Goal: Information Seeking & Learning: Learn about a topic

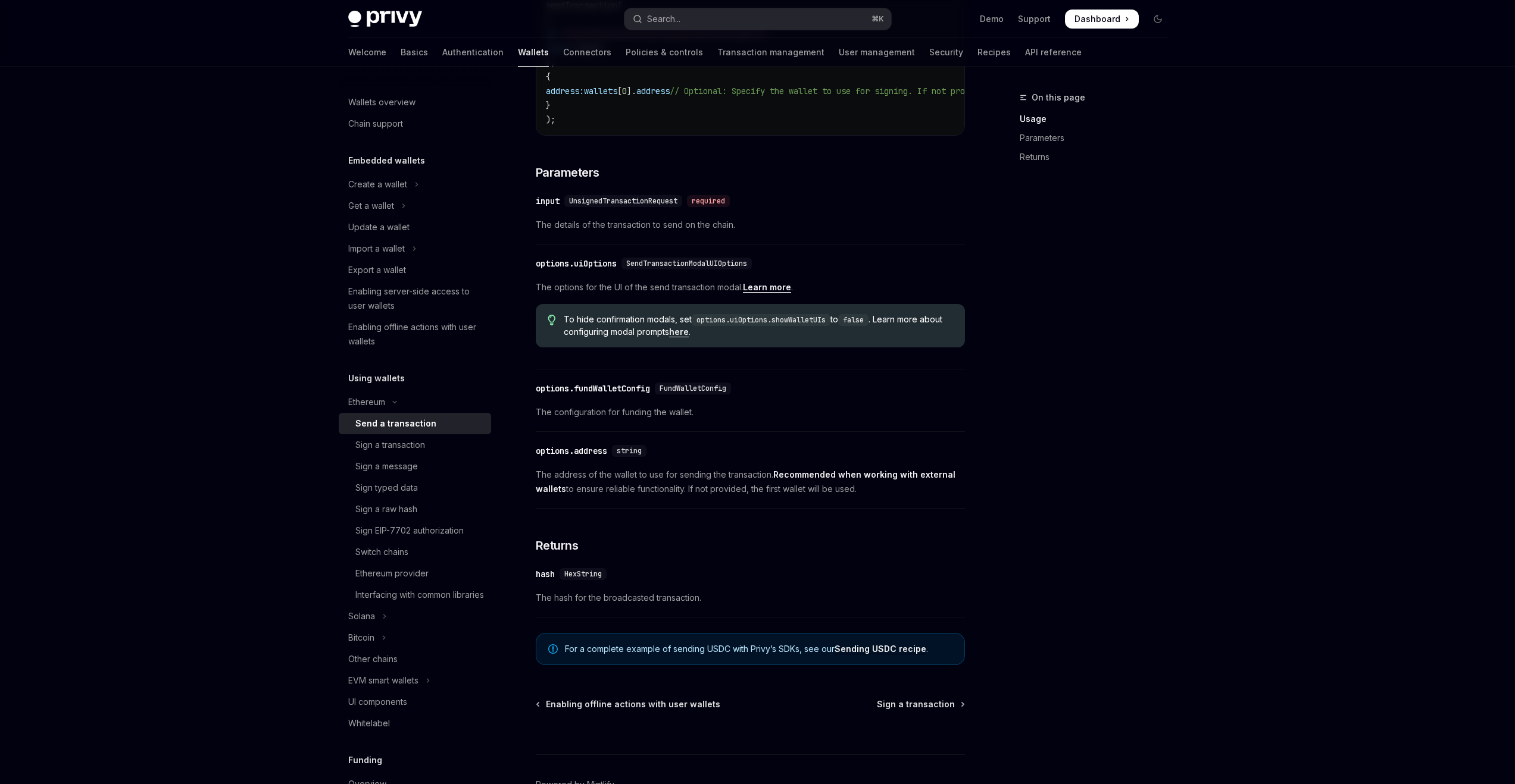
scroll to position [501, 0]
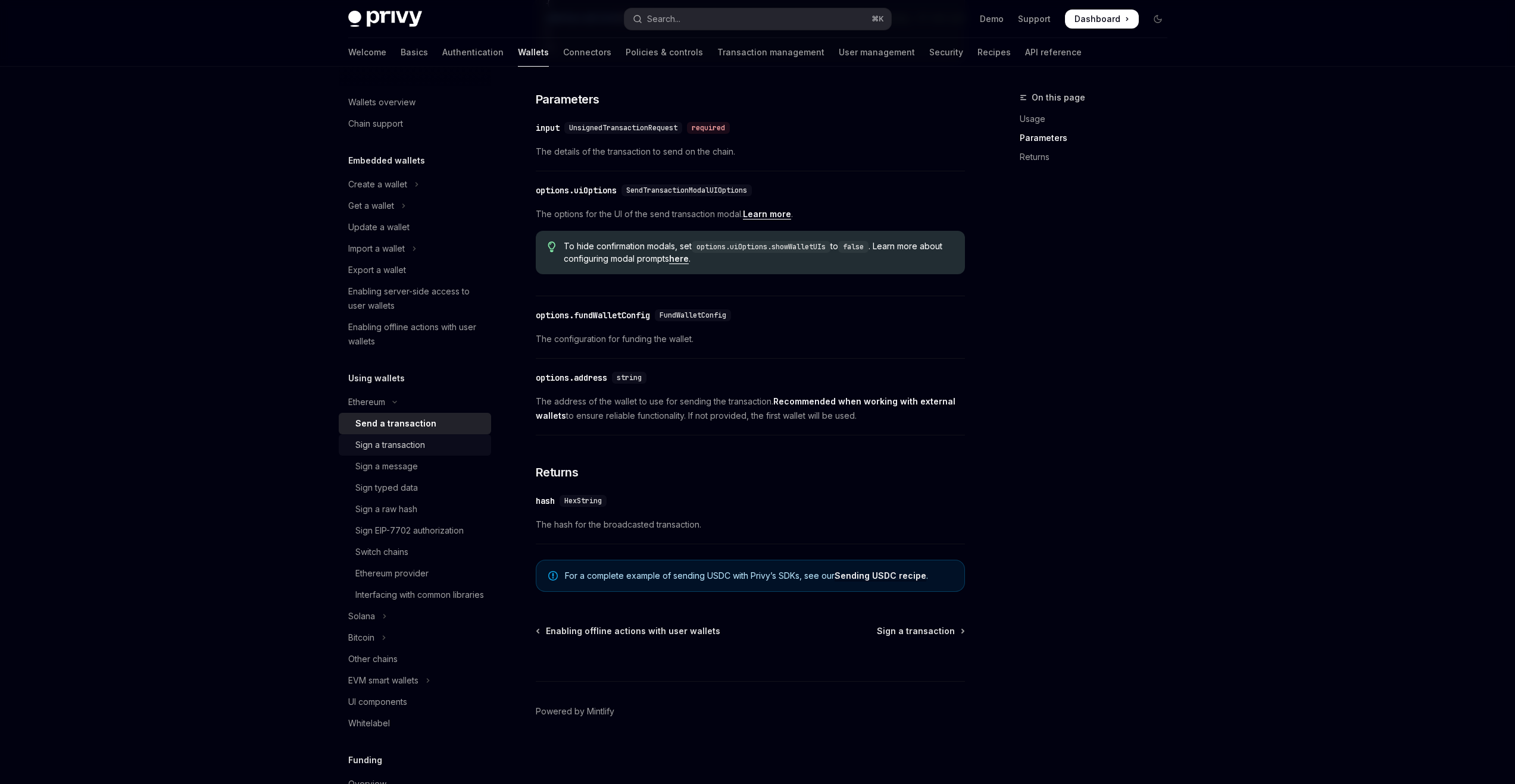
click at [413, 453] on link "Sign a transaction" at bounding box center [414, 445] width 152 height 21
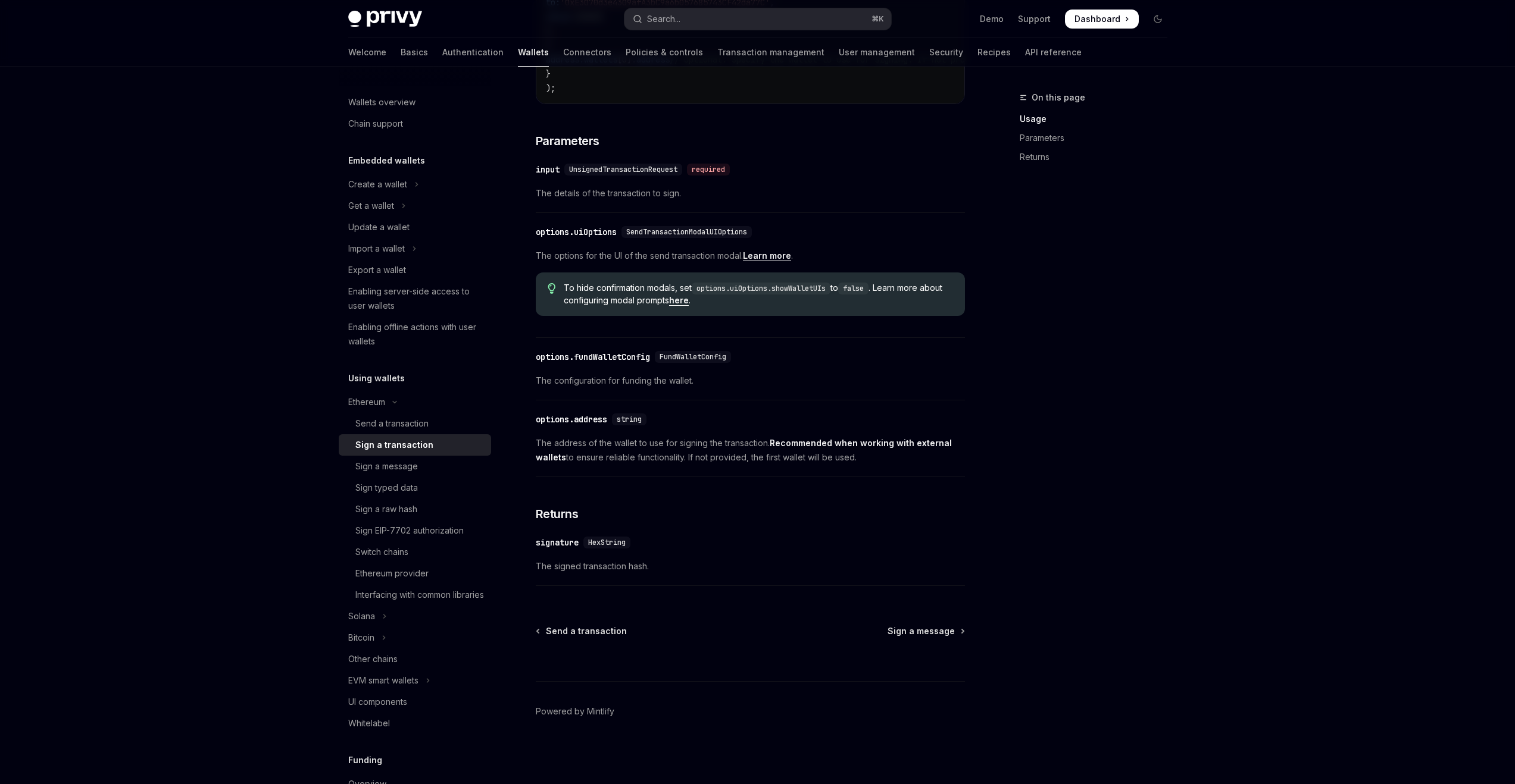
scroll to position [459, 0]
click at [433, 462] on div "Sign a message" at bounding box center [419, 467] width 128 height 14
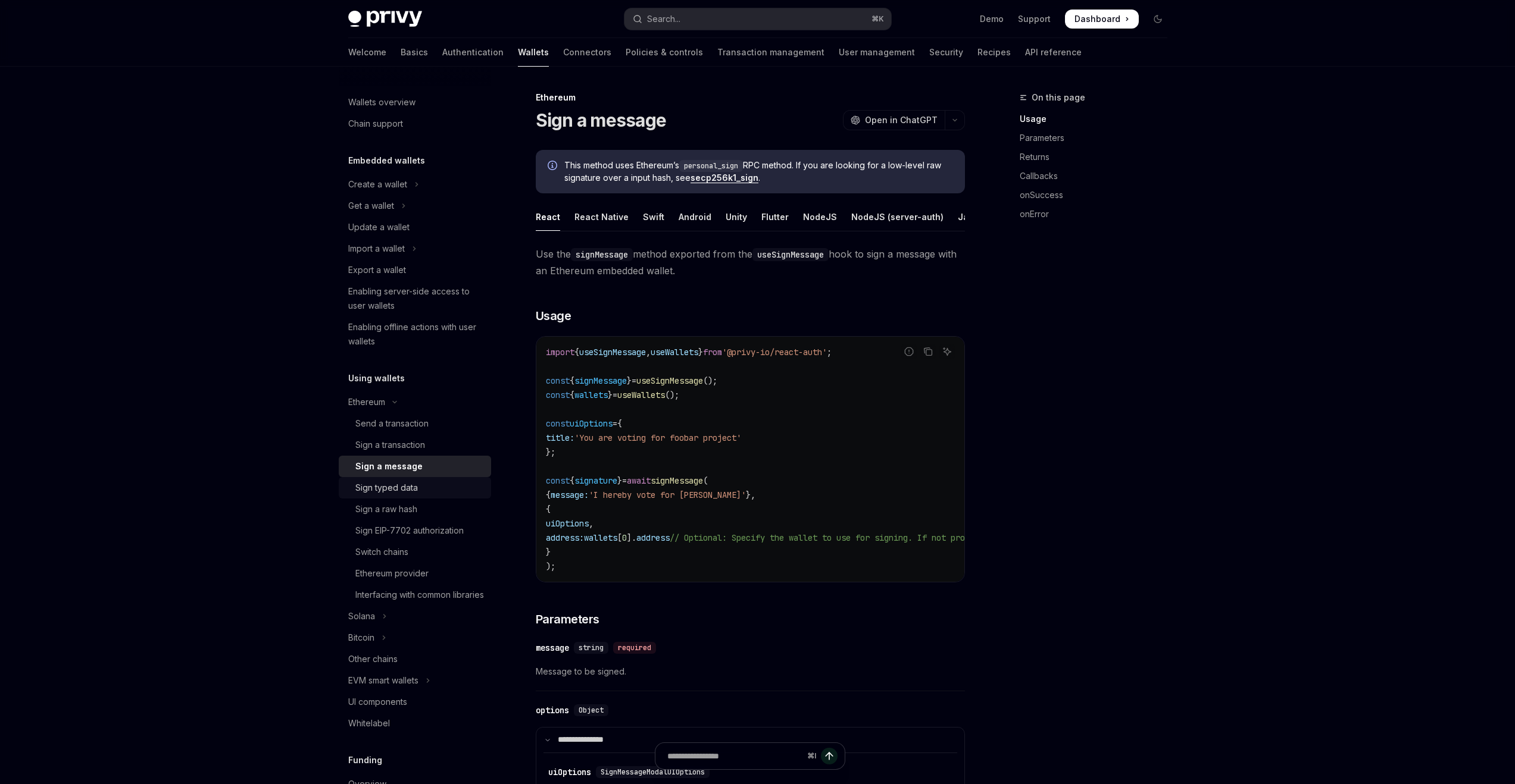
click at [462, 483] on div "Sign typed data" at bounding box center [419, 488] width 128 height 14
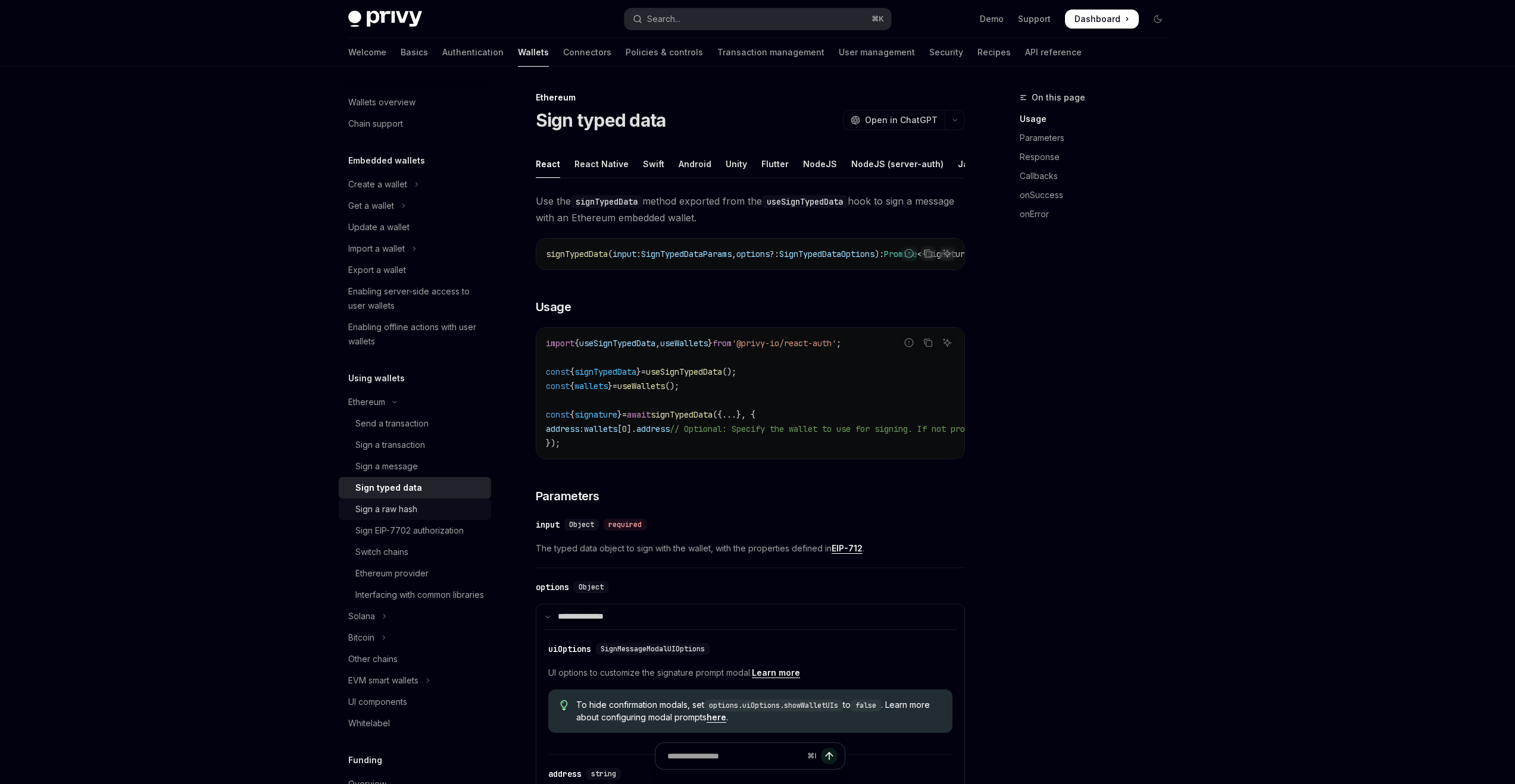
click at [469, 511] on div "Sign a raw hash" at bounding box center [419, 510] width 128 height 14
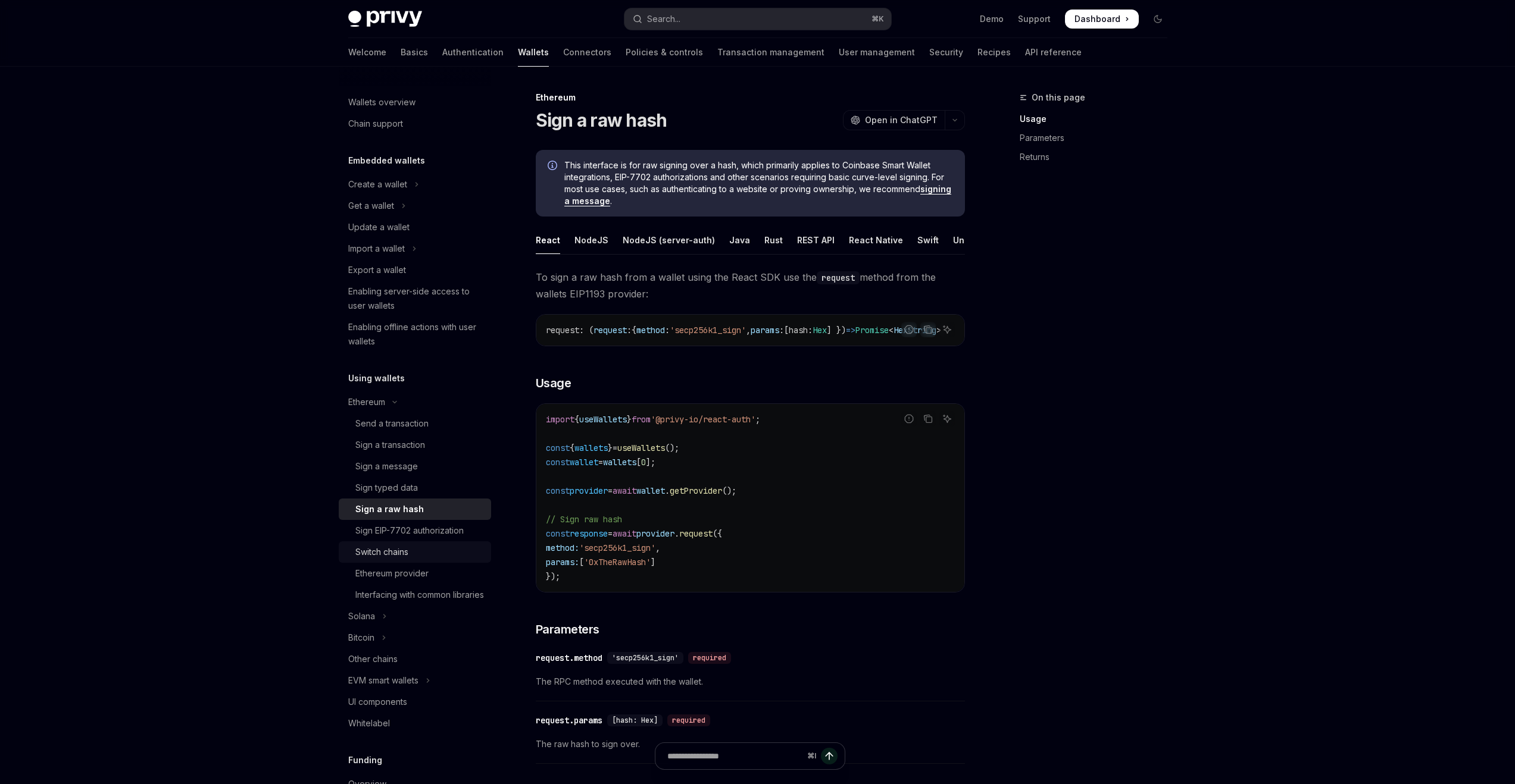
click at [459, 546] on div "Switch chains" at bounding box center [419, 552] width 128 height 14
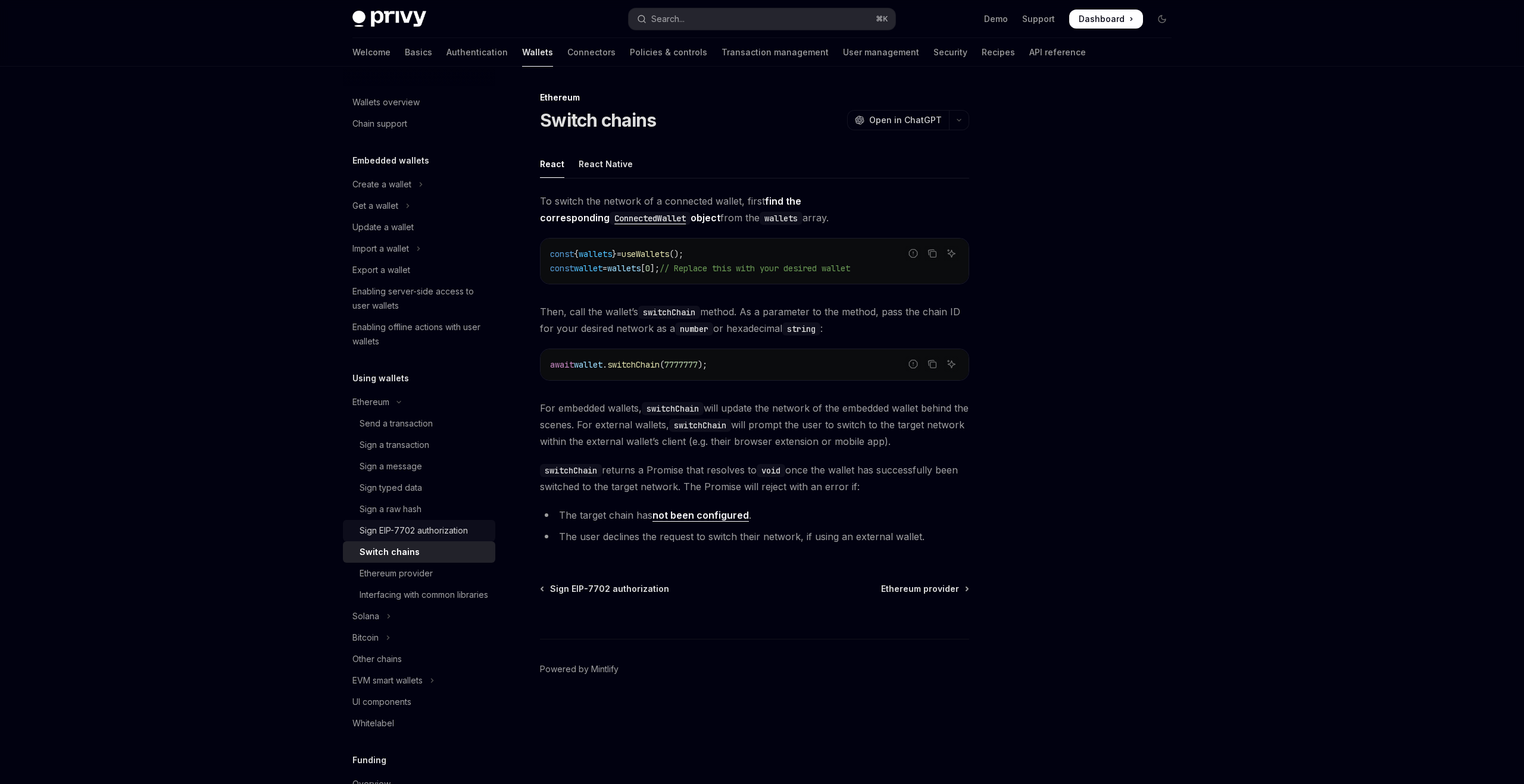
click at [461, 539] on link "Sign EIP-7702 authorization" at bounding box center [418, 531] width 152 height 21
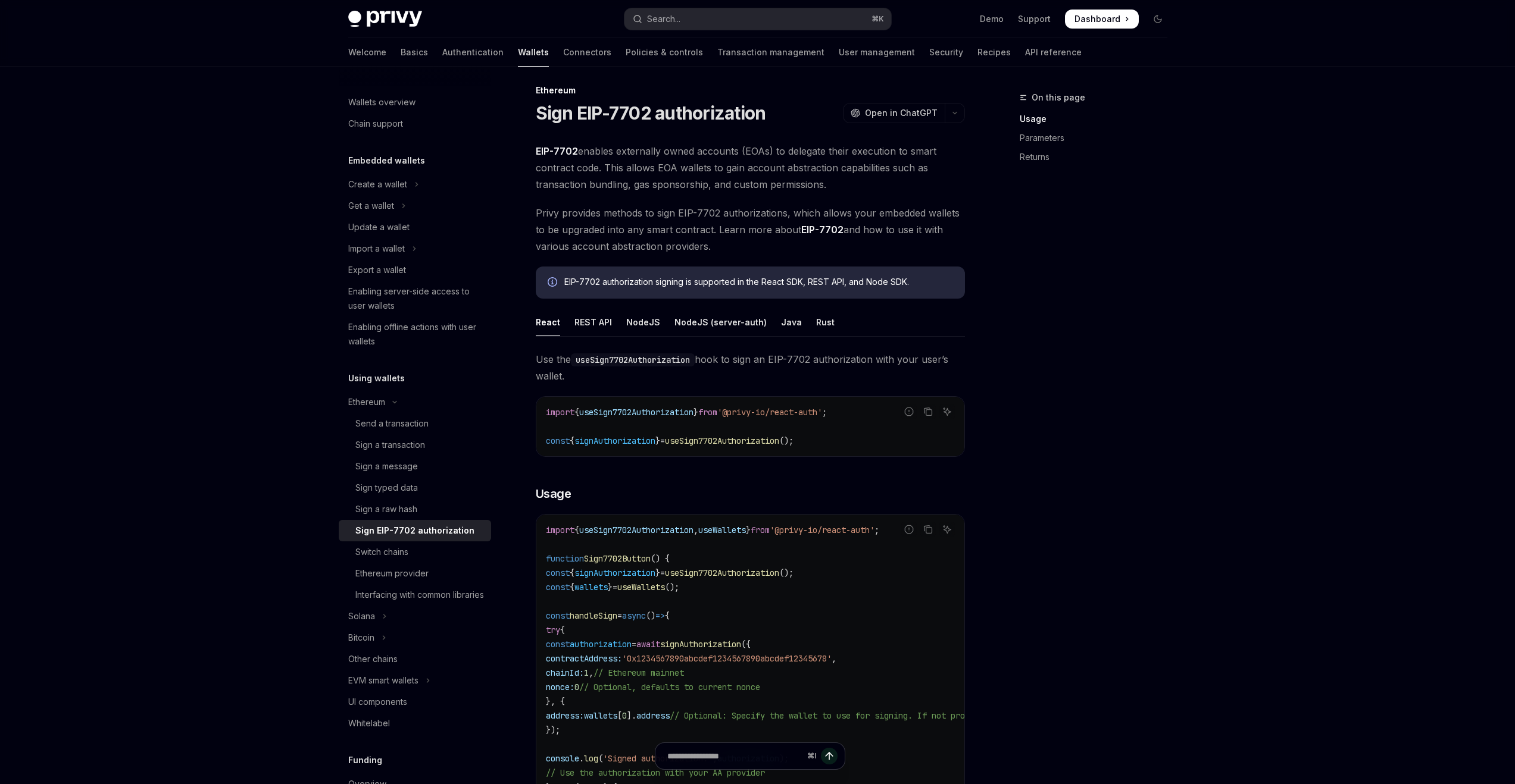
scroll to position [234, 0]
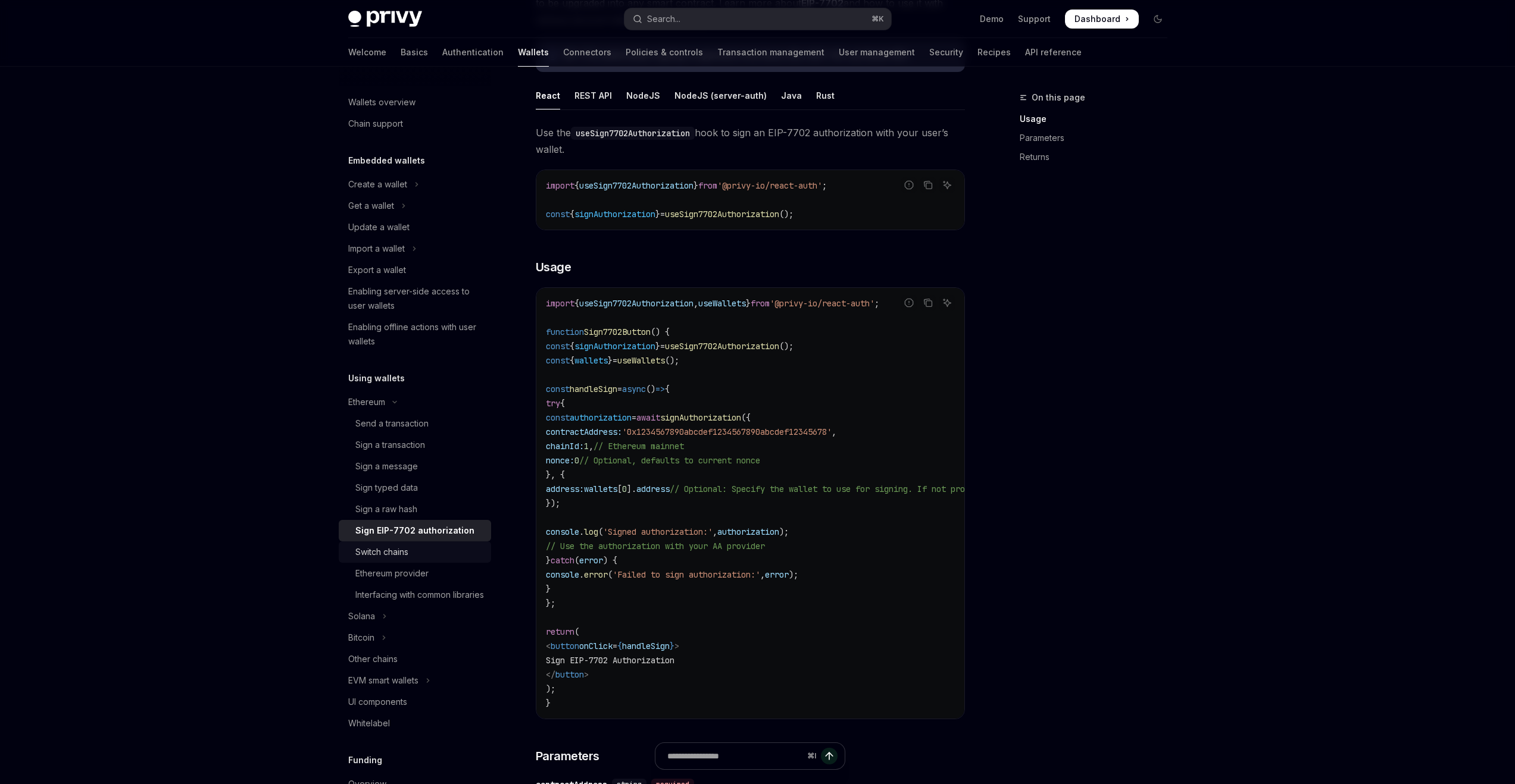
click at [450, 557] on div "Switch chains" at bounding box center [419, 552] width 128 height 14
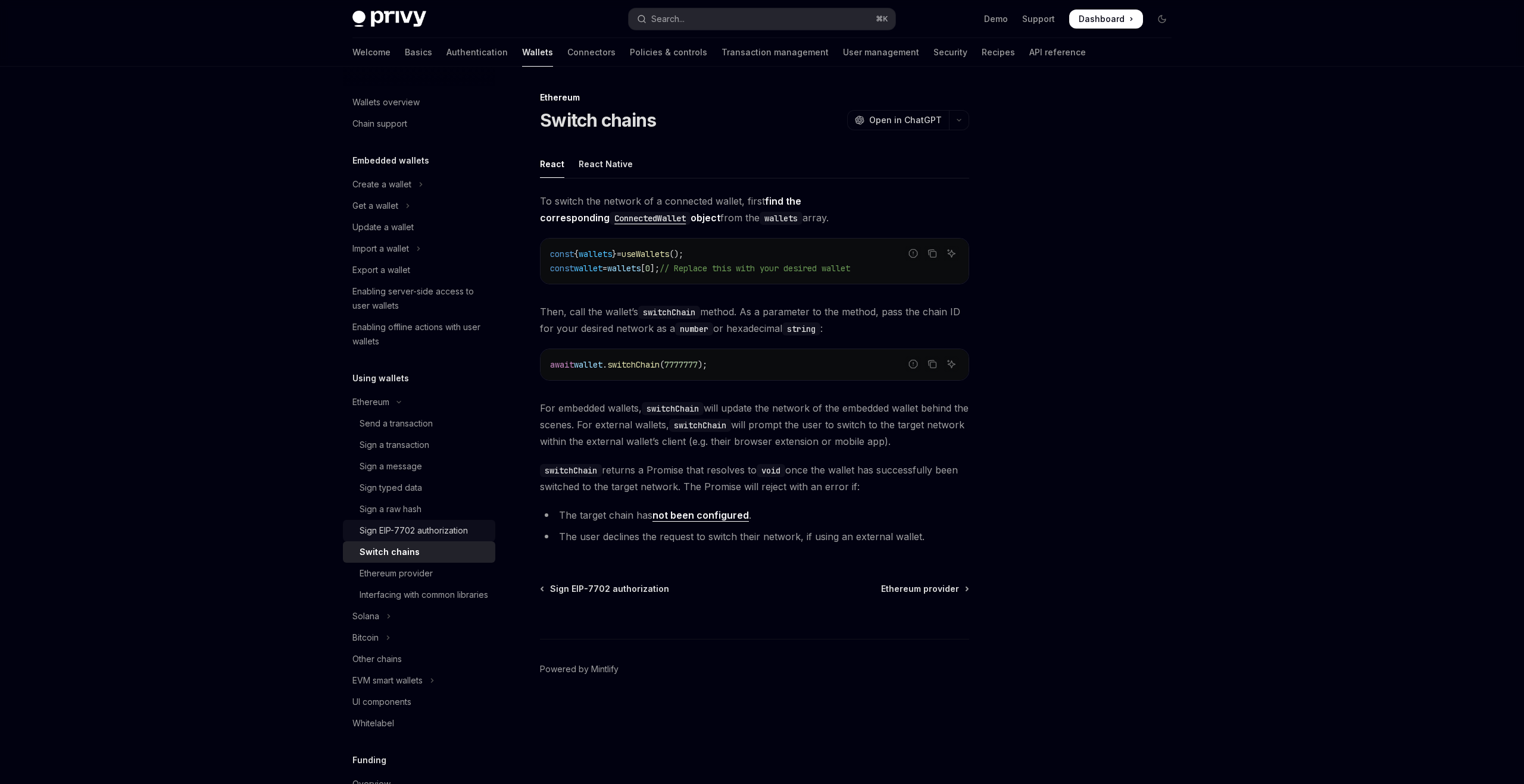
click at [450, 523] on link "Sign EIP-7702 authorization" at bounding box center [418, 531] width 152 height 21
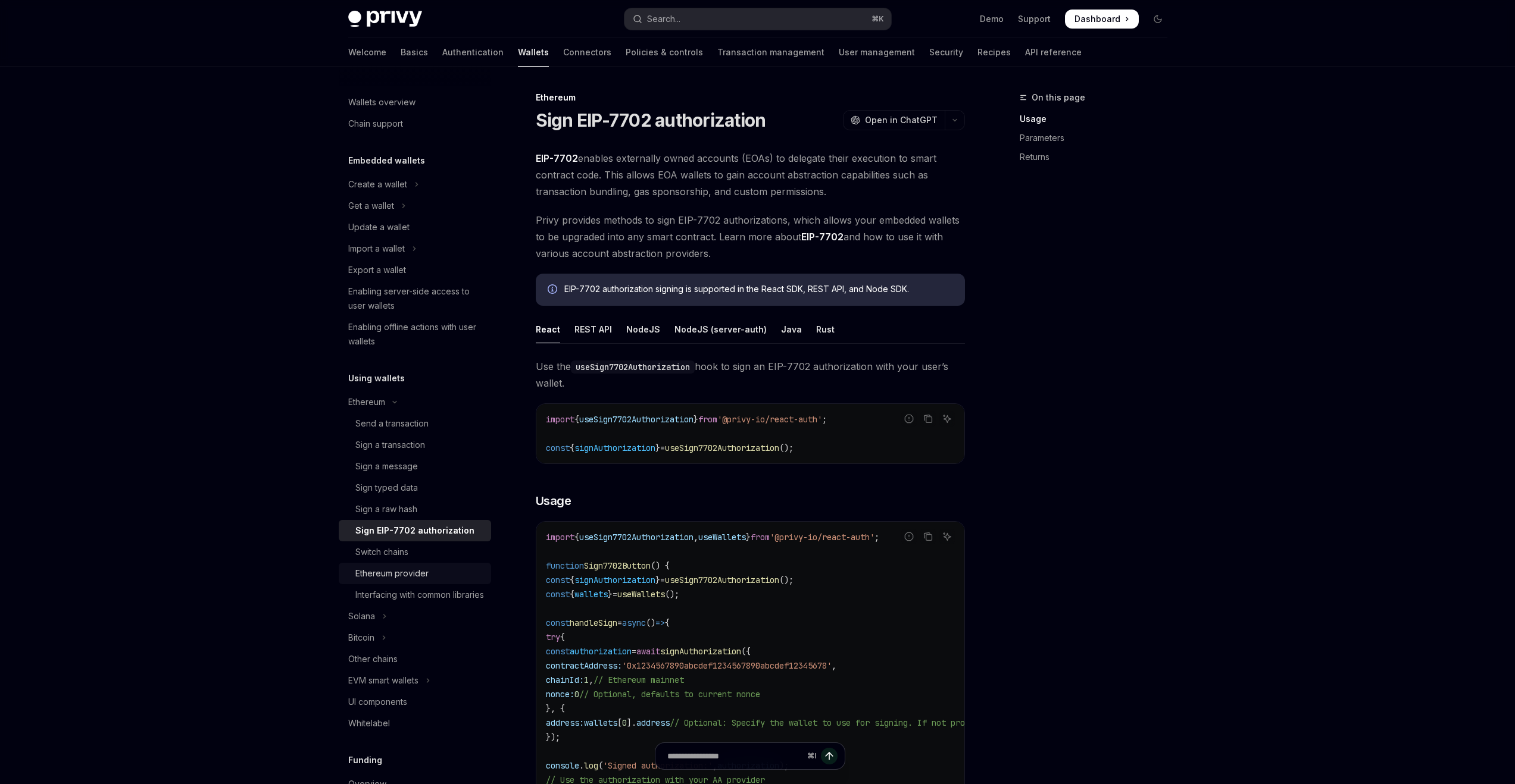
click at [457, 570] on div "Ethereum provider" at bounding box center [419, 573] width 128 height 14
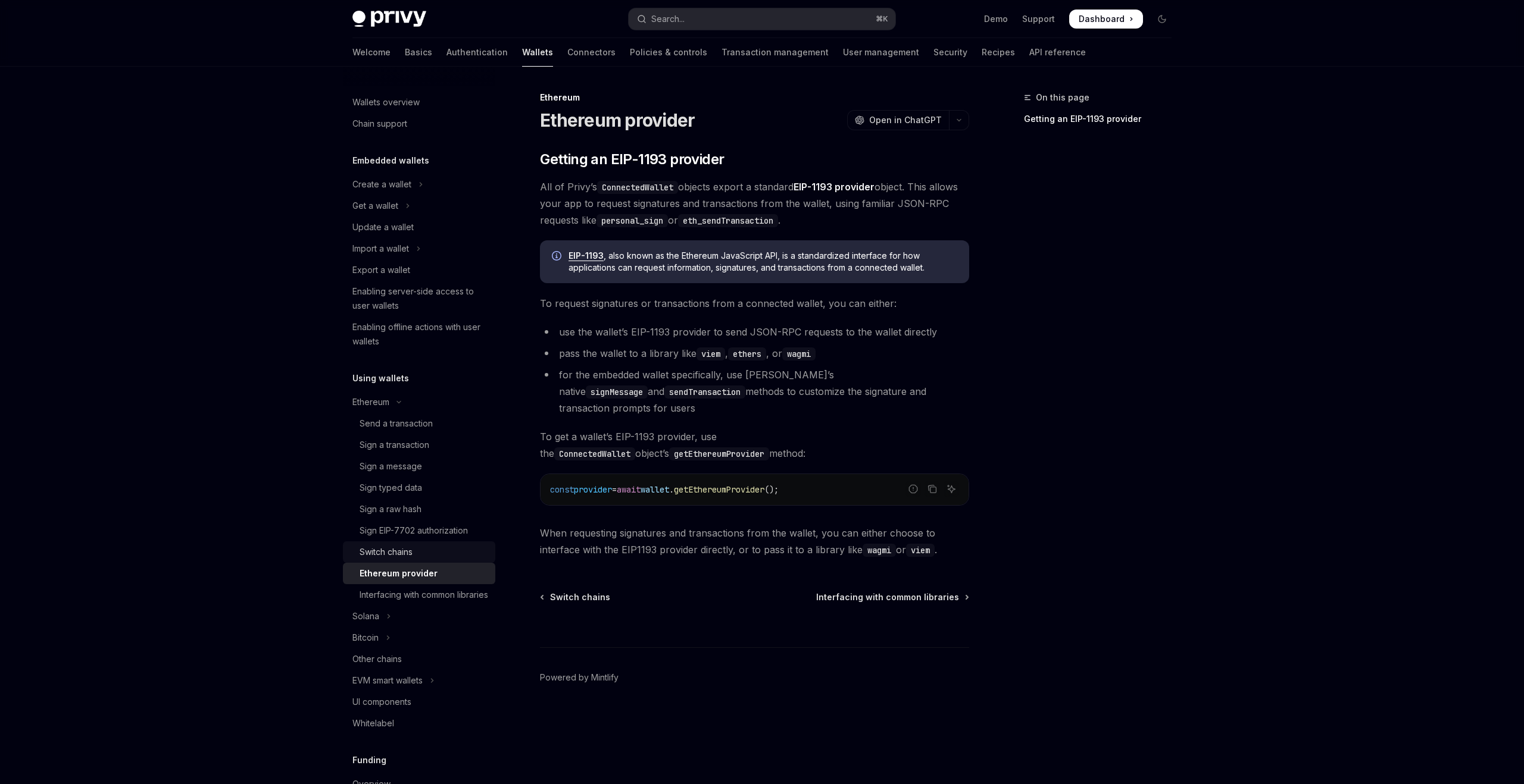
click at [455, 551] on div "Switch chains" at bounding box center [423, 552] width 128 height 14
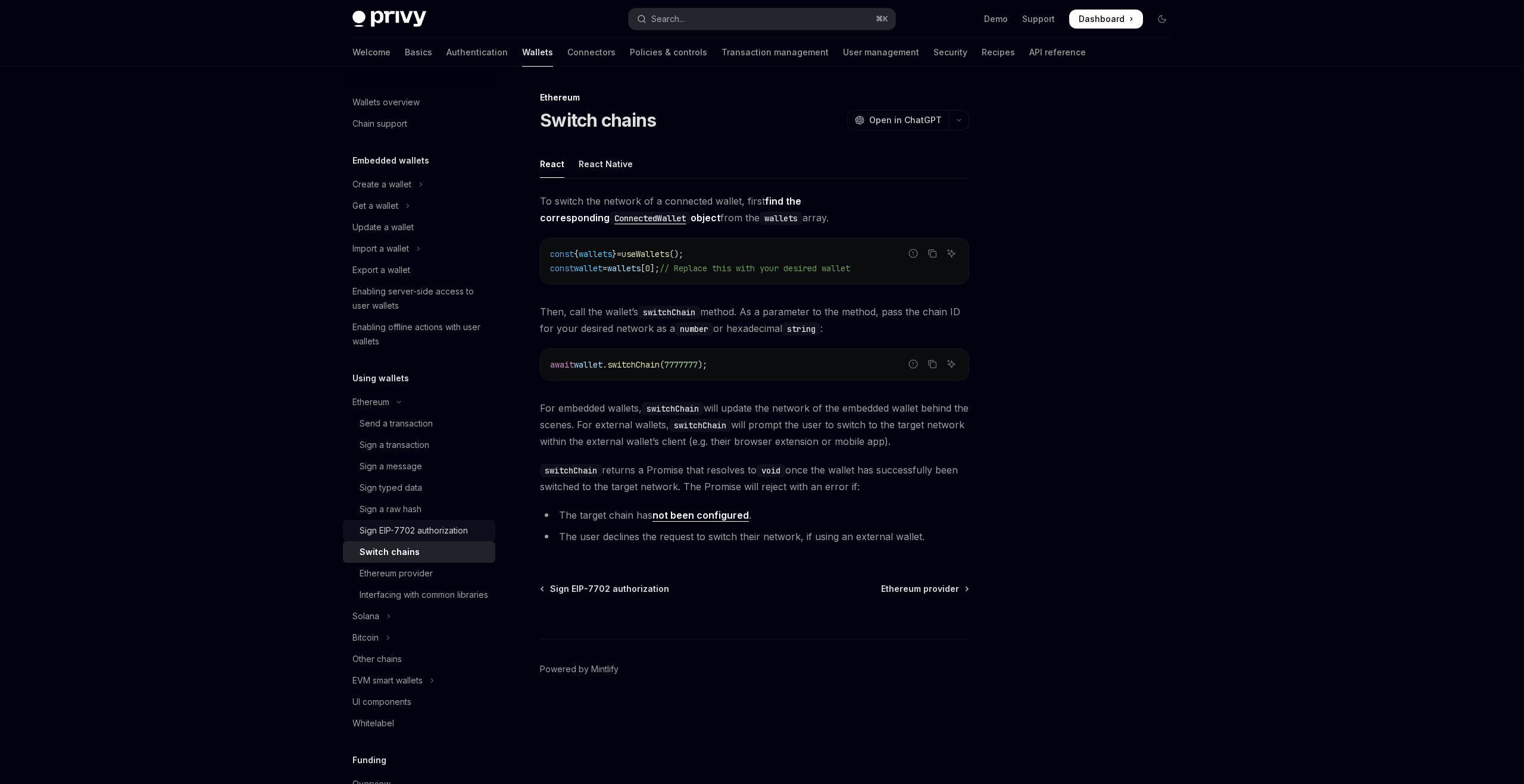
click at [459, 530] on div "Sign EIP-7702 authorization" at bounding box center [414, 531] width 109 height 14
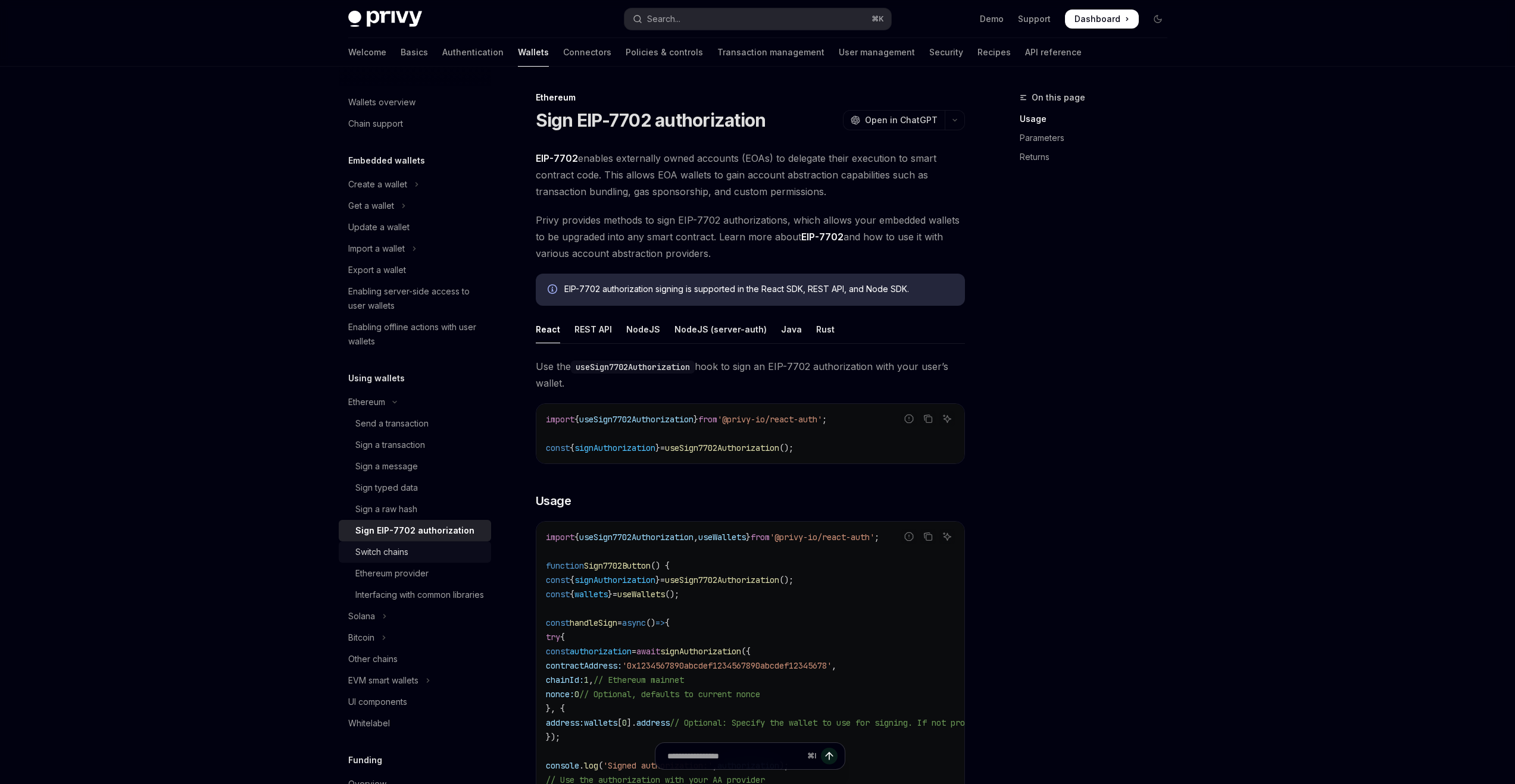
click at [461, 543] on link "Switch chains" at bounding box center [414, 552] width 152 height 21
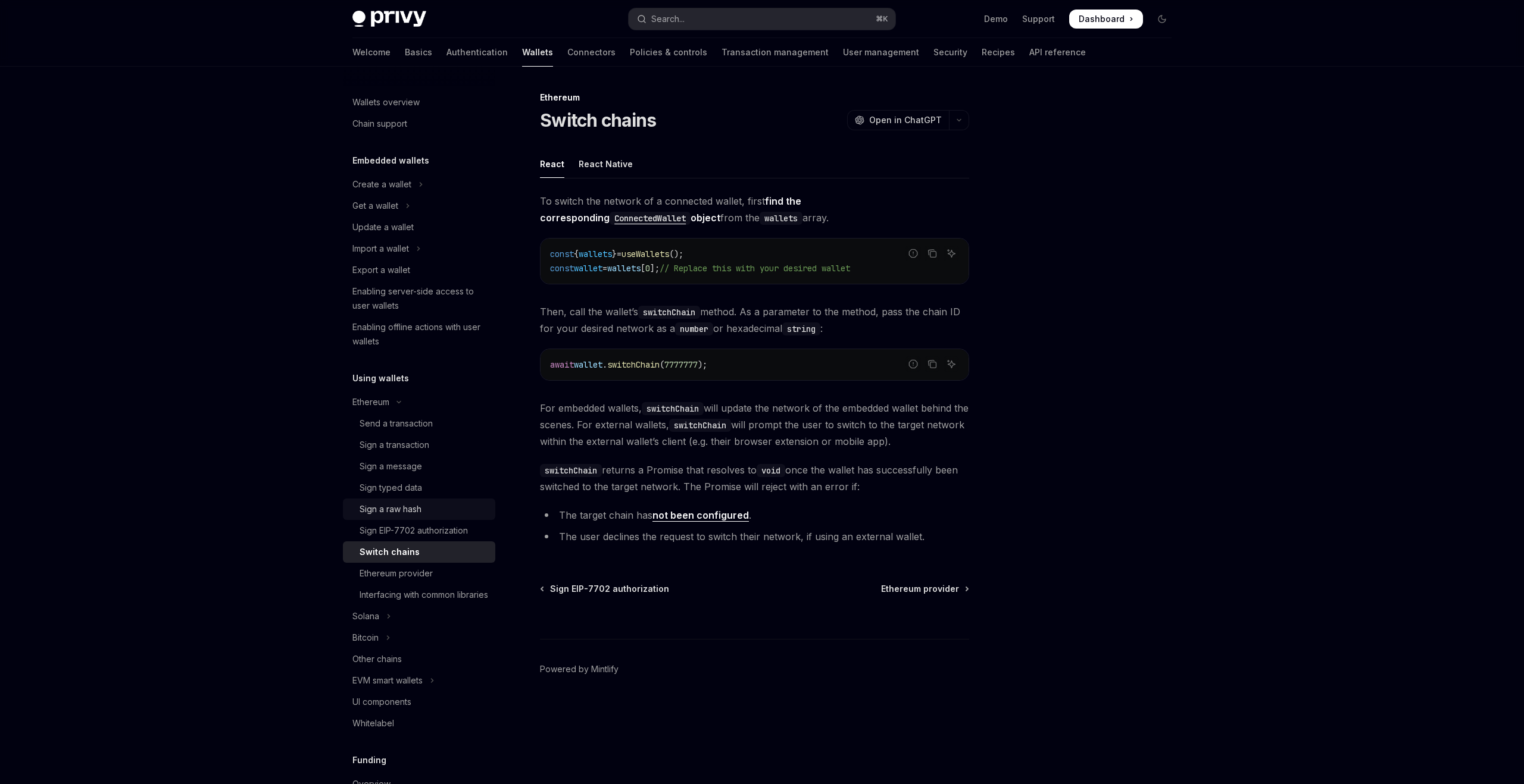
click at [448, 501] on link "Sign a raw hash" at bounding box center [418, 510] width 152 height 21
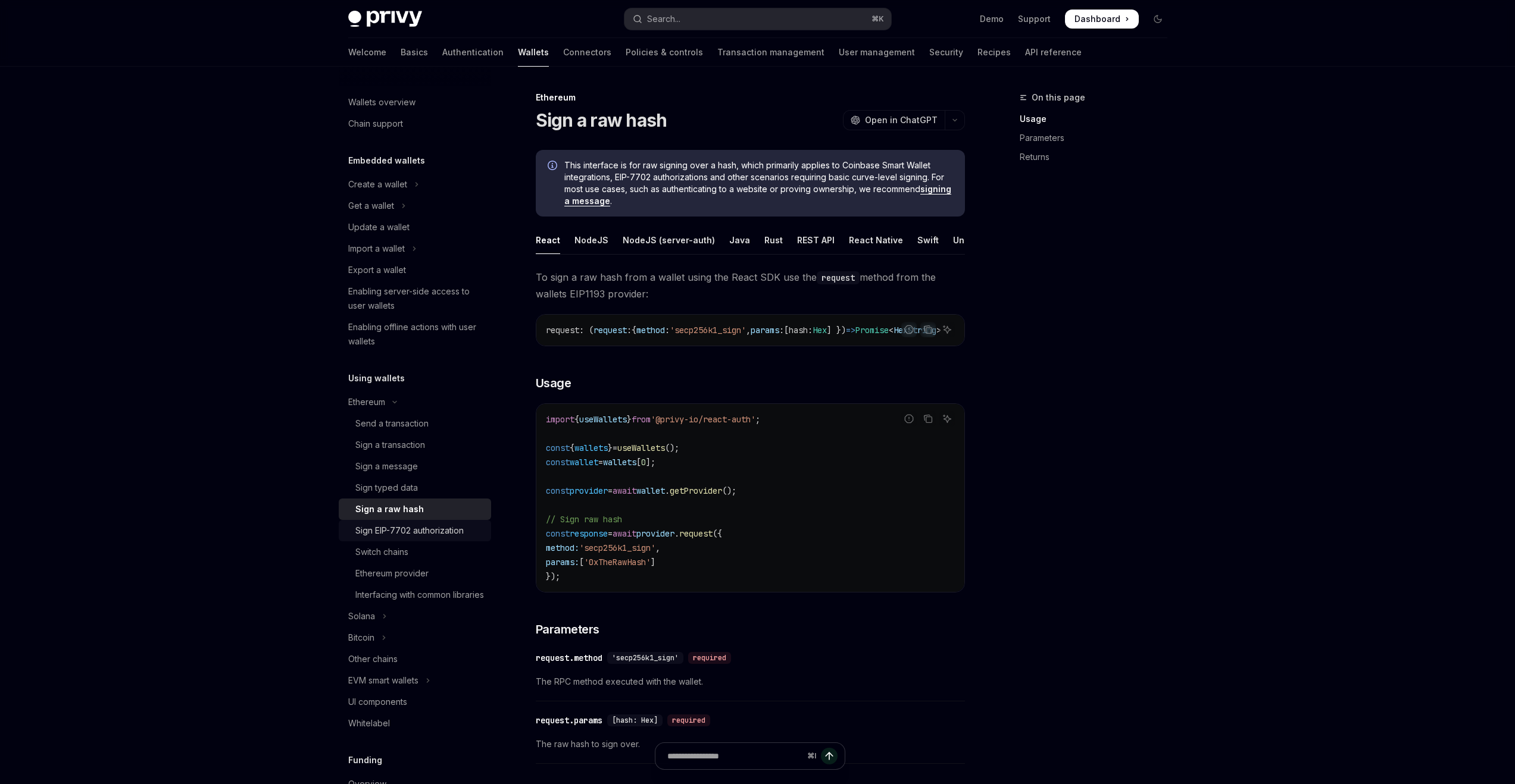
click at [458, 535] on div "Sign EIP-7702 authorization" at bounding box center [409, 531] width 109 height 14
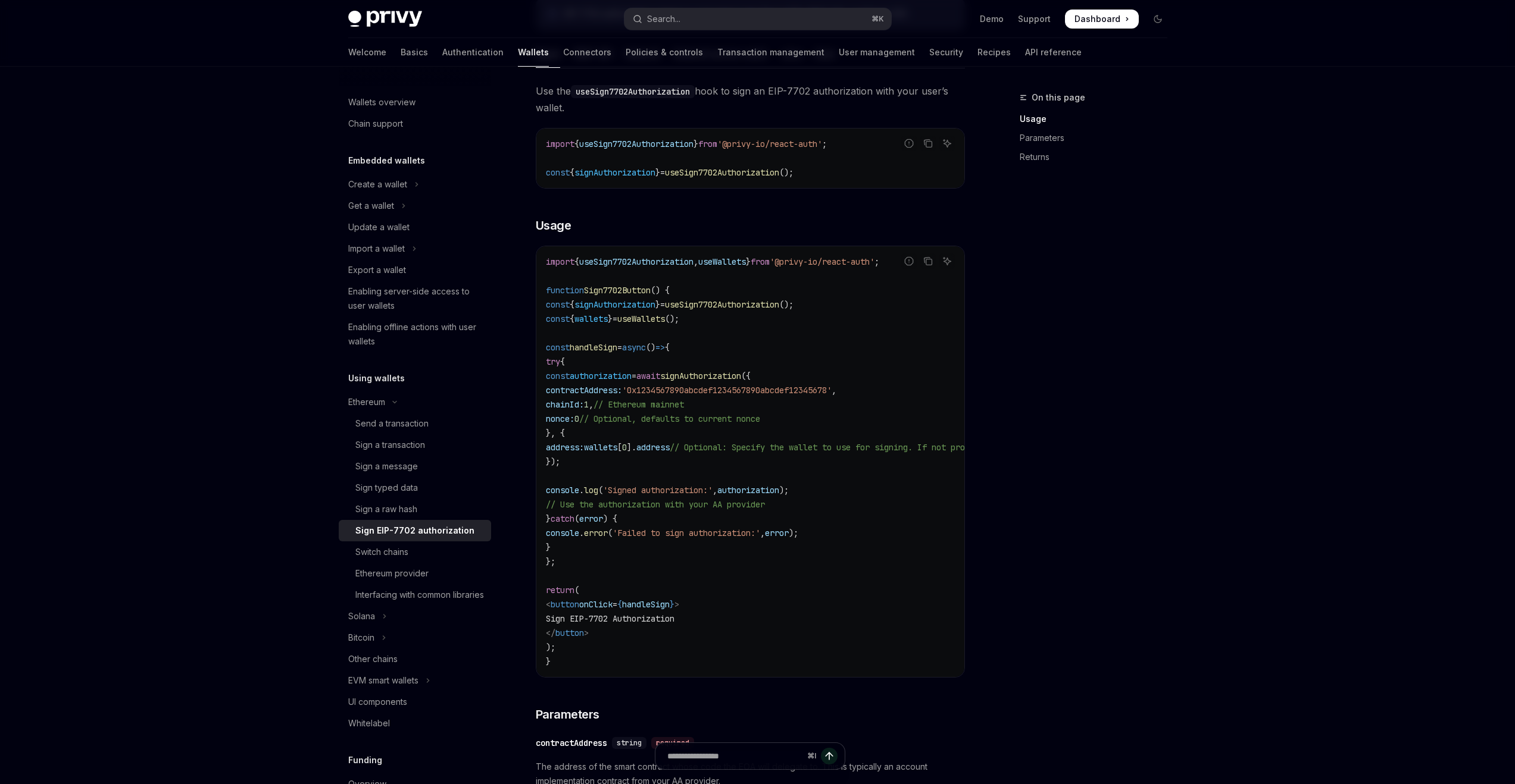
scroll to position [278, 0]
drag, startPoint x: 616, startPoint y: 569, endPoint x: 605, endPoint y: 632, distance: 64.0
click at [605, 631] on code "import { useSign7702Authorization , useWallets } from '@privy-io/react-auth' ; …" at bounding box center [858, 459] width 624 height 414
click at [405, 433] on link "Send a transaction" at bounding box center [414, 424] width 152 height 21
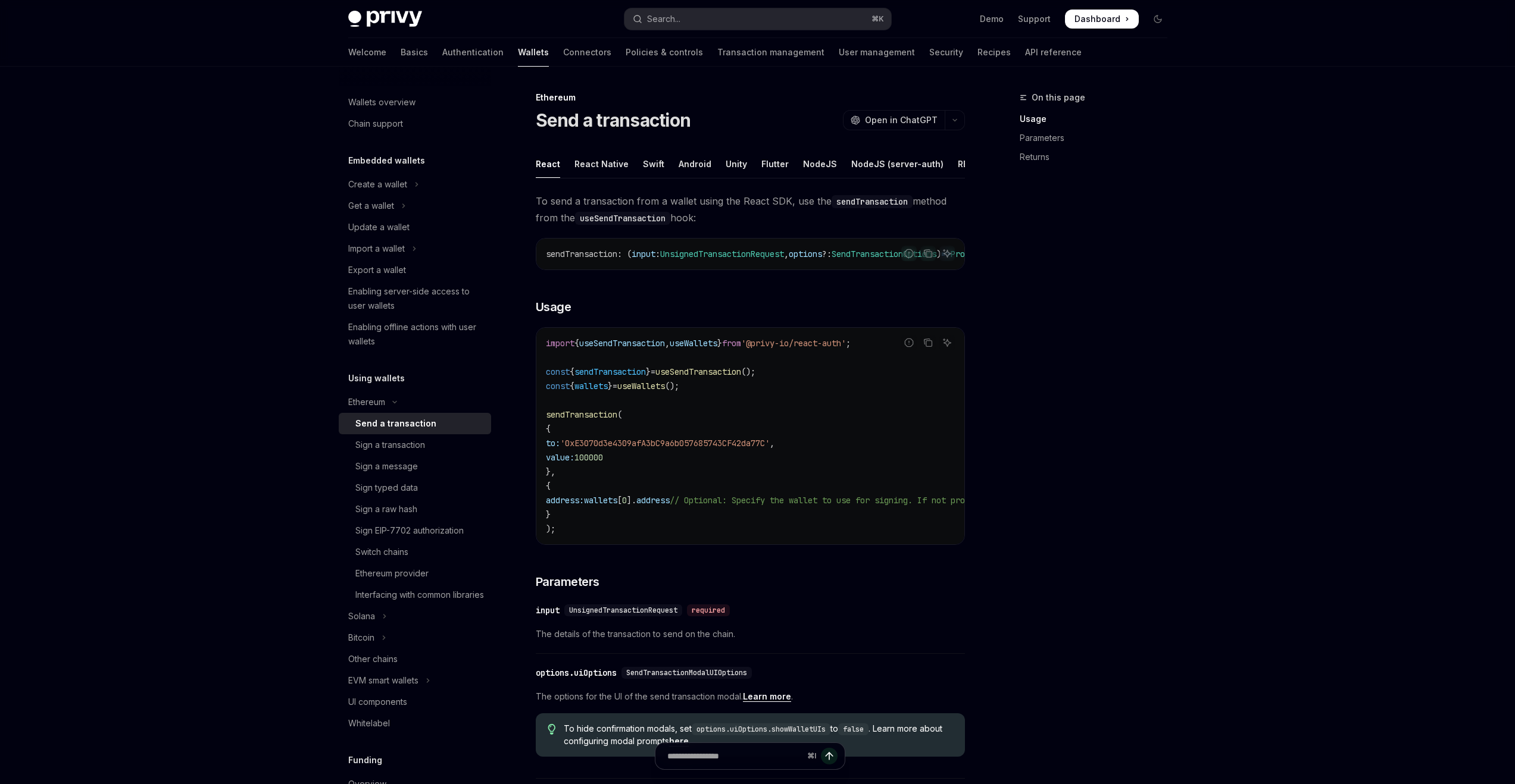
click at [615, 334] on div "To send a transaction from a wallet using the React SDK, use the sendTransactio…" at bounding box center [750, 613] width 429 height 840
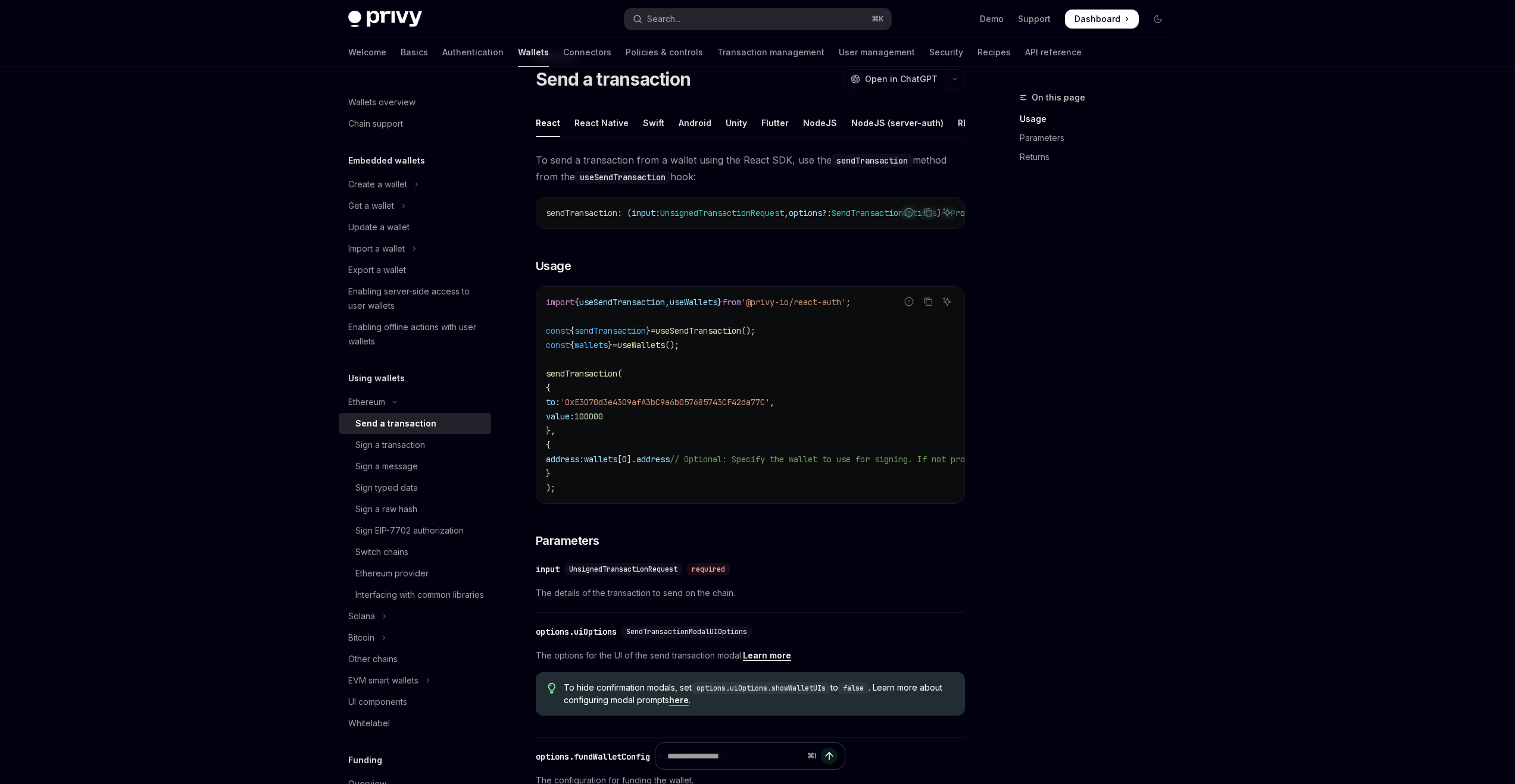
scroll to position [277, 0]
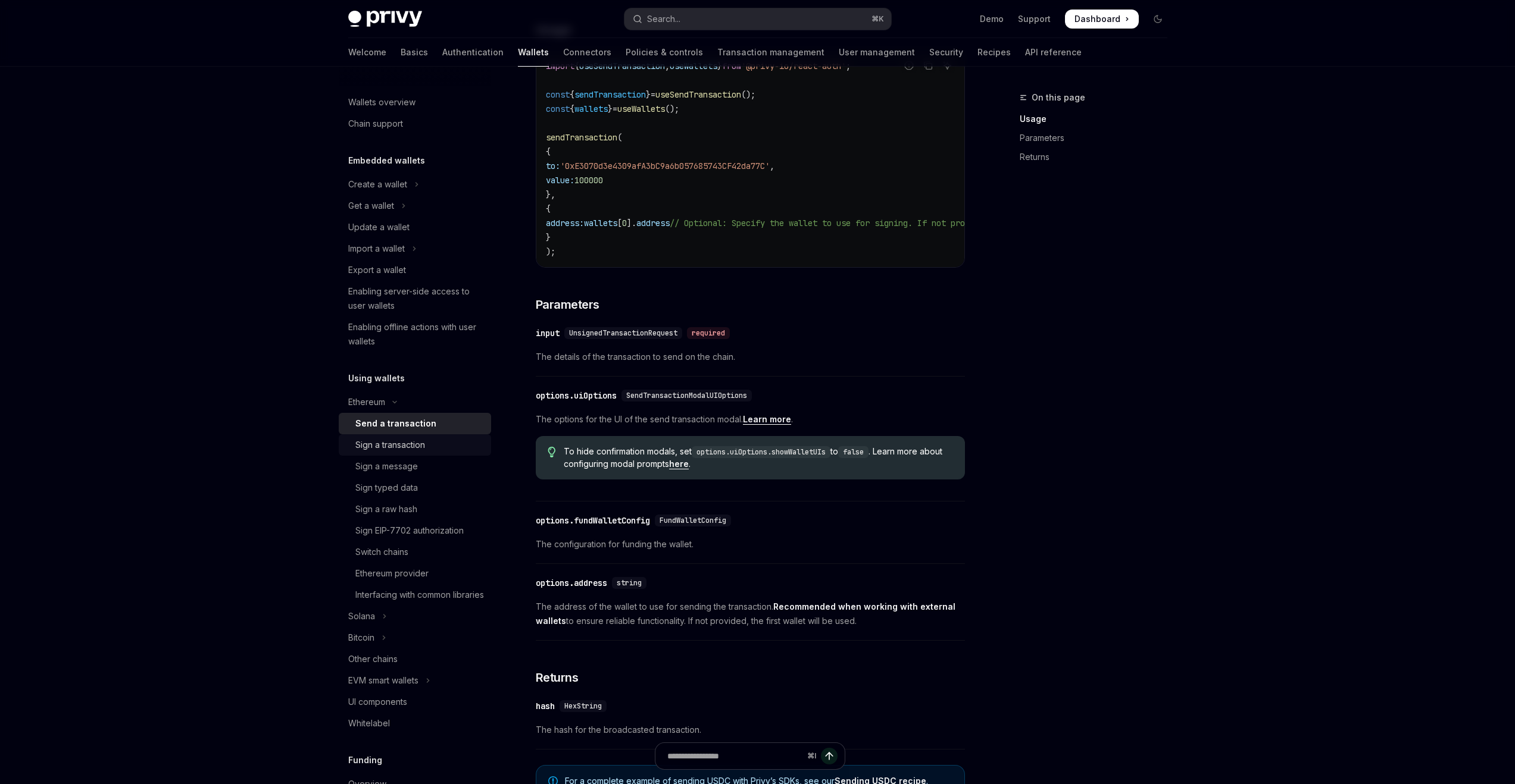
click at [415, 449] on div "Sign a transaction" at bounding box center [390, 445] width 70 height 14
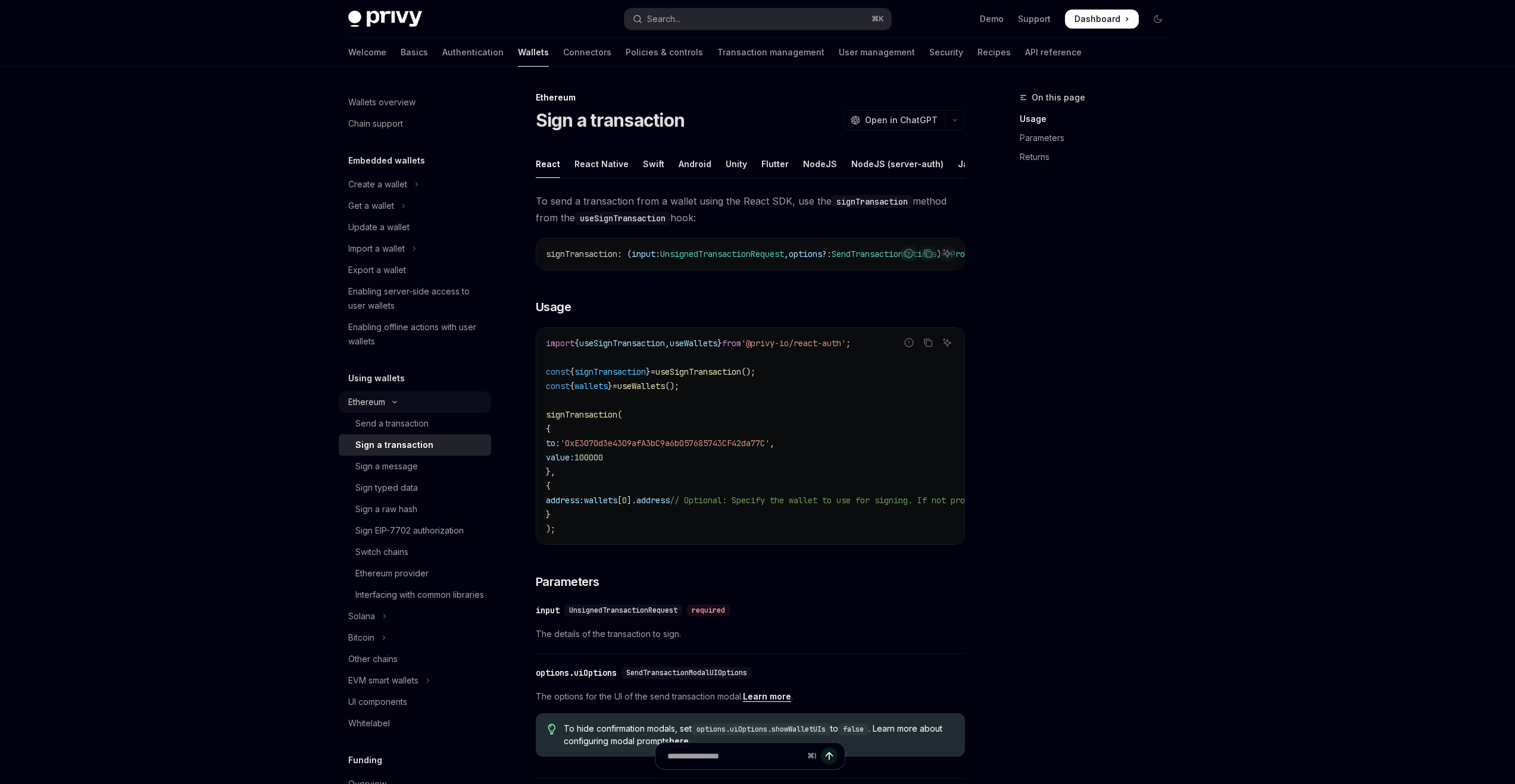
drag, startPoint x: 398, startPoint y: 405, endPoint x: 399, endPoint y: 398, distance: 7.1
click at [398, 405] on button "Ethereum" at bounding box center [414, 402] width 152 height 21
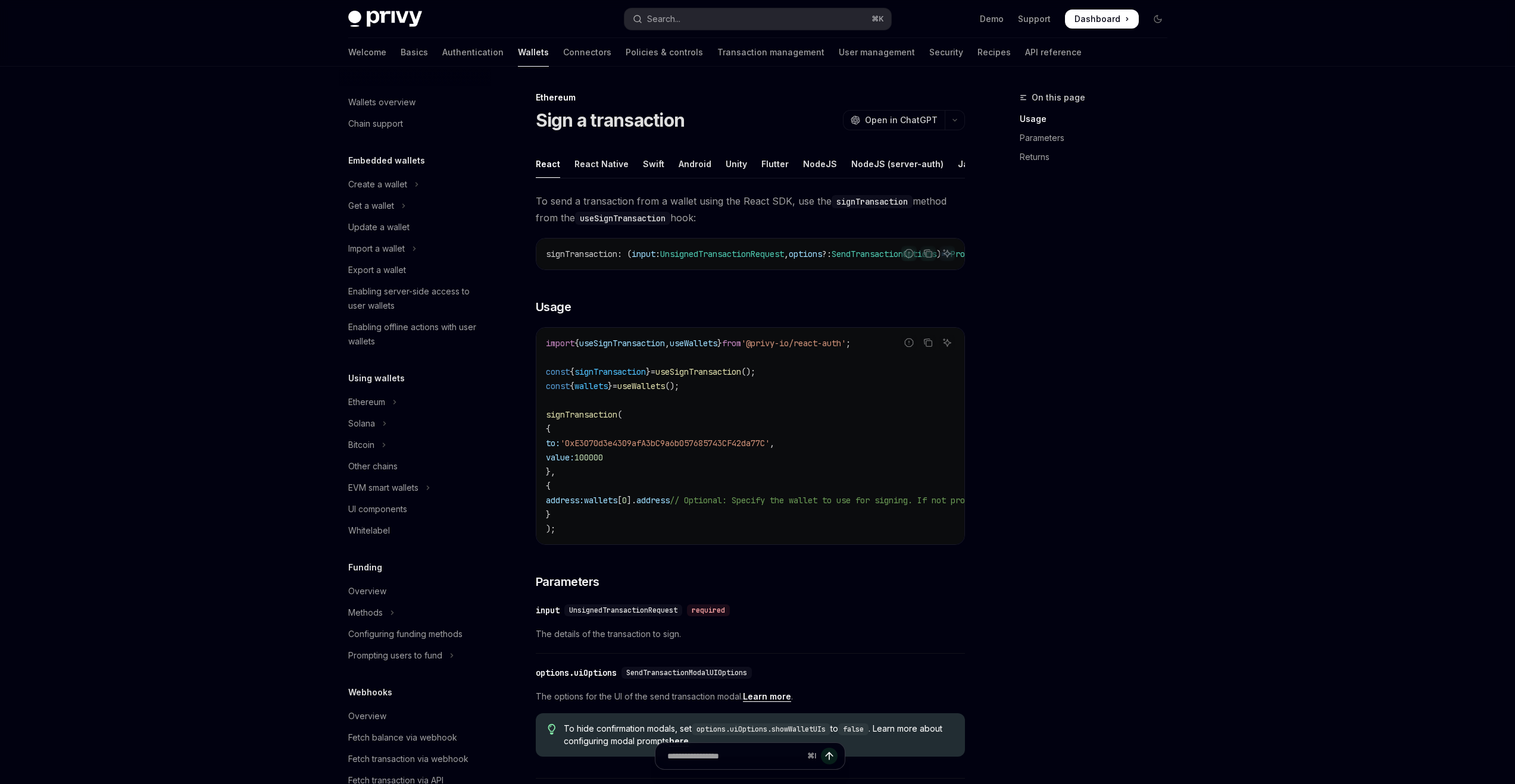
click at [399, 384] on h5 "Using wallets" at bounding box center [376, 378] width 57 height 14
click at [396, 379] on h5 "Using wallets" at bounding box center [376, 378] width 57 height 14
click at [381, 399] on div "Ethereum" at bounding box center [367, 402] width 37 height 14
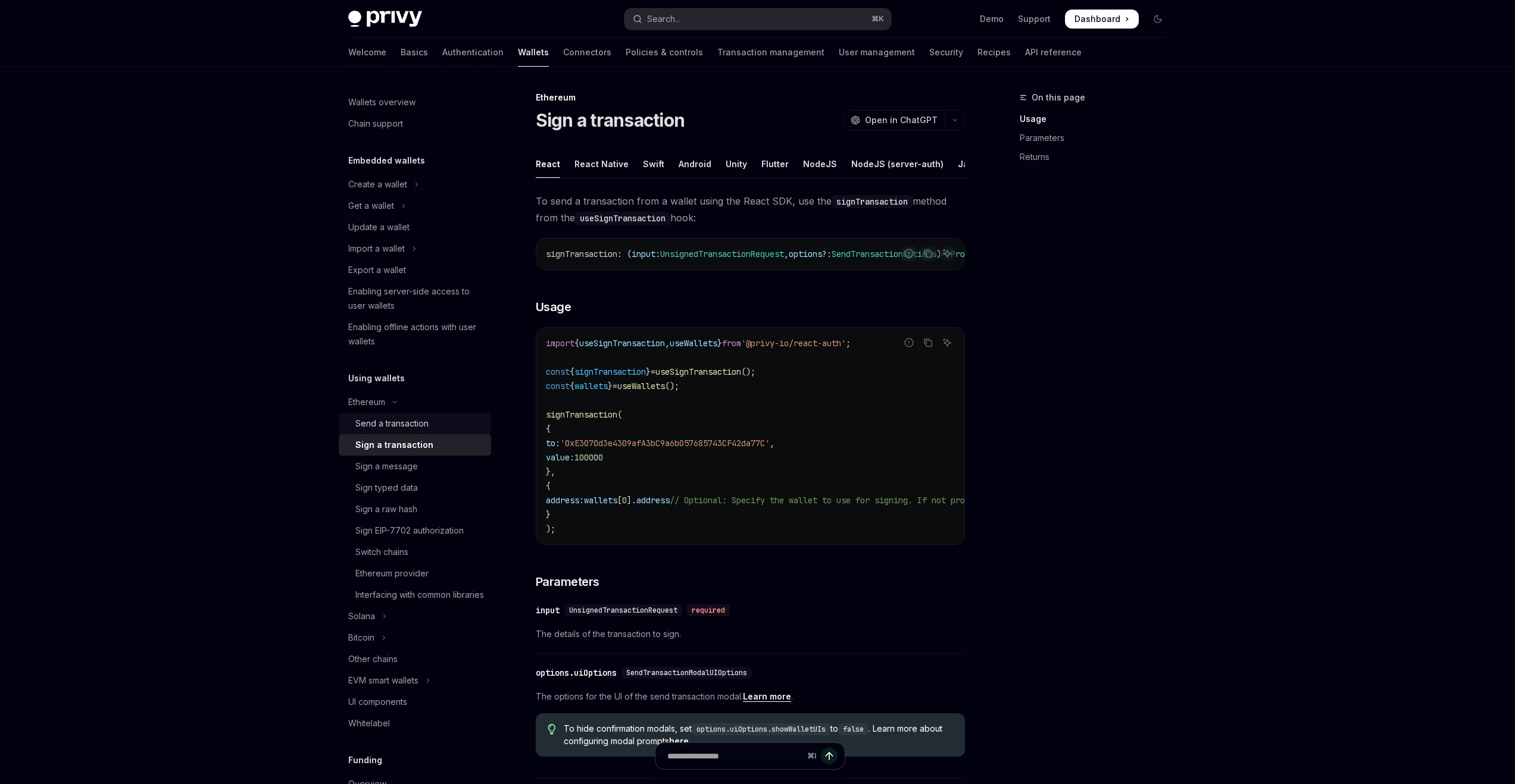
click at [383, 416] on div "Send a transaction" at bounding box center [392, 424] width 73 height 14
click at [393, 445] on div "Sign a transaction" at bounding box center [390, 445] width 70 height 14
click at [864, 171] on div "NodeJS (server-auth)" at bounding box center [897, 163] width 93 height 28
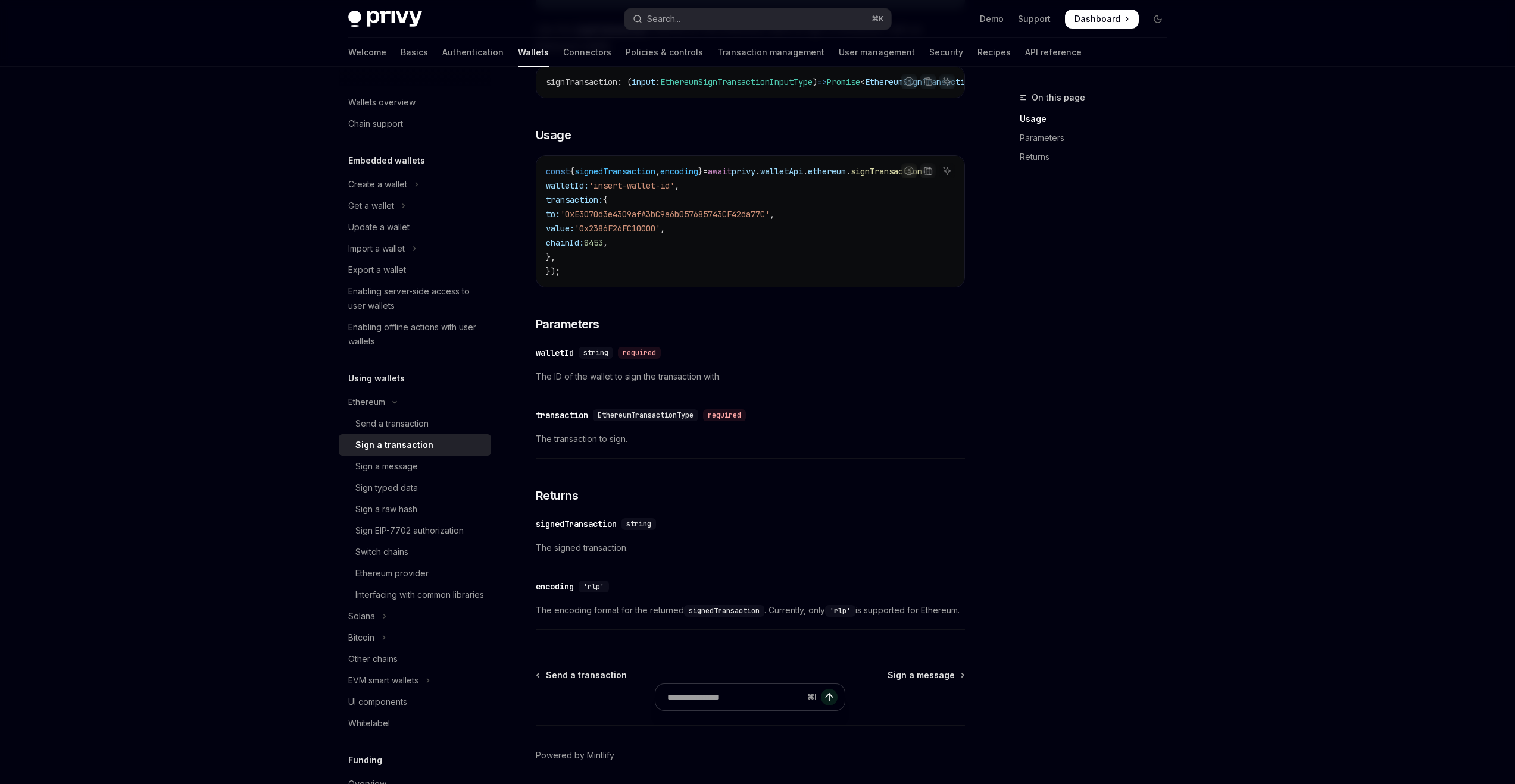
scroll to position [132, 0]
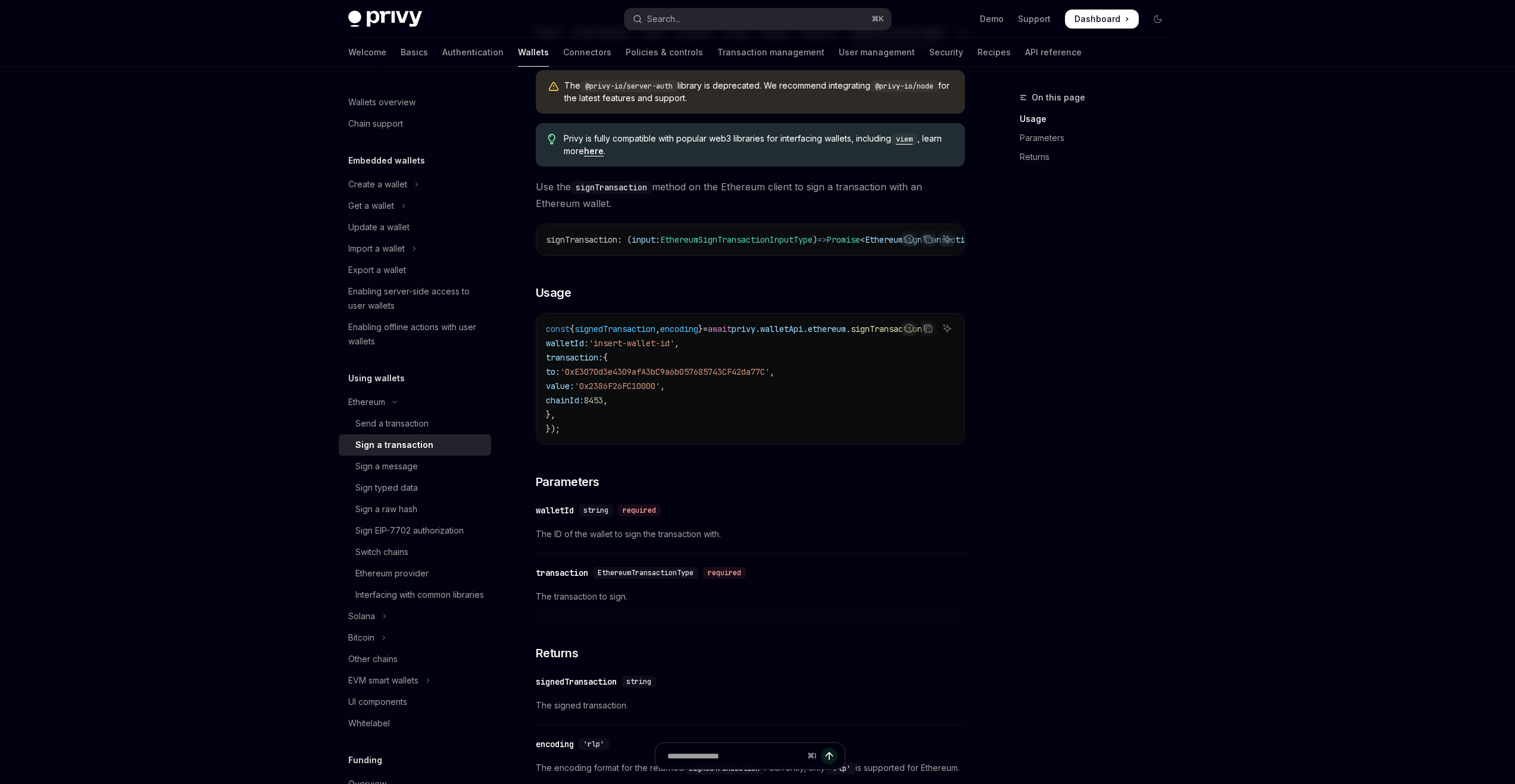
drag, startPoint x: 652, startPoint y: 462, endPoint x: 675, endPoint y: 459, distance: 23.2
click at [675, 445] on div "const { signedTransaction , encoding } = await privy . walletApi . ethereum . s…" at bounding box center [750, 379] width 428 height 131
click at [441, 471] on div "Sign a message" at bounding box center [419, 467] width 128 height 14
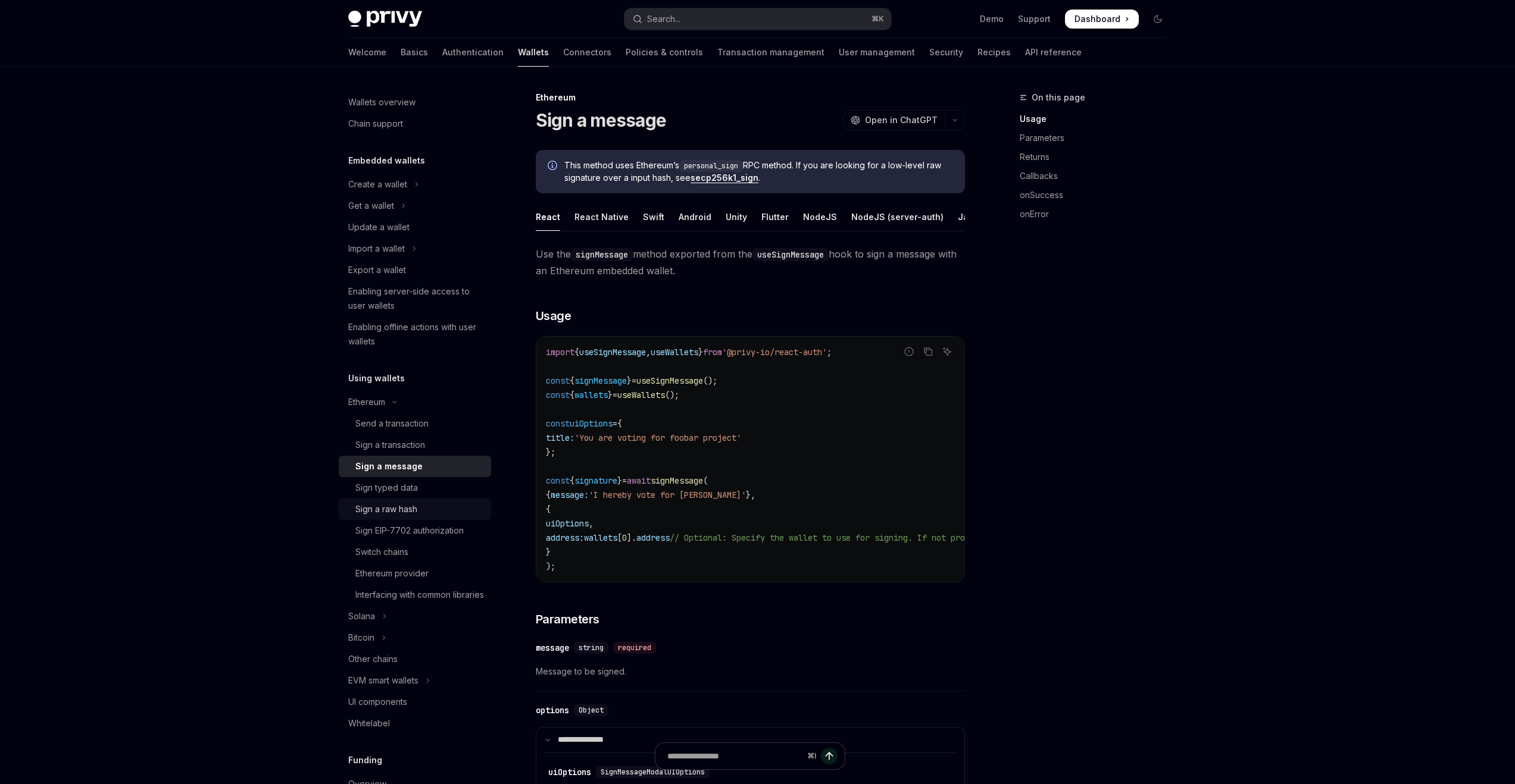
click at [445, 514] on div "Sign a raw hash" at bounding box center [419, 510] width 128 height 14
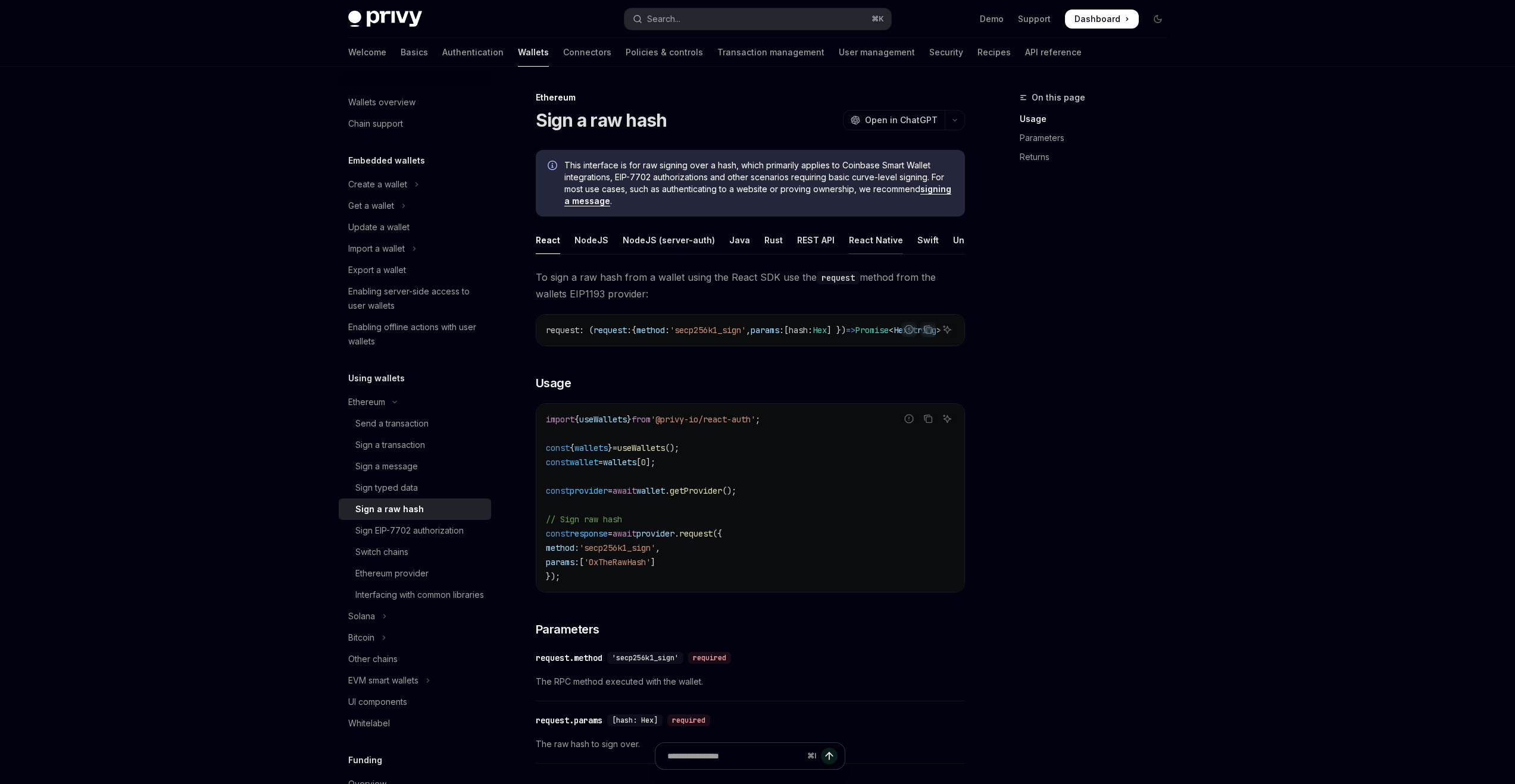
click at [863, 245] on div "React Native" at bounding box center [876, 240] width 54 height 28
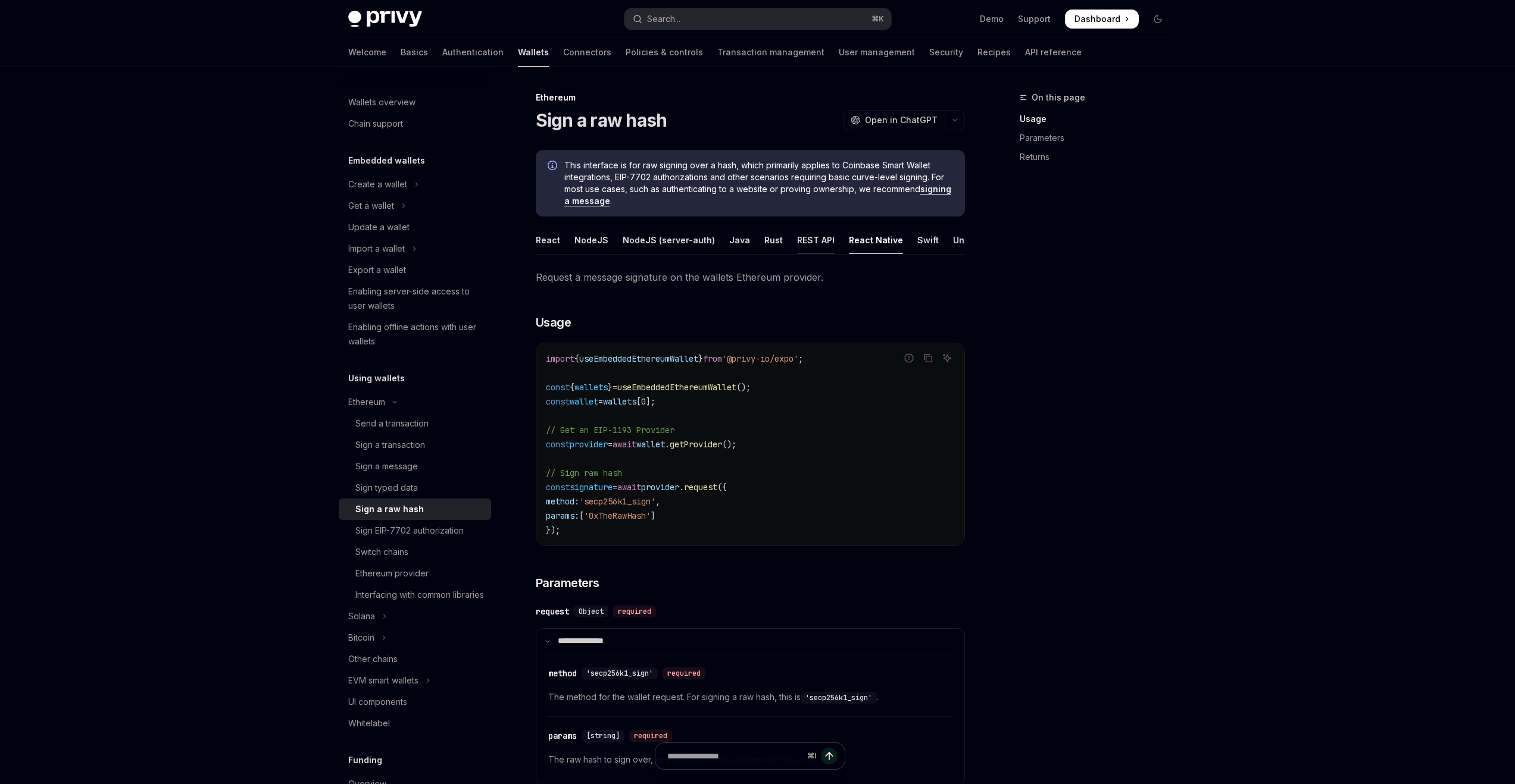
click at [819, 247] on div "REST API" at bounding box center [815, 240] width 38 height 28
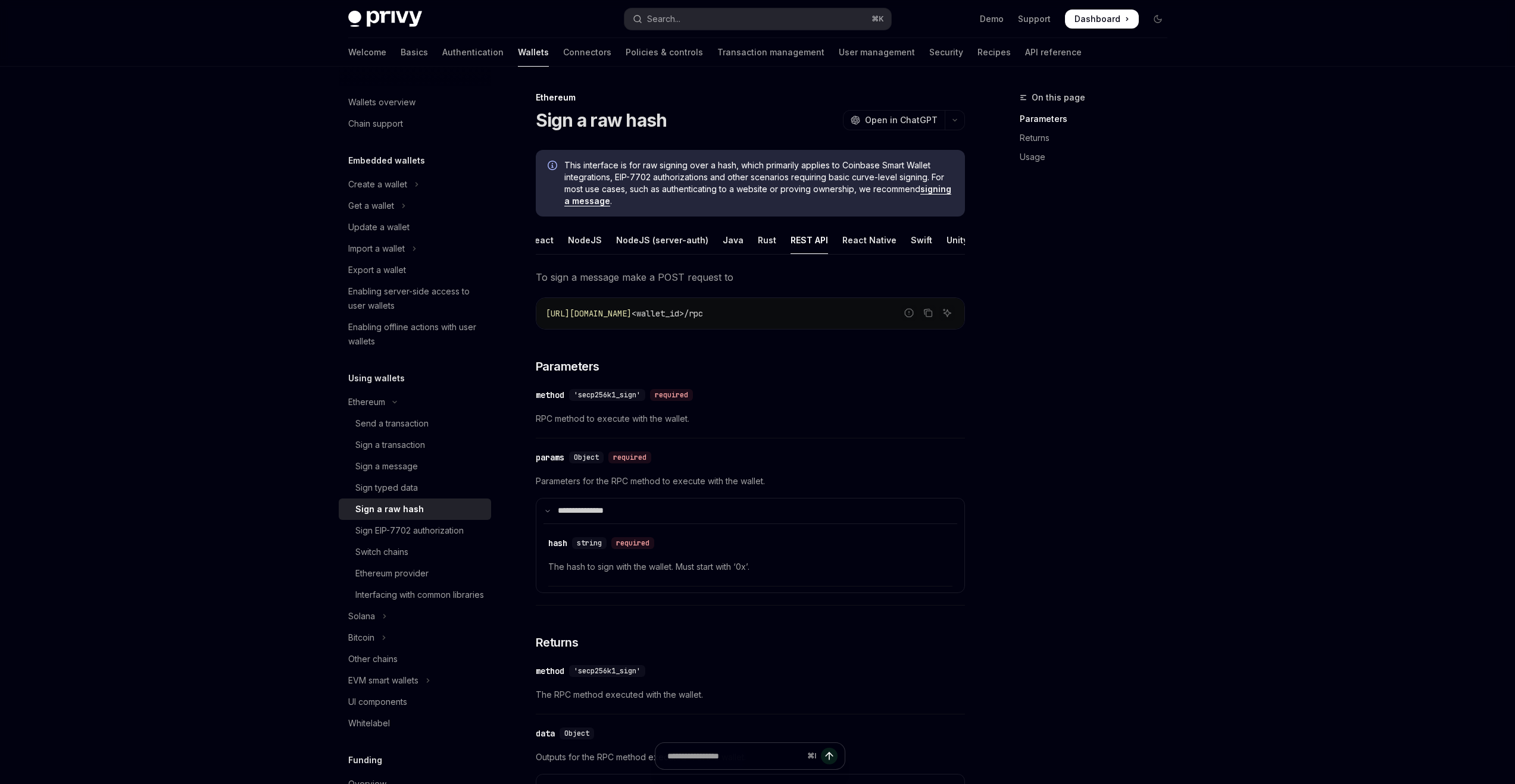
scroll to position [0, 8]
click at [695, 241] on div "NodeJS (server-auth)" at bounding box center [660, 240] width 93 height 28
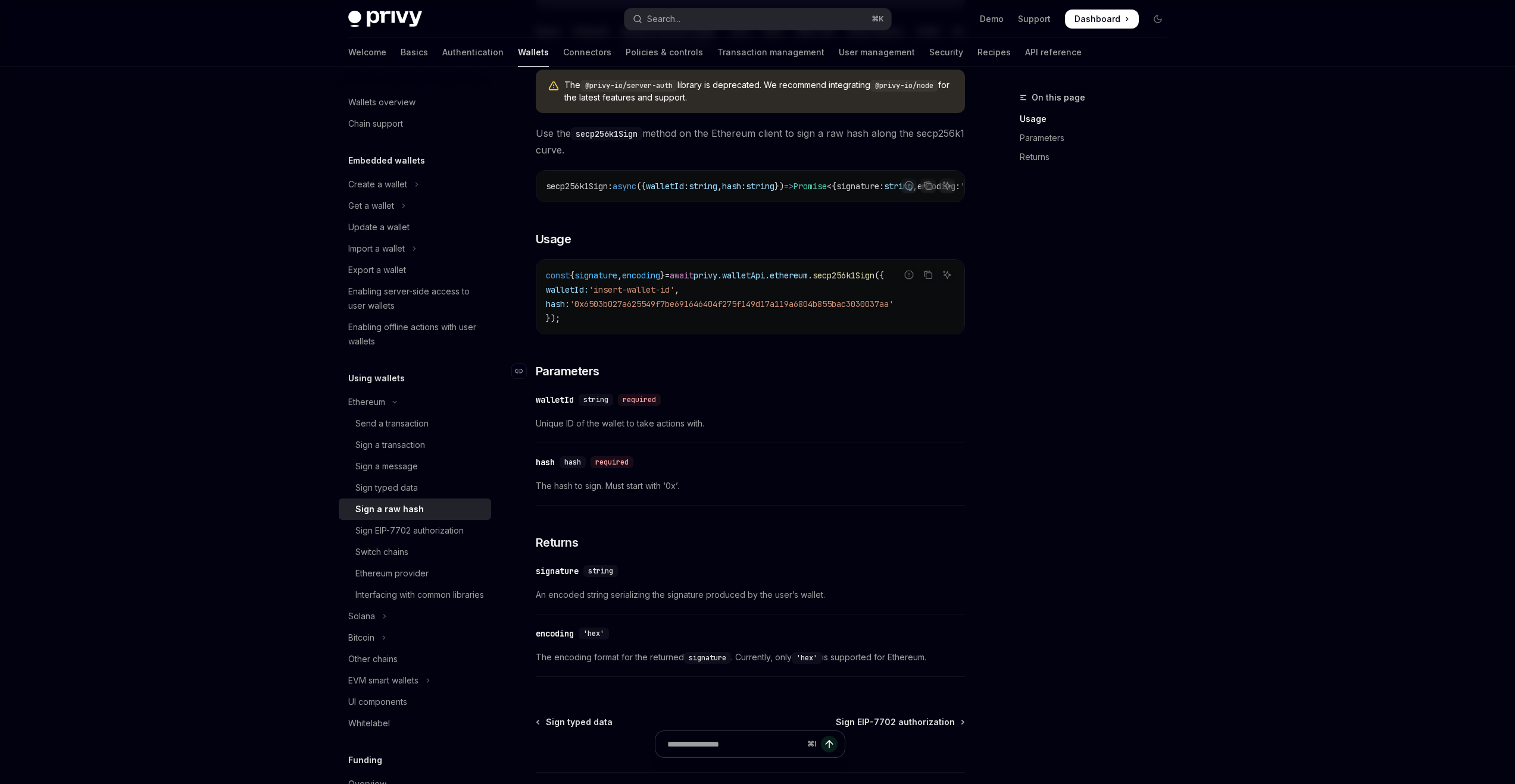
scroll to position [206, 0]
click at [408, 524] on div "Sign EIP-7702 authorization" at bounding box center [409, 531] width 109 height 14
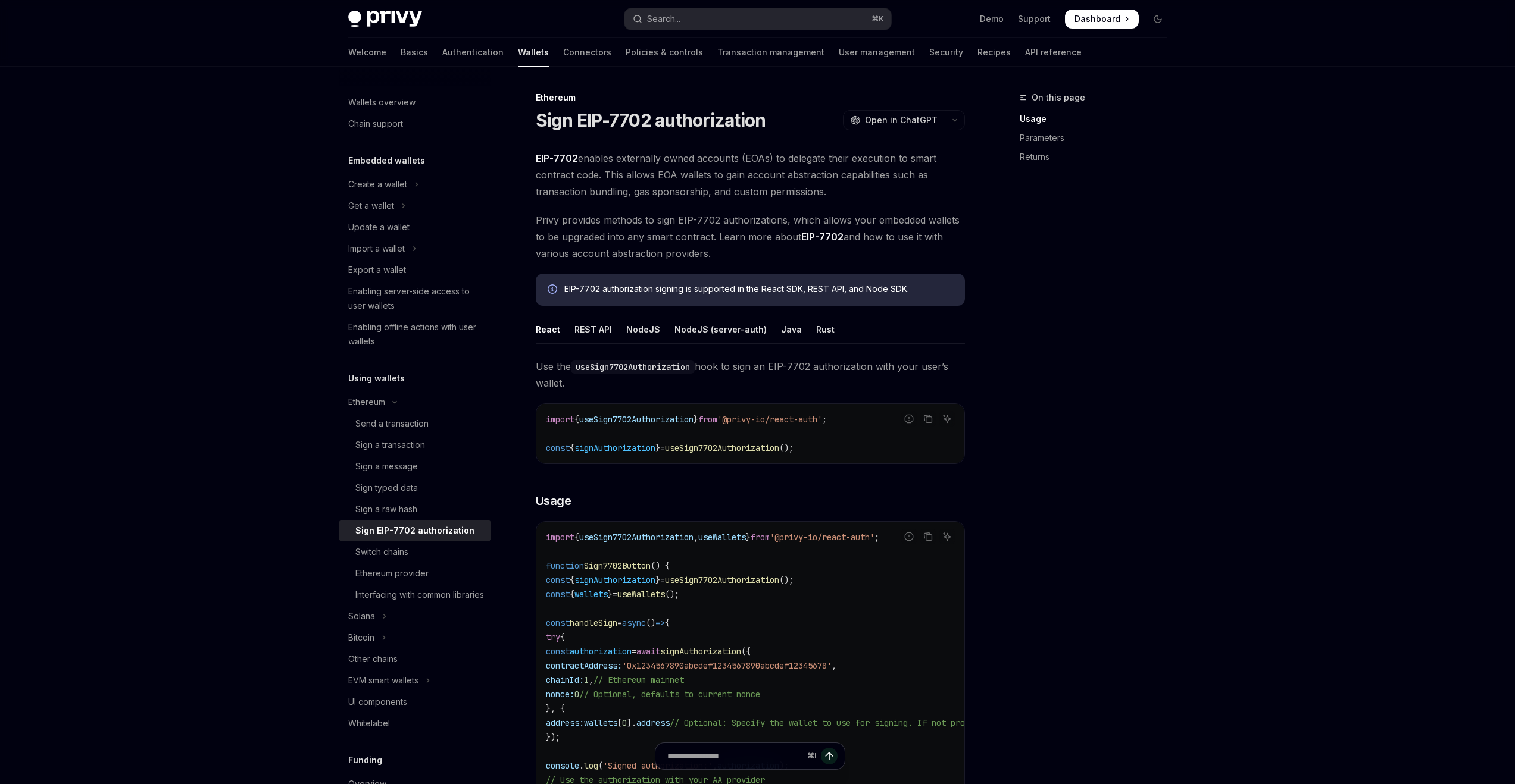
click at [700, 338] on div "NodeJS (server-auth)" at bounding box center [720, 329] width 93 height 28
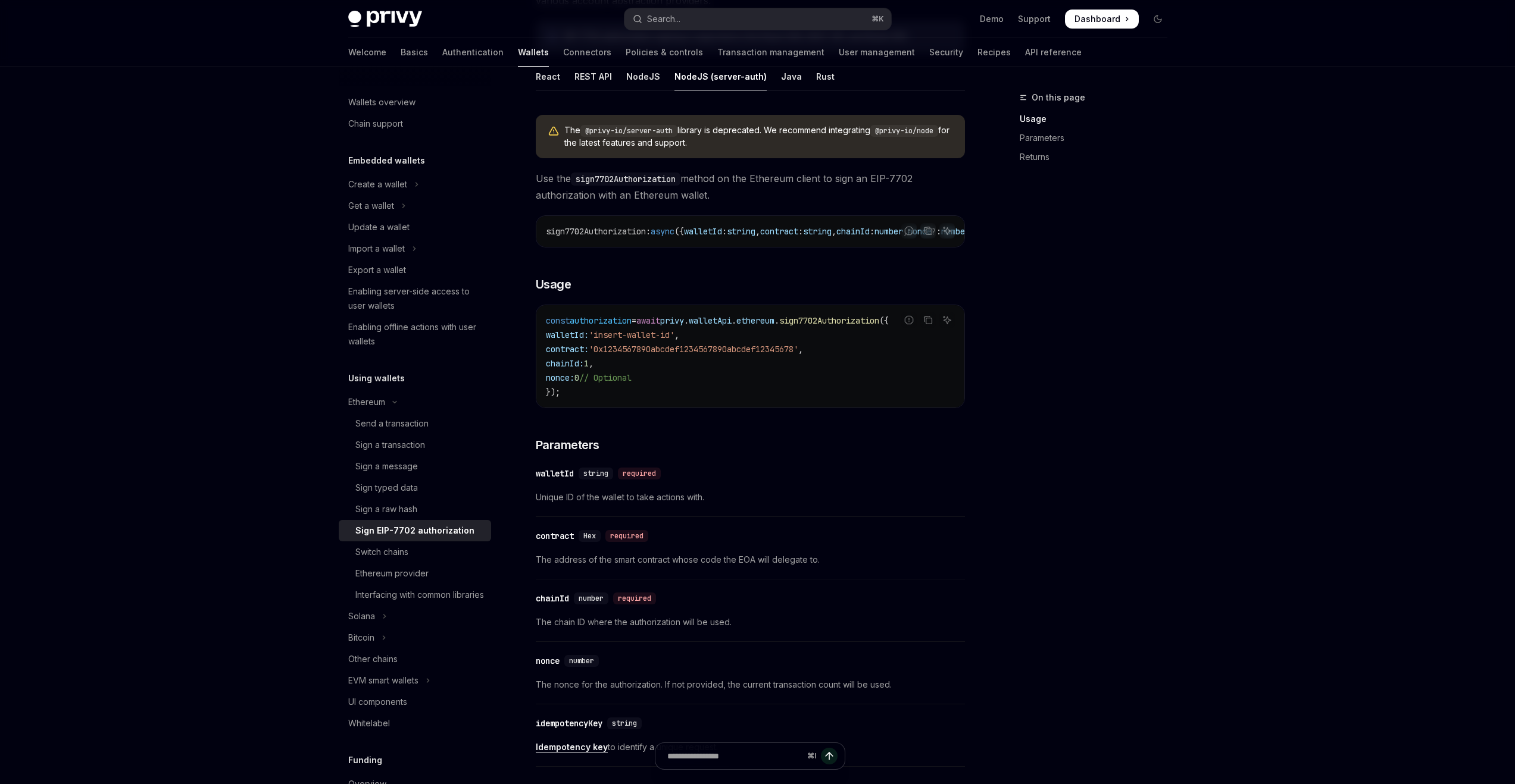
scroll to position [93, 0]
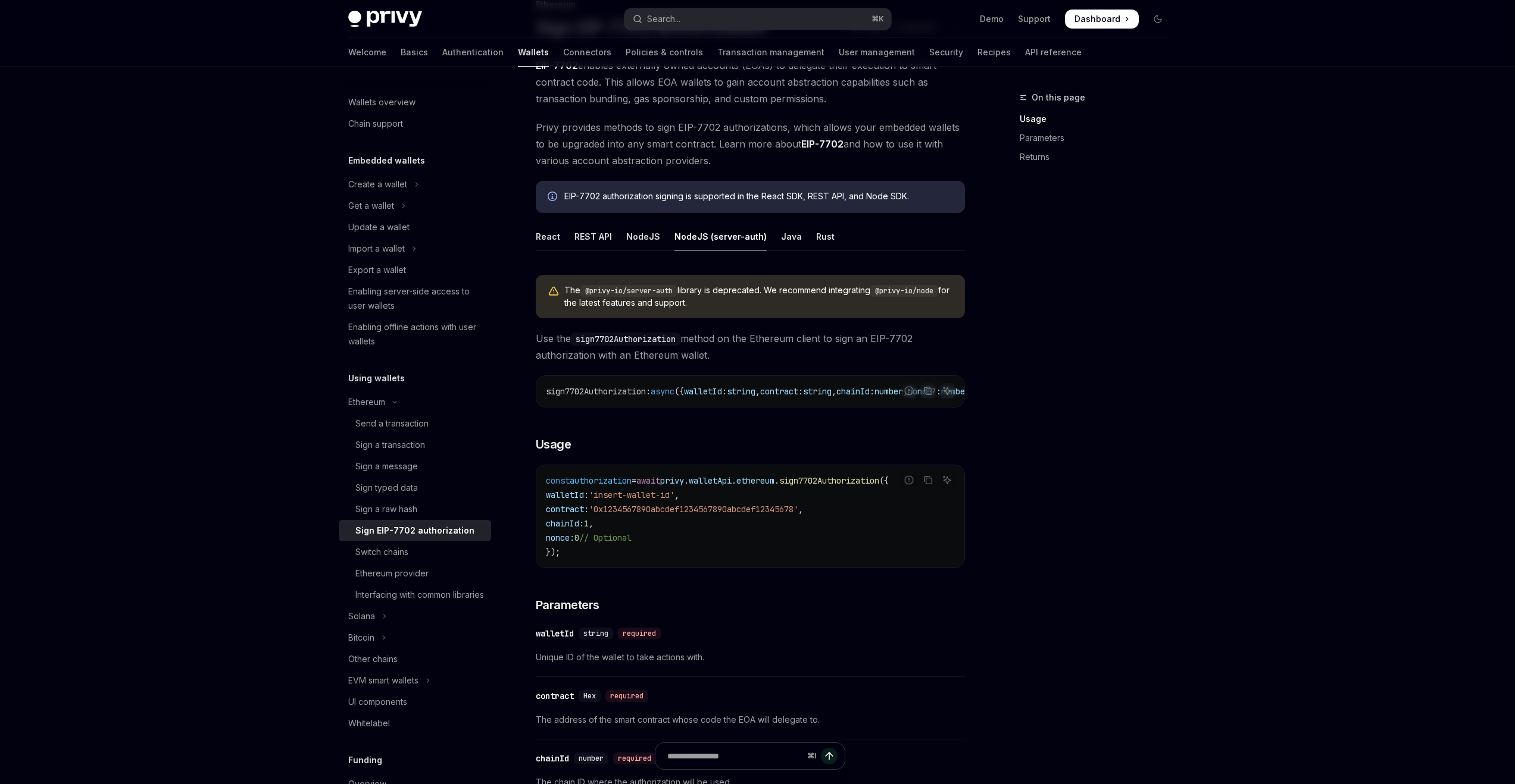
drag, startPoint x: 679, startPoint y: 406, endPoint x: 711, endPoint y: 408, distance: 32.1
click at [711, 407] on div "sign7702Authorization : async ({ walletId : string , contract : string , chainI…" at bounding box center [750, 391] width 428 height 31
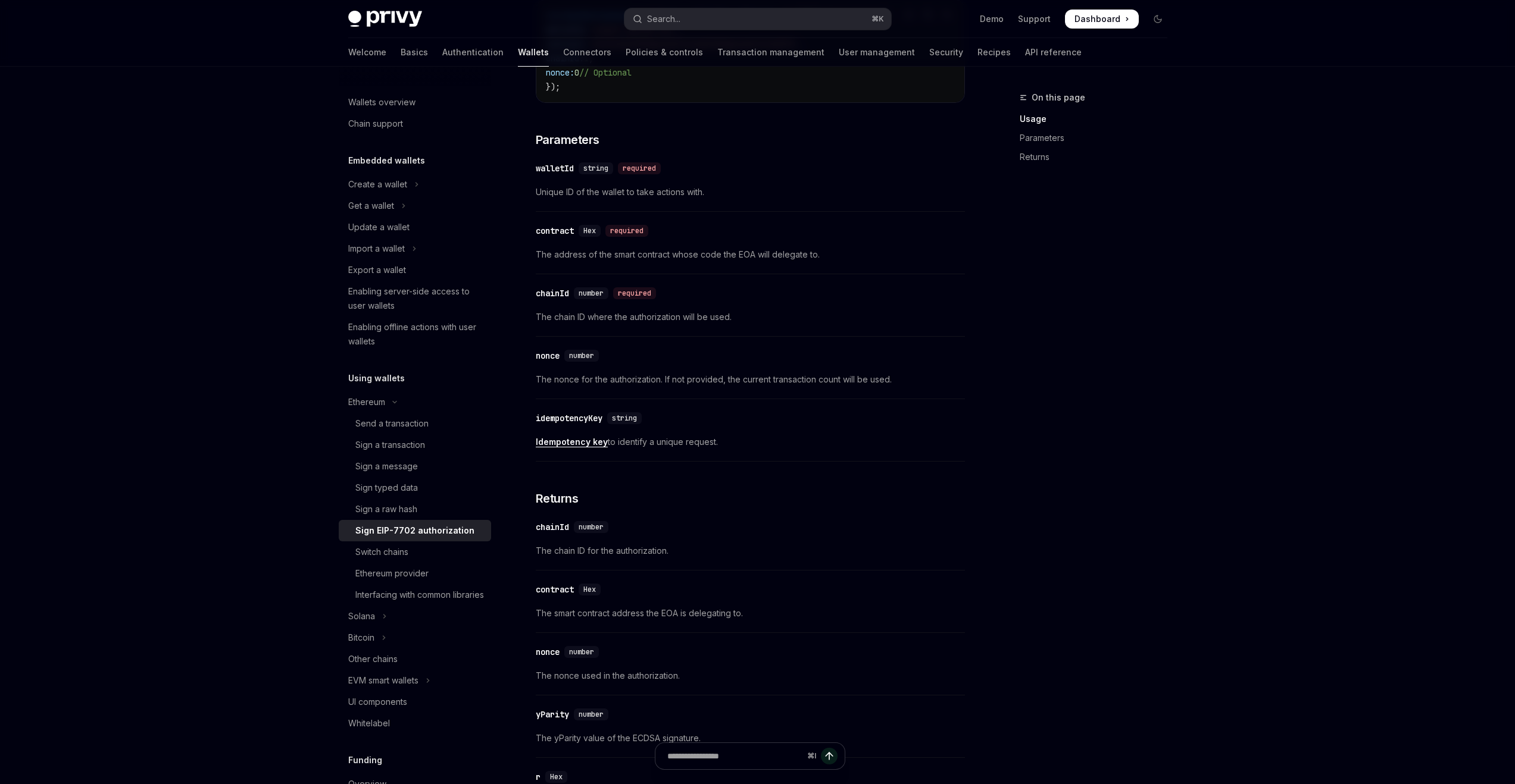
scroll to position [563, 0]
click at [446, 592] on div "Interfacing with common libraries" at bounding box center [419, 595] width 128 height 14
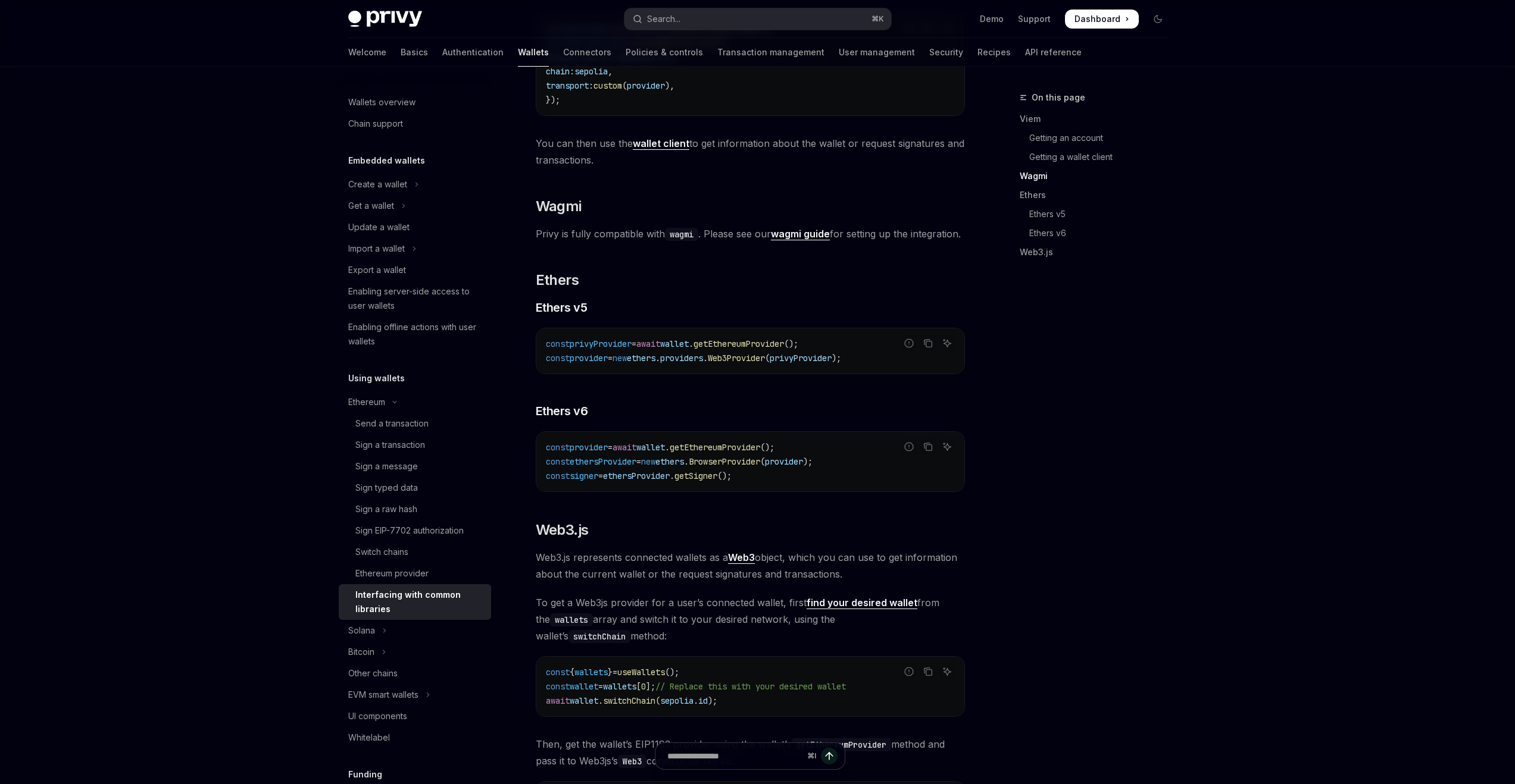
scroll to position [1140, 0]
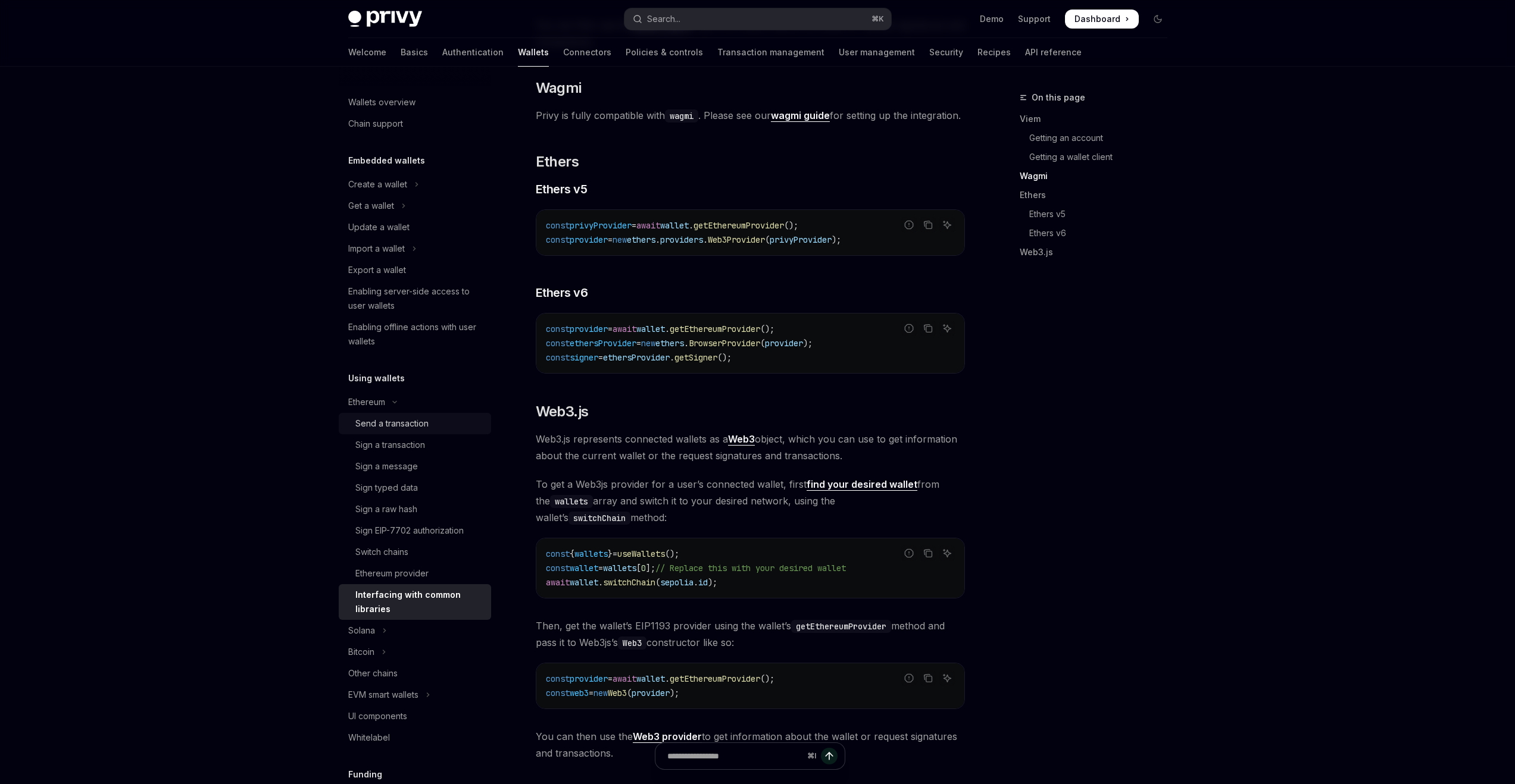
click at [429, 423] on div "Send a transaction" at bounding box center [419, 424] width 128 height 14
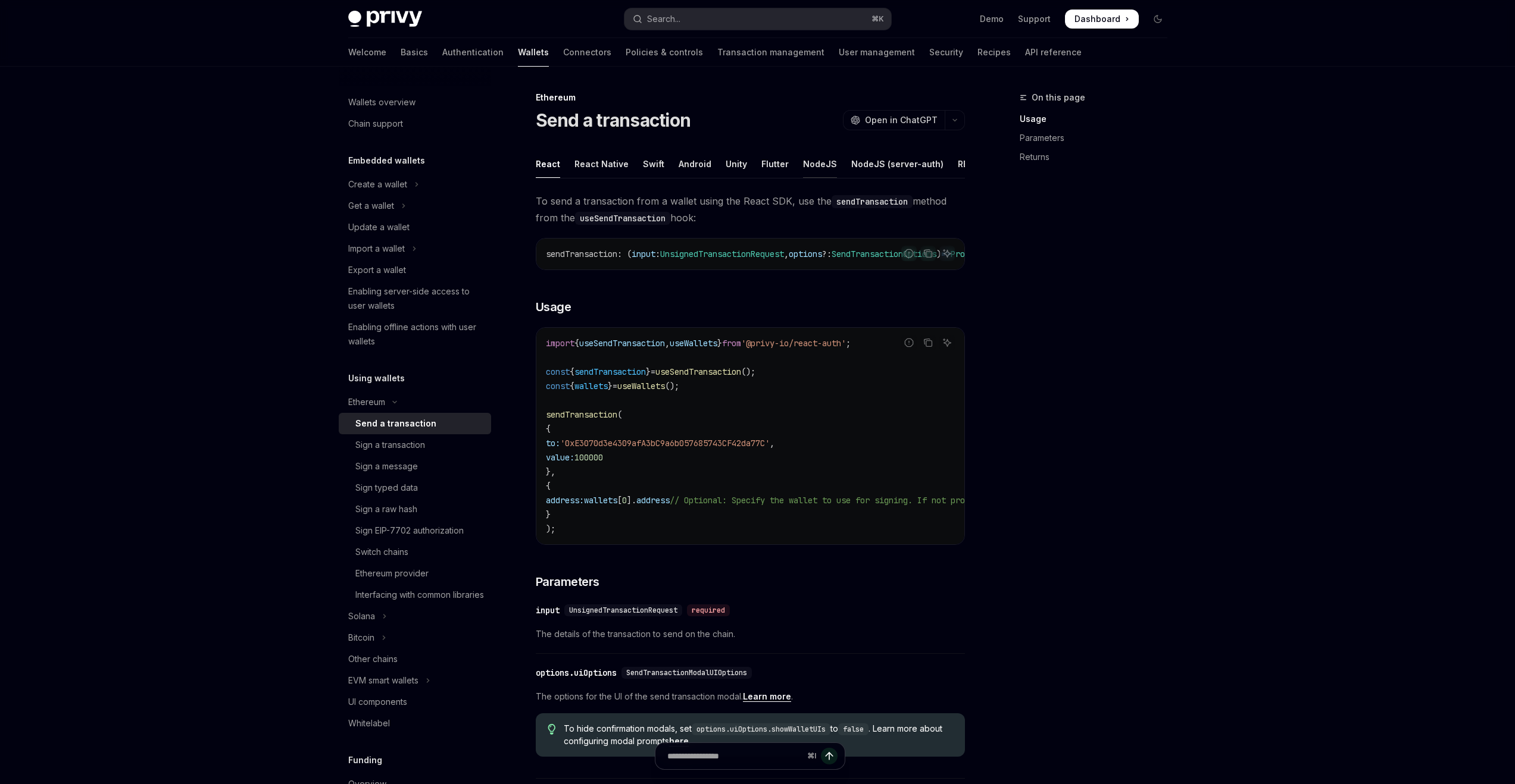
click at [805, 163] on div "NodeJS" at bounding box center [820, 163] width 34 height 28
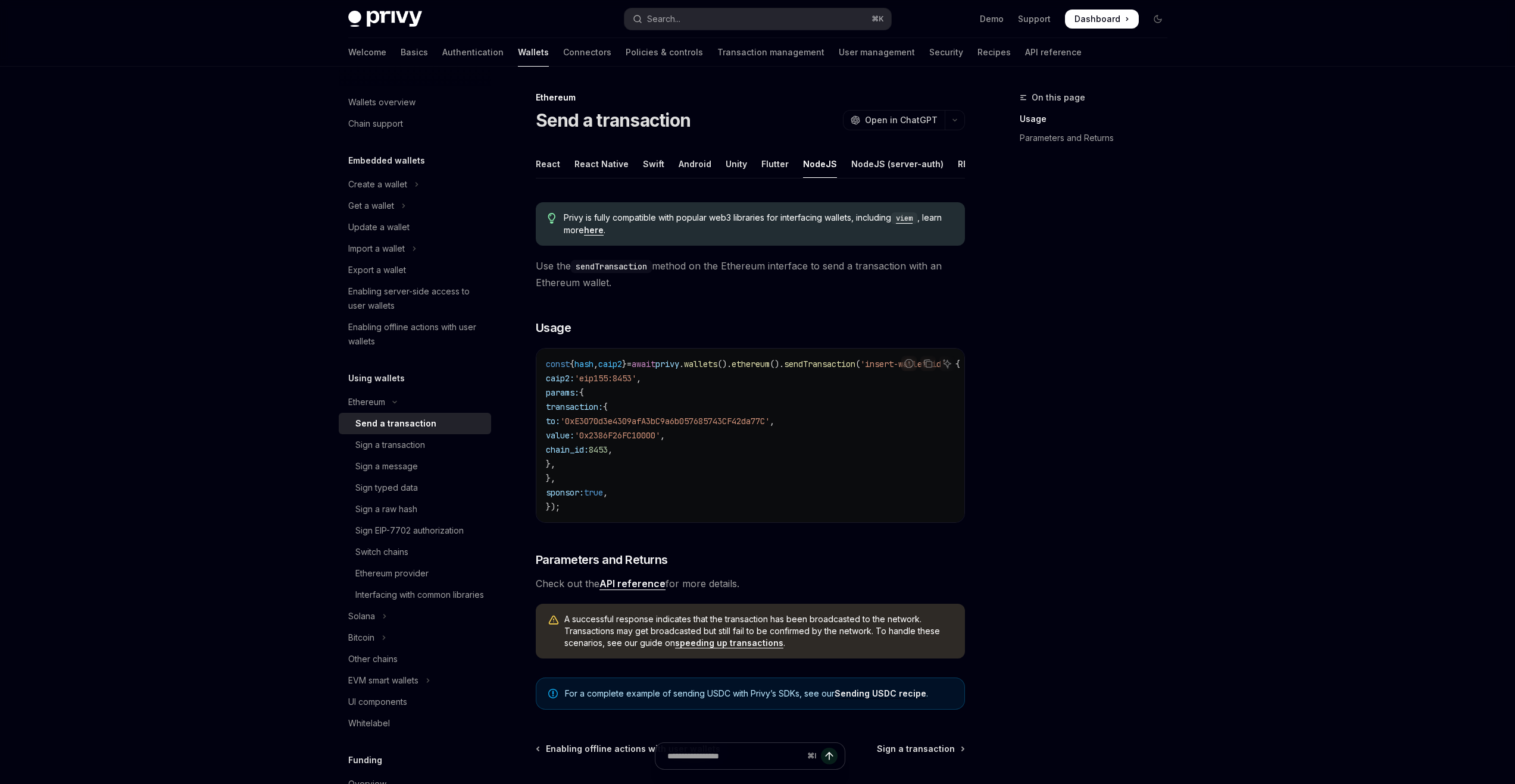
click at [839, 163] on ul "React React Native Swift Android Unity Flutter NodeJS NodeJS (server-auth) REST…" at bounding box center [750, 164] width 429 height 29
click at [780, 163] on div "NodeJS (server-auth)" at bounding box center [774, 163] width 93 height 28
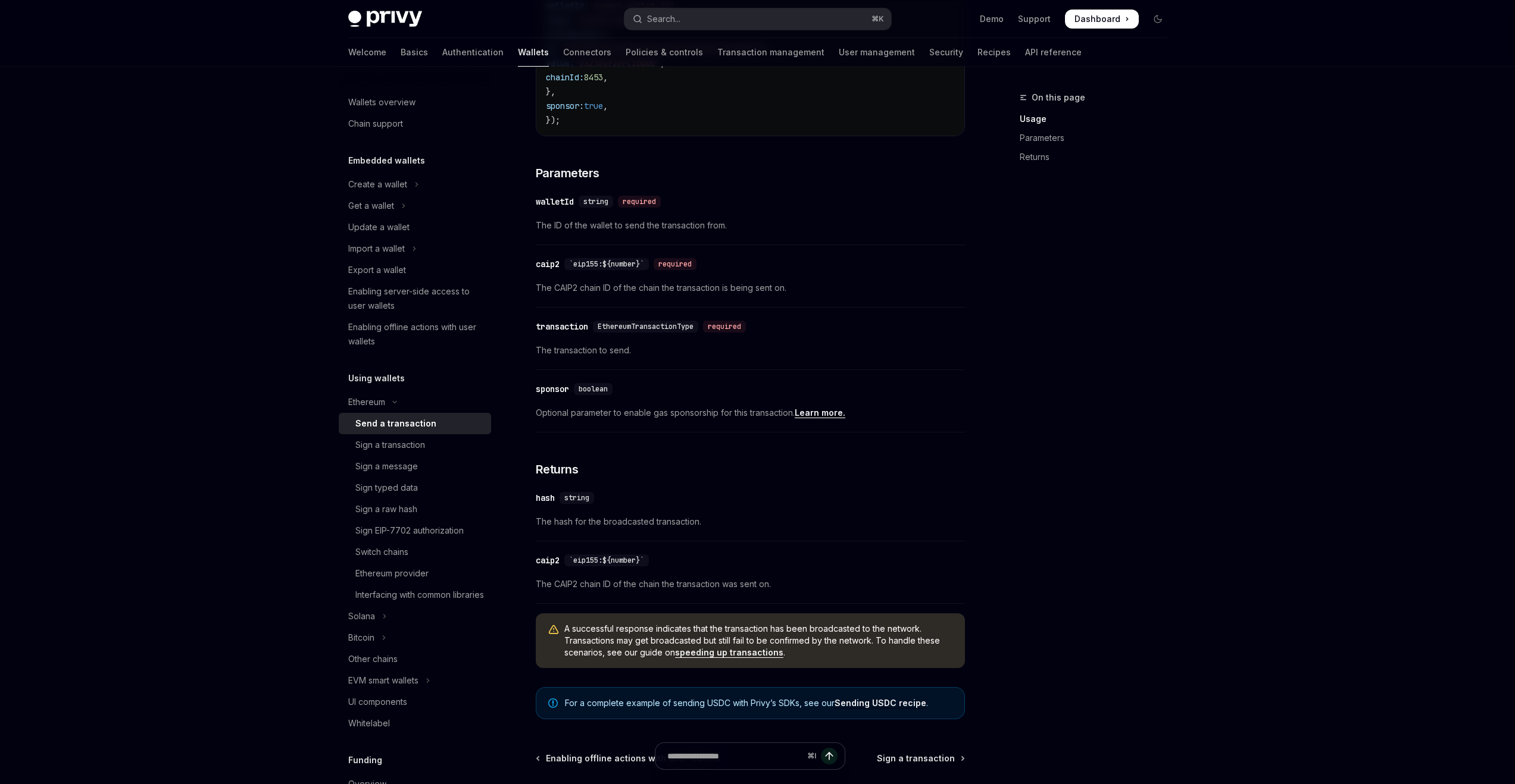
scroll to position [128, 0]
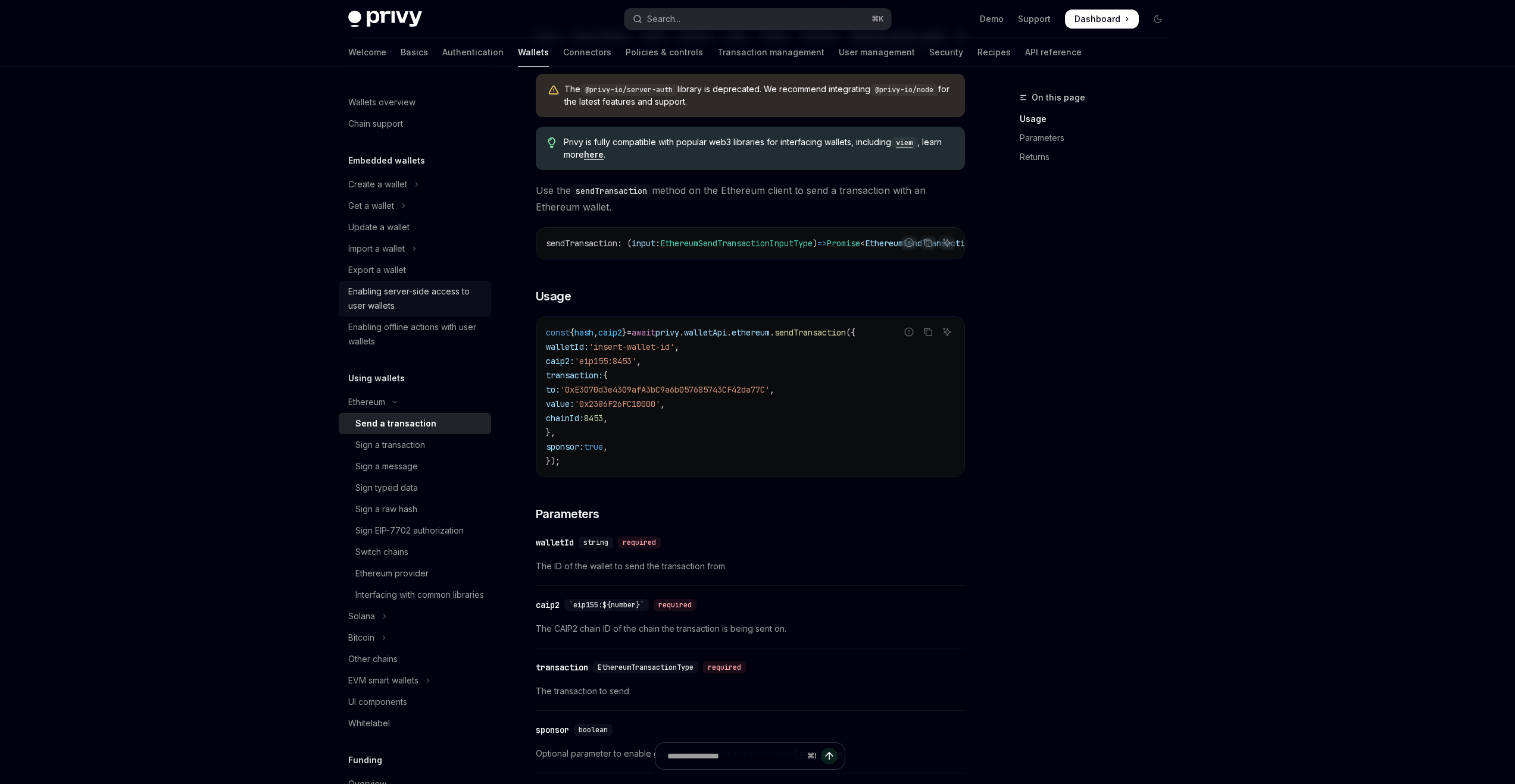
click at [411, 303] on div "Enabling server-side access to user wallets" at bounding box center [415, 299] width 136 height 29
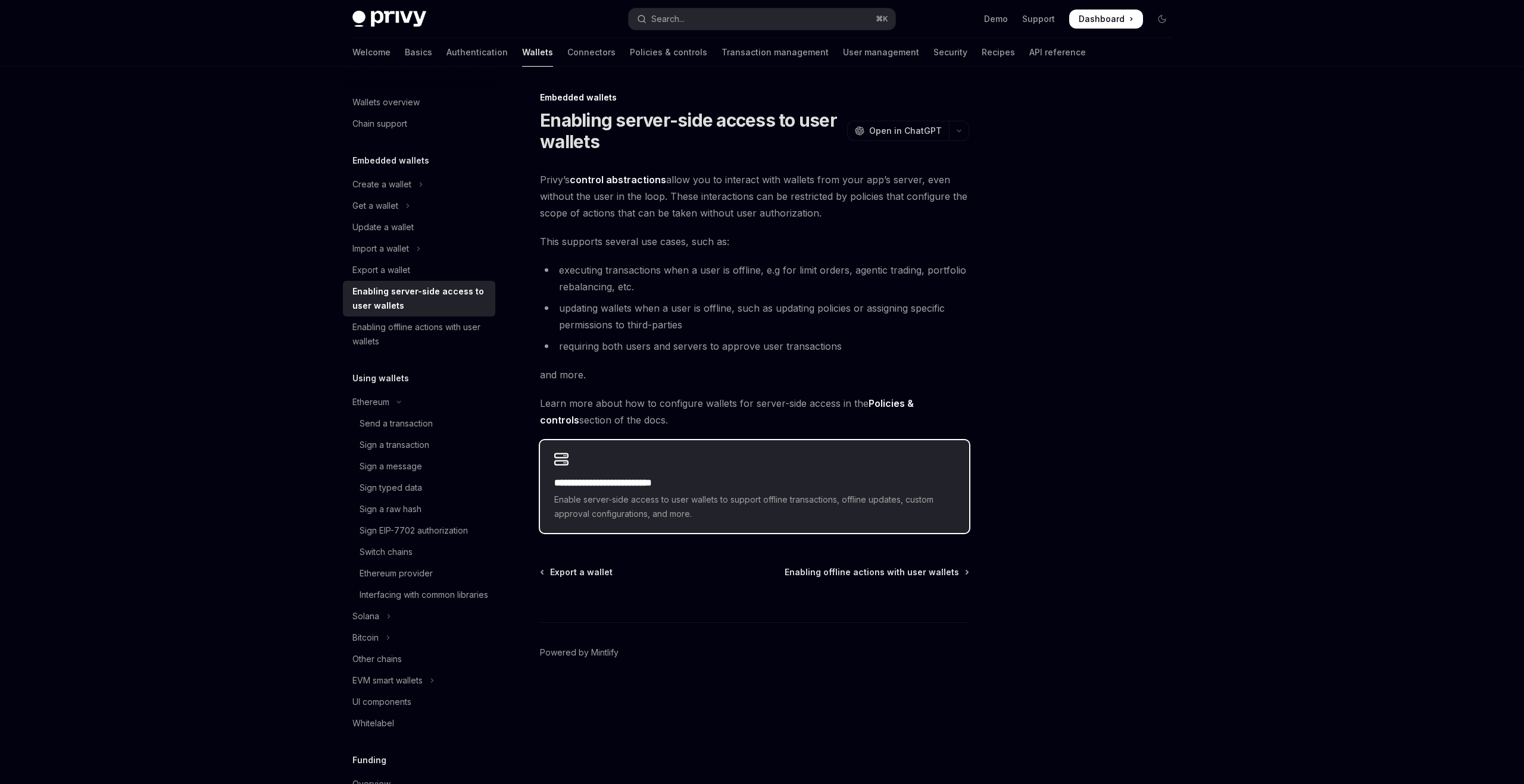
click at [697, 498] on span "Enable server-side access to user wallets to support offline transactions, offl…" at bounding box center [755, 507] width 401 height 29
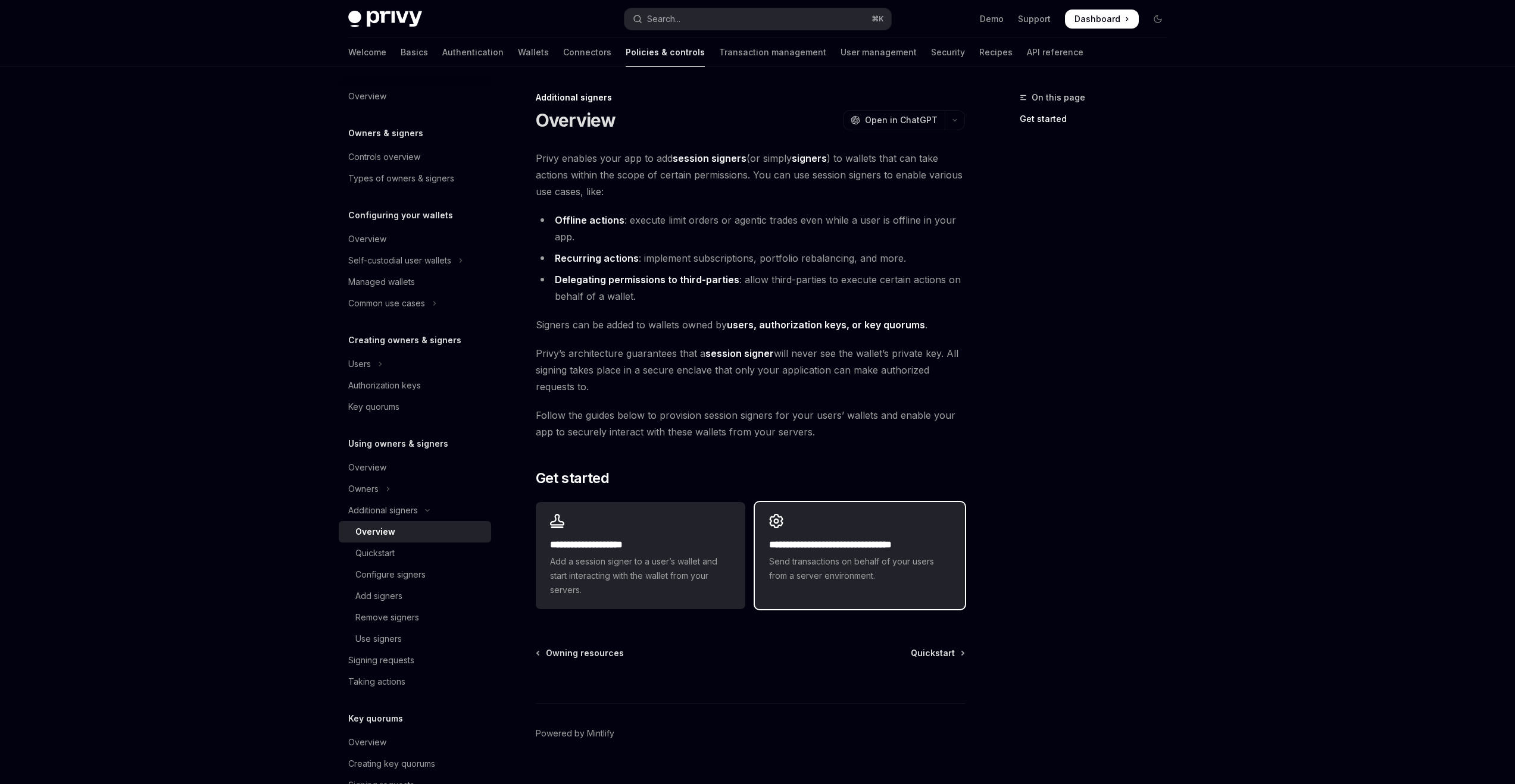
click at [794, 556] on span "Send transactions on behalf of your users from a server environment." at bounding box center [860, 569] width 181 height 29
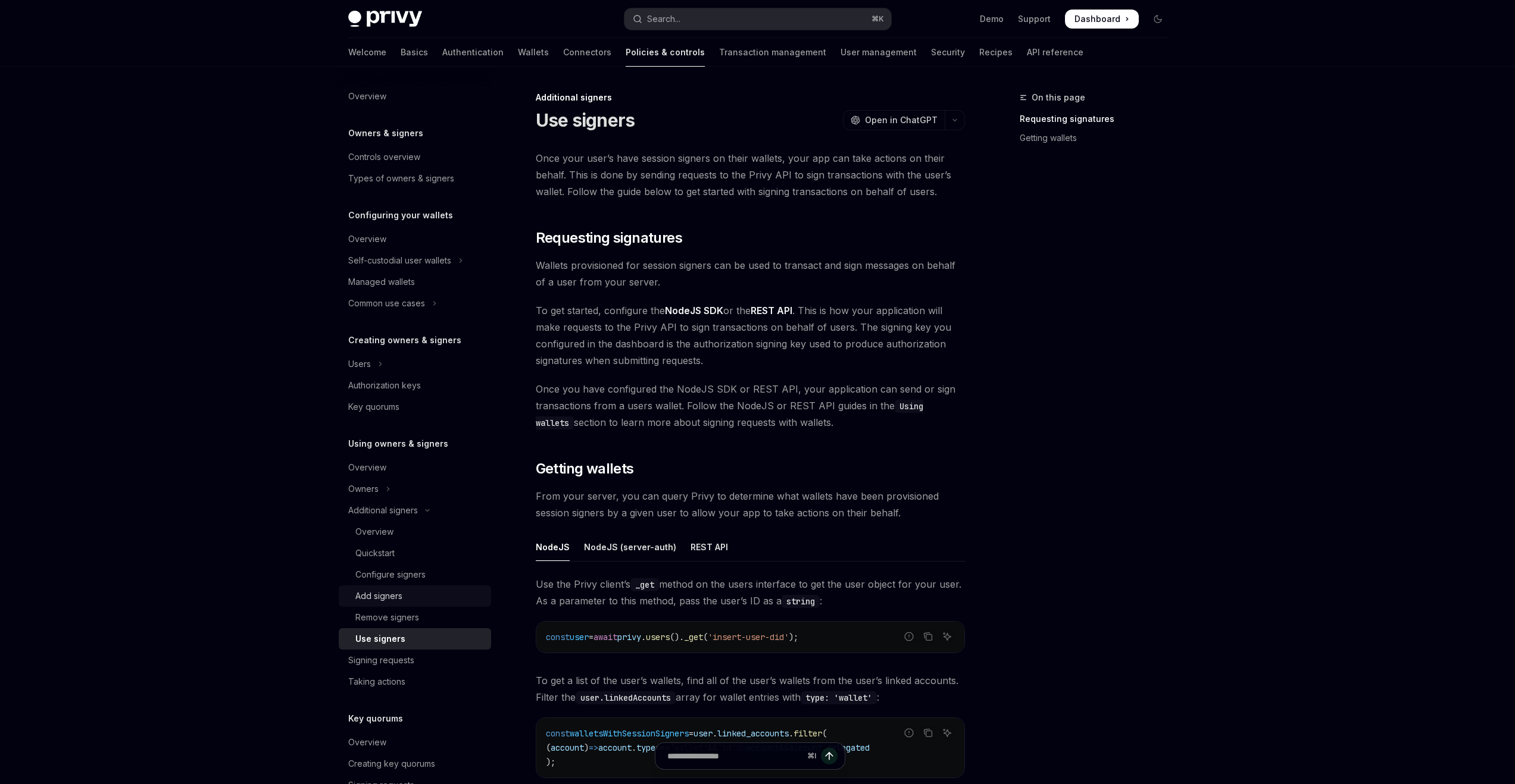
click at [375, 596] on div "Add signers" at bounding box center [378, 596] width 47 height 14
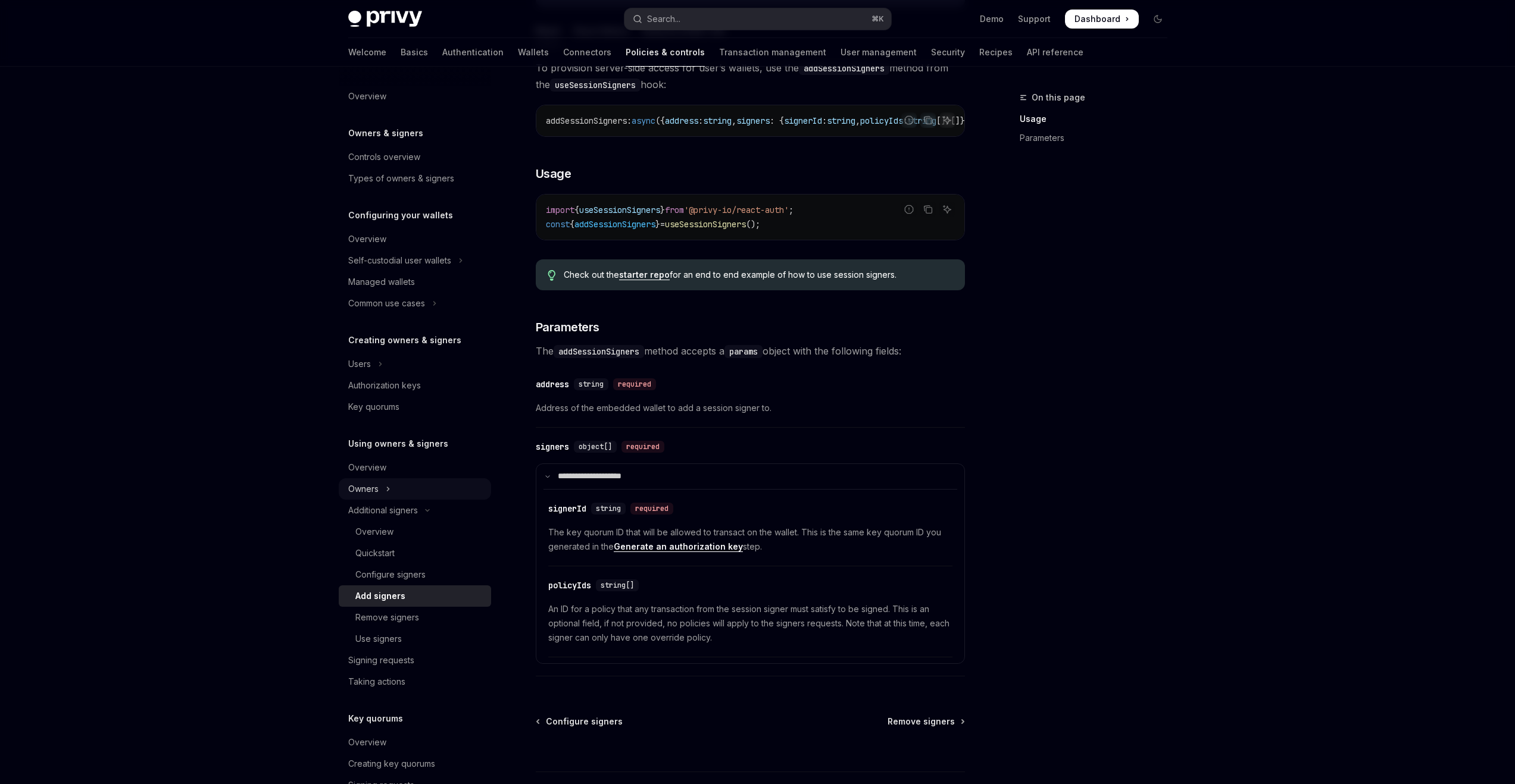
scroll to position [200, 0]
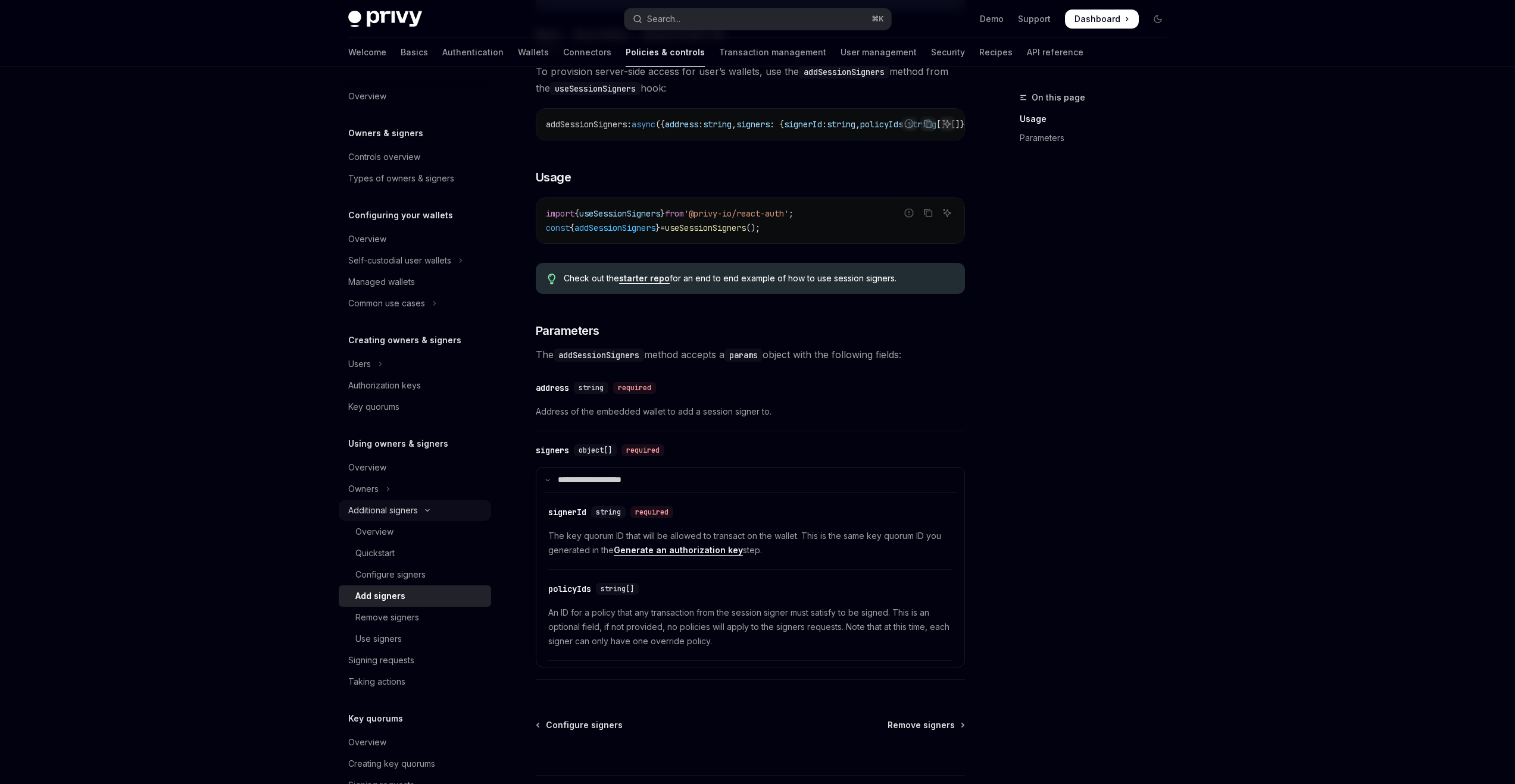
click at [396, 508] on div "Additional signers" at bounding box center [383, 511] width 70 height 14
click at [397, 511] on div "Additional signers" at bounding box center [383, 511] width 70 height 14
click at [380, 498] on button "Owners" at bounding box center [414, 489] width 152 height 21
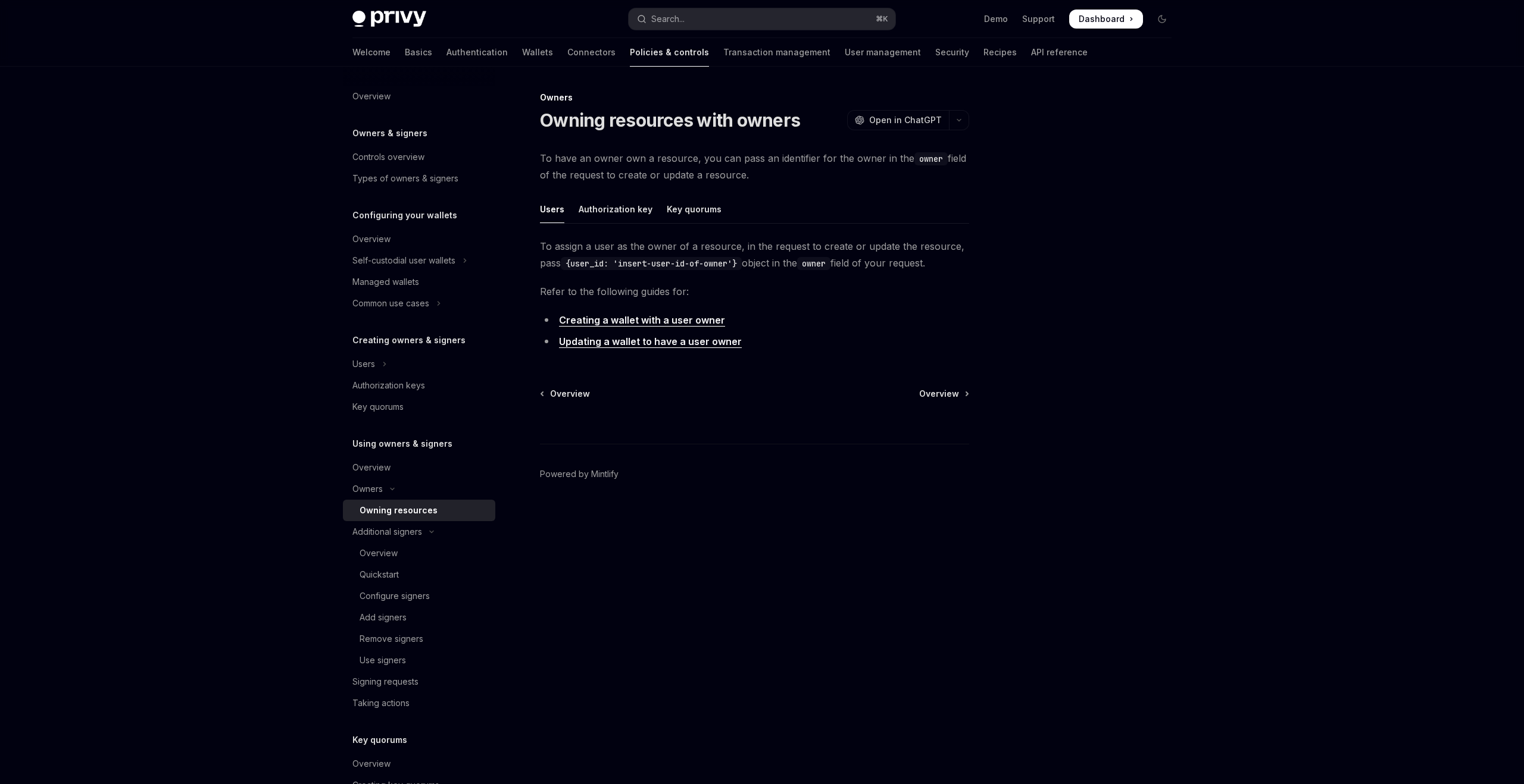
click at [390, 508] on div "Owning resources" at bounding box center [398, 511] width 78 height 14
click at [611, 345] on link "Updating a wallet to have a user owner" at bounding box center [650, 341] width 183 height 13
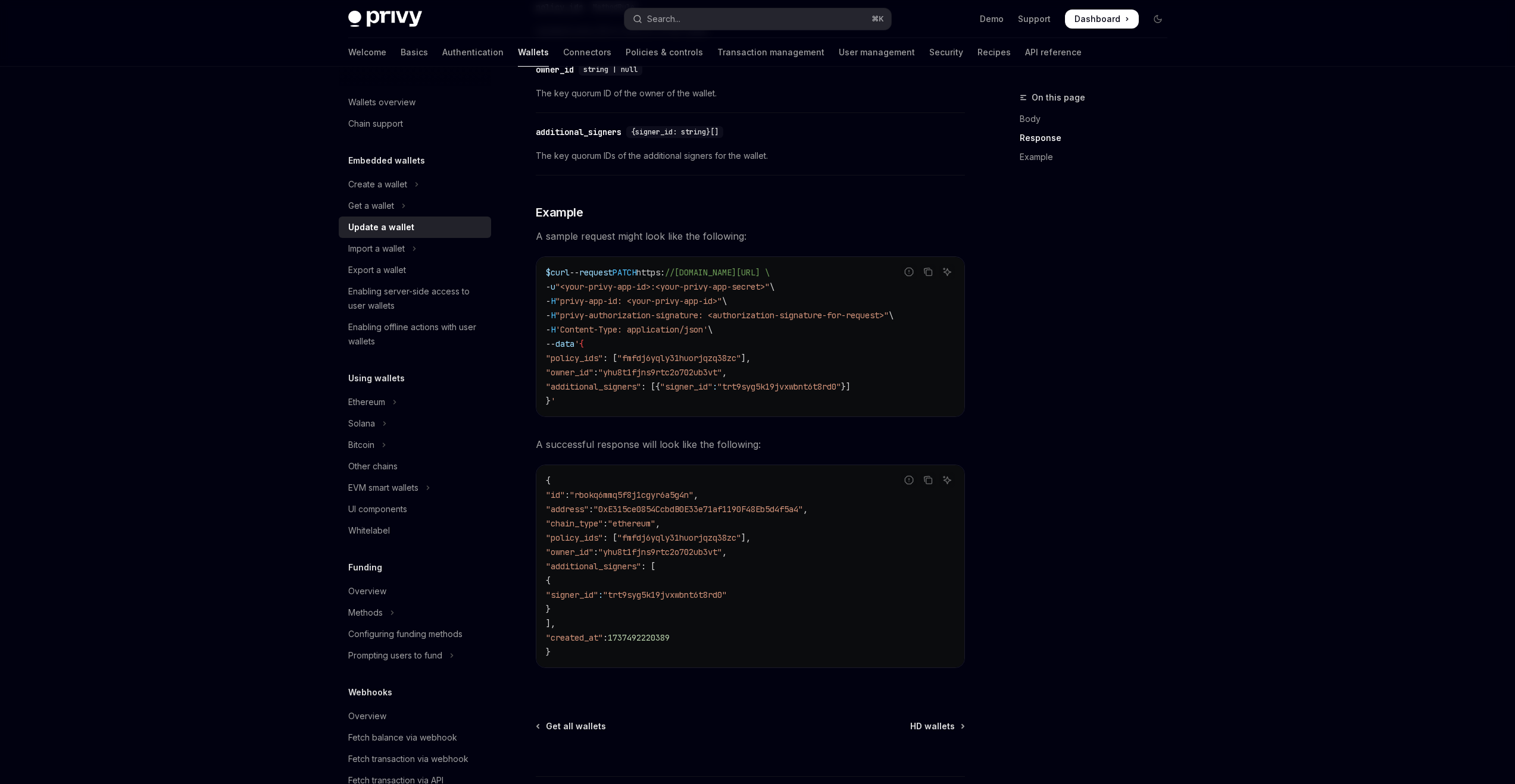
scroll to position [1097, 0]
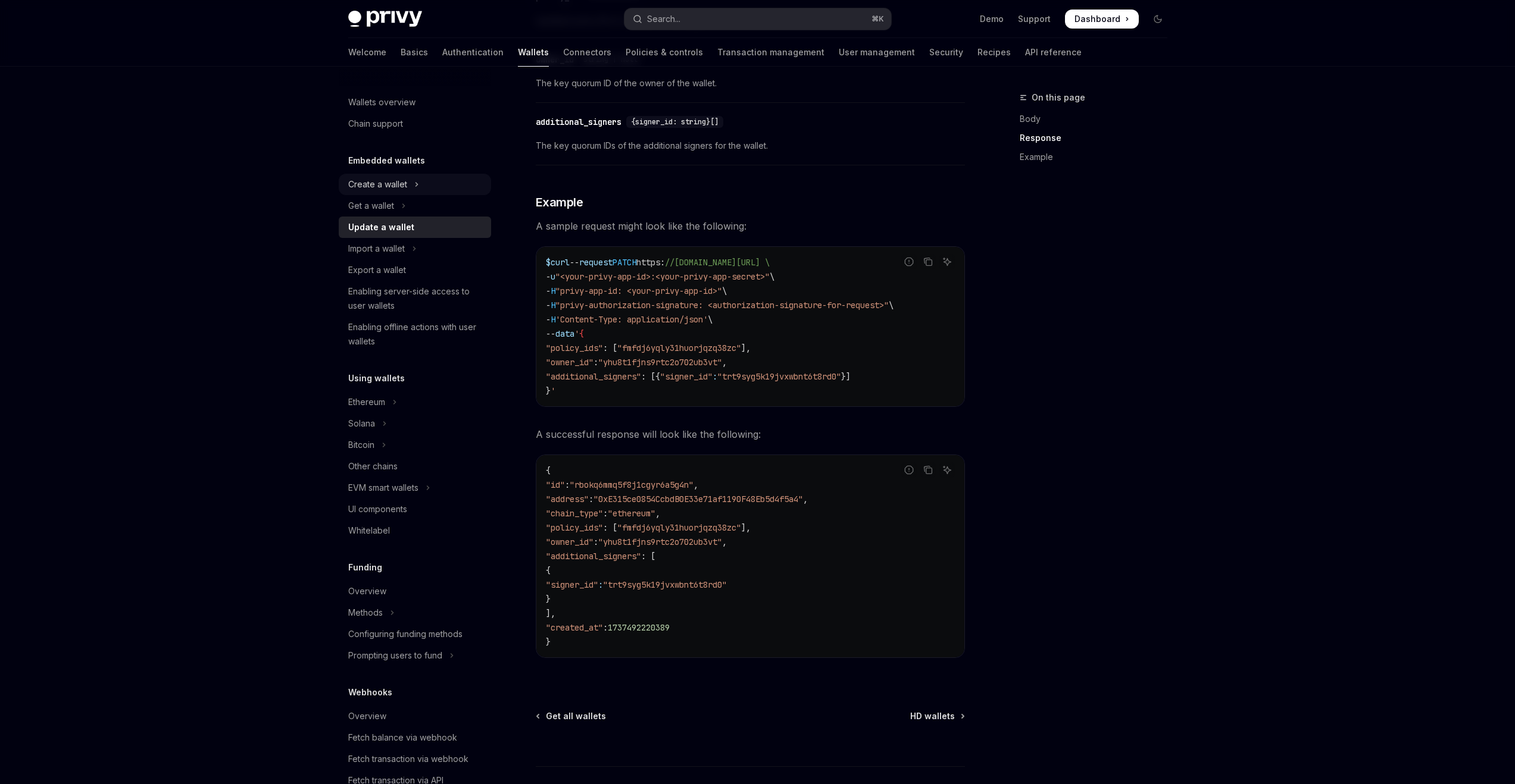
click at [381, 190] on div "Create a wallet" at bounding box center [377, 184] width 59 height 14
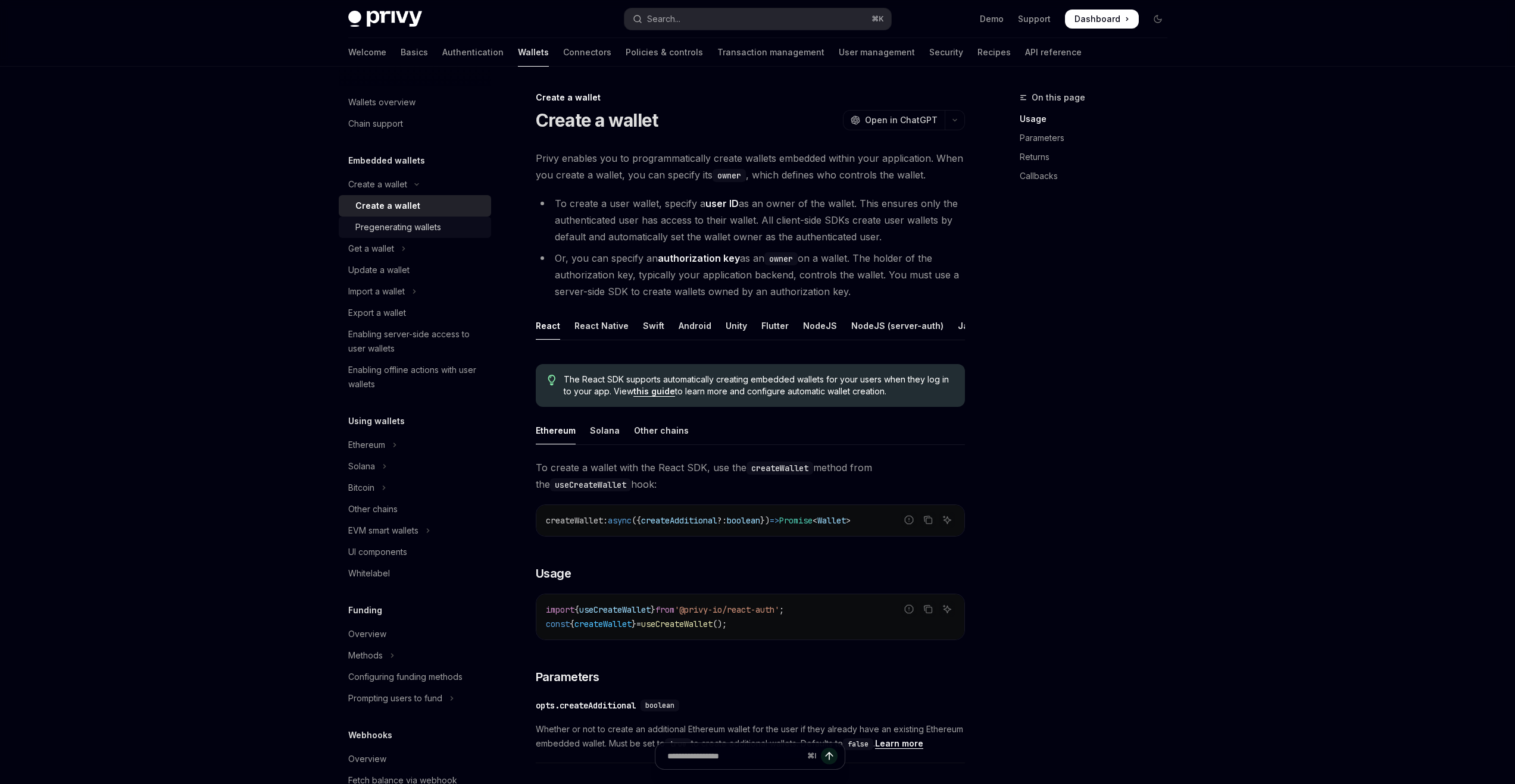
click at [393, 234] on link "Pregenerating wallets" at bounding box center [414, 227] width 152 height 21
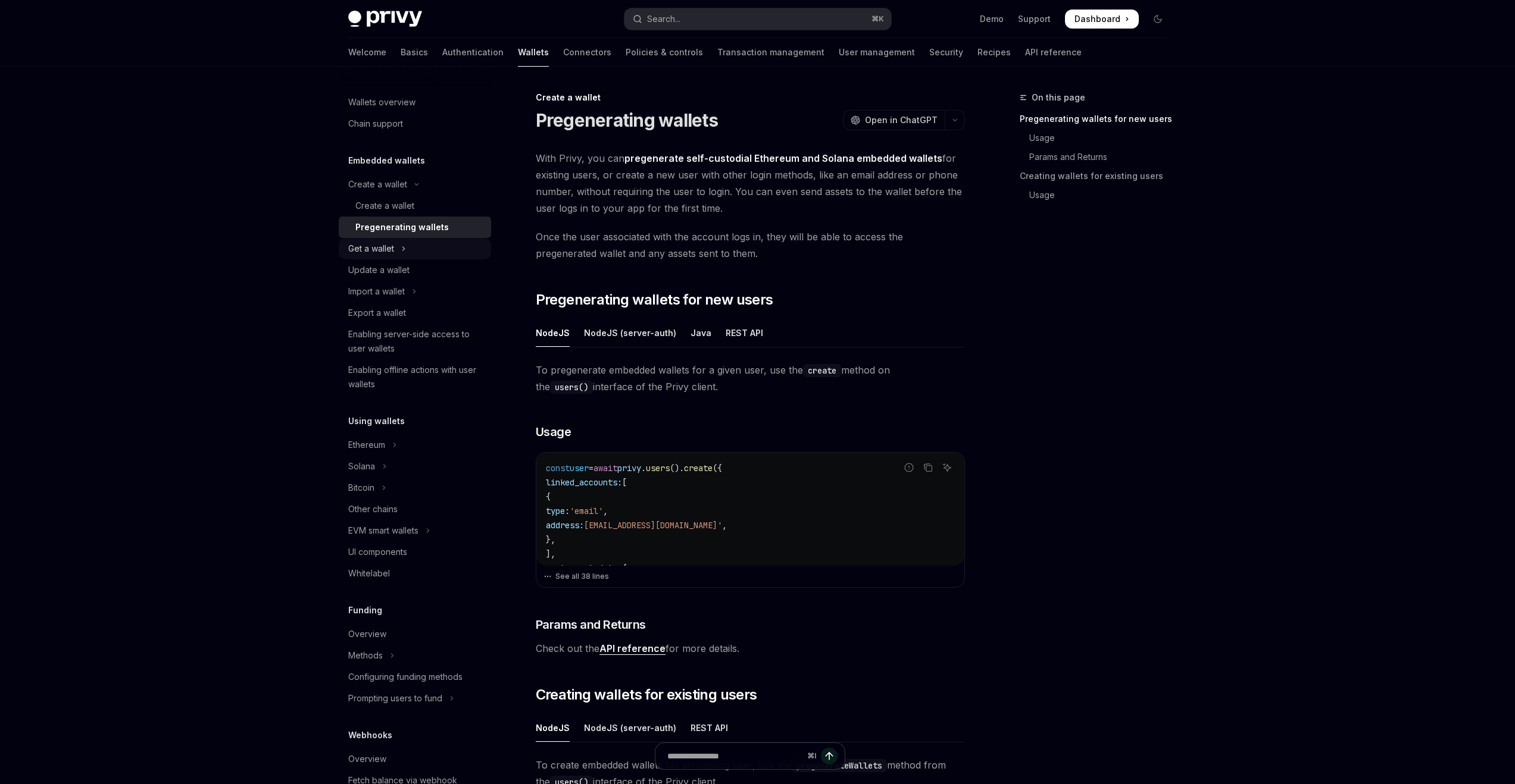
click at [398, 248] on button "Get a wallet" at bounding box center [414, 249] width 152 height 21
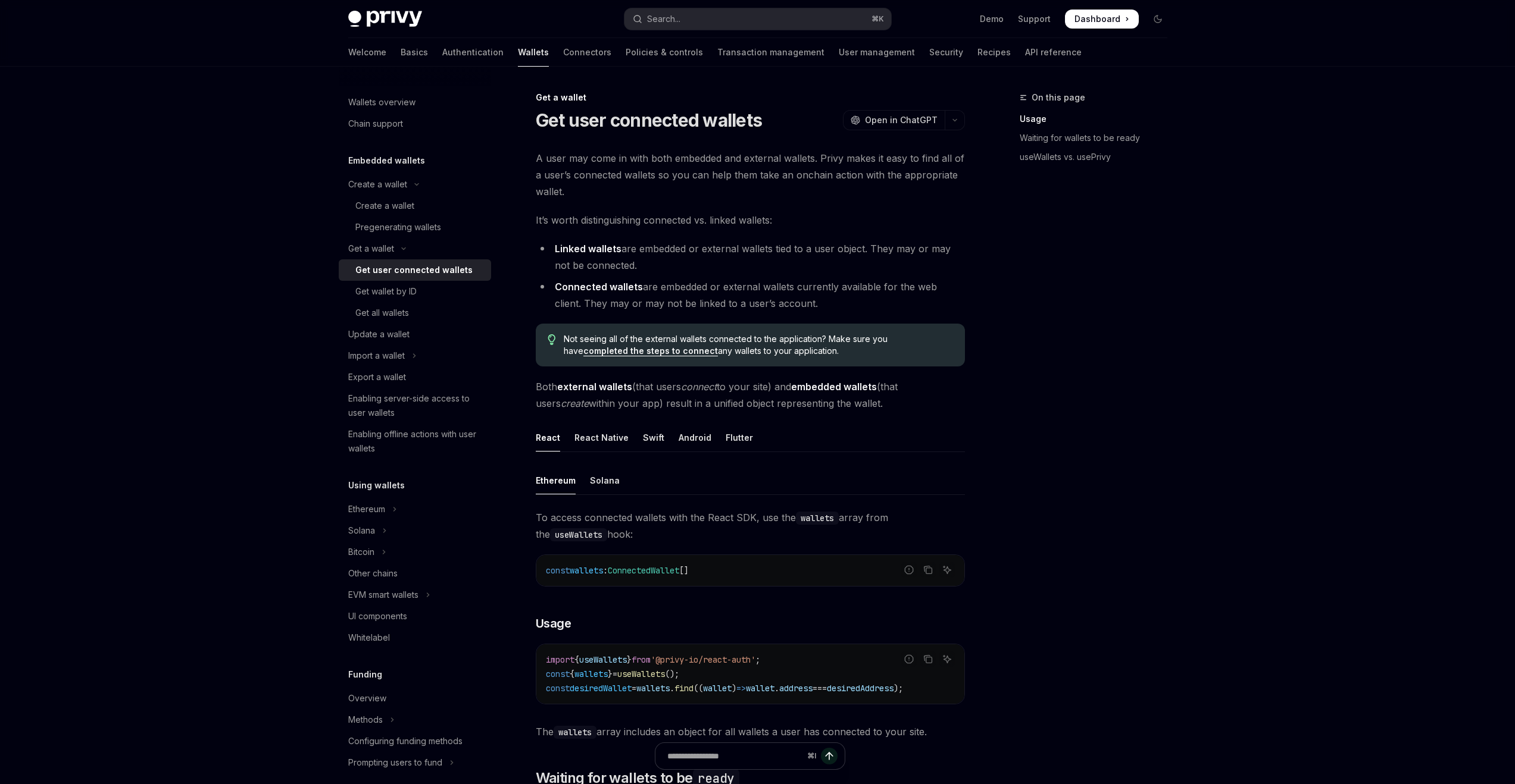
click at [410, 271] on div "Get user connected wallets" at bounding box center [414, 270] width 117 height 14
click at [417, 292] on div "Get wallet by ID" at bounding box center [419, 292] width 128 height 14
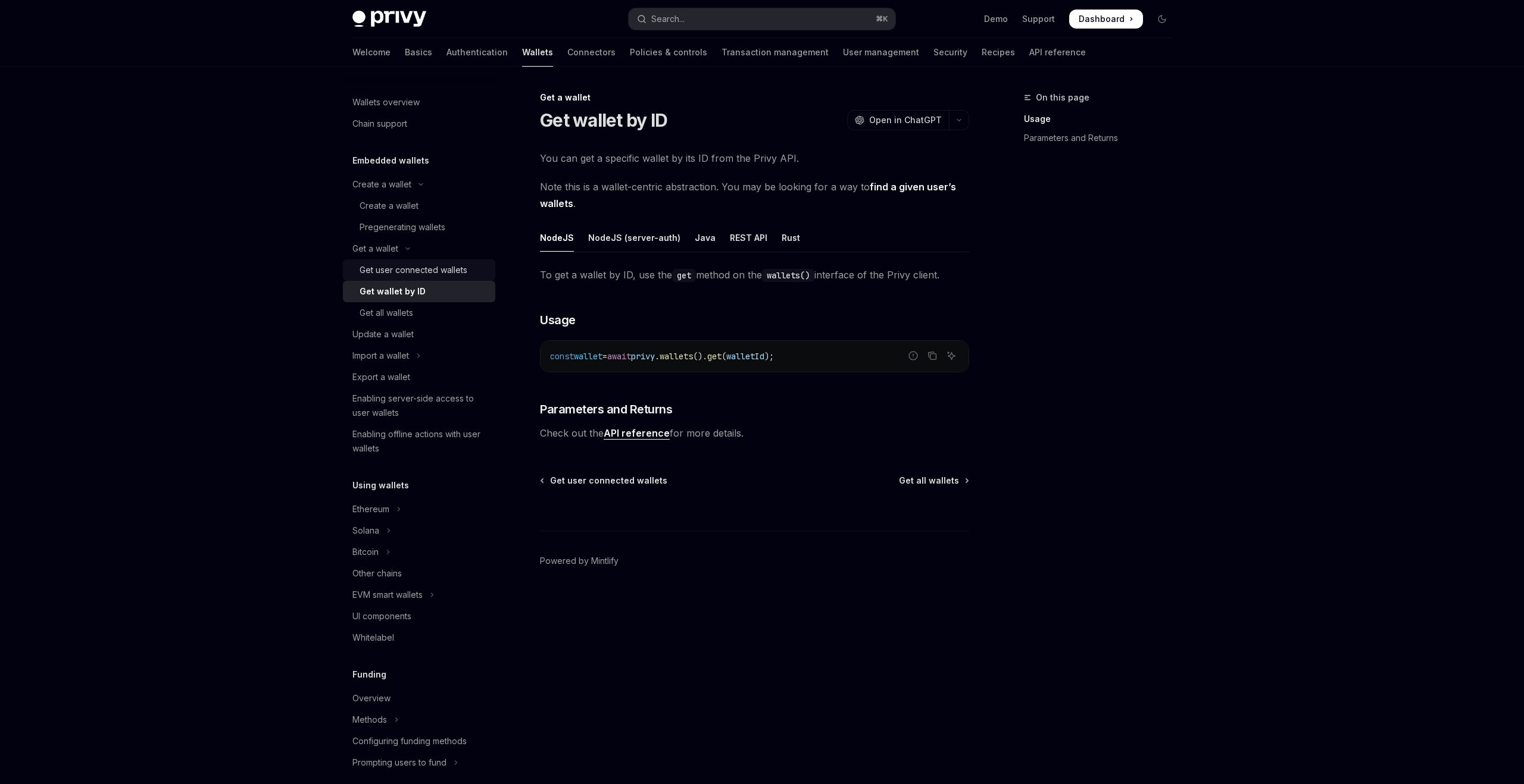
click at [423, 272] on div "Get user connected wallets" at bounding box center [413, 270] width 108 height 14
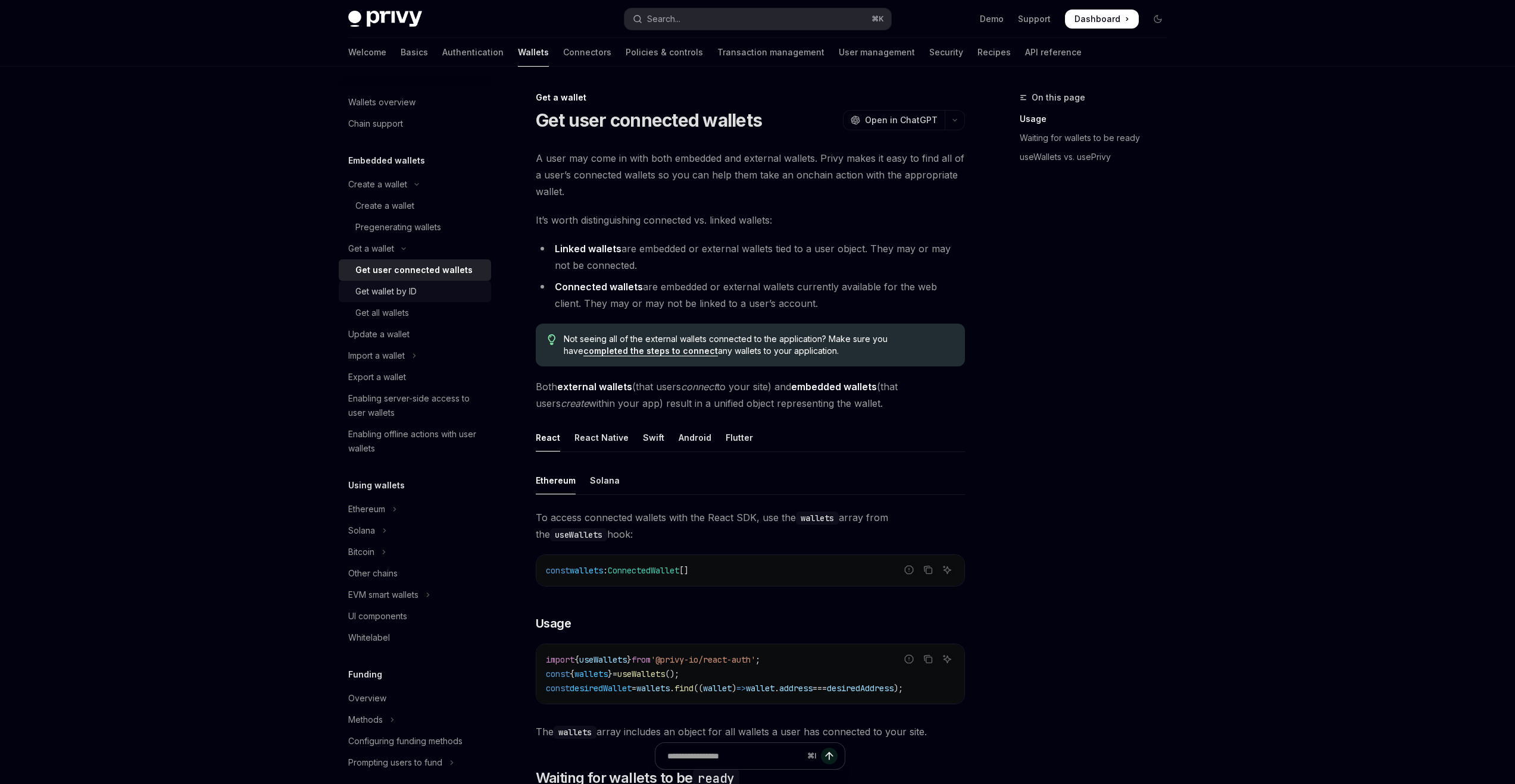
click at [421, 293] on div "Get wallet by ID" at bounding box center [419, 292] width 128 height 14
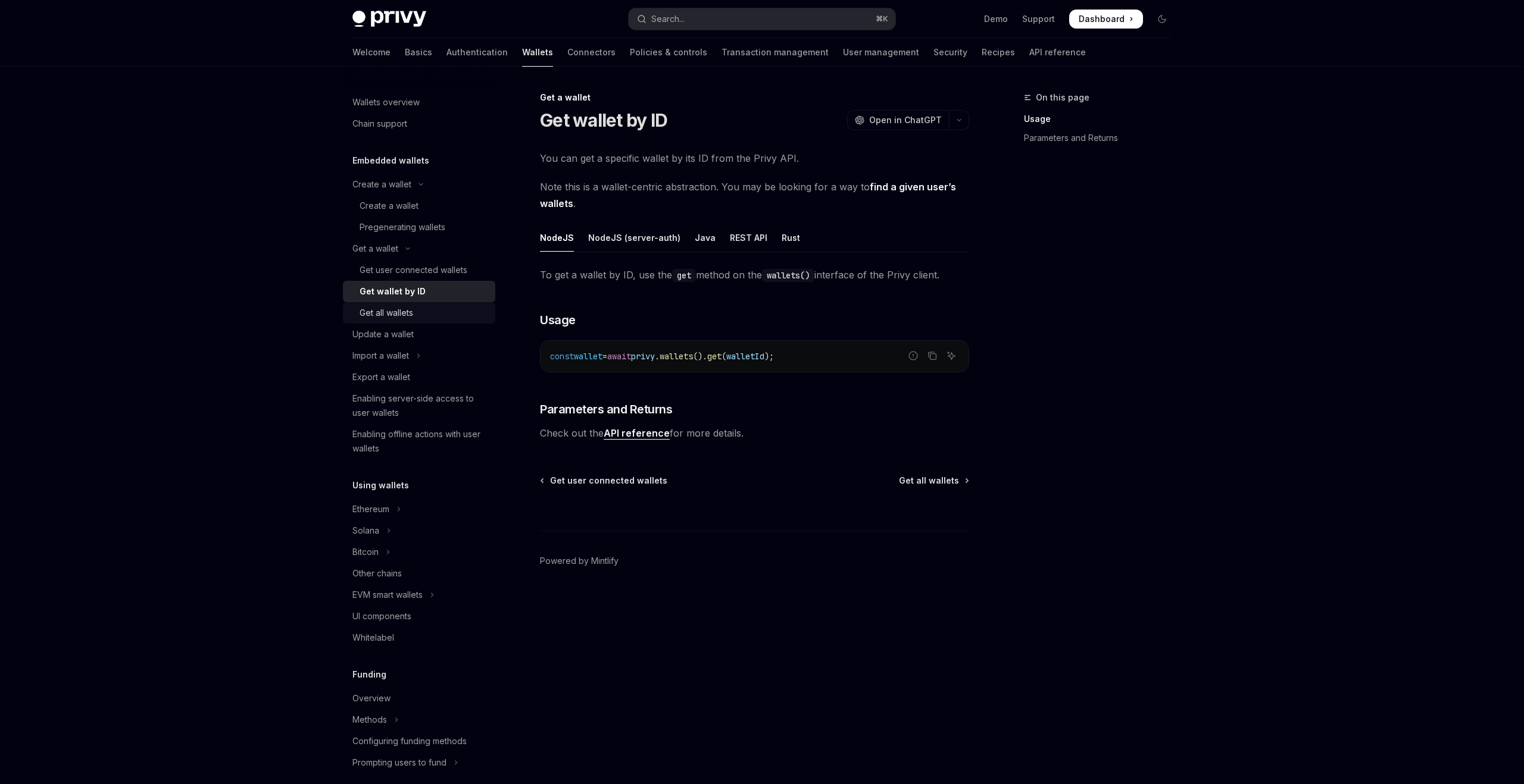
click at [424, 309] on div "Get all wallets" at bounding box center [423, 313] width 128 height 14
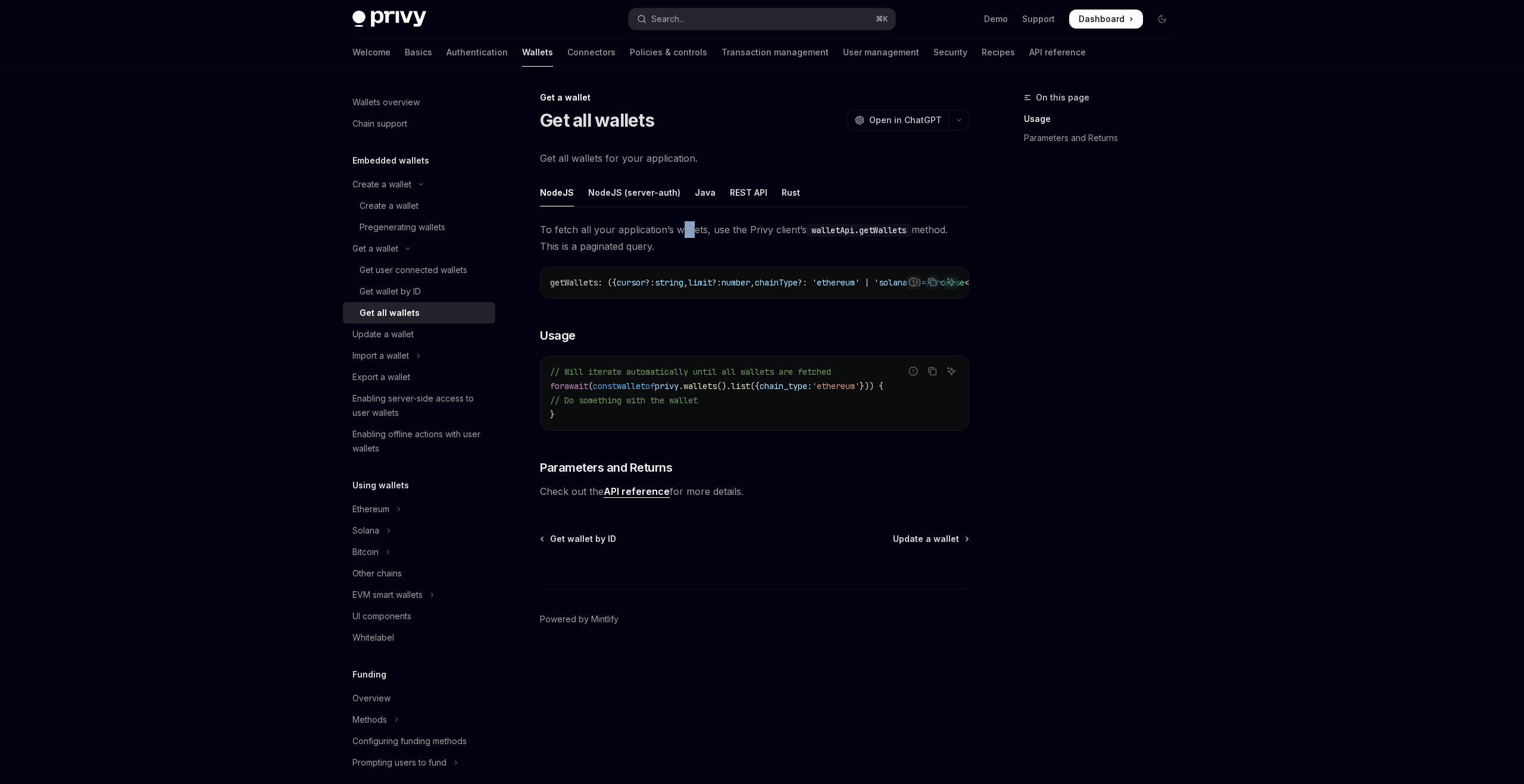
click at [676, 227] on span "To fetch all your application’s wallets, use the Privy client’s walletApi.getWa…" at bounding box center [755, 238] width 429 height 33
click at [661, 203] on div "NodeJS (server-auth)" at bounding box center [634, 192] width 93 height 28
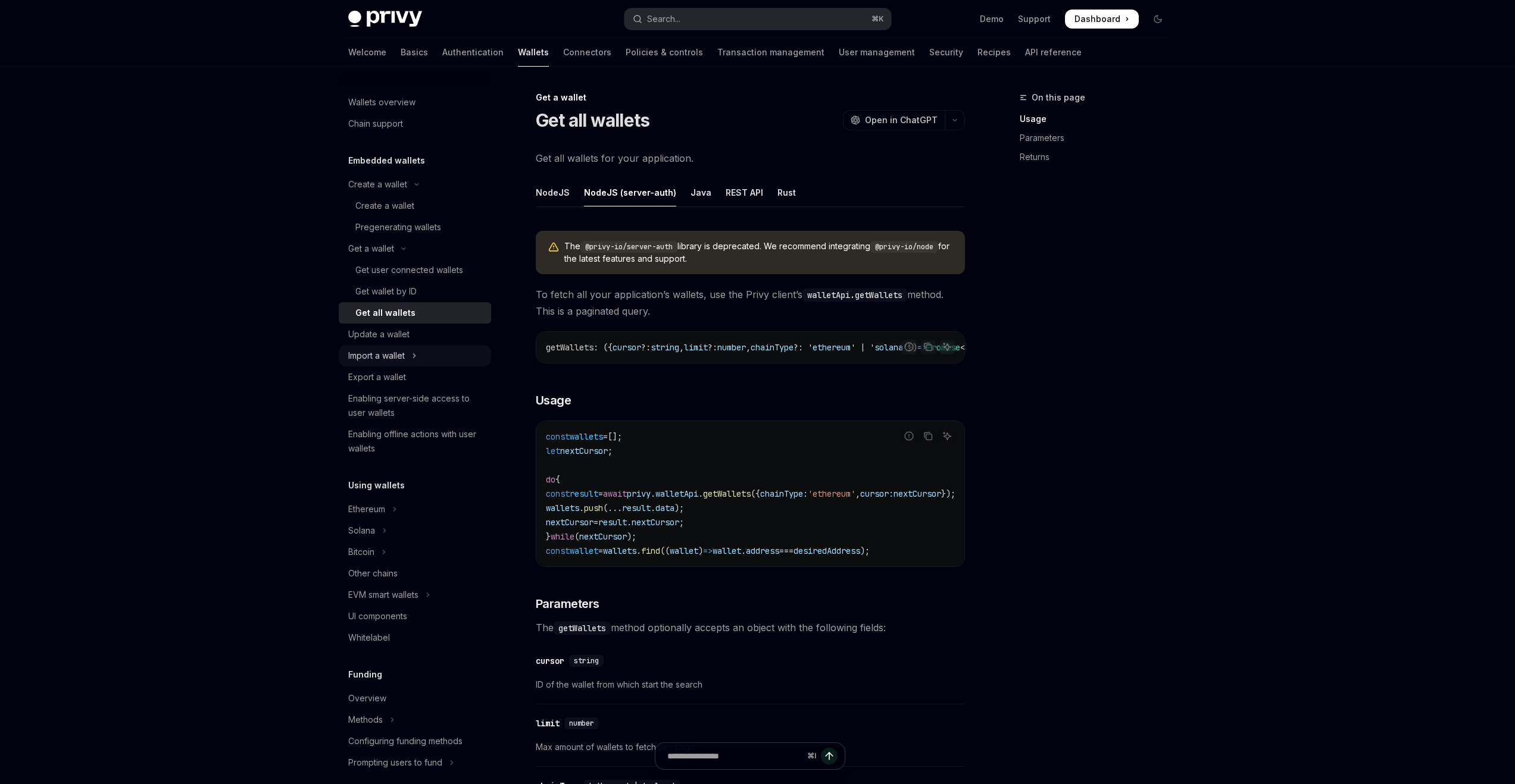
click at [385, 355] on div "Import a wallet" at bounding box center [376, 356] width 57 height 14
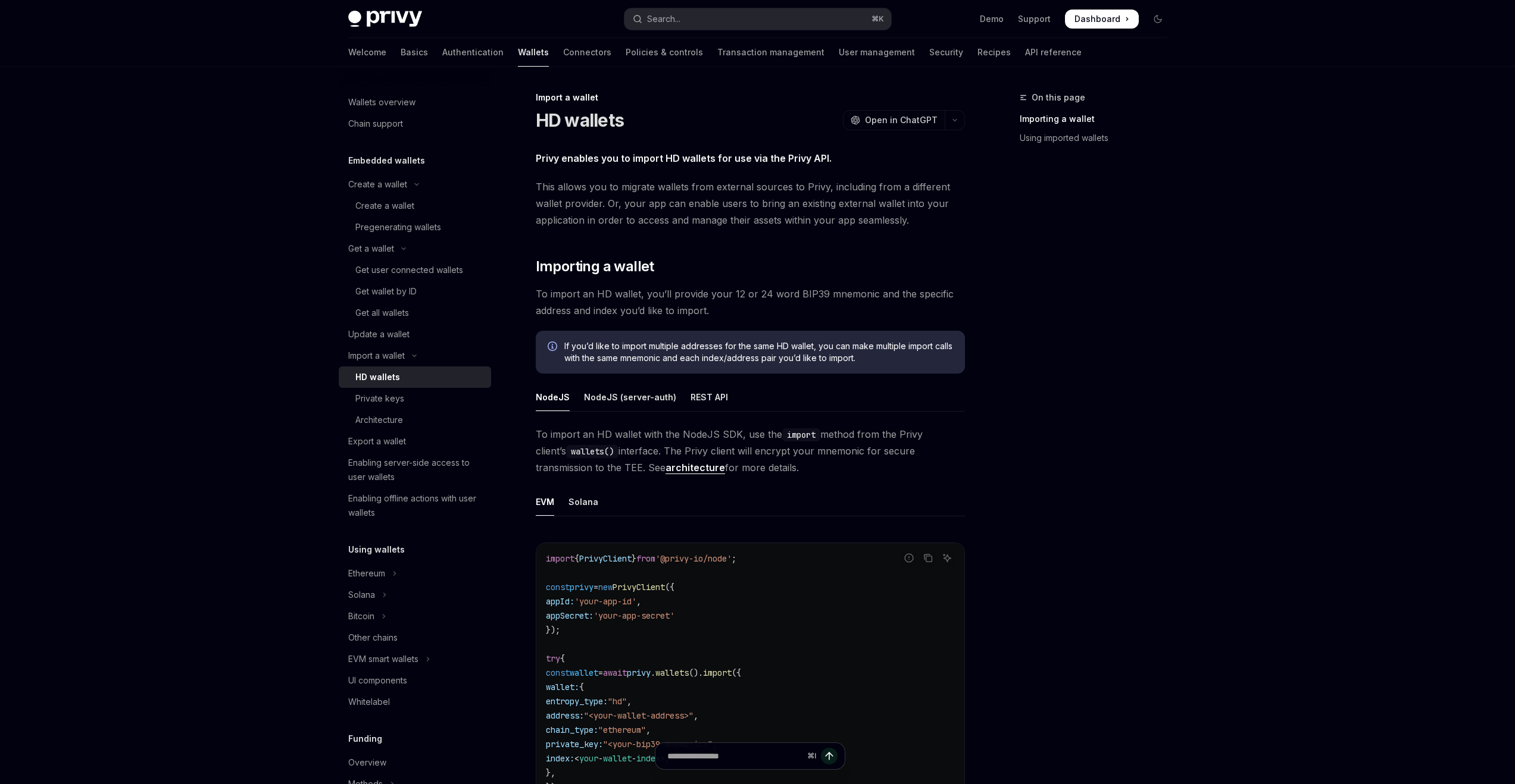
click at [401, 374] on div "HD wallets" at bounding box center [419, 377] width 128 height 14
click at [410, 396] on div "Private keys" at bounding box center [419, 399] width 128 height 14
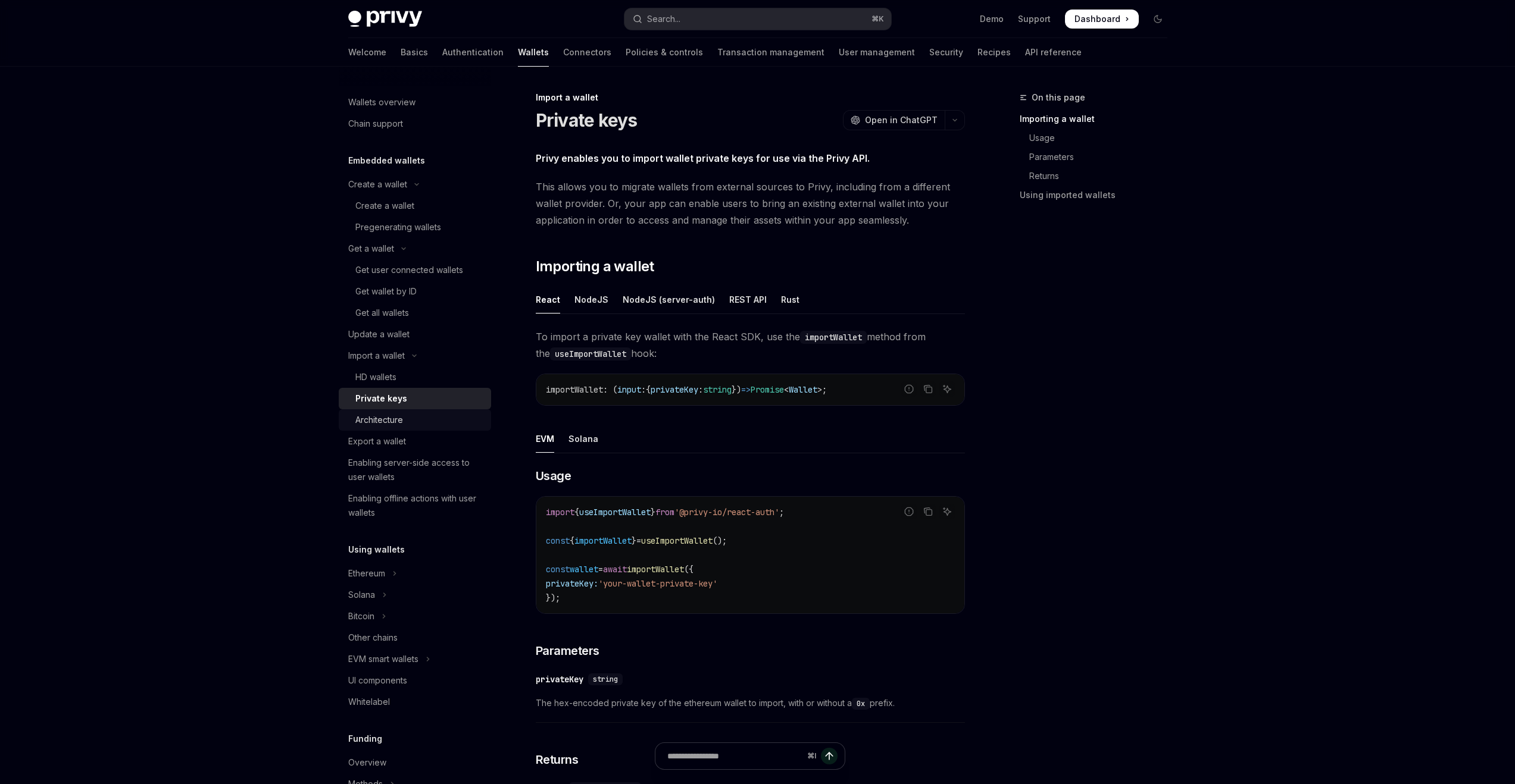
click at [417, 424] on div "Architecture" at bounding box center [419, 420] width 128 height 14
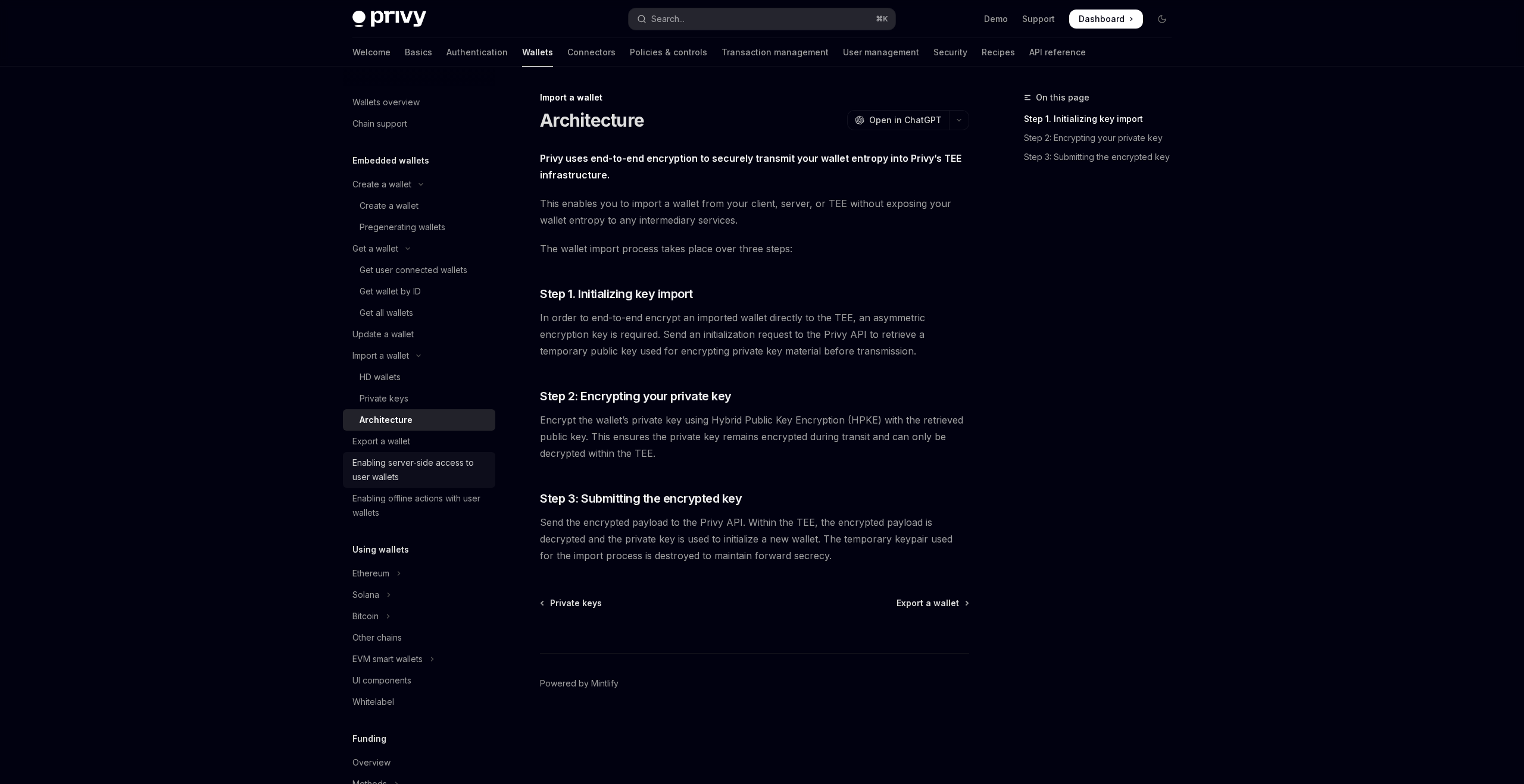
click at [411, 461] on div "Enabling server-side access to user wallets" at bounding box center [420, 470] width 136 height 29
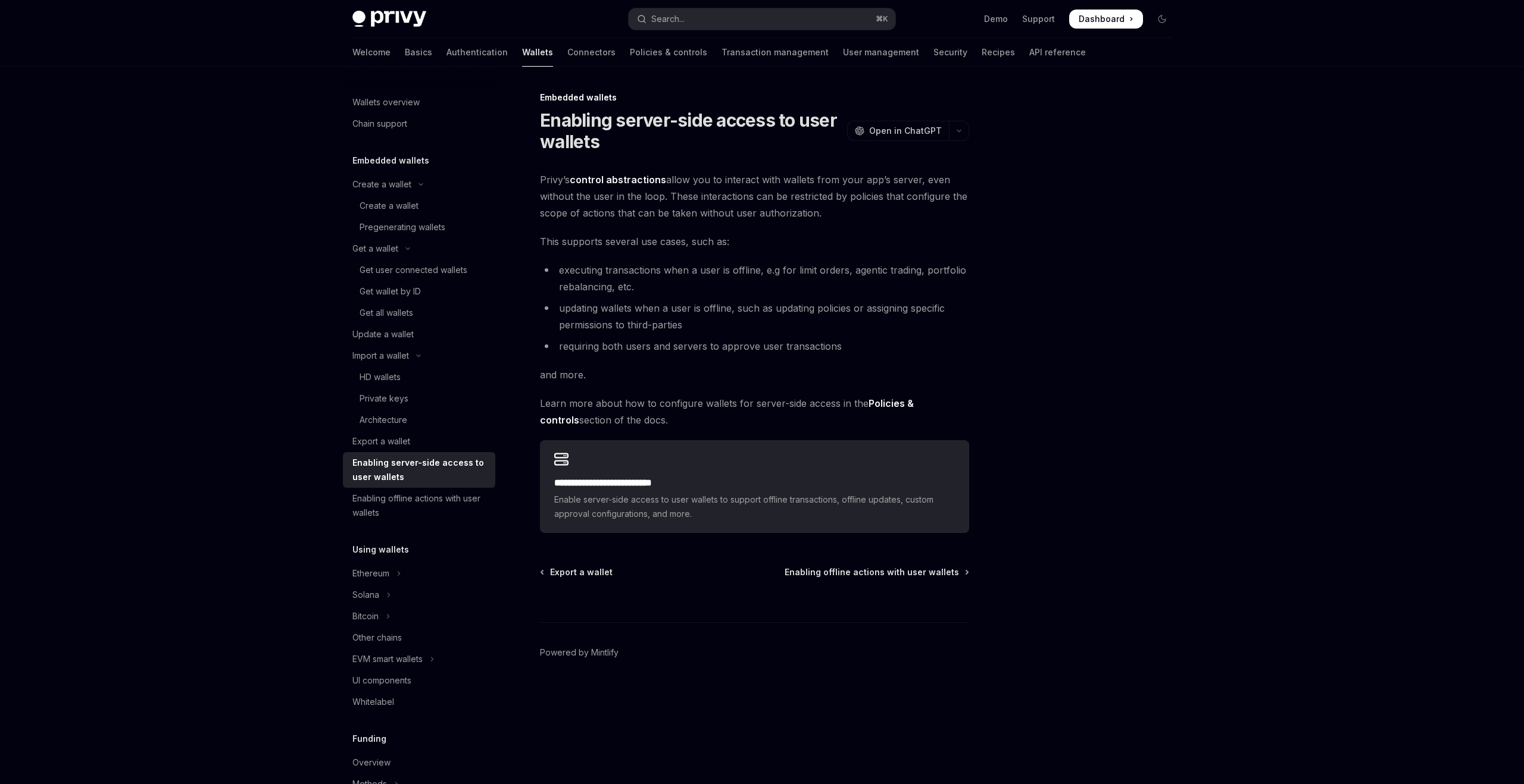
click at [914, 406] on strong "Policies & controls" at bounding box center [727, 412] width 374 height 29
click at [645, 187] on span "Privy’s control abstractions allow you to interact with wallets from your app’s…" at bounding box center [755, 196] width 429 height 50
click at [645, 183] on link "control abstractions" at bounding box center [618, 180] width 97 height 13
type textarea "*"
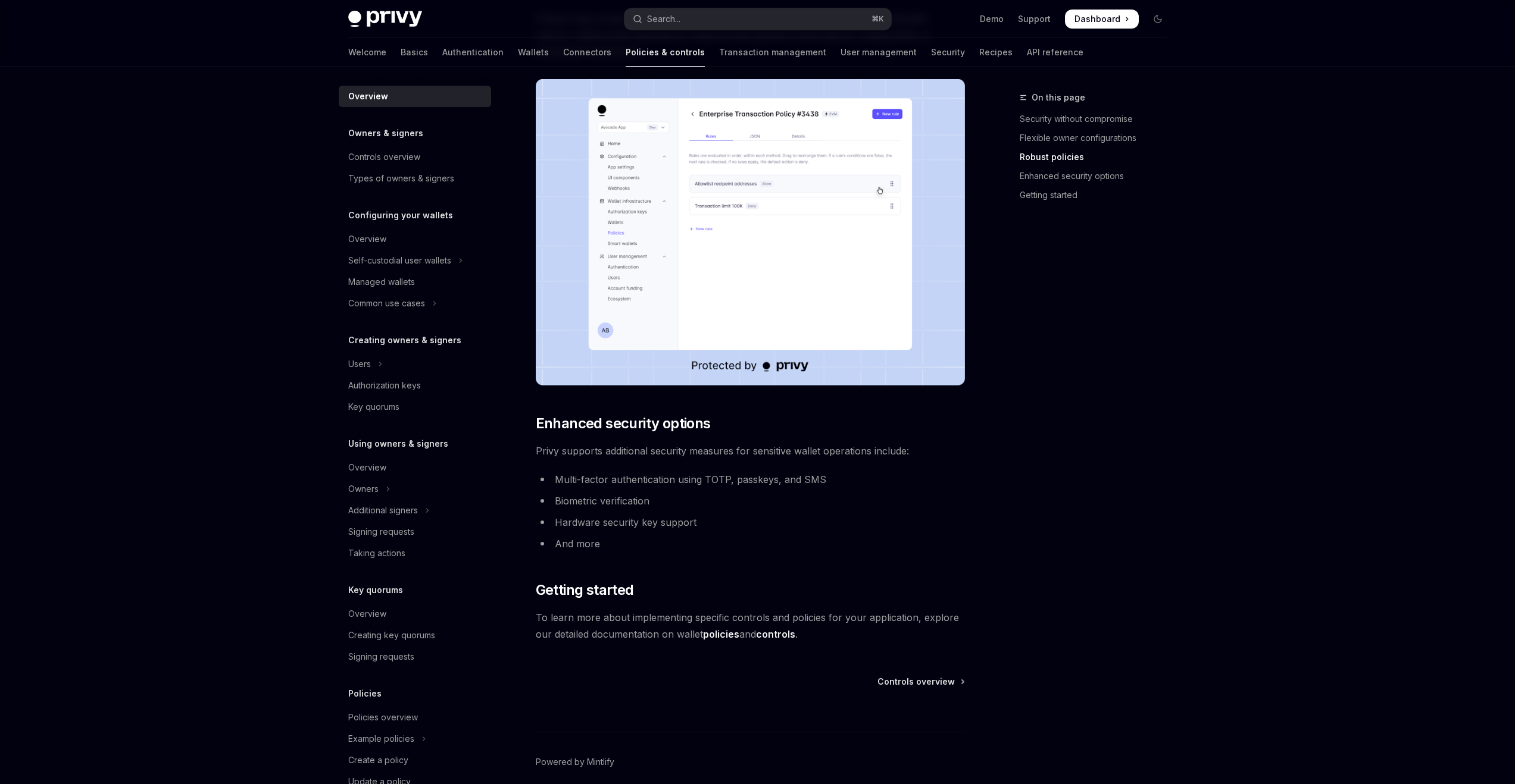
scroll to position [692, 0]
click at [719, 253] on img at bounding box center [750, 232] width 429 height 307
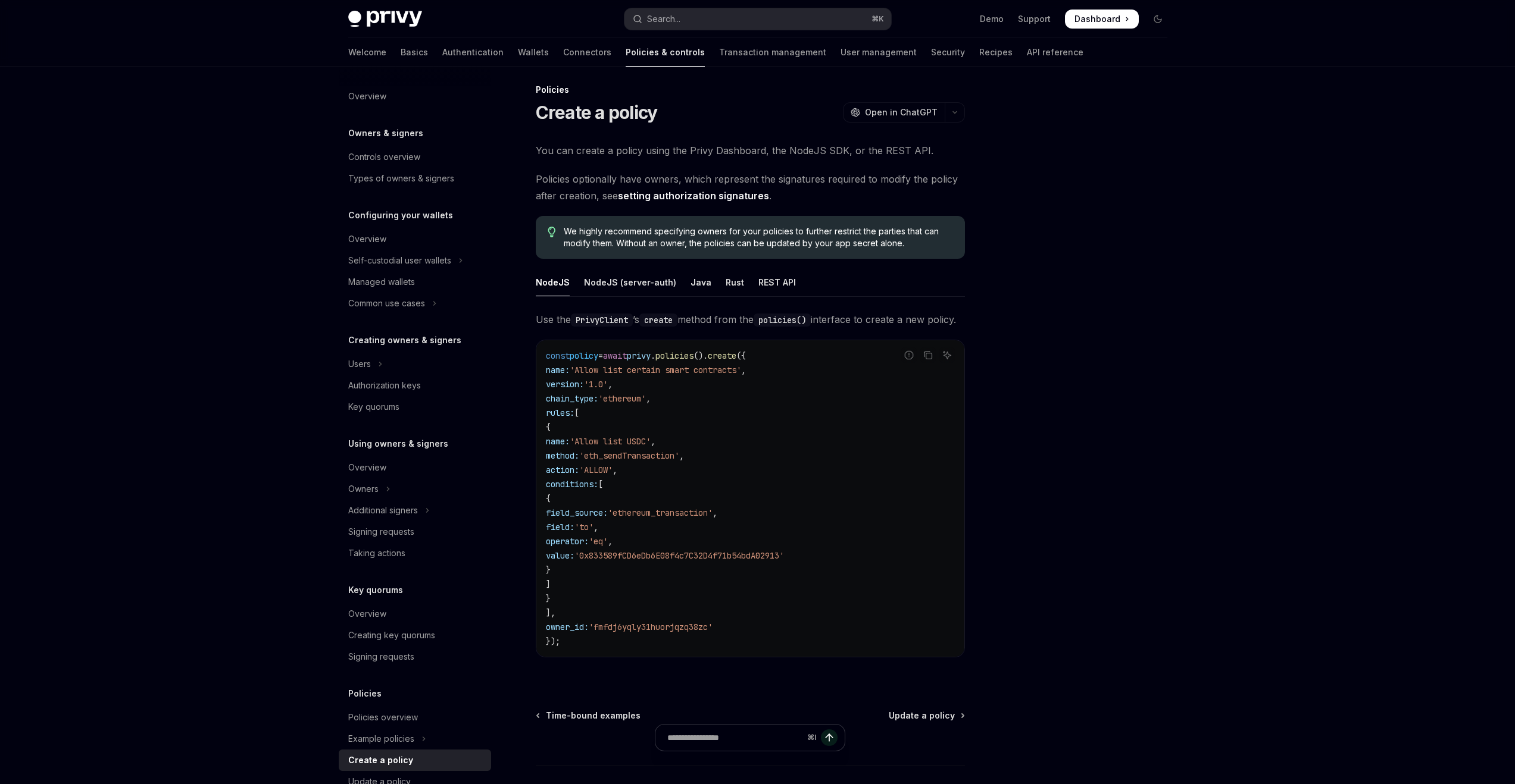
scroll to position [4, 0]
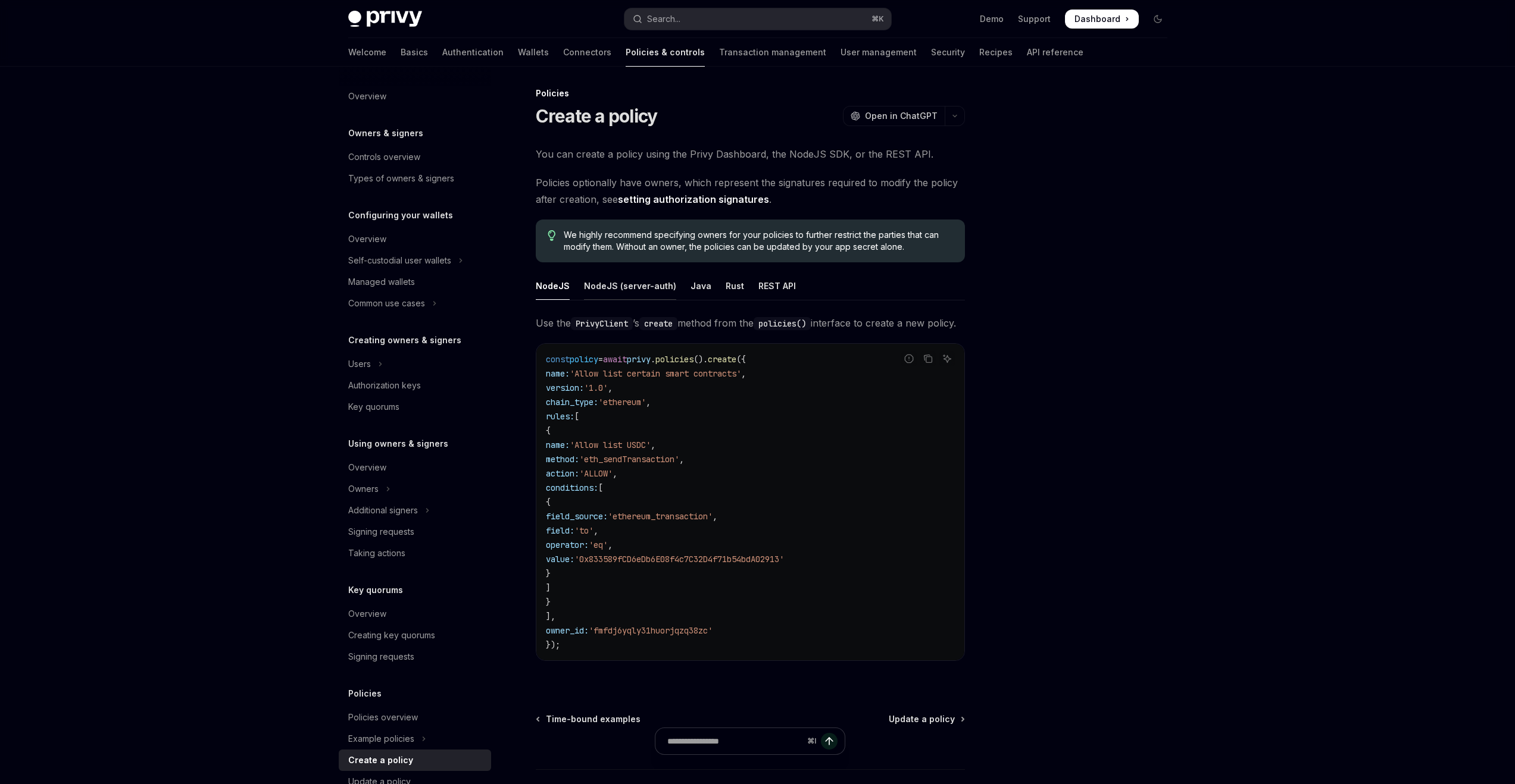
click at [605, 287] on div "NodeJS (server-auth)" at bounding box center [630, 286] width 93 height 28
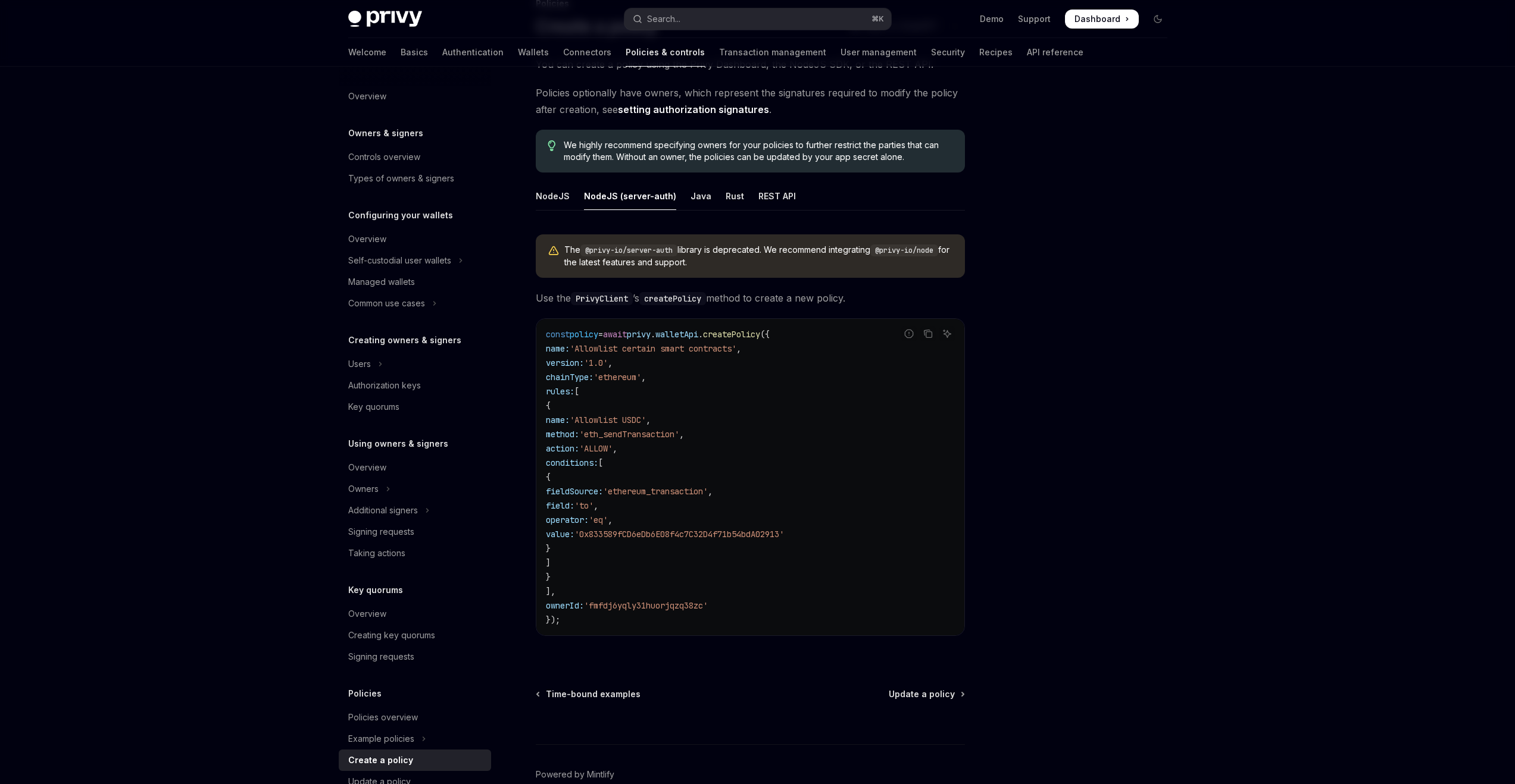
scroll to position [102, 0]
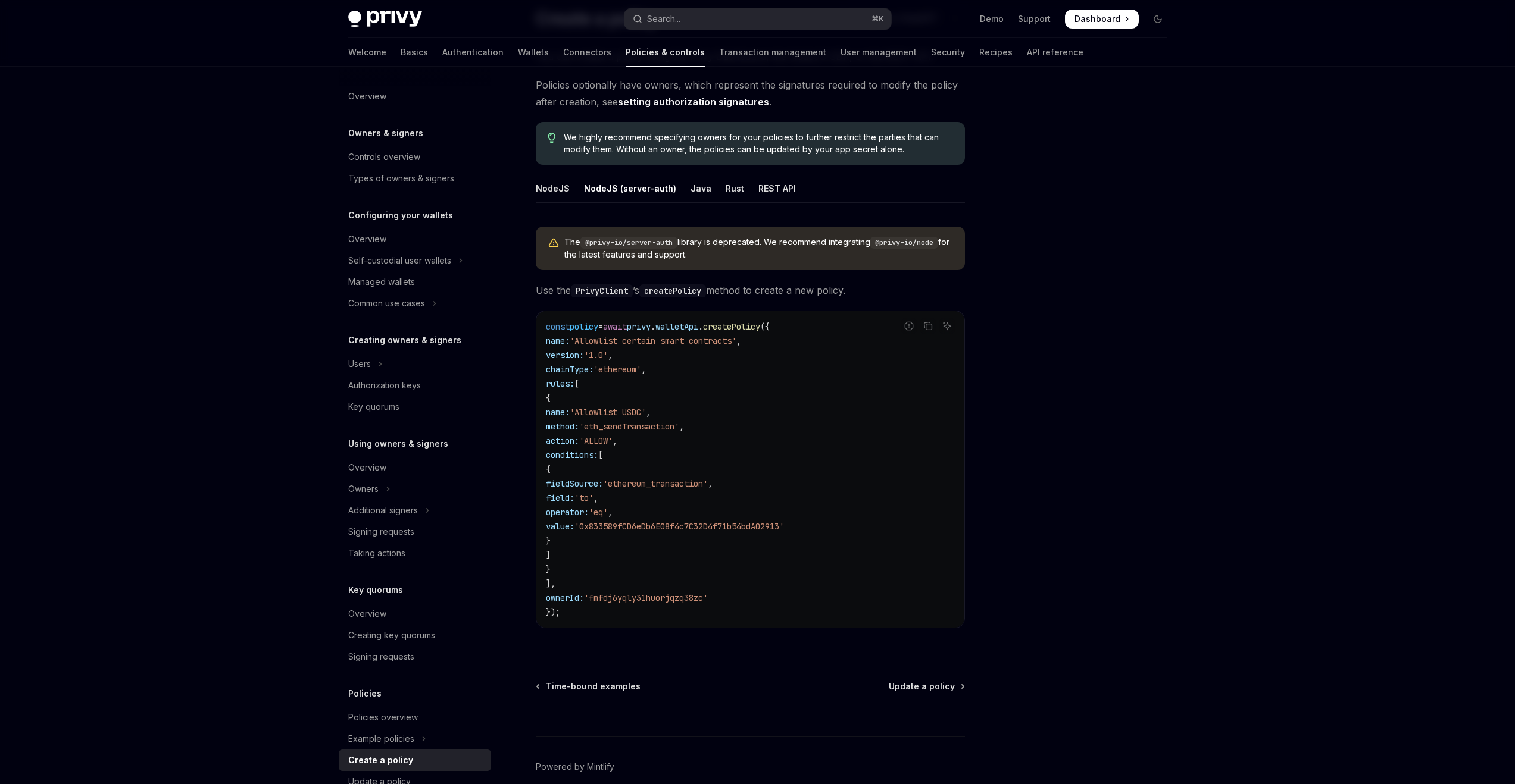
click at [701, 357] on code "const policy = await privy . walletApi . createPolicy ({ name: 'Allowlist certa…" at bounding box center [750, 470] width 409 height 300
click at [700, 357] on code "const policy = await privy . walletApi . createPolicy ({ name: 'Allowlist certa…" at bounding box center [750, 470] width 409 height 300
click at [924, 328] on icon "Copy the contents from the code block" at bounding box center [927, 325] width 6 height 5
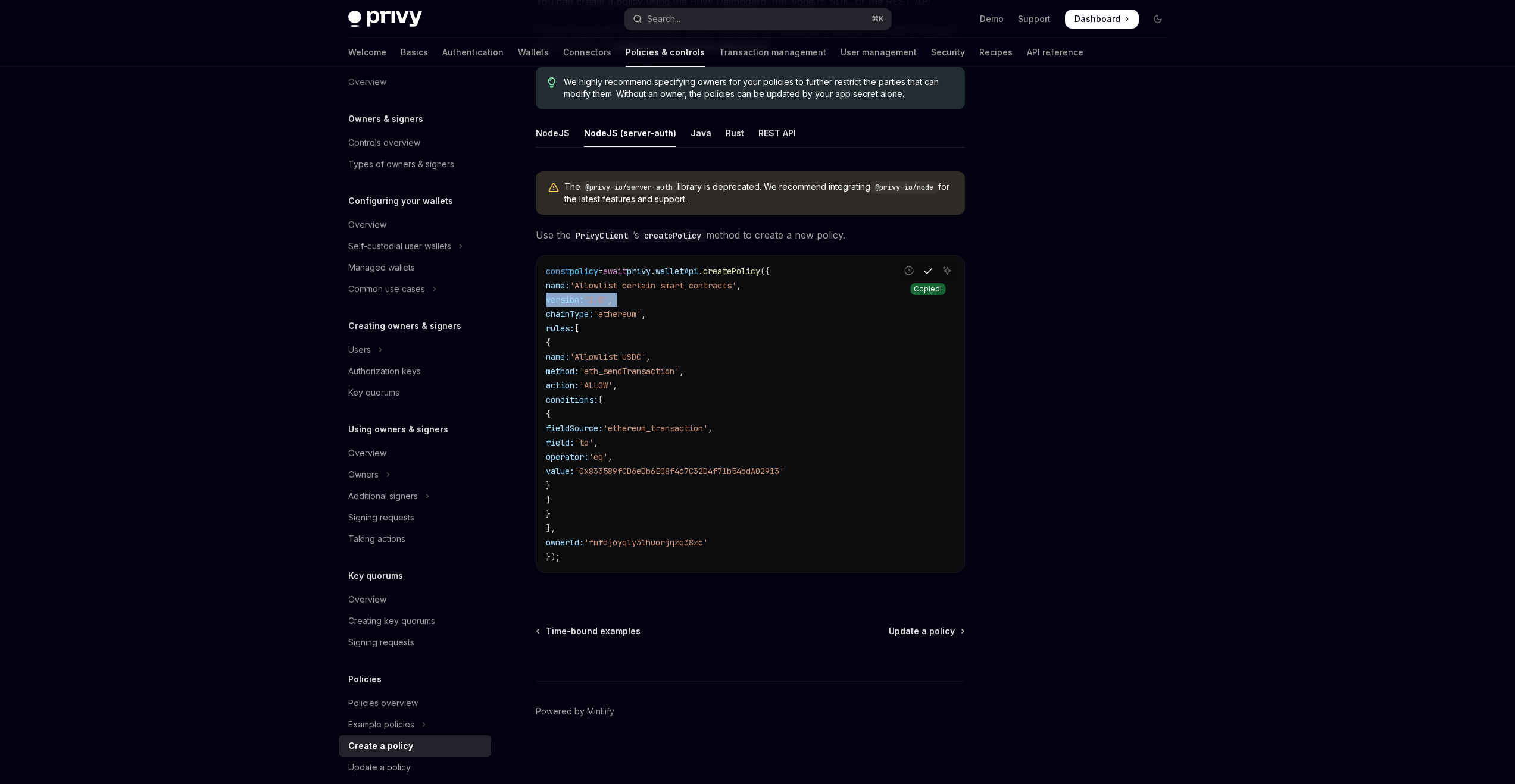
scroll to position [54, 0]
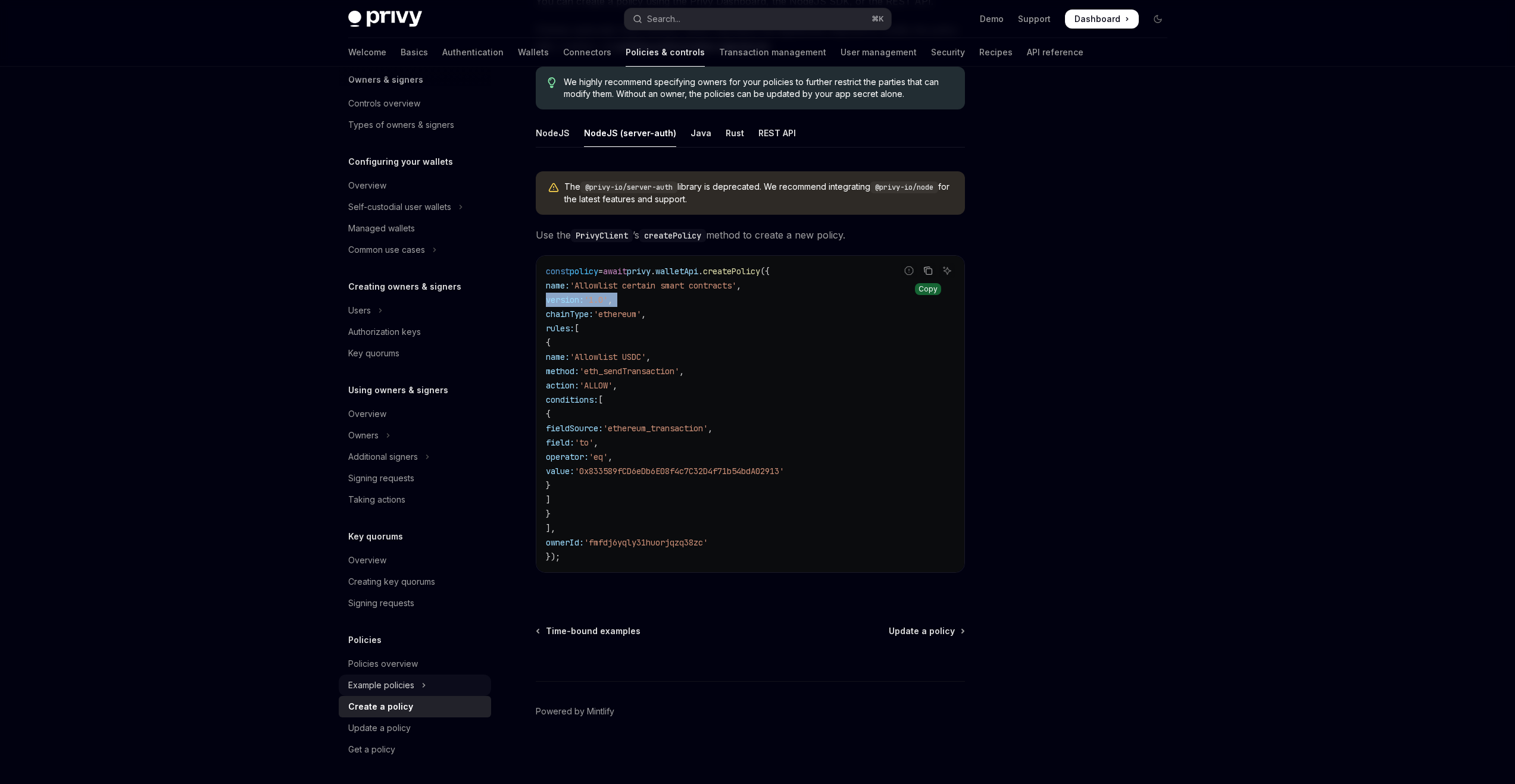
click at [375, 688] on div "Example policies" at bounding box center [381, 686] width 66 height 14
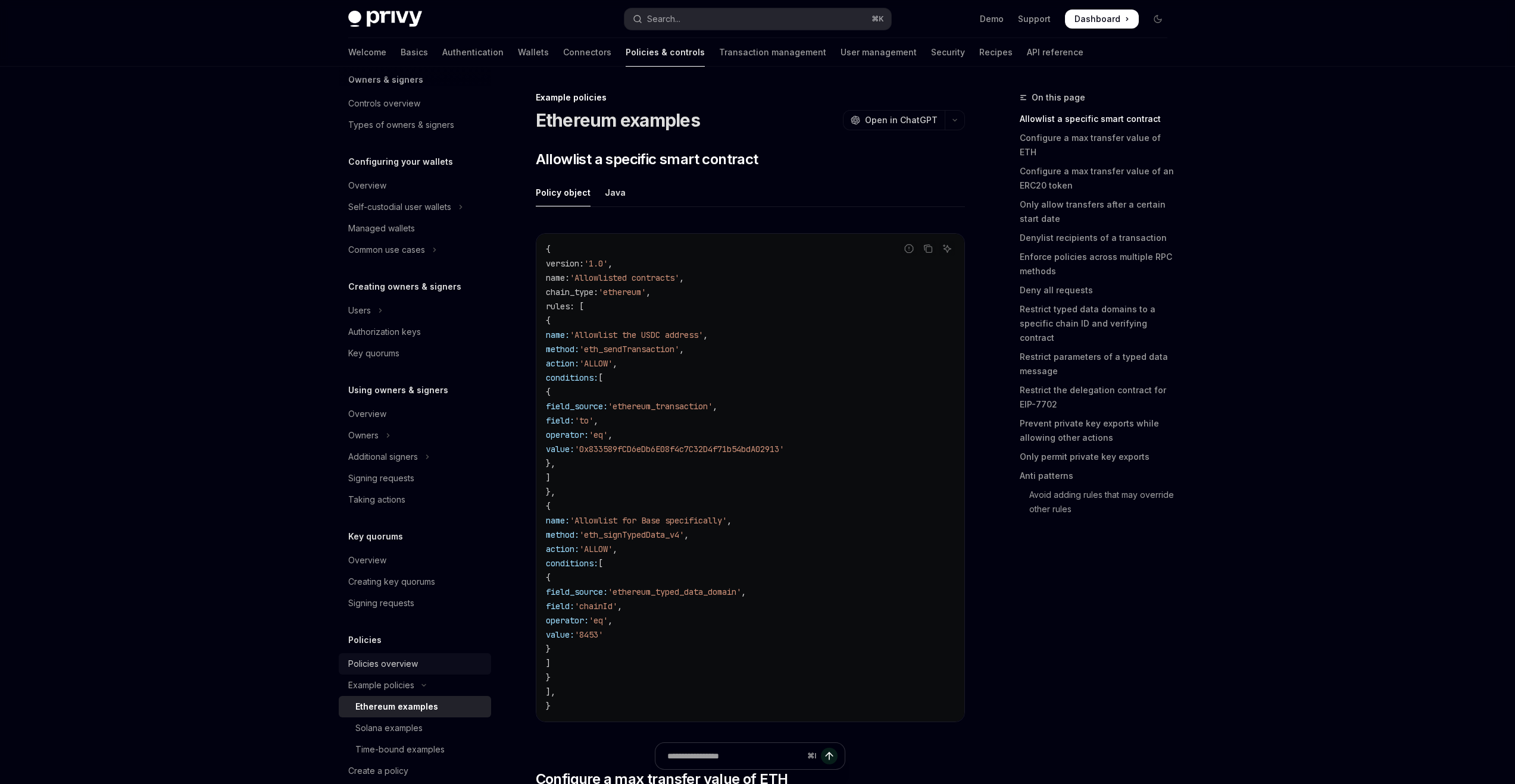
click at [394, 671] on div "Policies overview" at bounding box center [383, 664] width 70 height 14
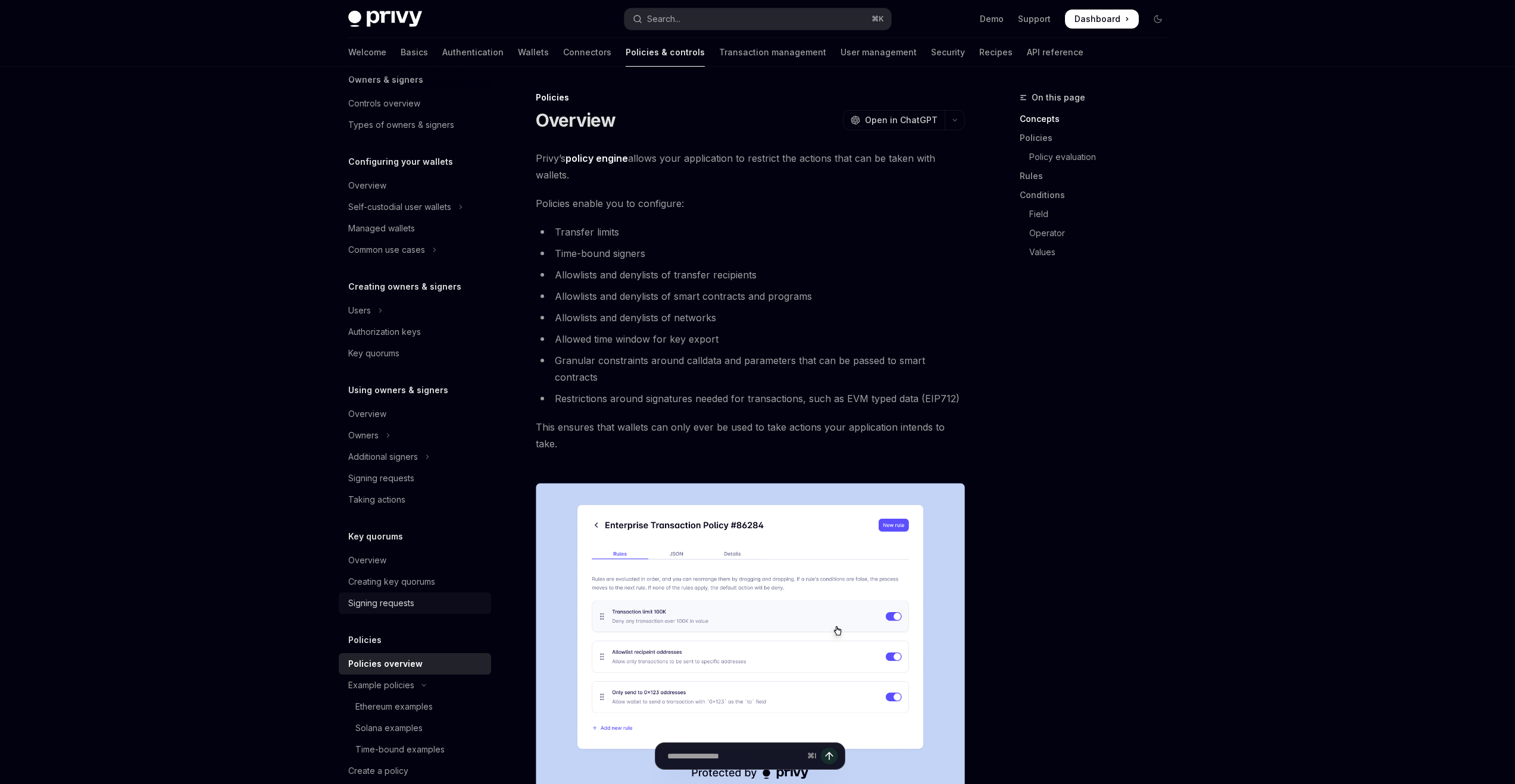
click at [398, 600] on div "Signing requests" at bounding box center [381, 603] width 66 height 14
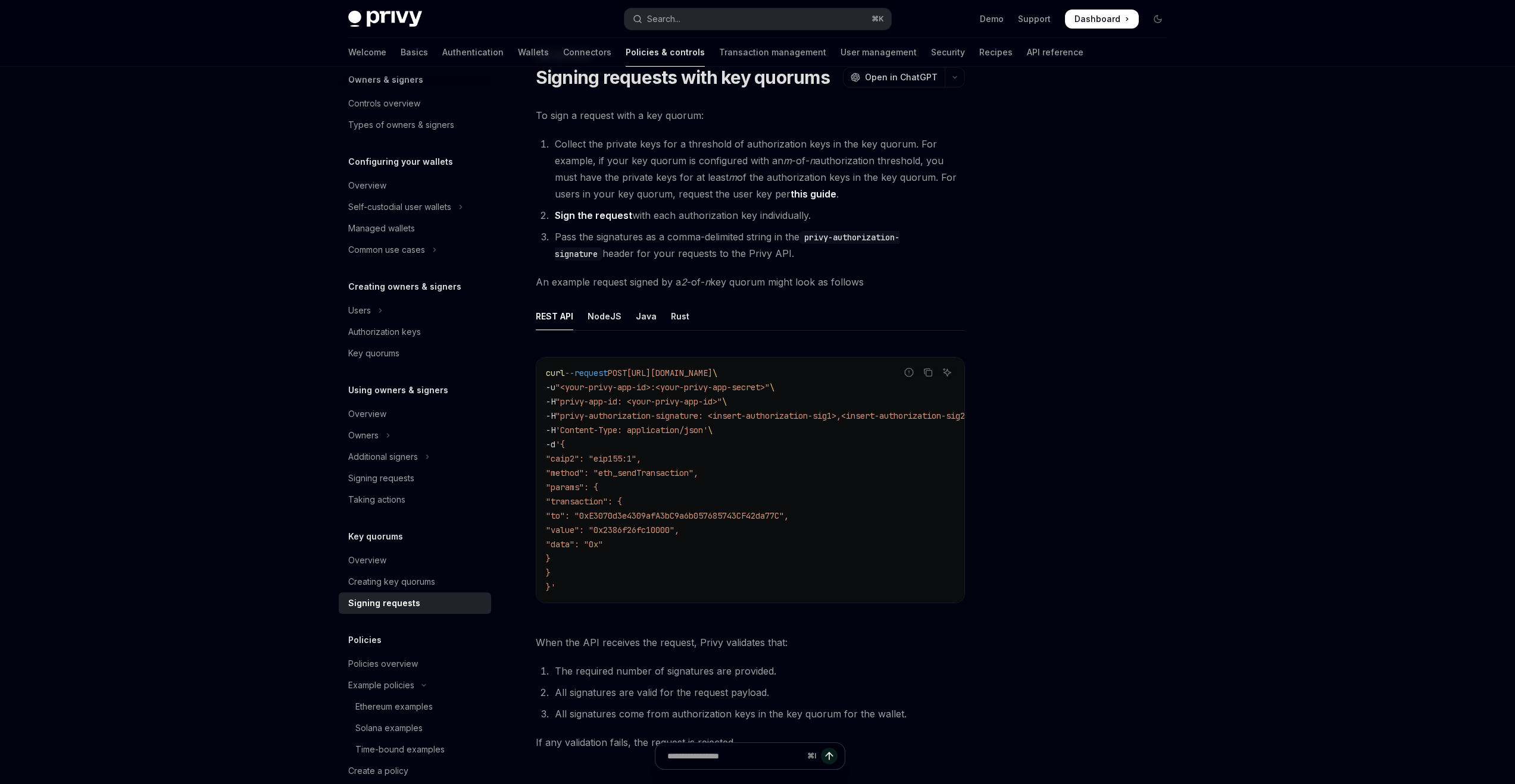
scroll to position [48, 0]
click at [429, 585] on div "Creating key quorums" at bounding box center [392, 582] width 87 height 14
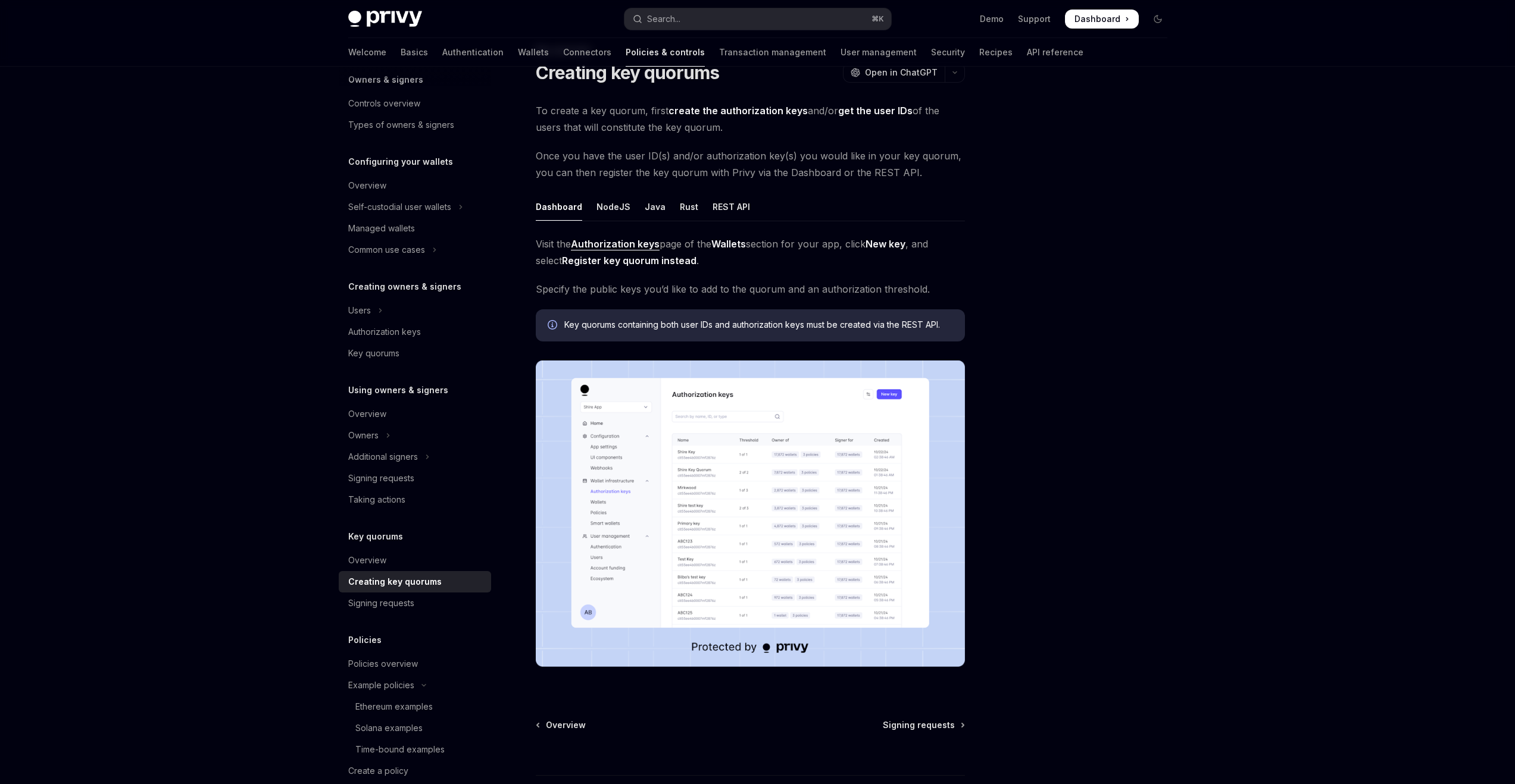
click at [704, 570] on img at bounding box center [750, 514] width 429 height 307
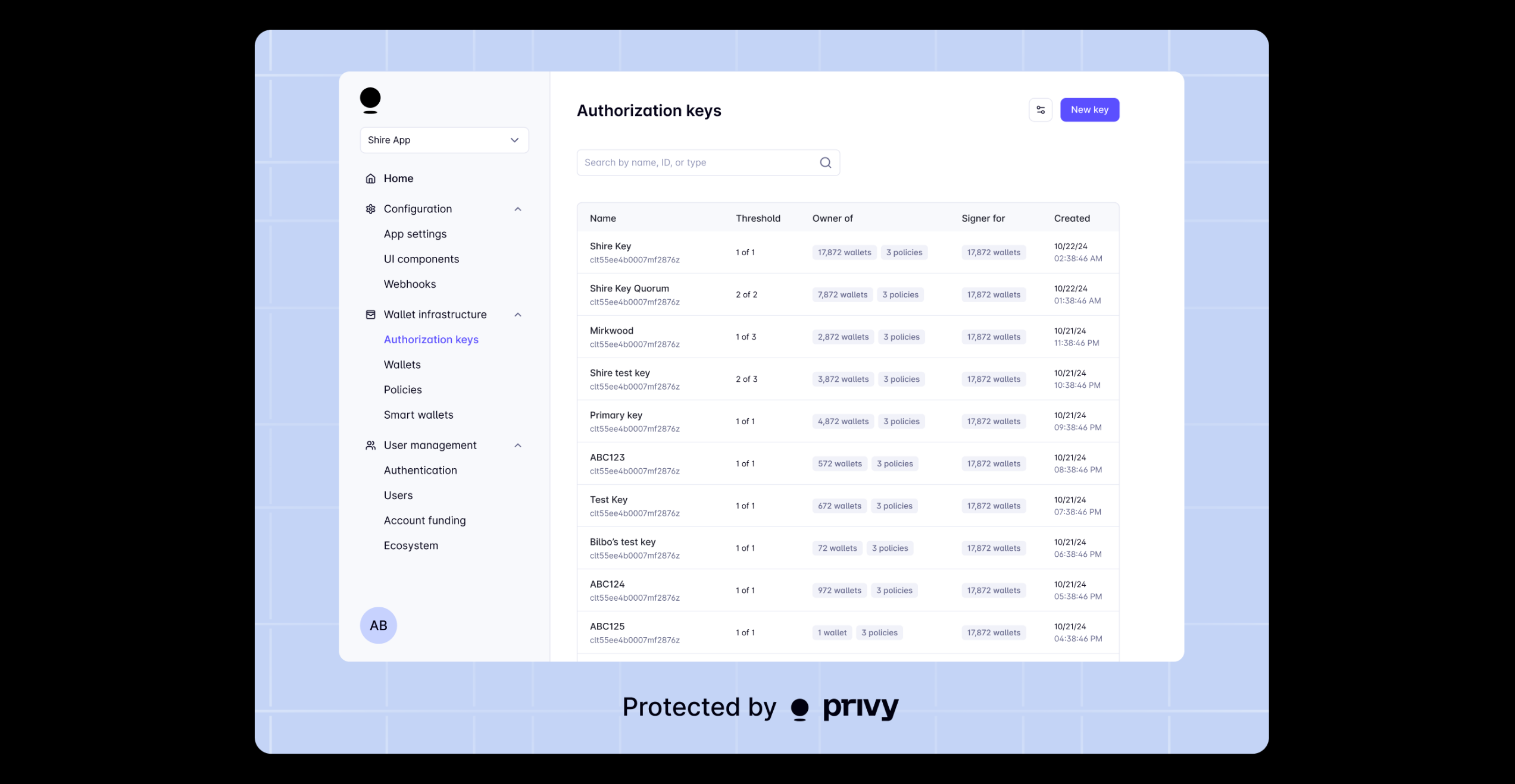
click at [203, 467] on div at bounding box center [758, 392] width 1515 height 784
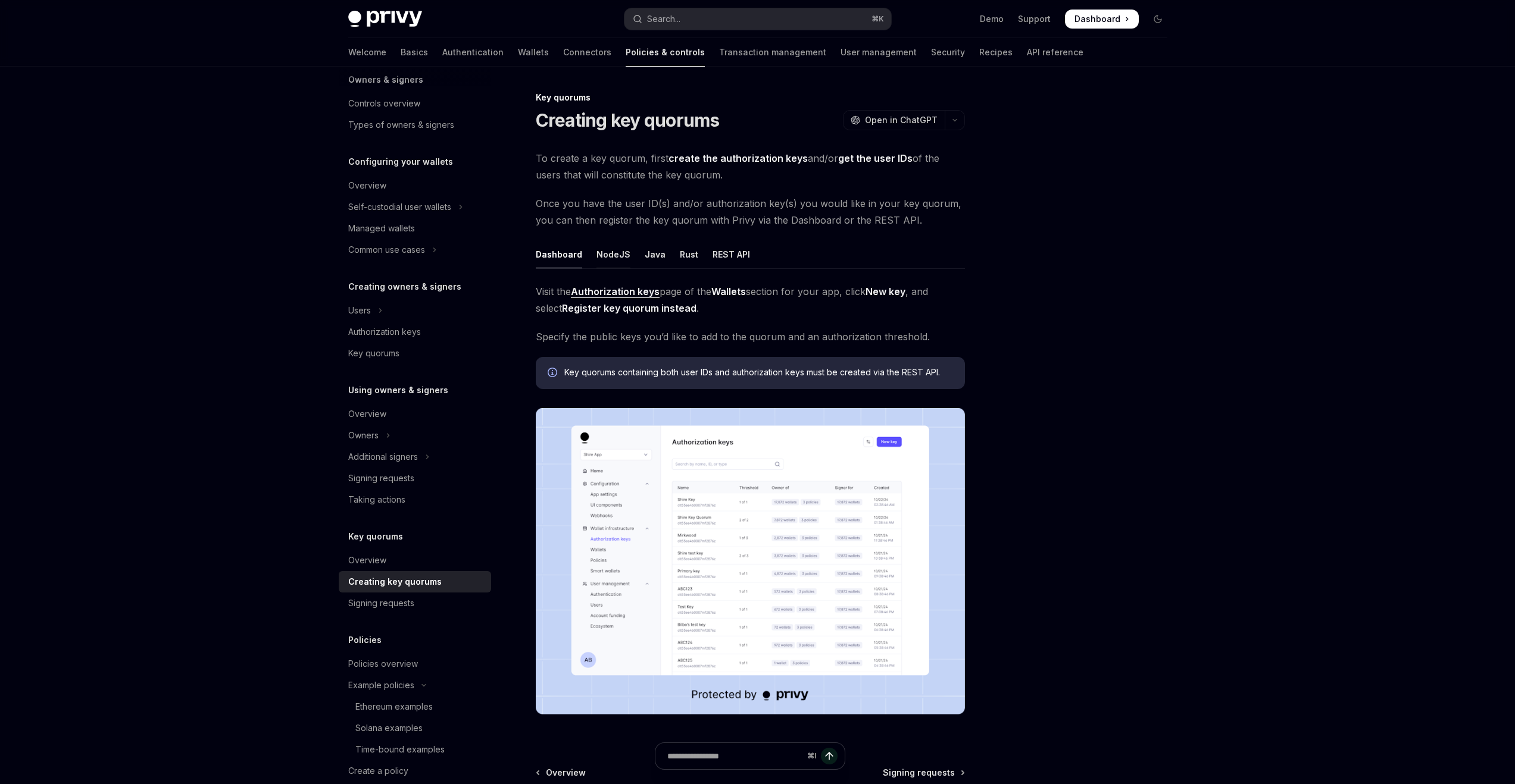
click at [622, 264] on div "NodeJS" at bounding box center [613, 254] width 34 height 28
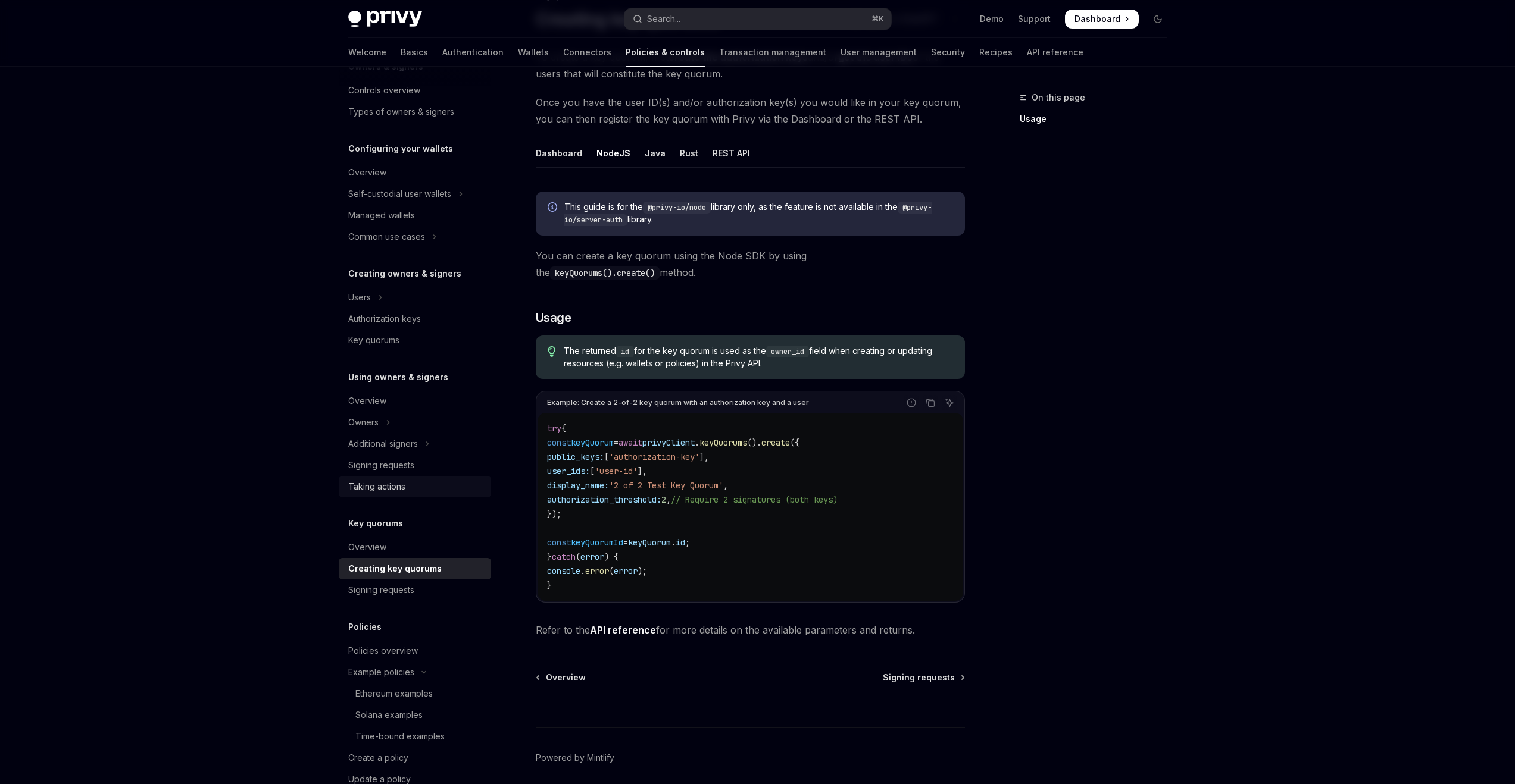
scroll to position [68, 0]
click at [415, 475] on link "Taking actions" at bounding box center [414, 486] width 152 height 21
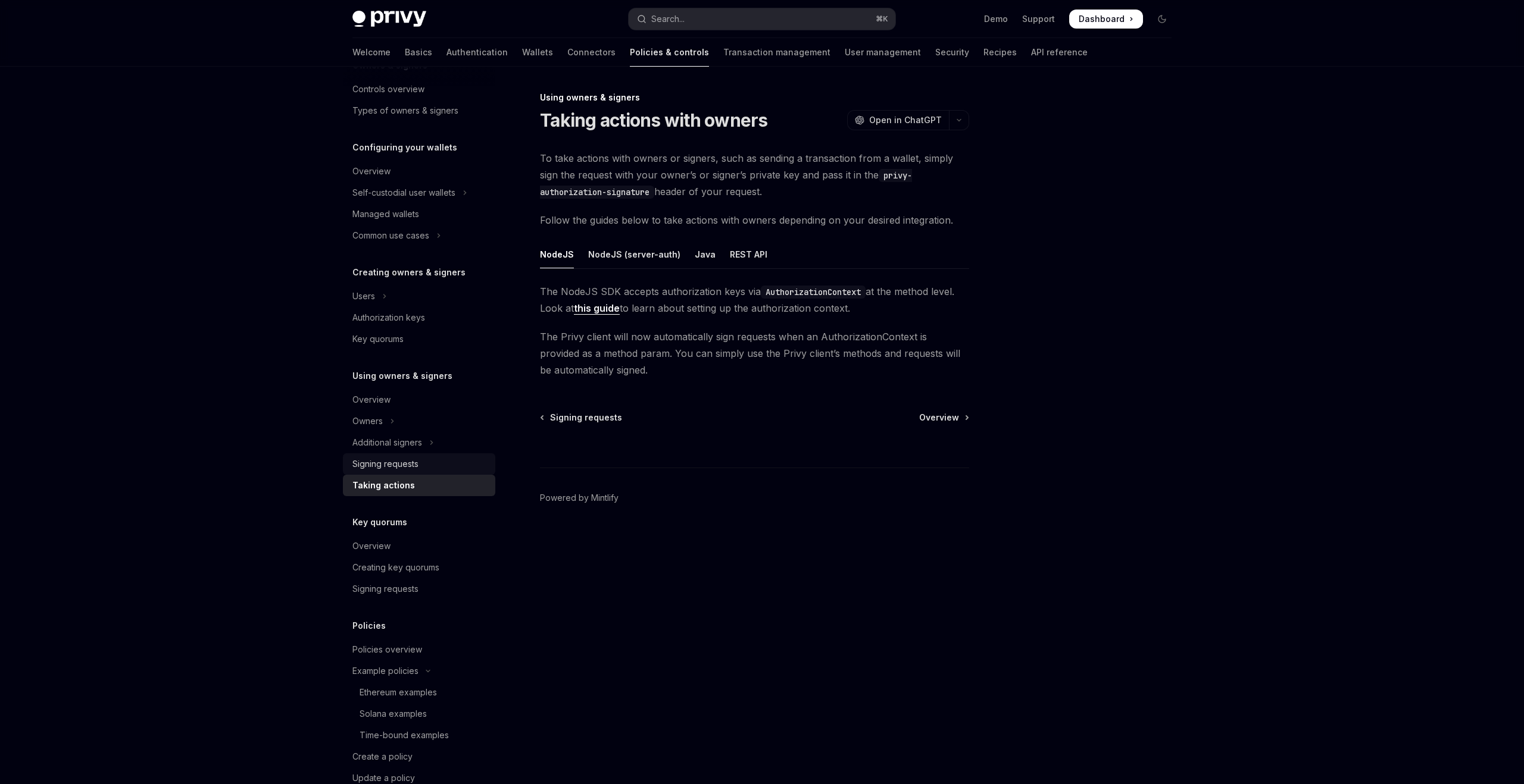
click at [420, 468] on div "Signing requests" at bounding box center [420, 464] width 136 height 14
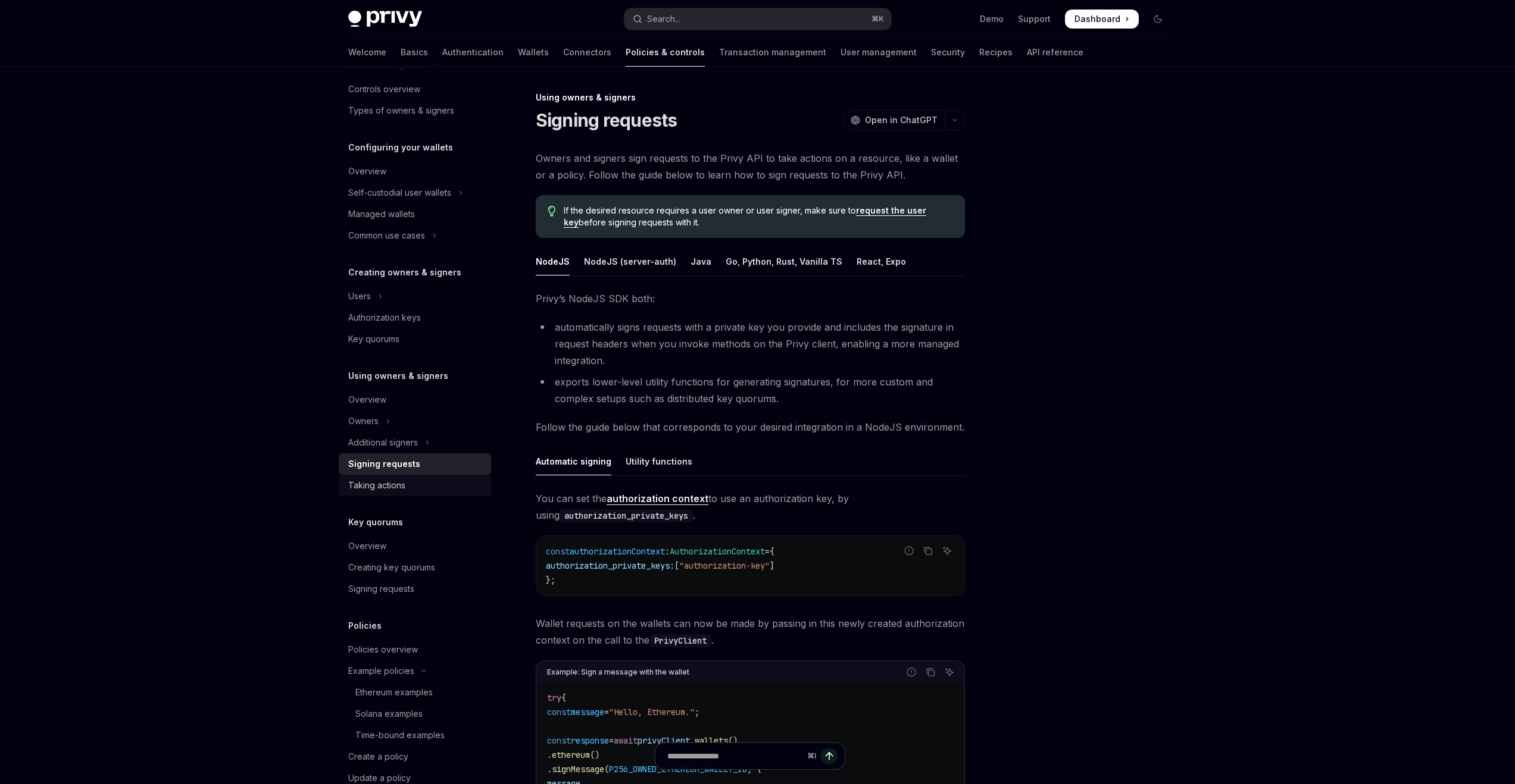
click at [417, 482] on div "Taking actions" at bounding box center [415, 486] width 136 height 14
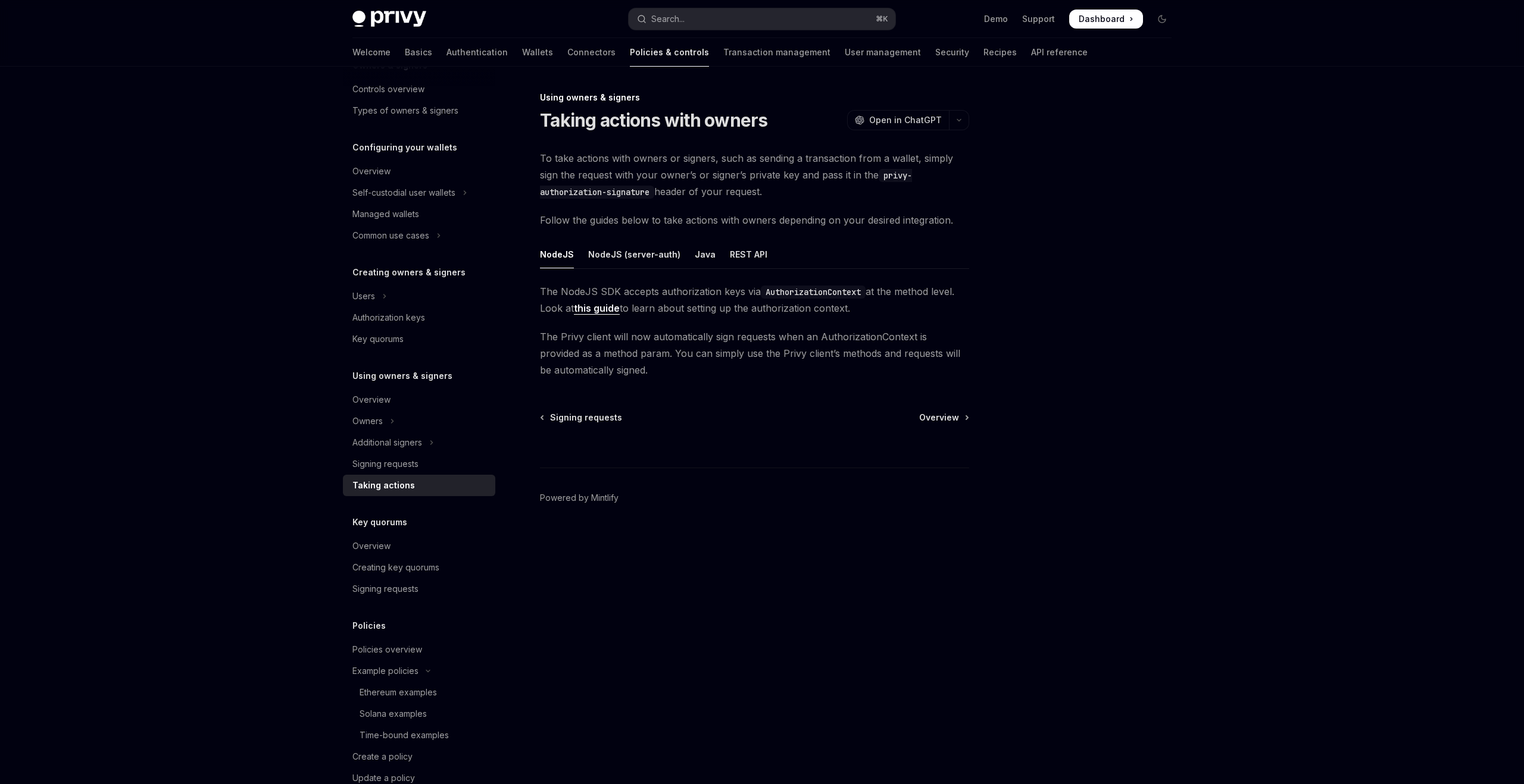
click at [402, 380] on h5 "Using owners & signers" at bounding box center [402, 376] width 100 height 14
click at [383, 393] on div "Overview" at bounding box center [371, 400] width 38 height 14
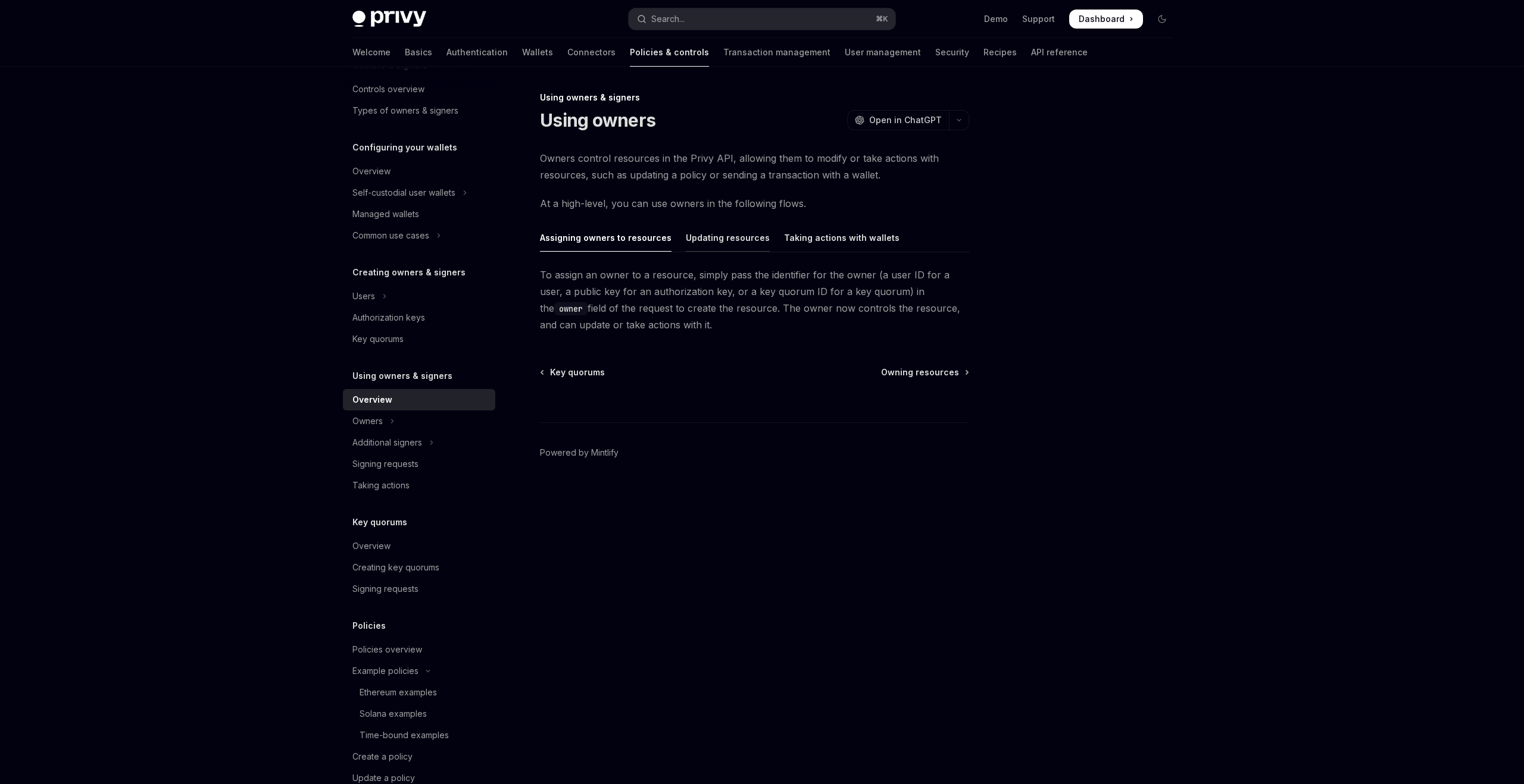
click at [701, 243] on div "Updating resources" at bounding box center [728, 237] width 84 height 28
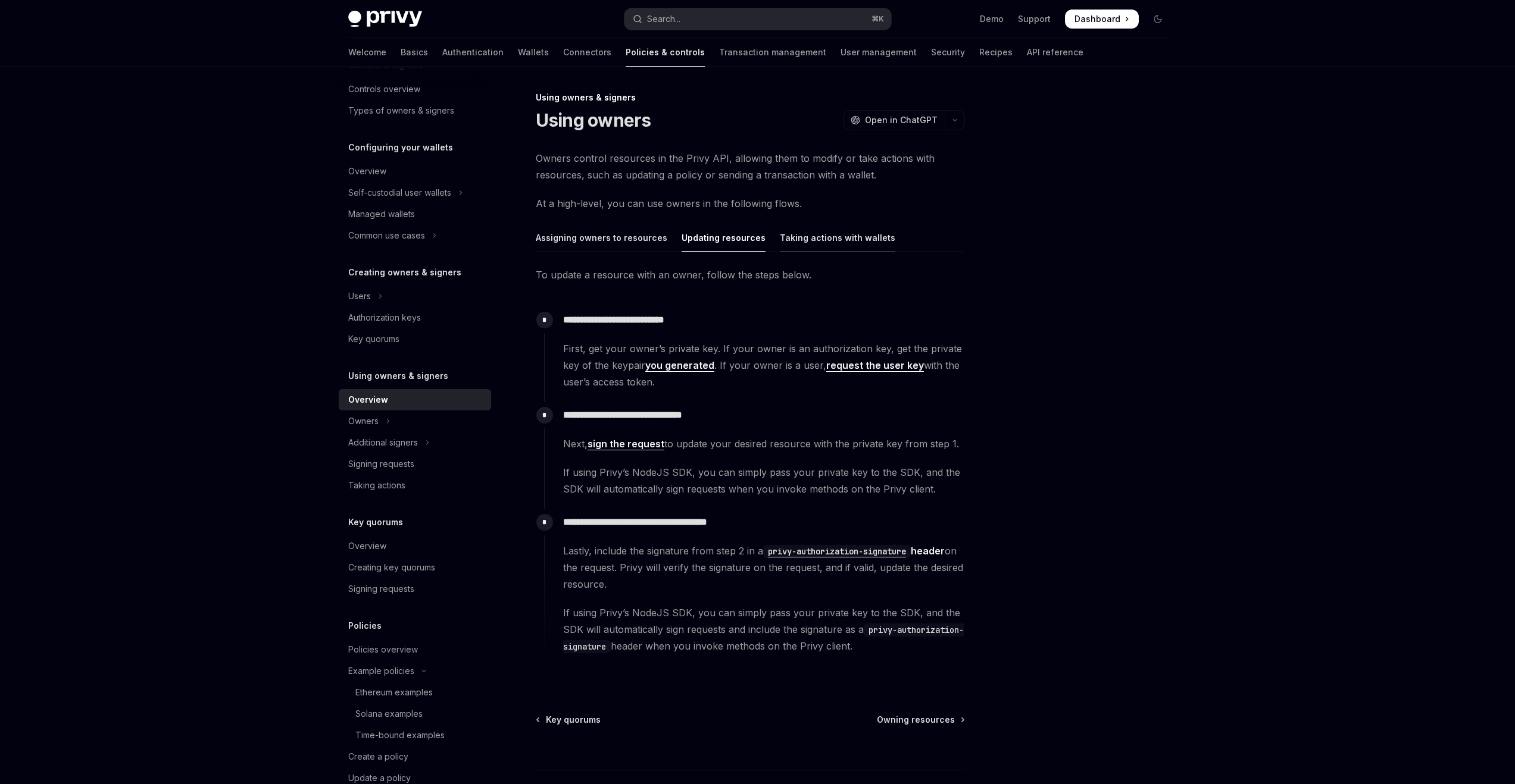
click at [811, 237] on div "Taking actions with wallets" at bounding box center [837, 237] width 115 height 28
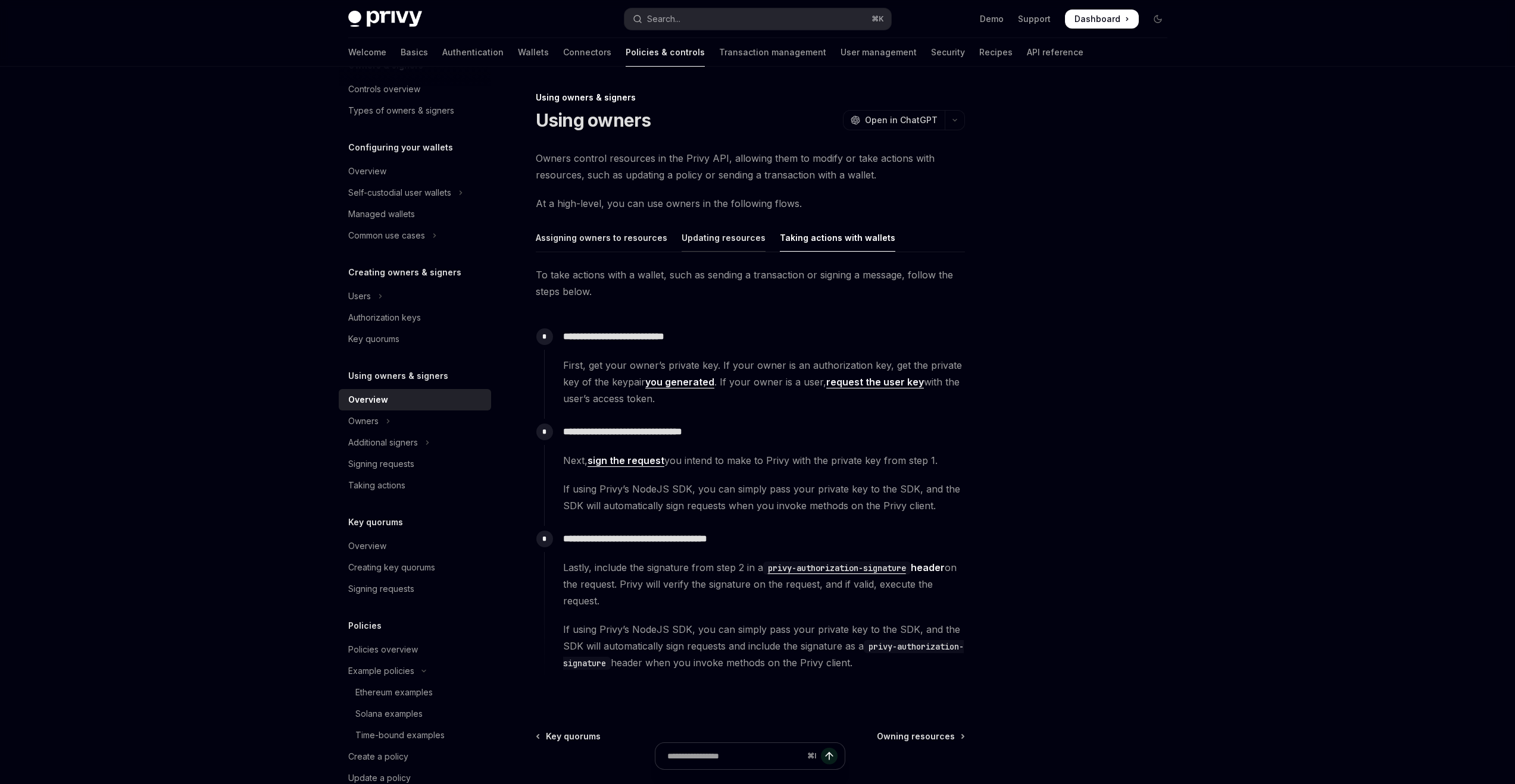
click at [752, 236] on div "Updating resources" at bounding box center [723, 237] width 84 height 28
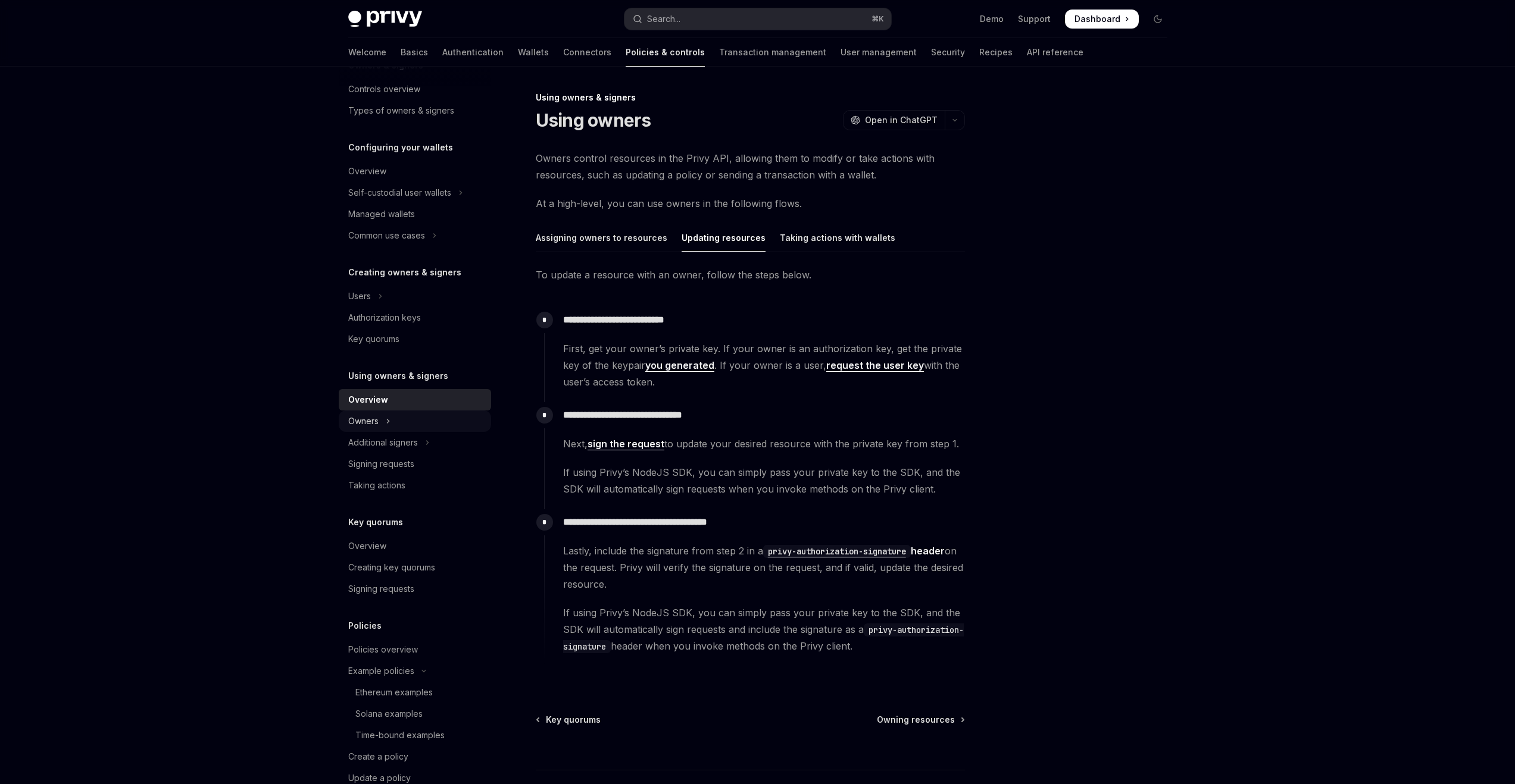
click at [399, 428] on button "Owners" at bounding box center [414, 421] width 152 height 21
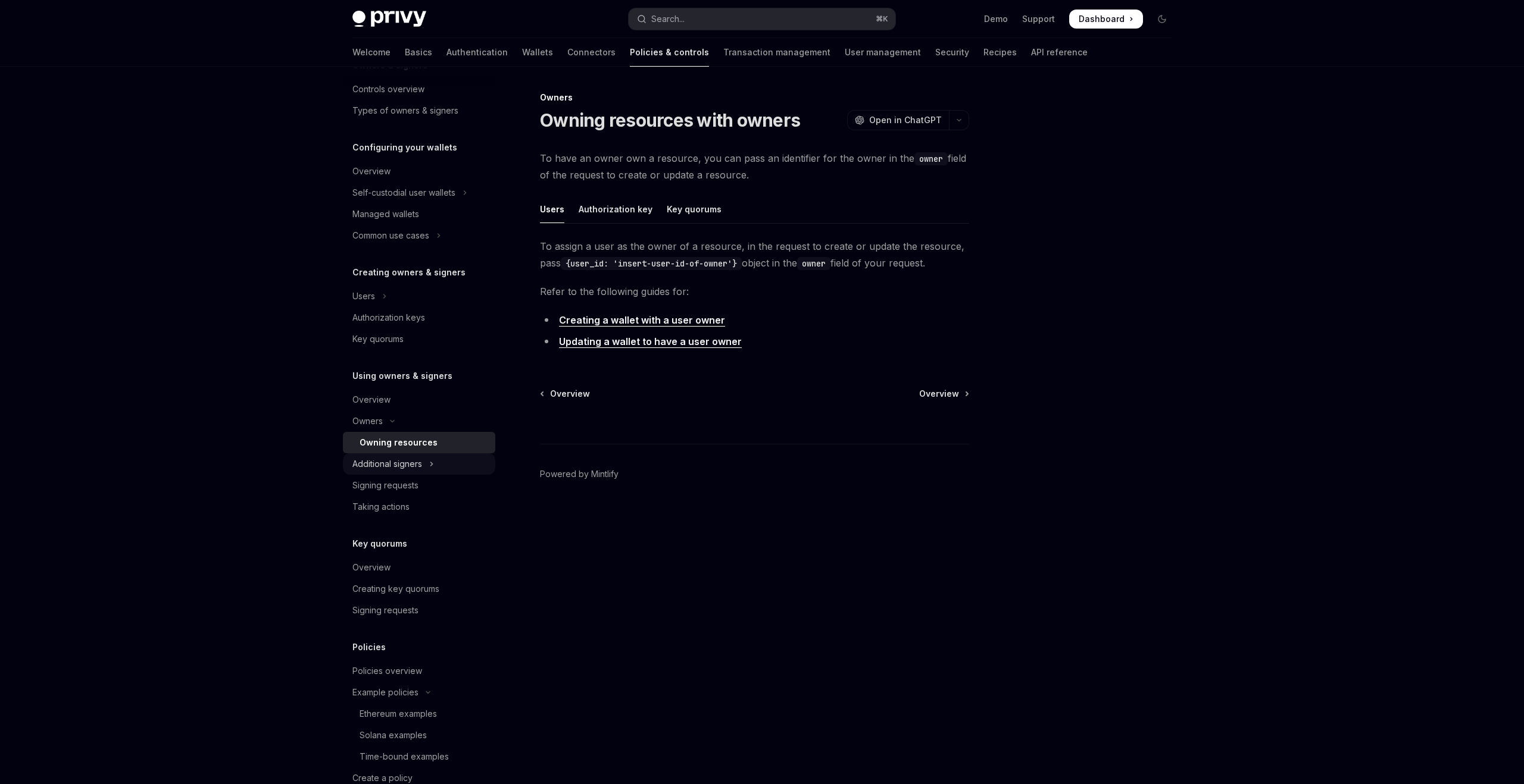
click at [416, 466] on div "Additional signers" at bounding box center [387, 464] width 70 height 14
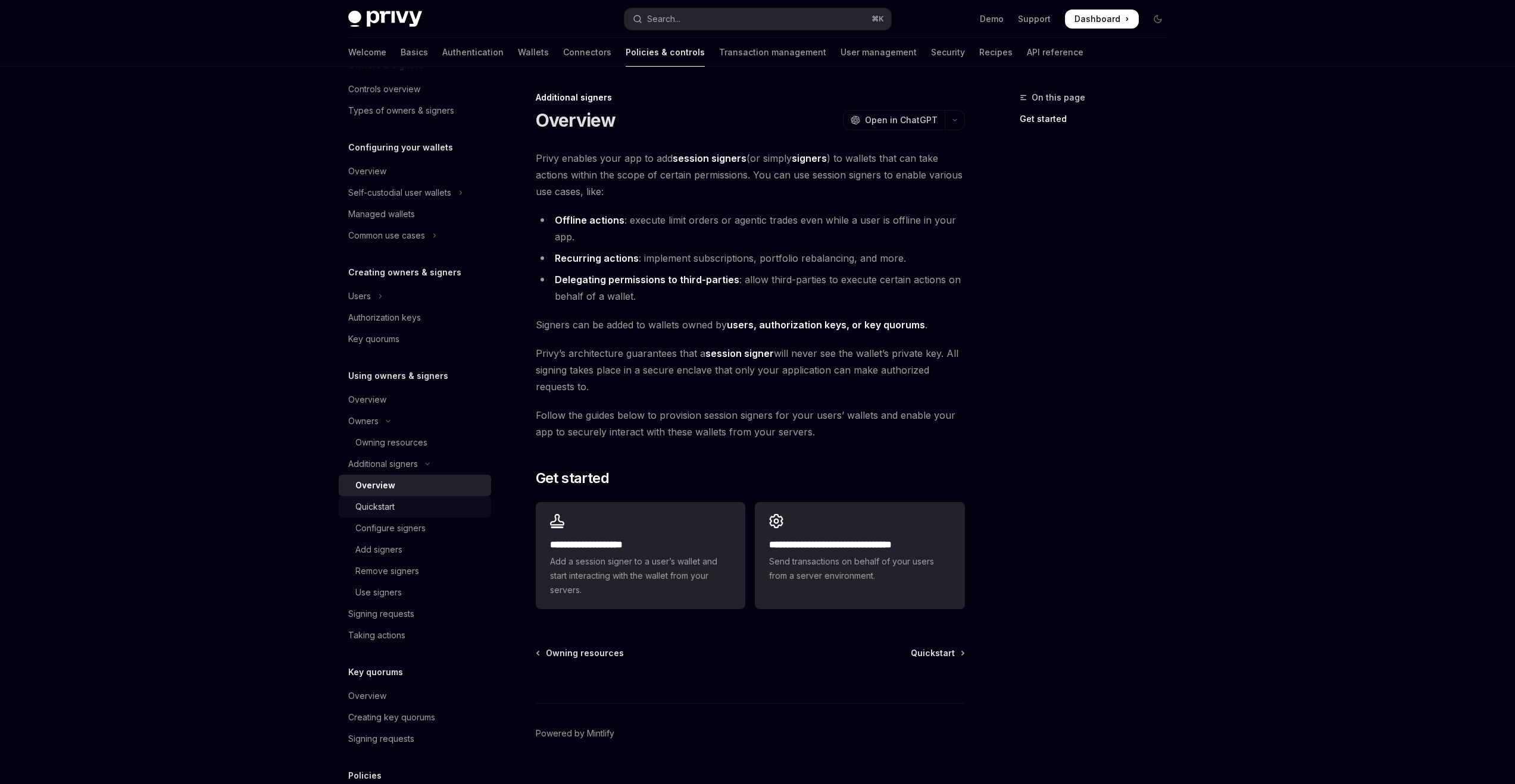
click at [411, 515] on link "Quickstart" at bounding box center [414, 507] width 152 height 21
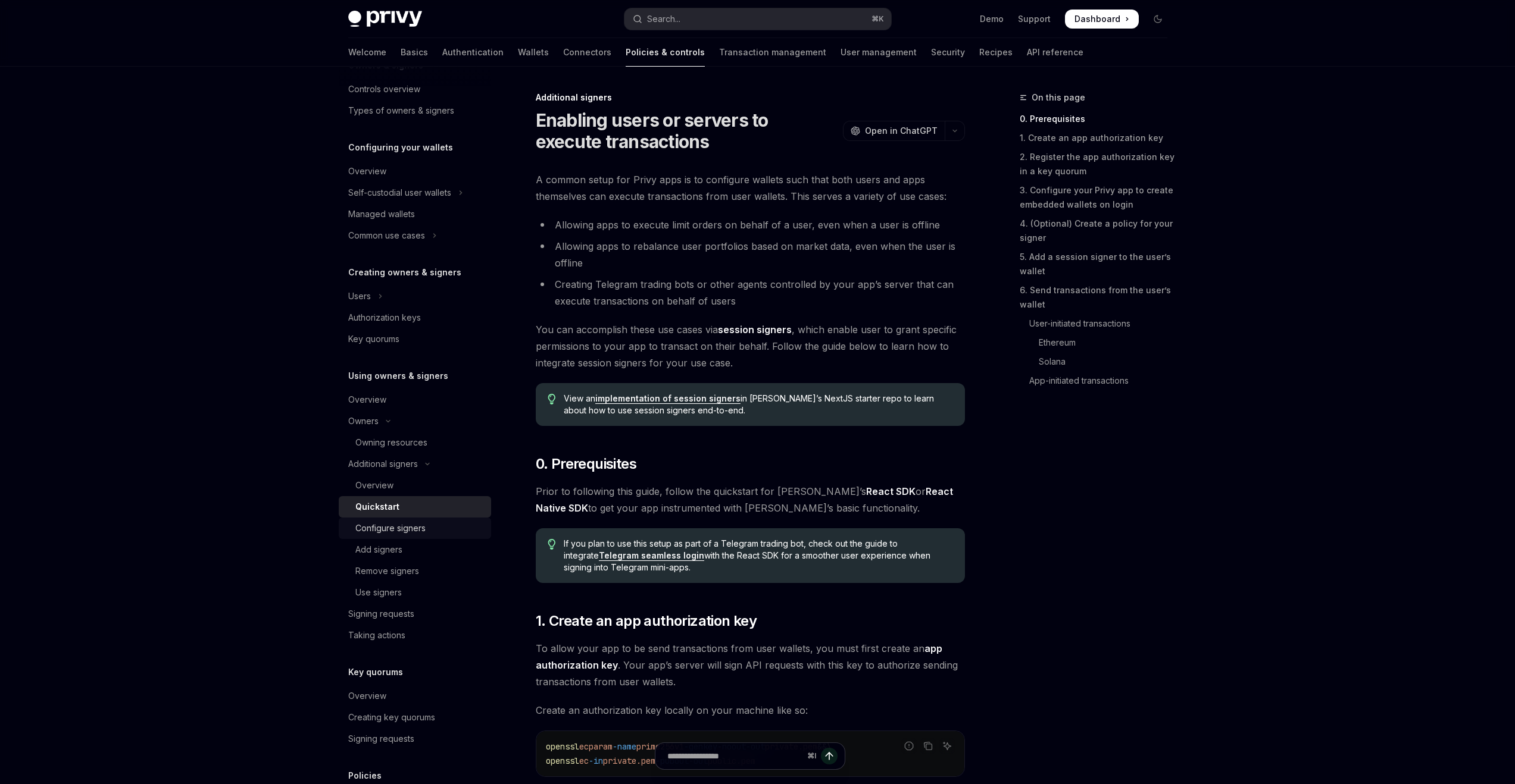
click at [412, 535] on div "Configure signers" at bounding box center [390, 529] width 70 height 14
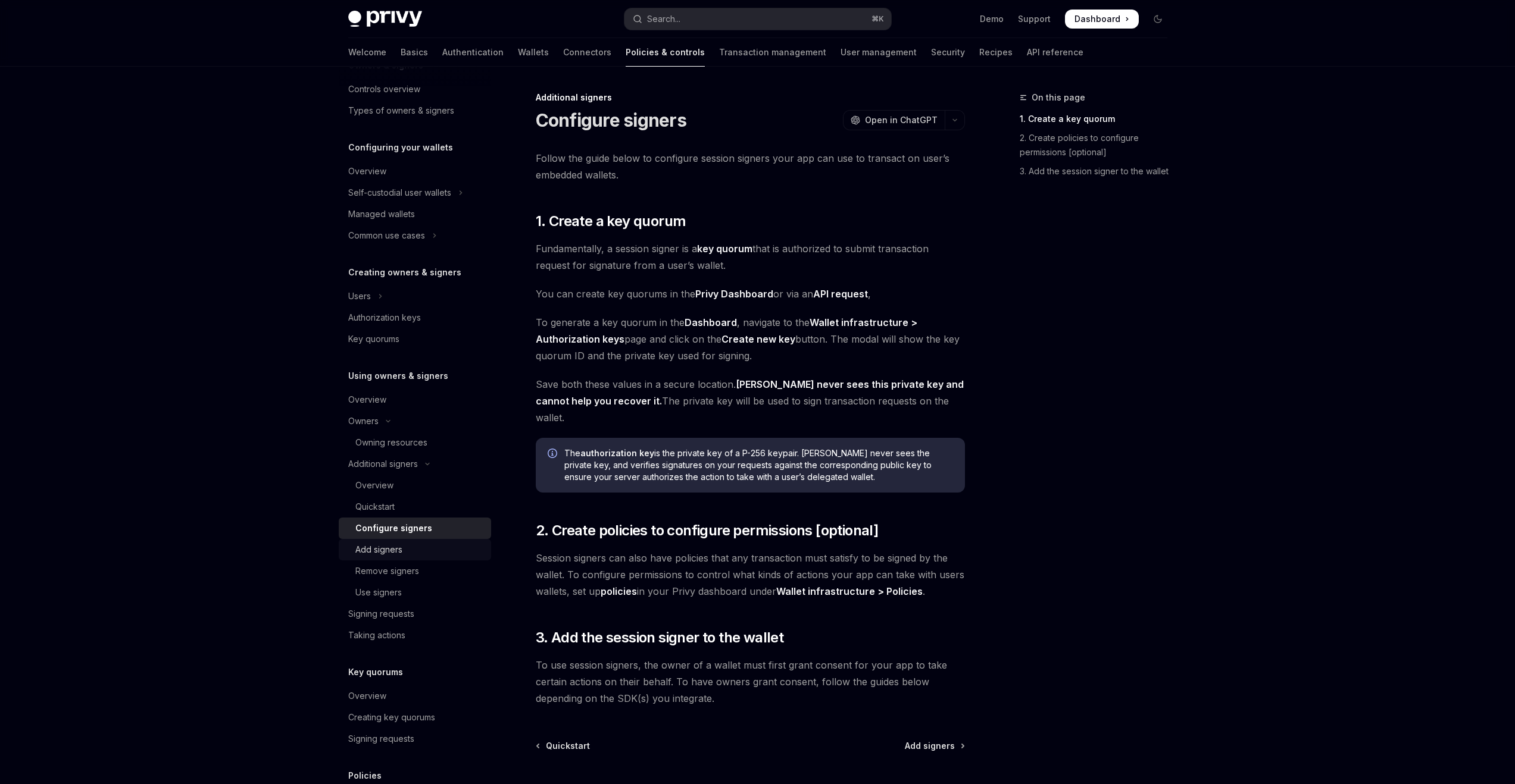
click at [414, 554] on div "Add signers" at bounding box center [419, 550] width 128 height 14
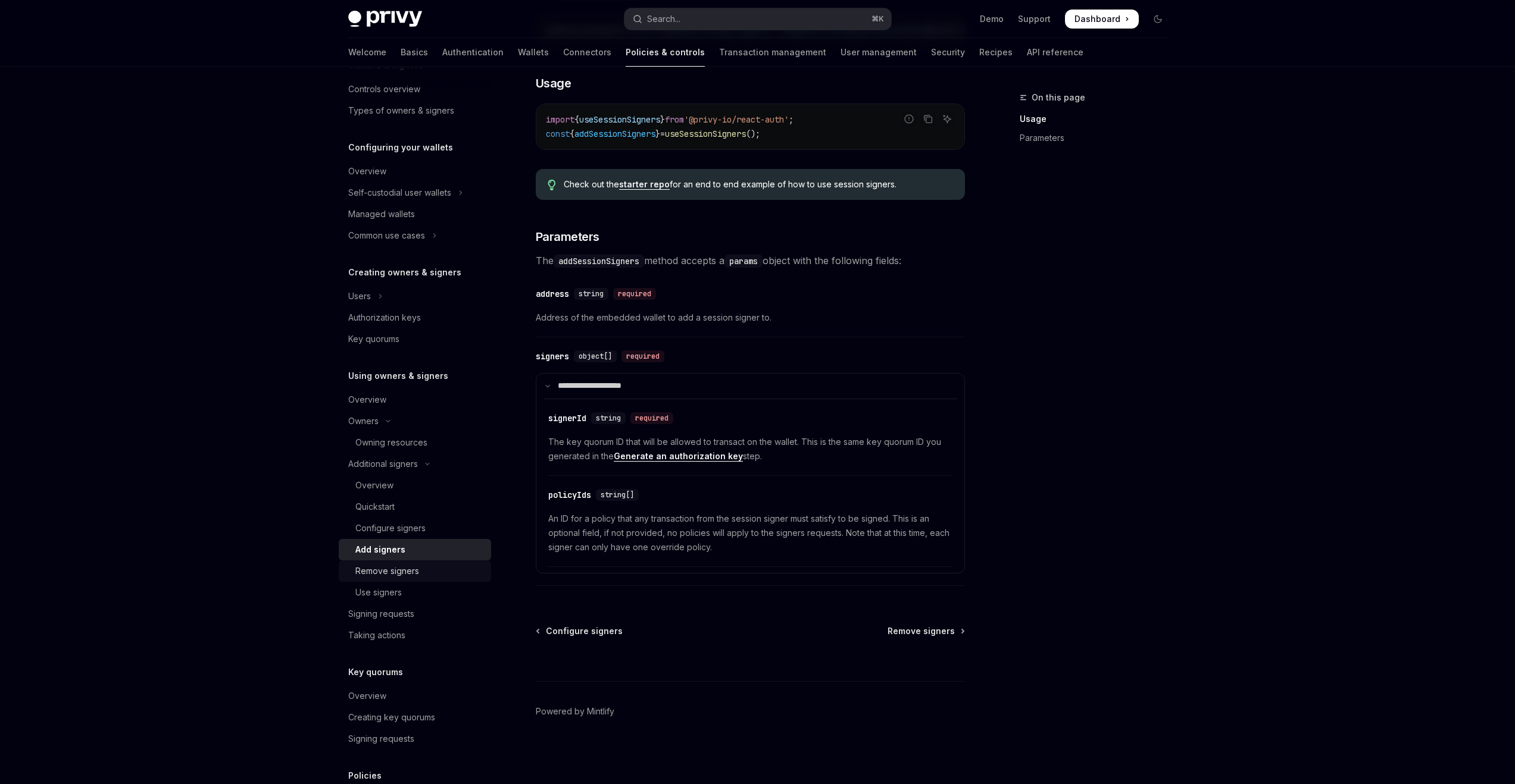
scroll to position [299, 0]
click at [463, 573] on div "Remove signers" at bounding box center [419, 571] width 128 height 14
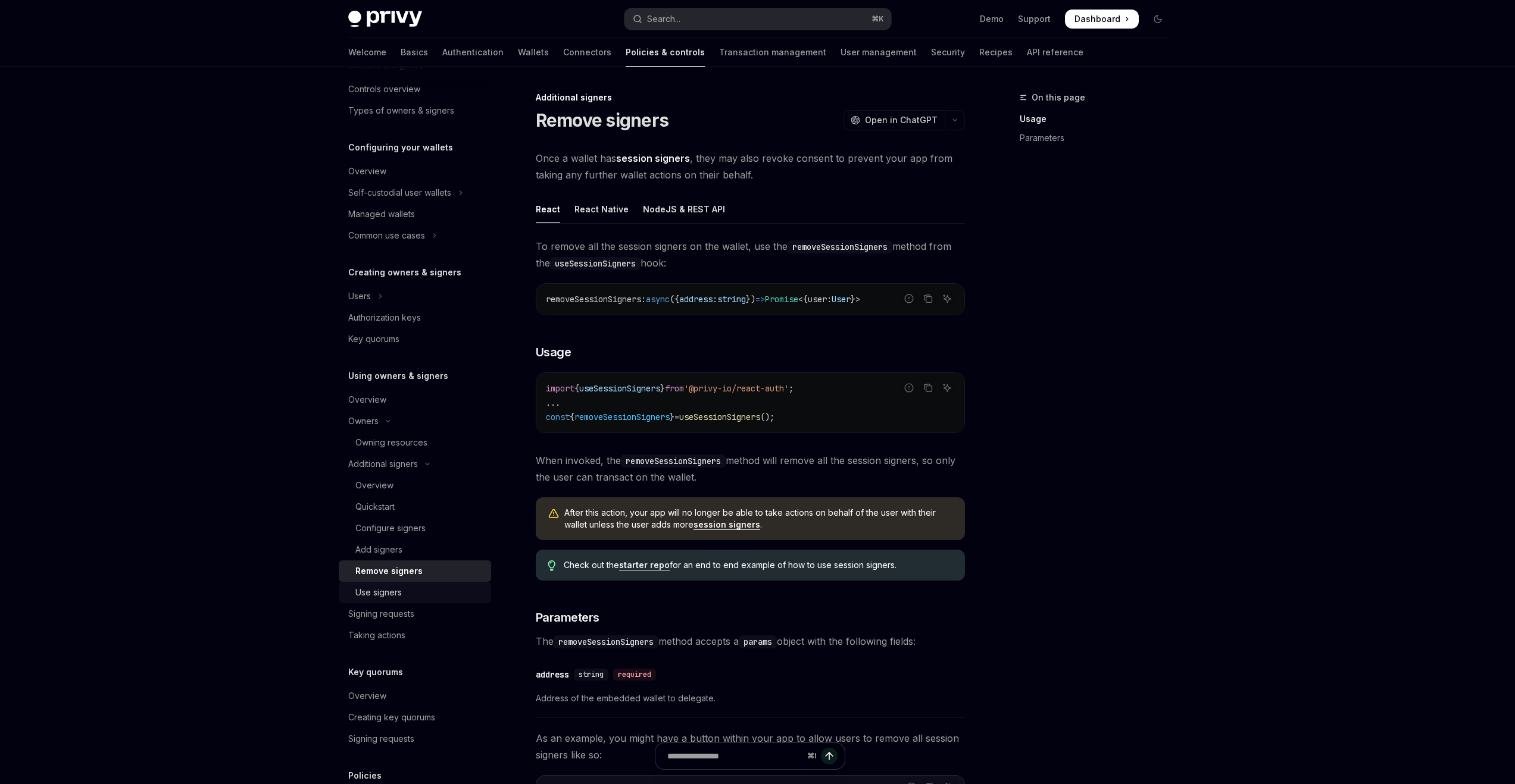
click at [445, 594] on div "Use signers" at bounding box center [419, 592] width 128 height 14
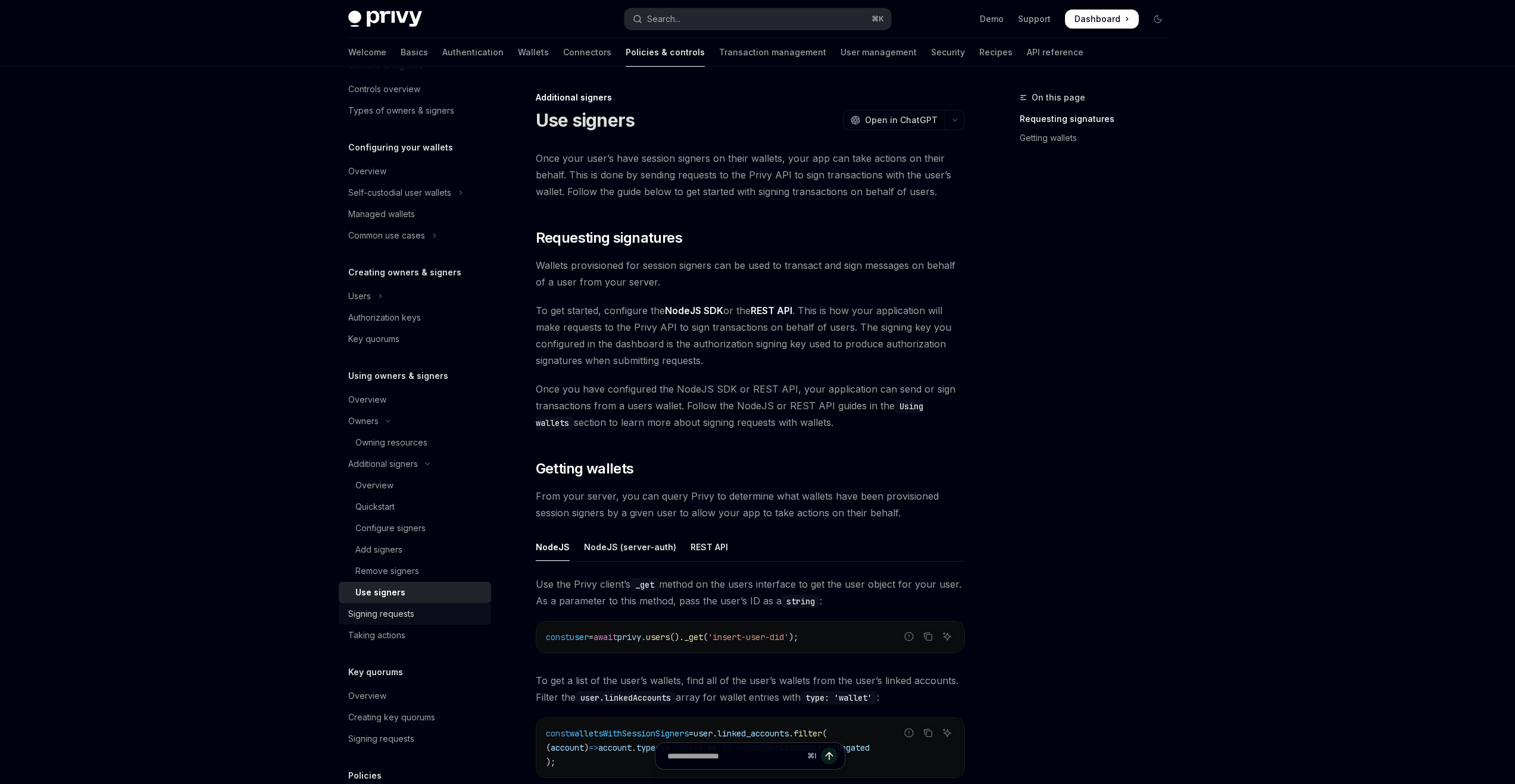
click at [438, 613] on div "Signing requests" at bounding box center [415, 614] width 136 height 14
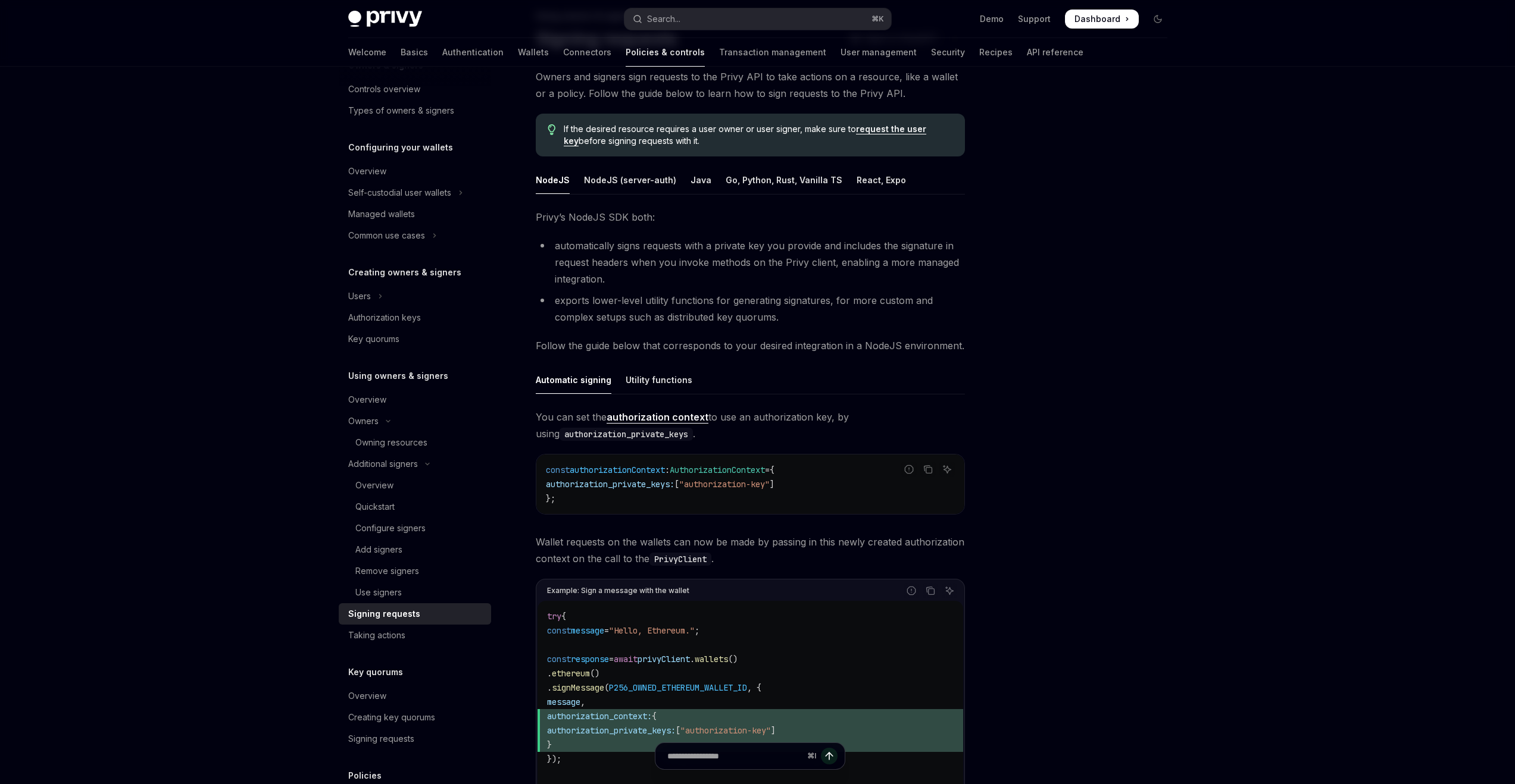
scroll to position [233, 0]
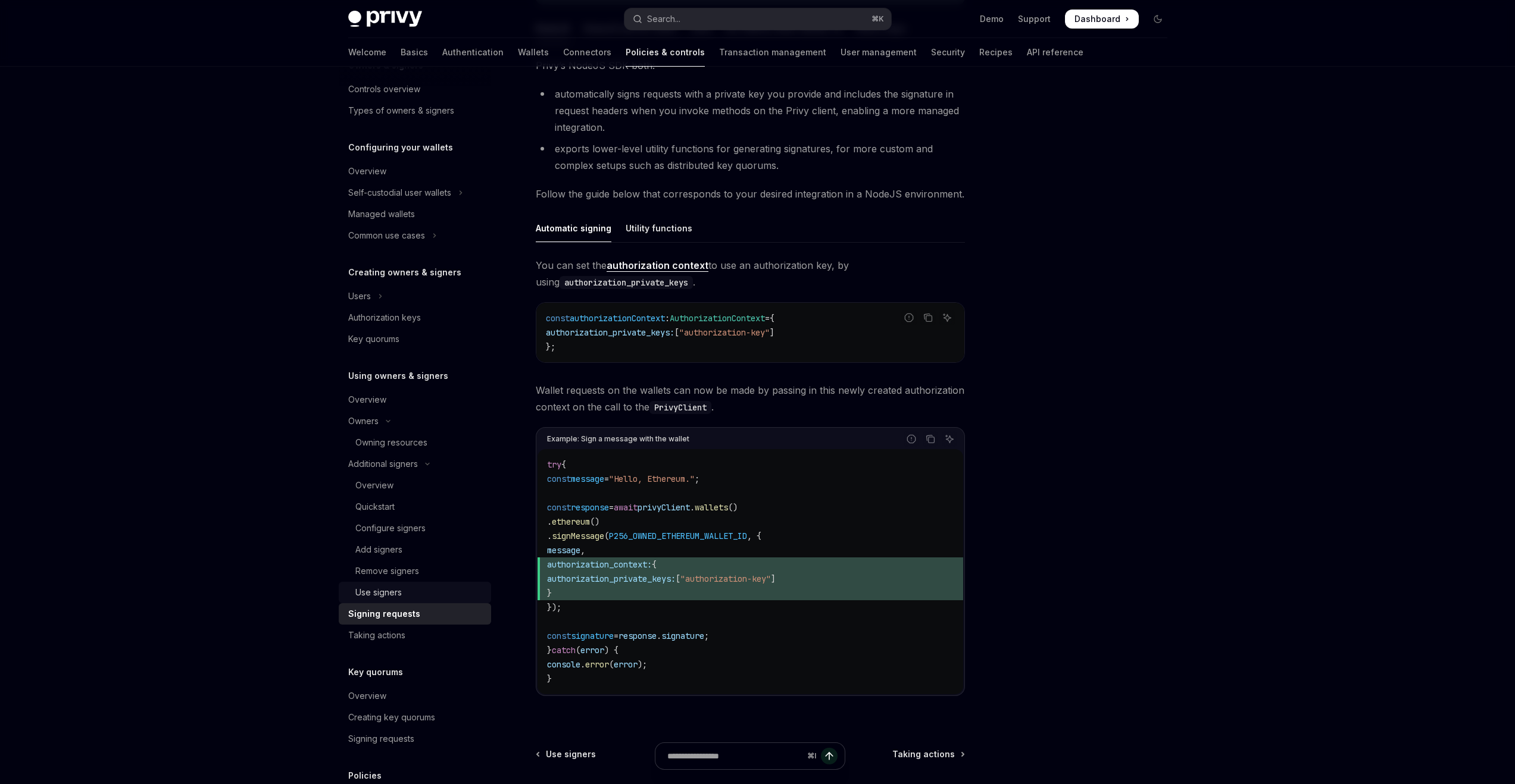
click at [407, 594] on div "Use signers" at bounding box center [419, 592] width 128 height 14
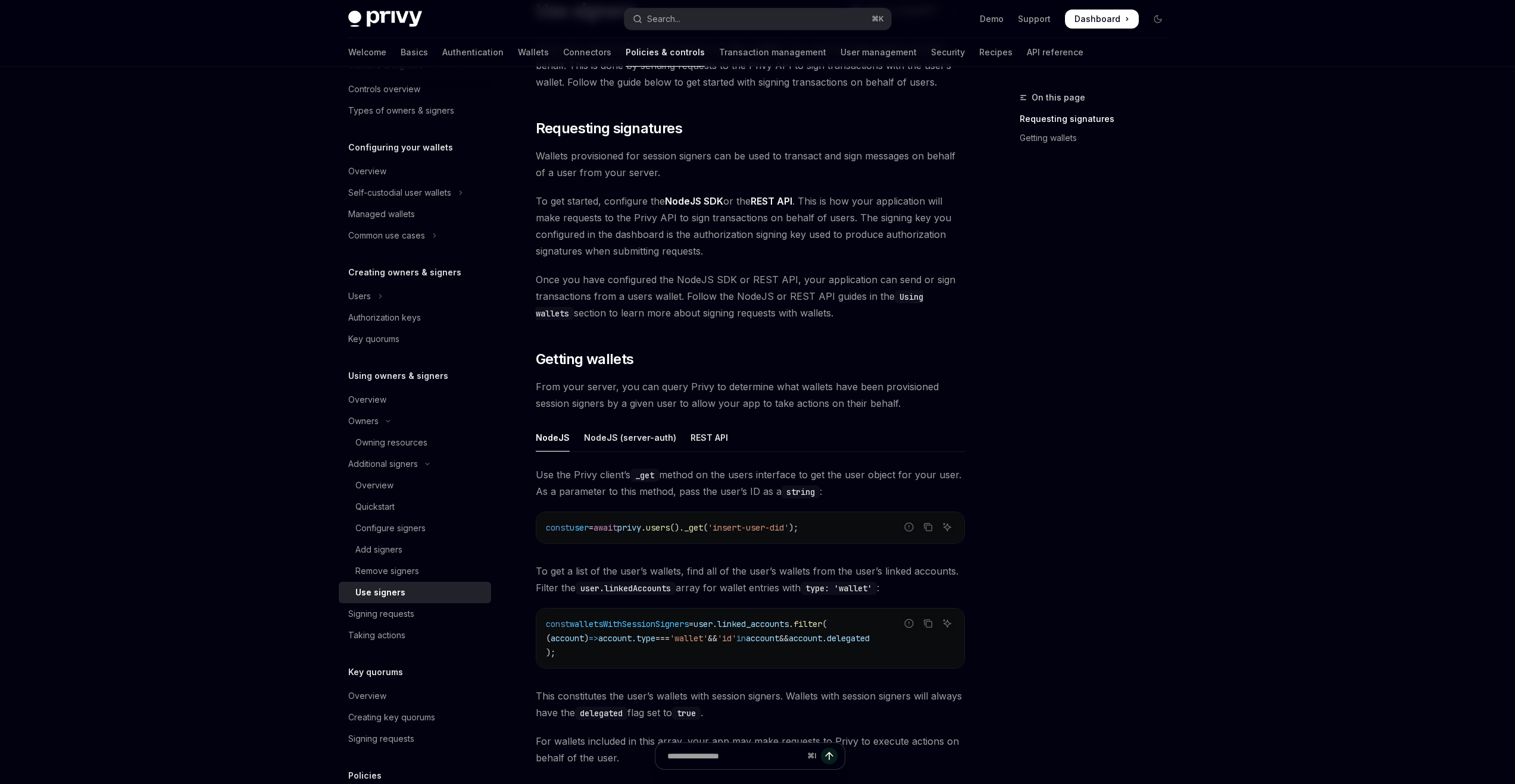
scroll to position [242, 0]
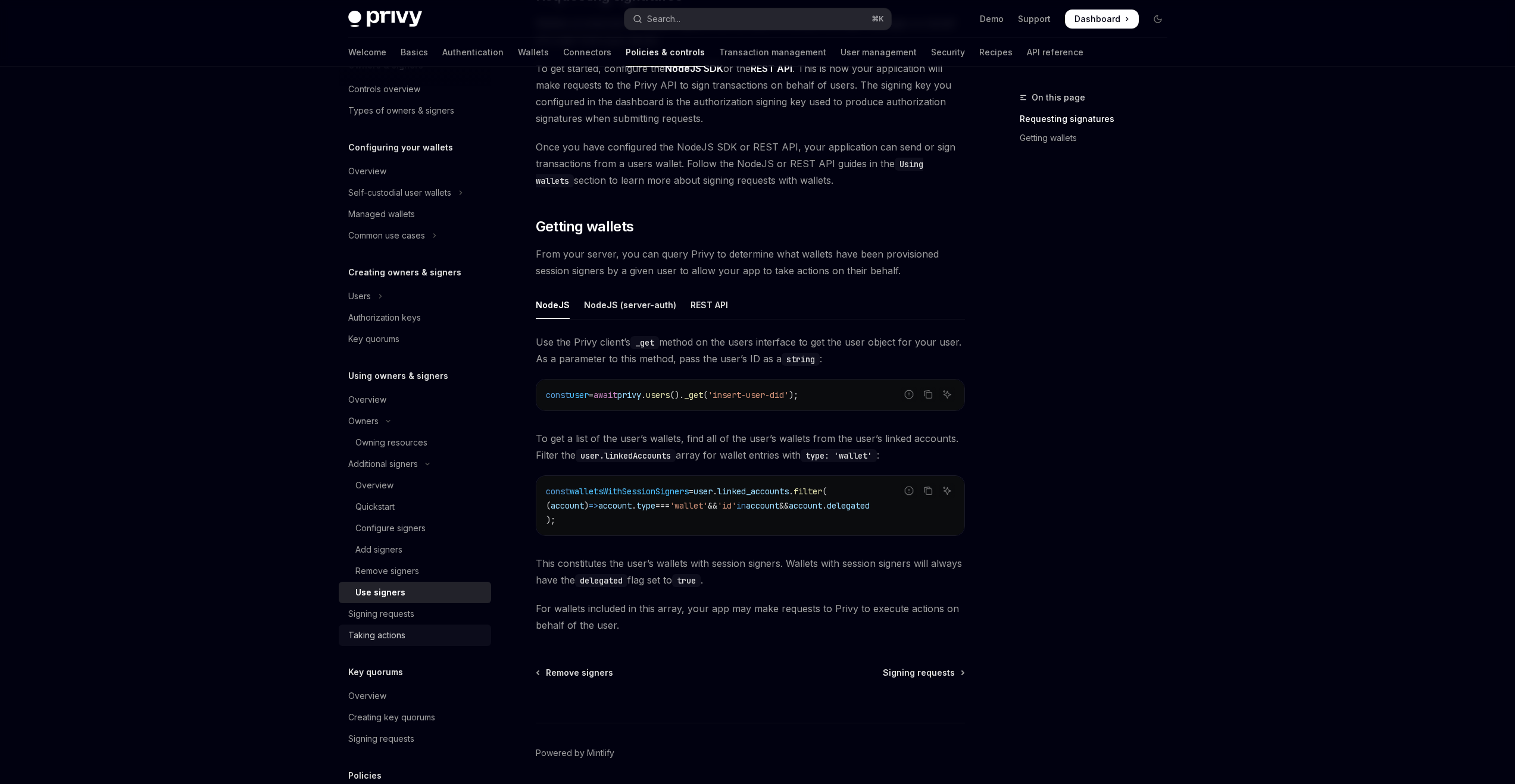
click at [424, 634] on div "Taking actions" at bounding box center [415, 635] width 136 height 14
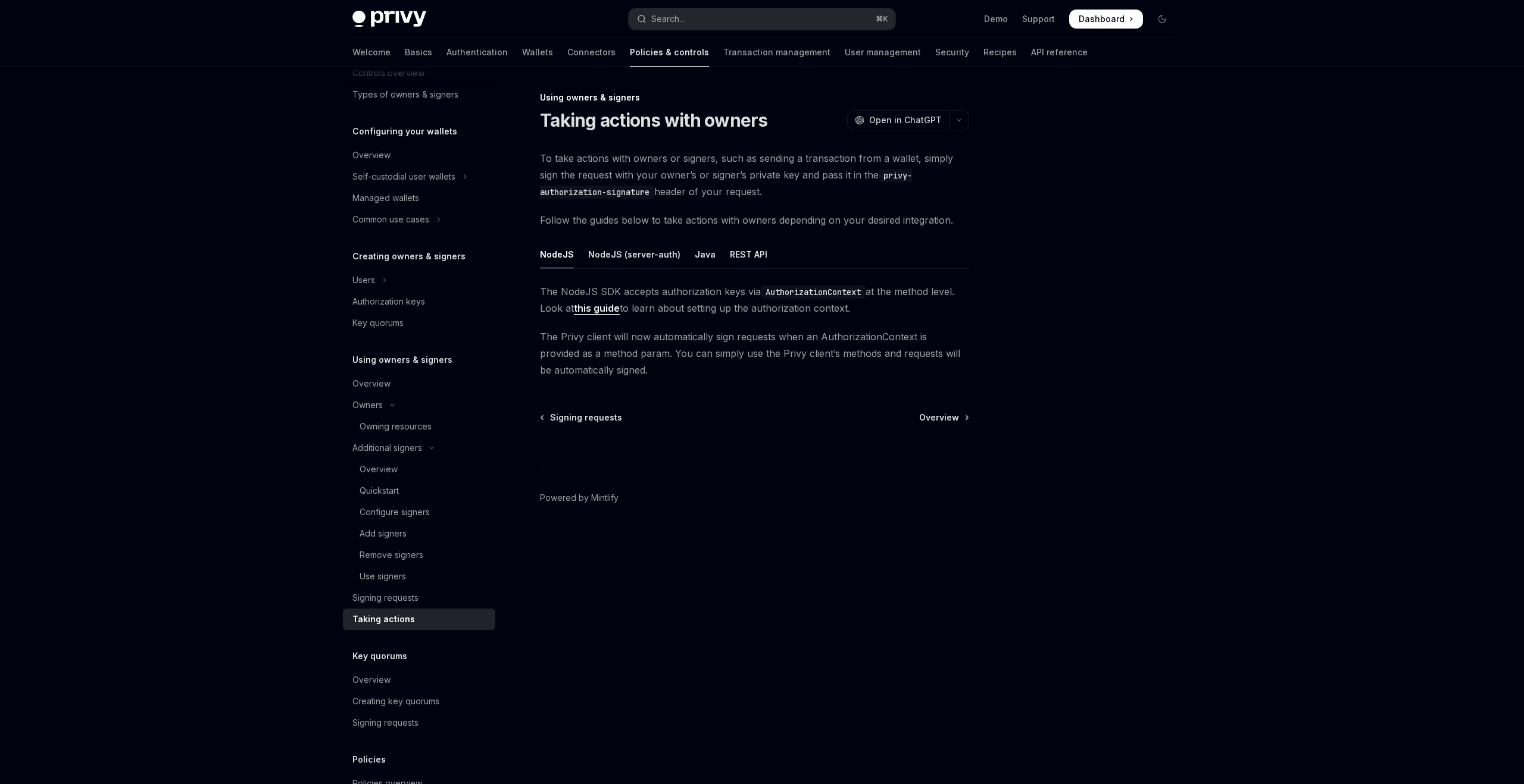
scroll to position [86, 0]
click at [626, 254] on div "NodeJS (server-auth)" at bounding box center [634, 254] width 93 height 28
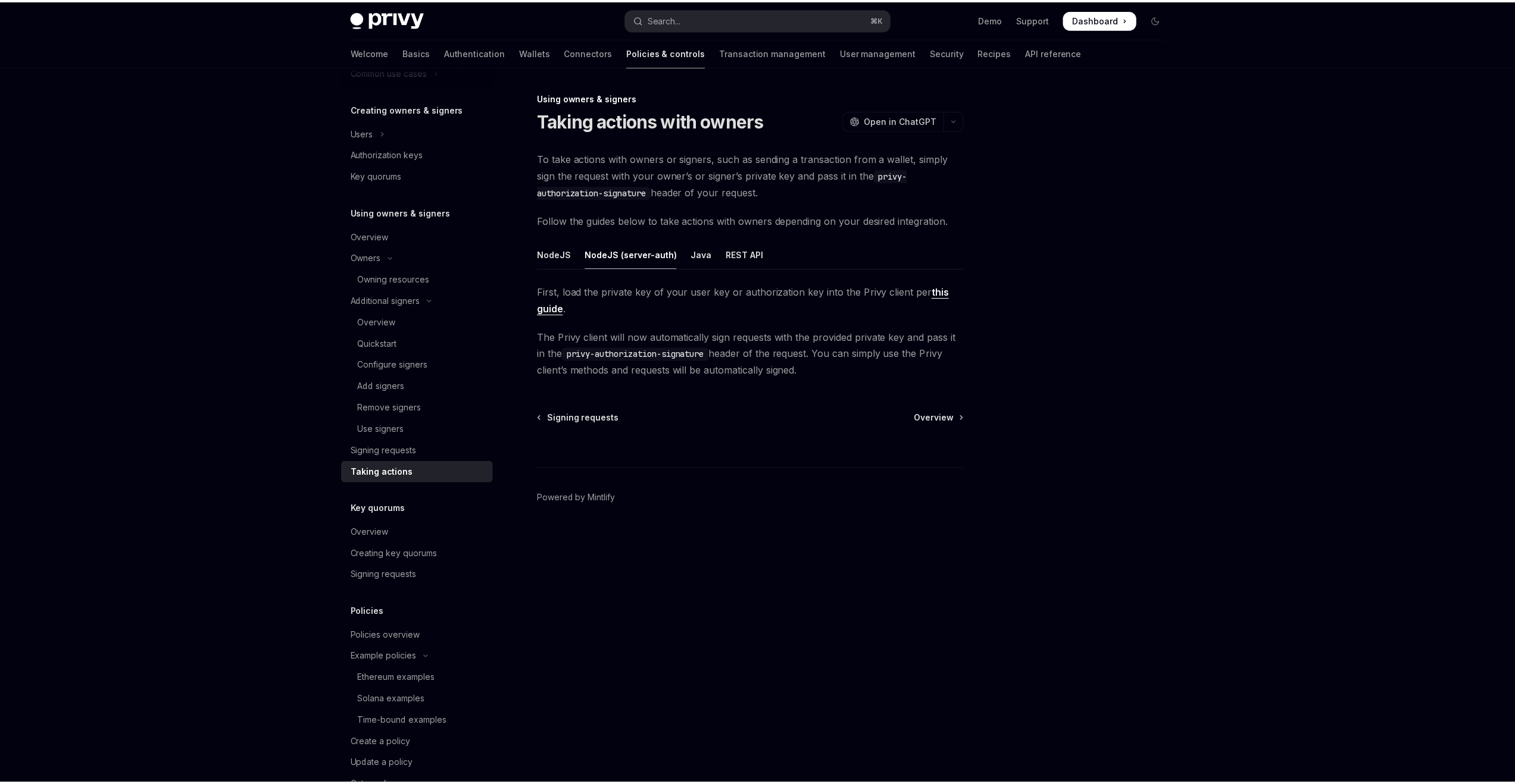
scroll to position [268, 0]
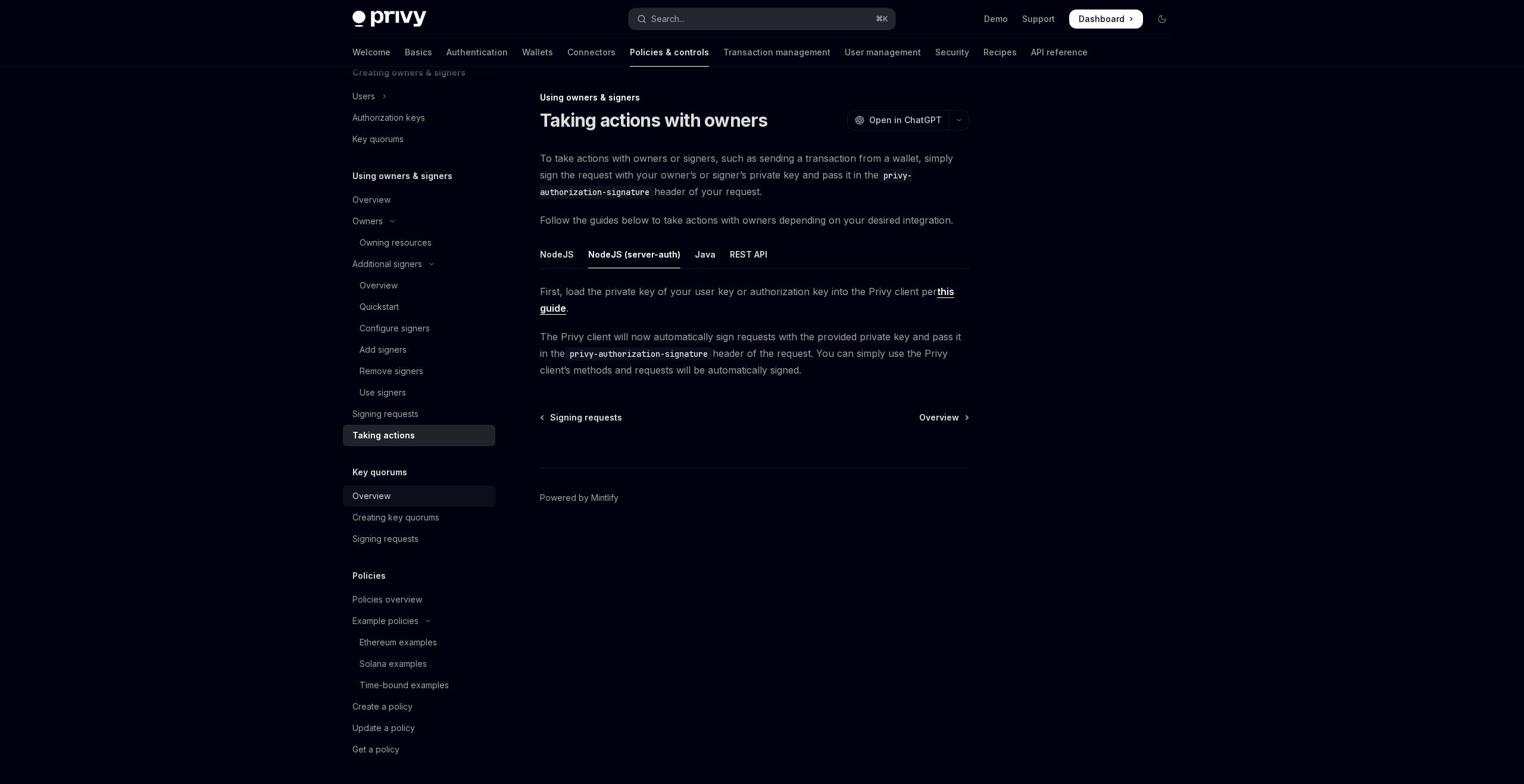
click at [423, 489] on div "Overview" at bounding box center [420, 496] width 136 height 14
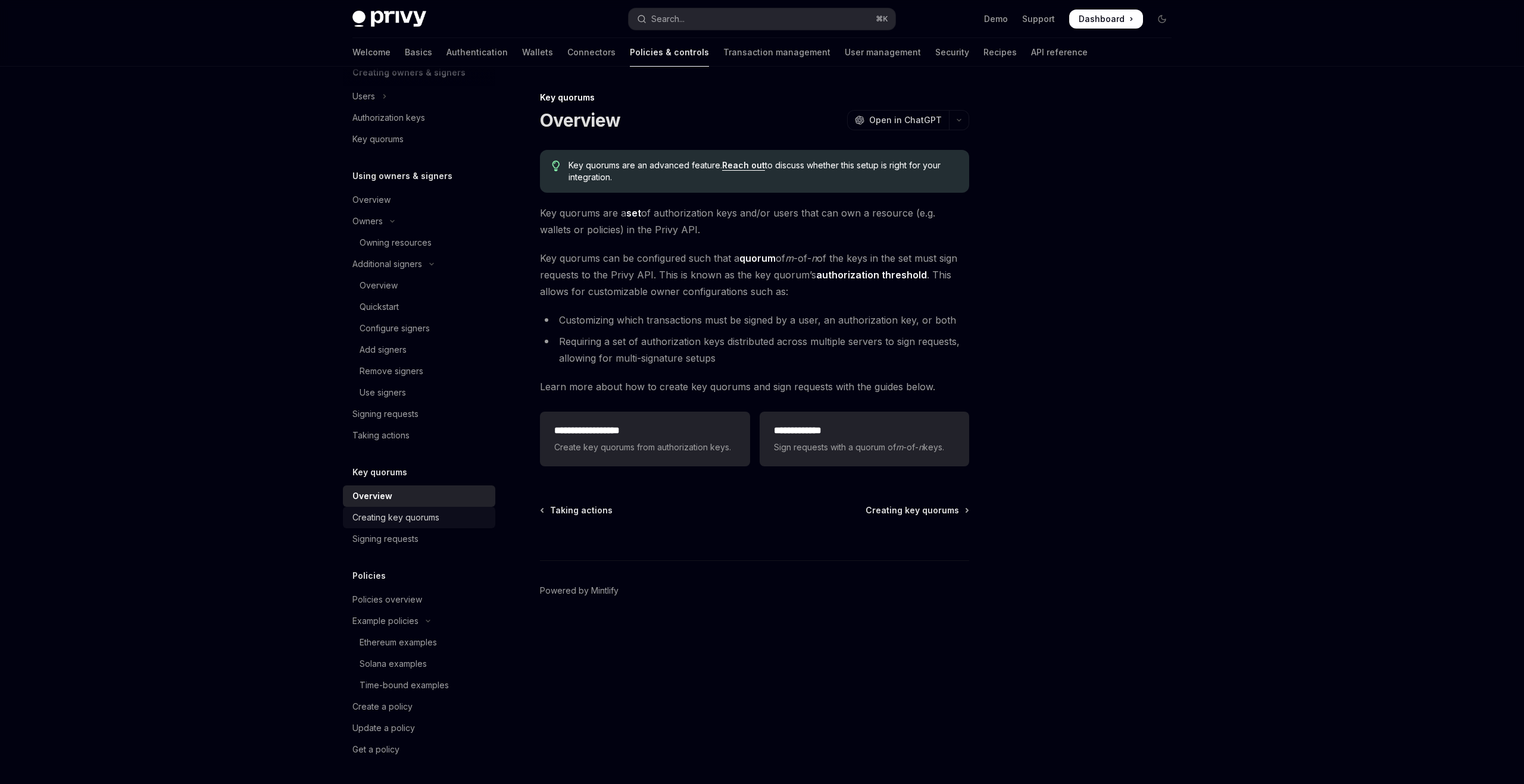
click at [424, 516] on div "Creating key quorums" at bounding box center [396, 518] width 87 height 14
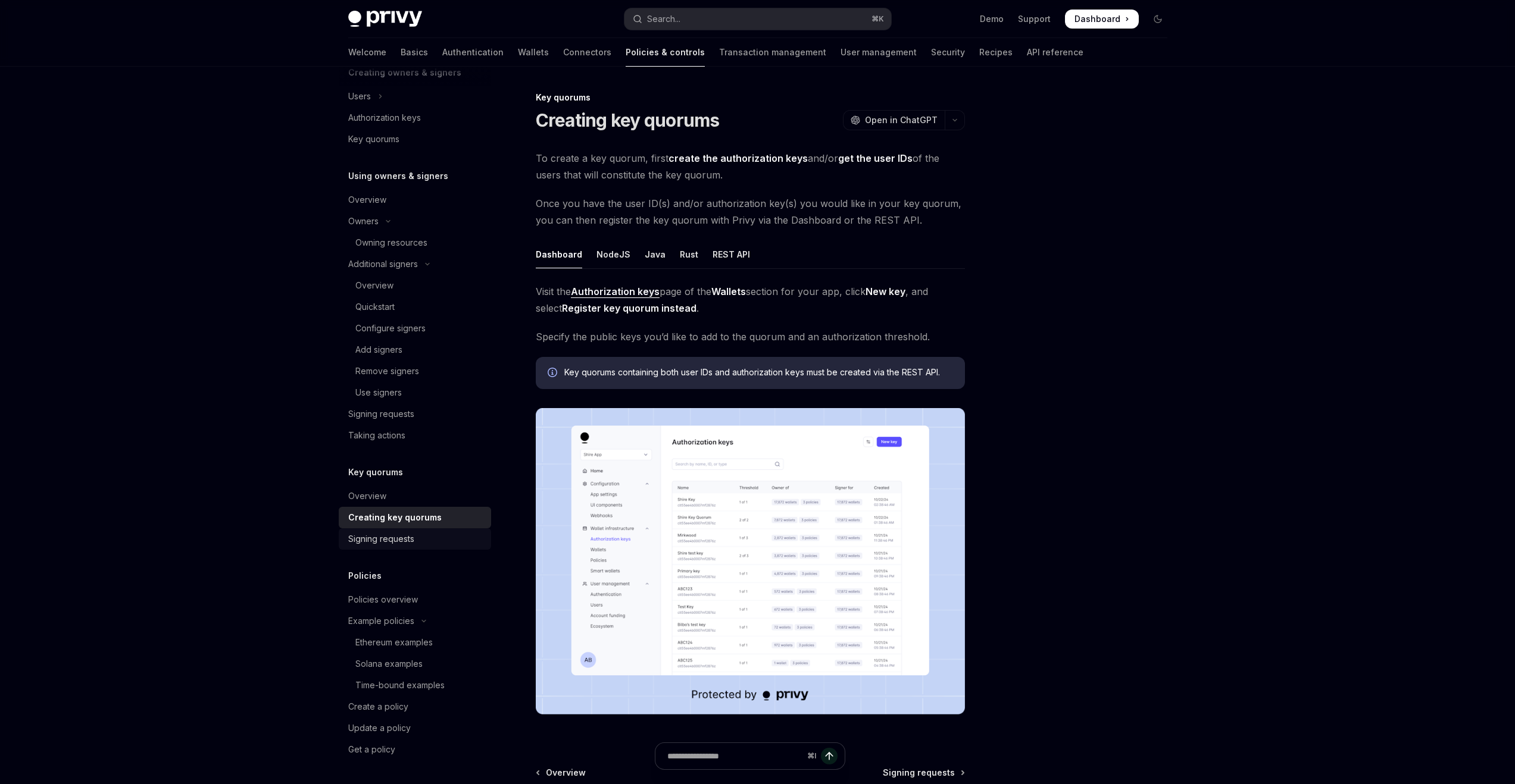
click at [424, 535] on div "Signing requests" at bounding box center [415, 539] width 136 height 14
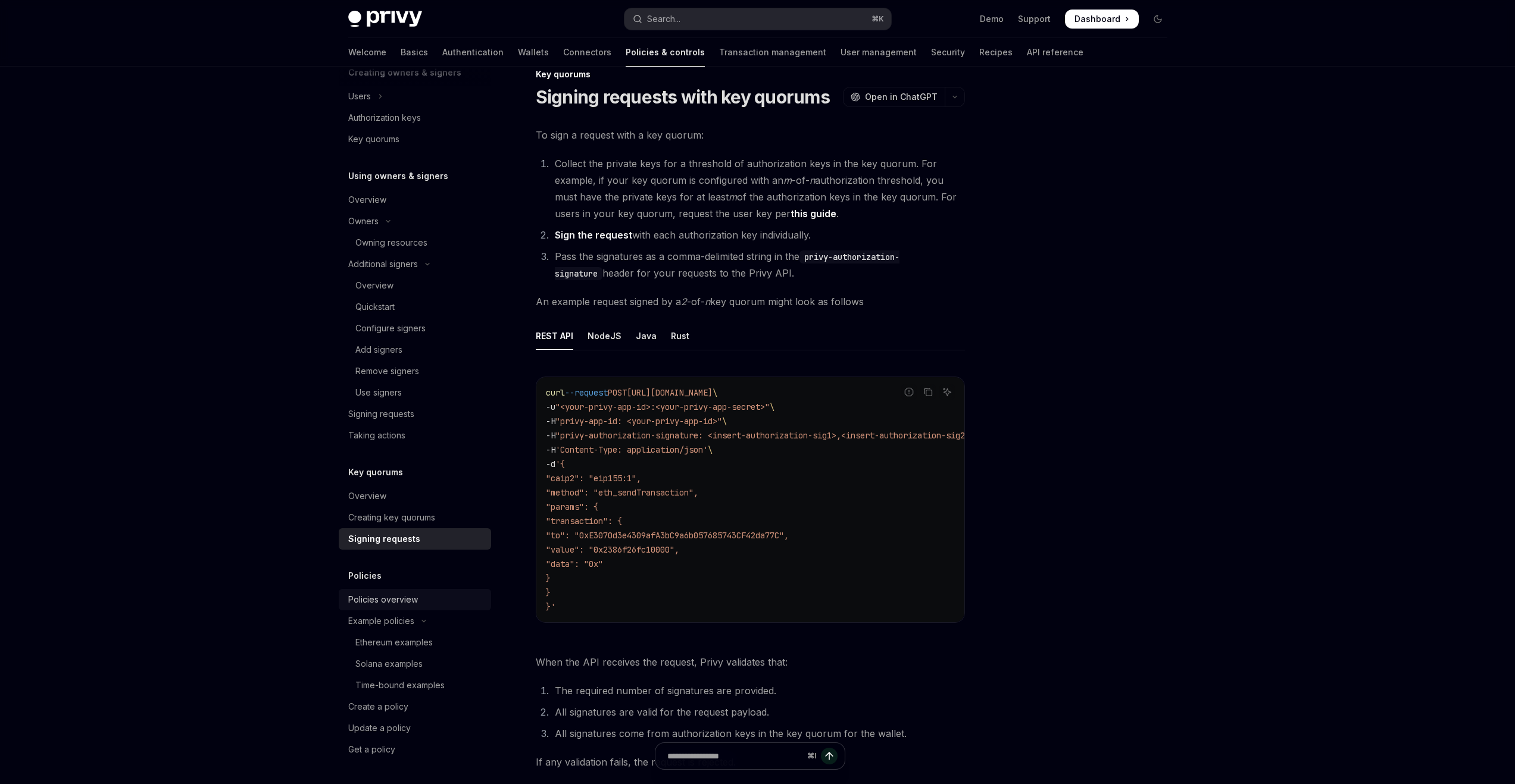
scroll to position [24, 0]
click at [412, 600] on div "Policies overview" at bounding box center [383, 600] width 70 height 14
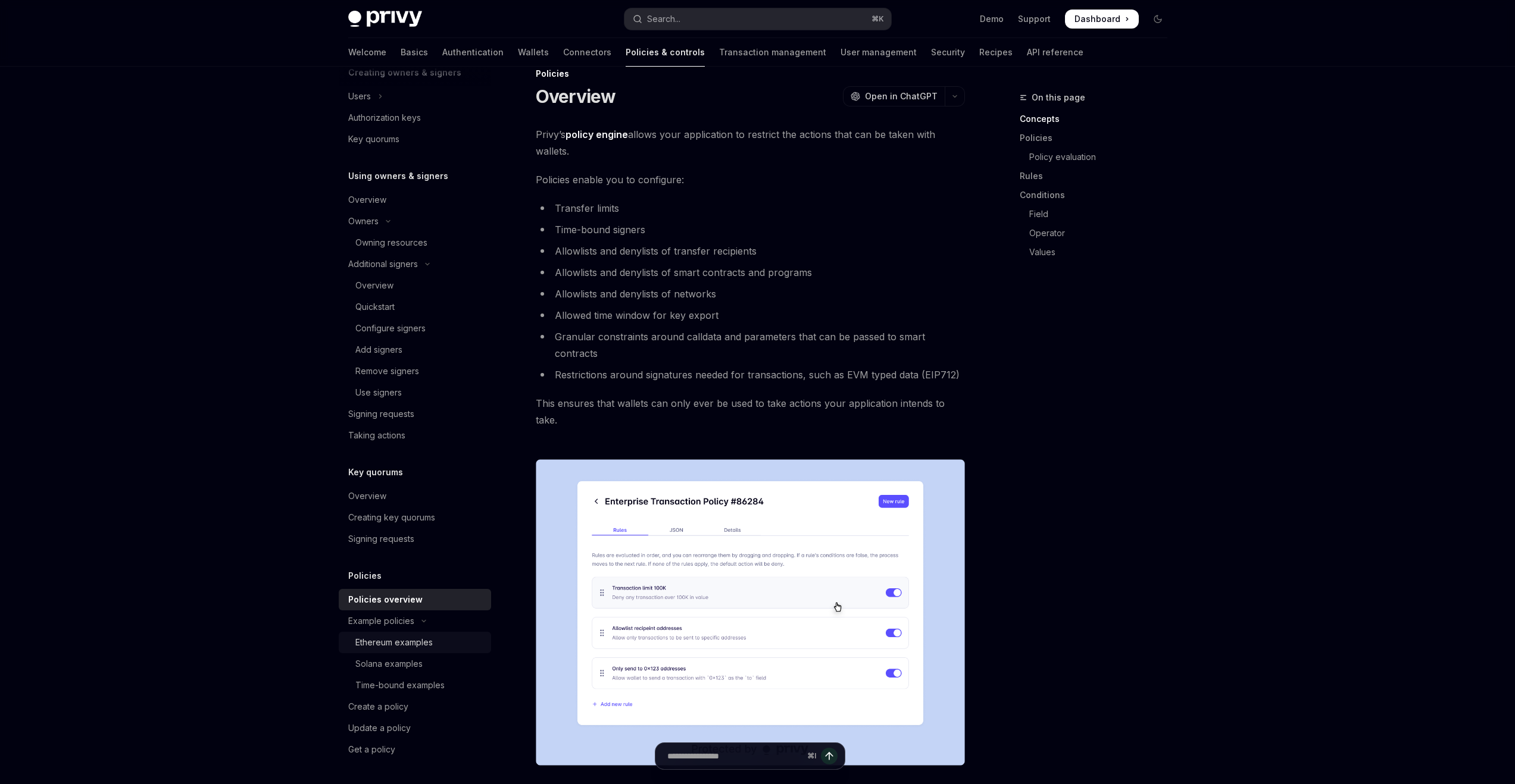
click at [420, 641] on div "Ethereum examples" at bounding box center [394, 643] width 78 height 14
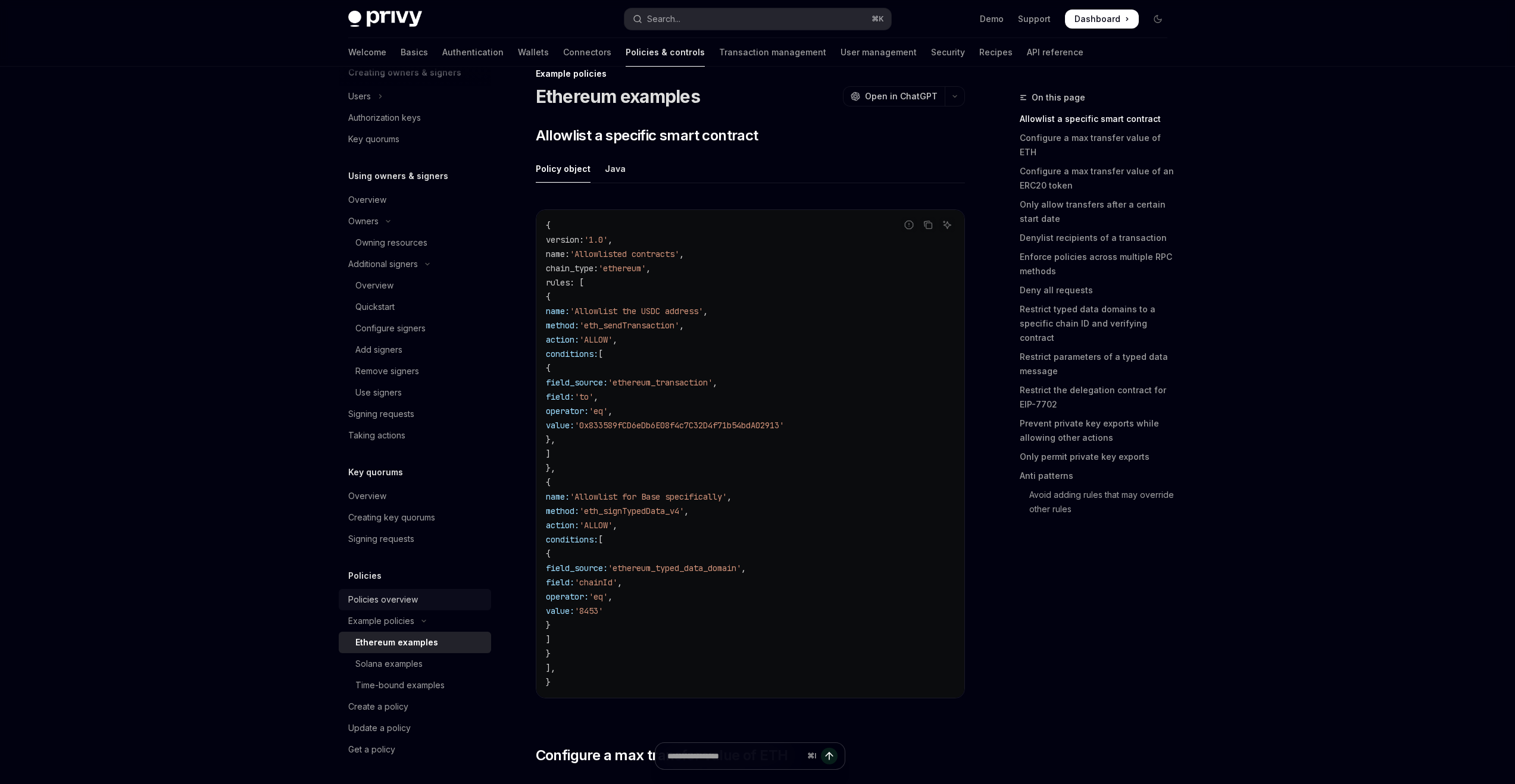
click at [412, 603] on div "Policies overview" at bounding box center [383, 600] width 70 height 14
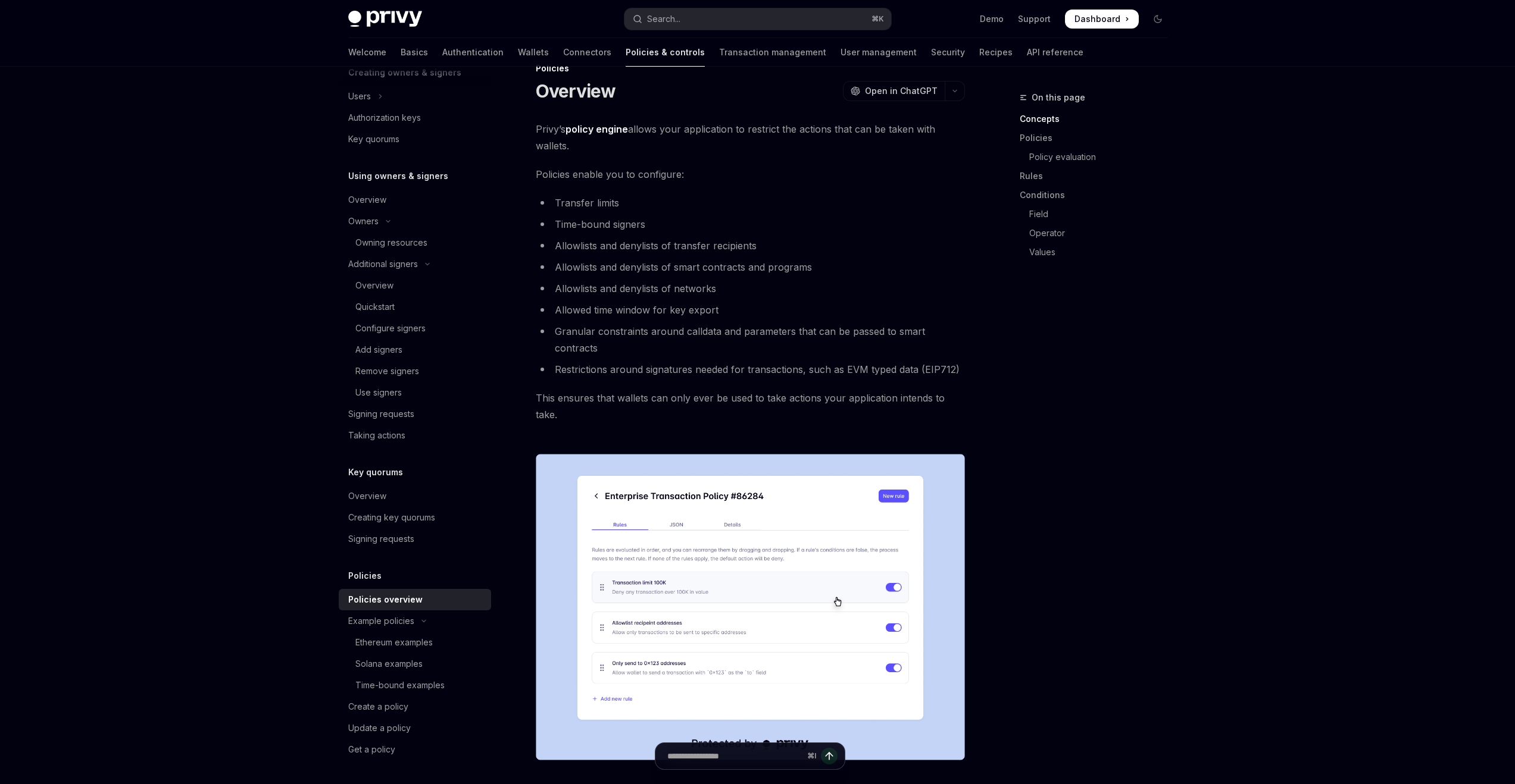
scroll to position [101, 0]
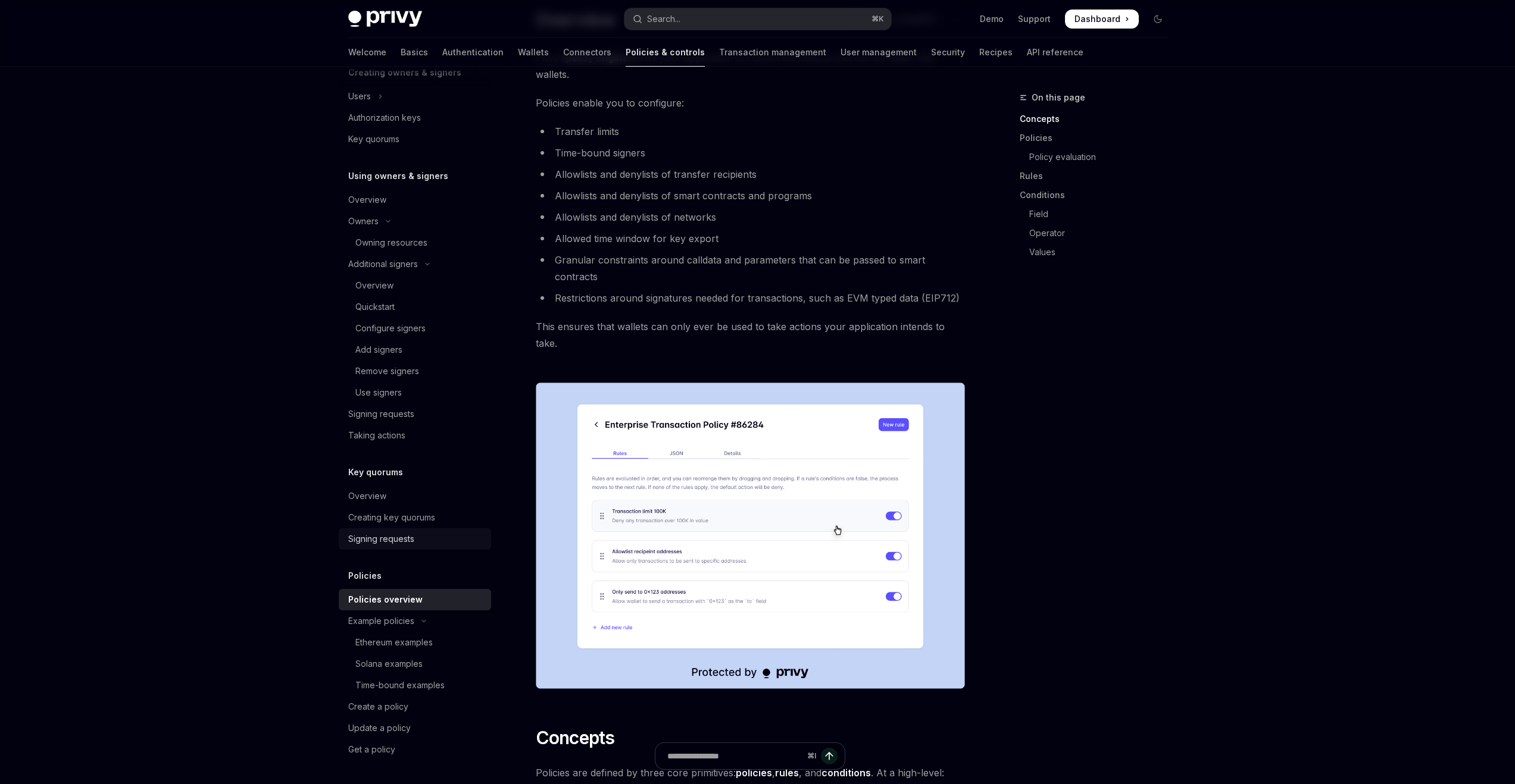
click at [400, 539] on div "Signing requests" at bounding box center [381, 539] width 66 height 14
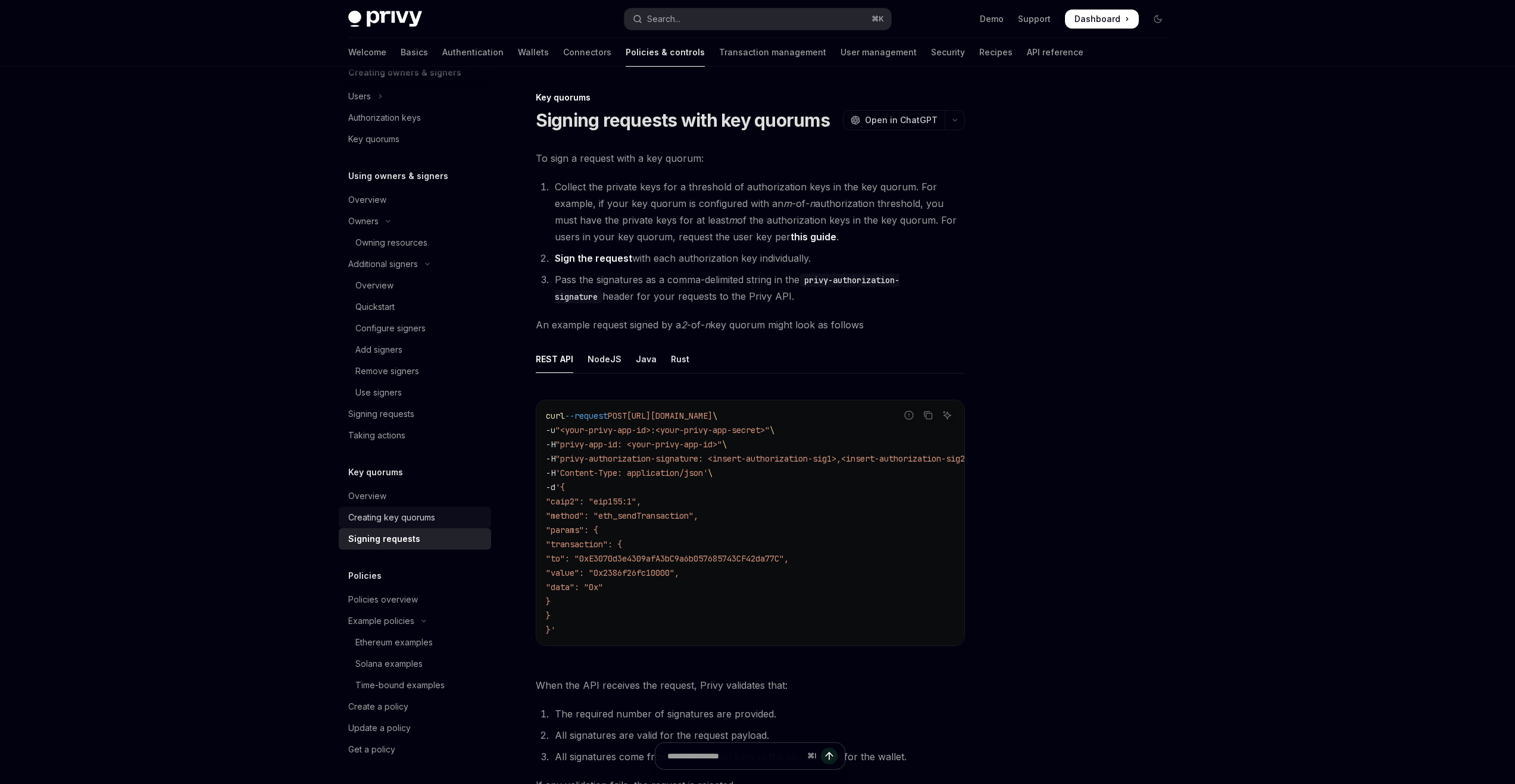
click at [405, 527] on link "Creating key quorums" at bounding box center [414, 518] width 152 height 21
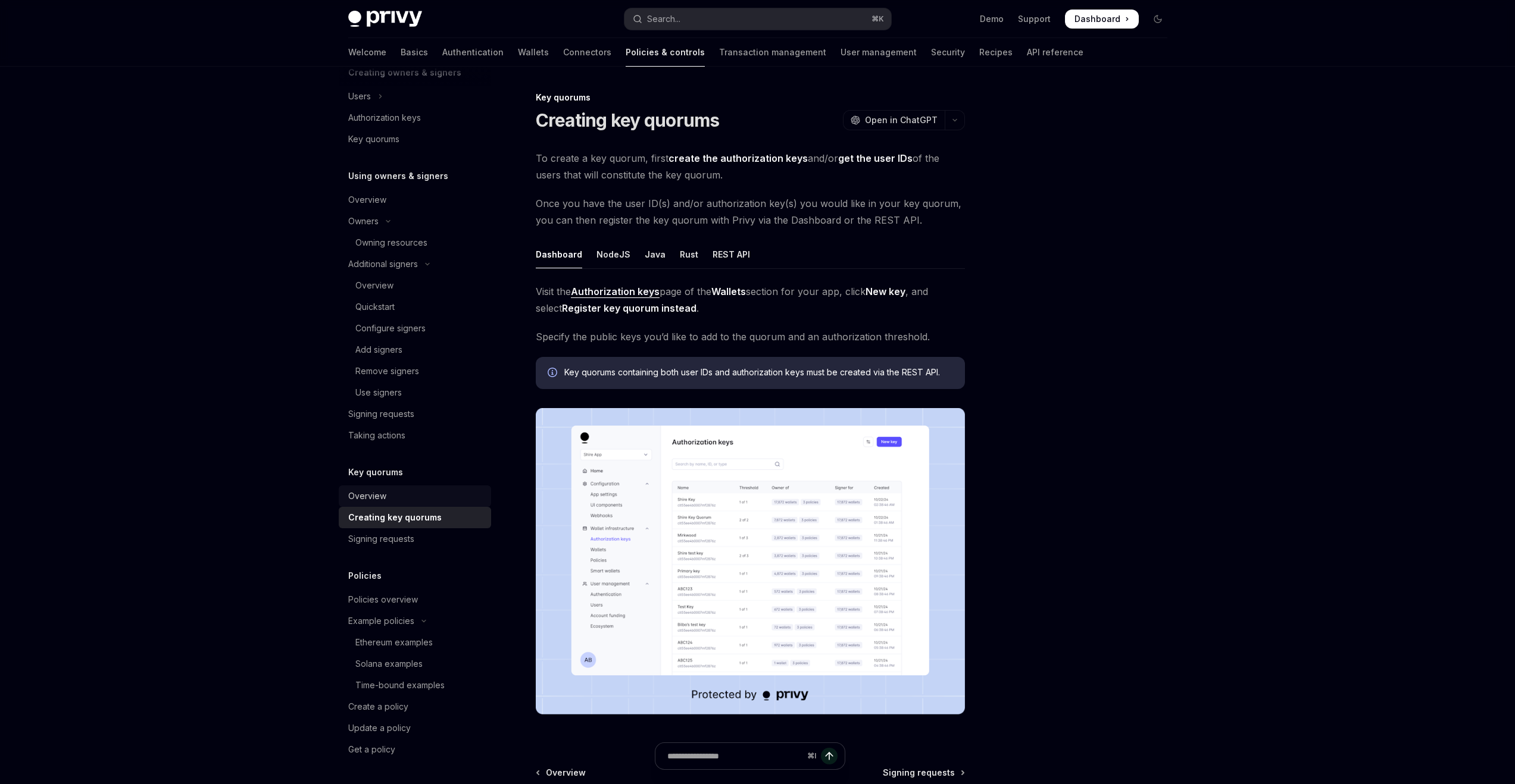
click at [403, 505] on link "Overview" at bounding box center [414, 496] width 152 height 21
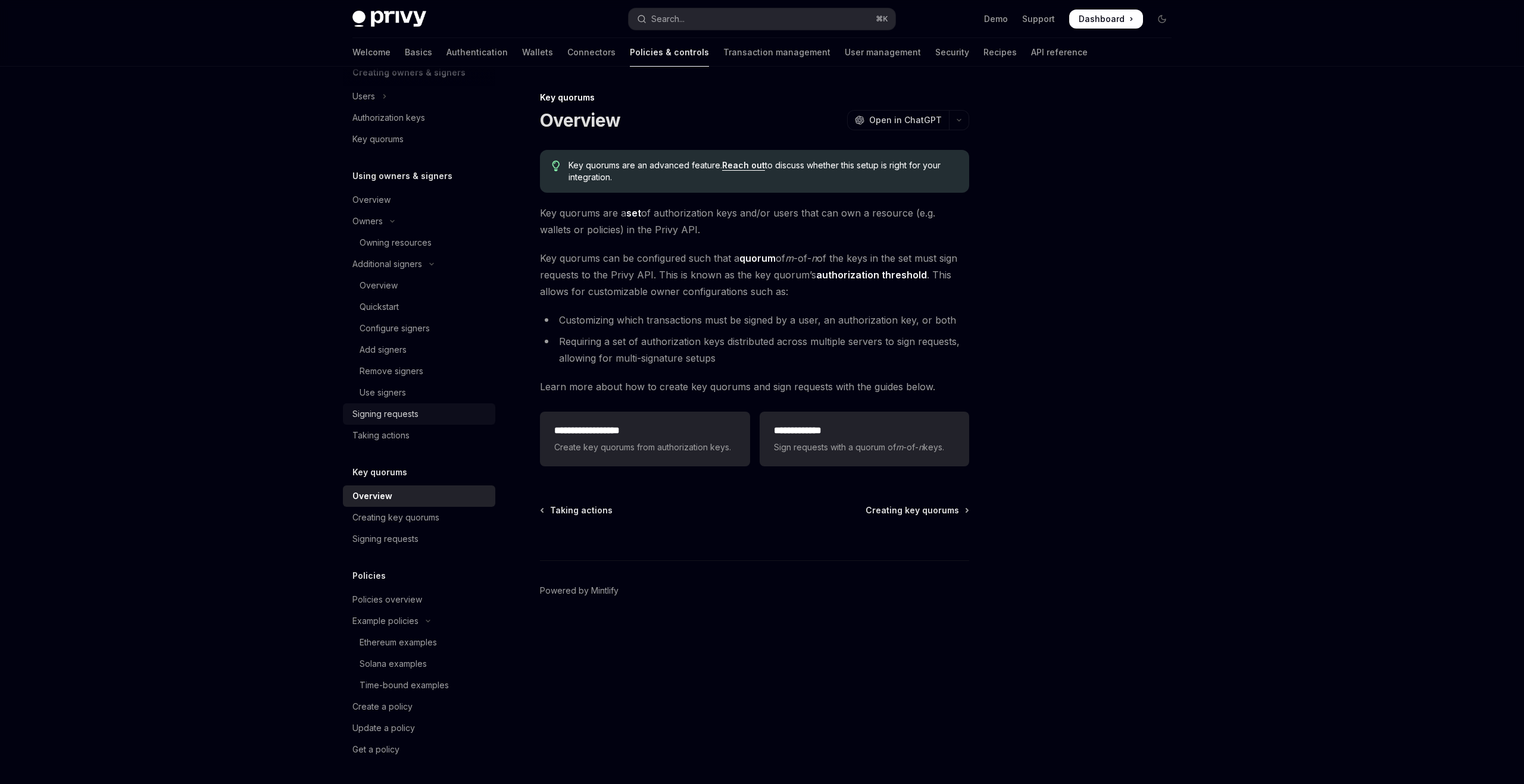
click at [389, 424] on link "Signing requests" at bounding box center [418, 414] width 152 height 21
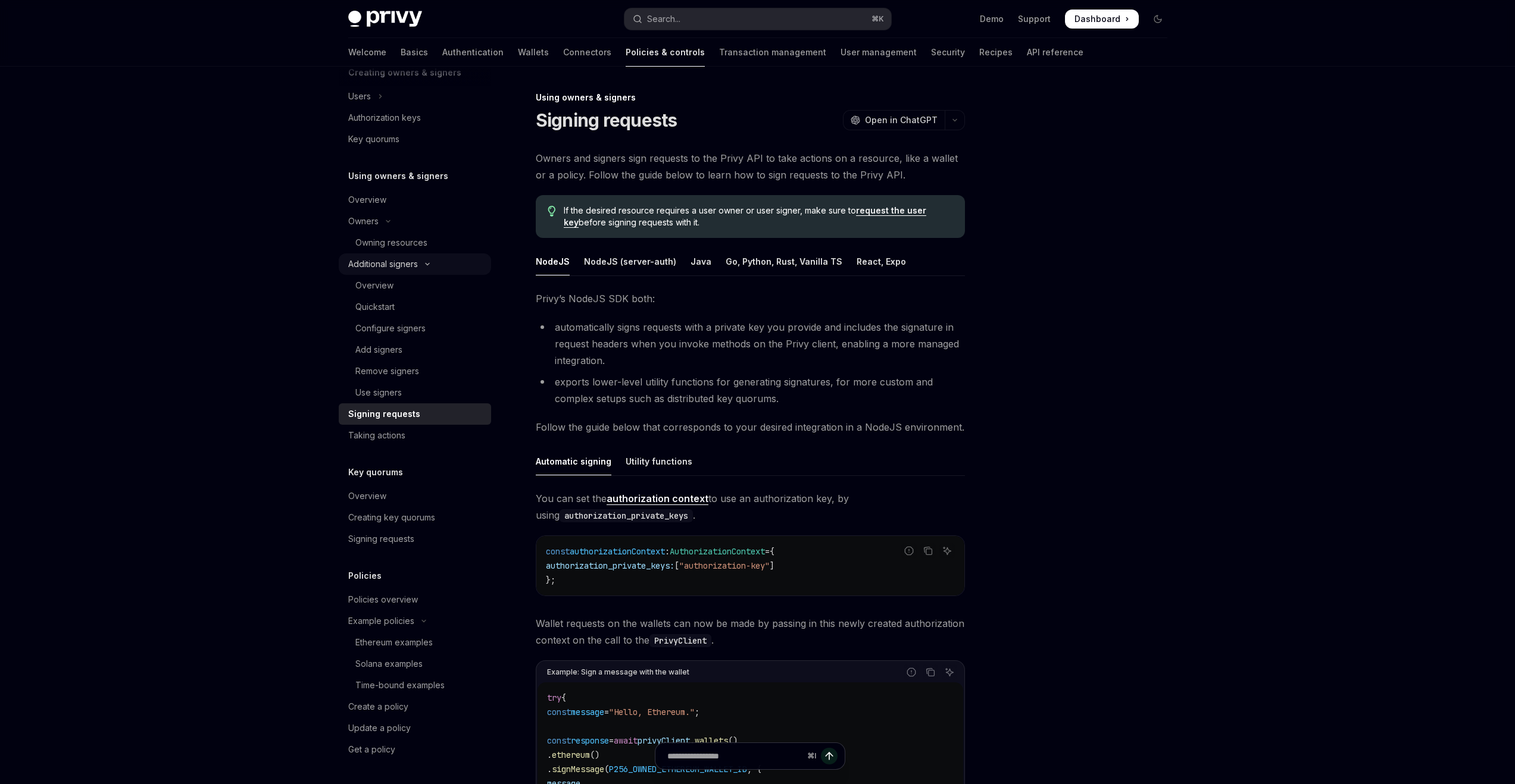
click at [418, 257] on div "Additional signers" at bounding box center [383, 264] width 70 height 14
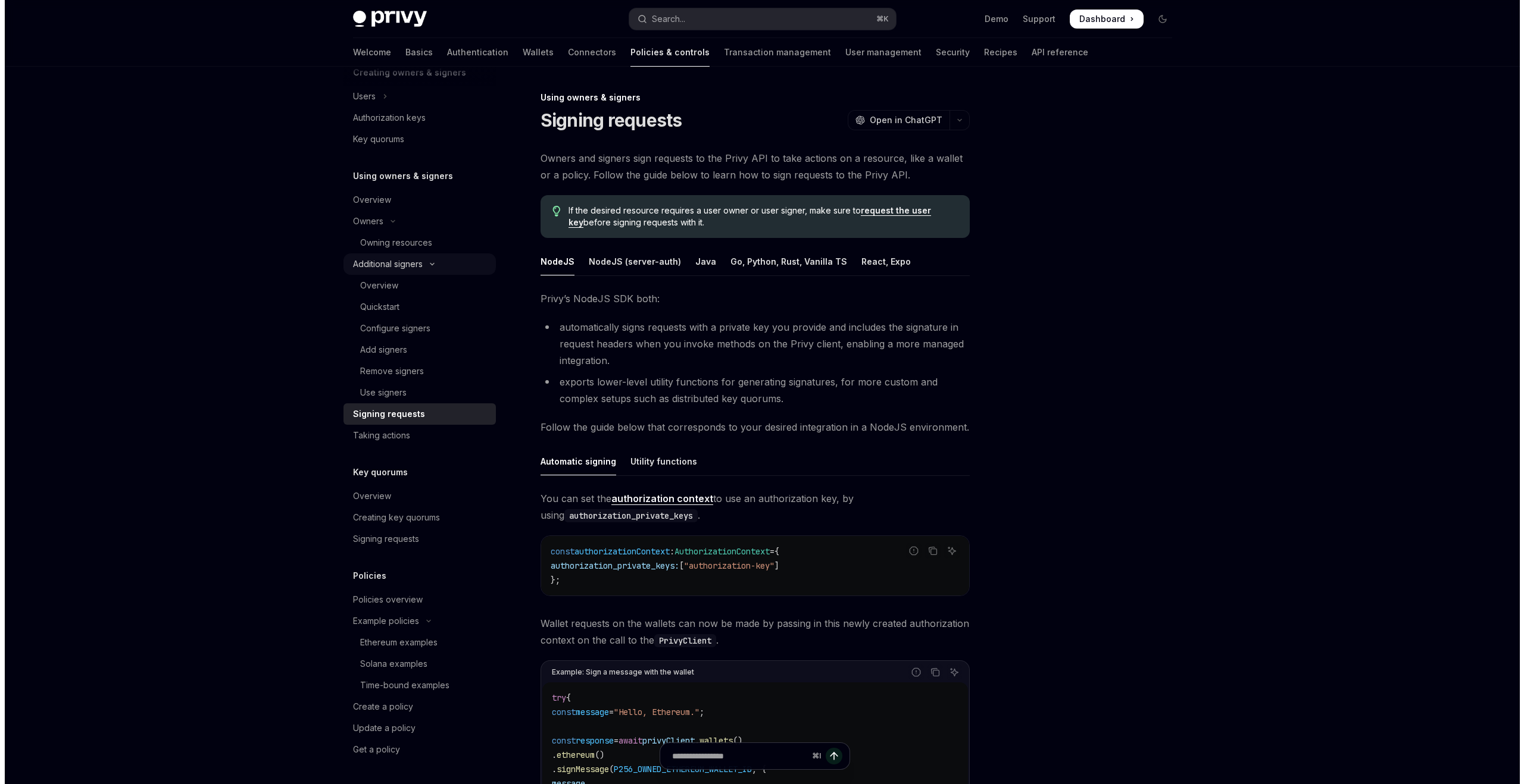
scroll to position [139, 0]
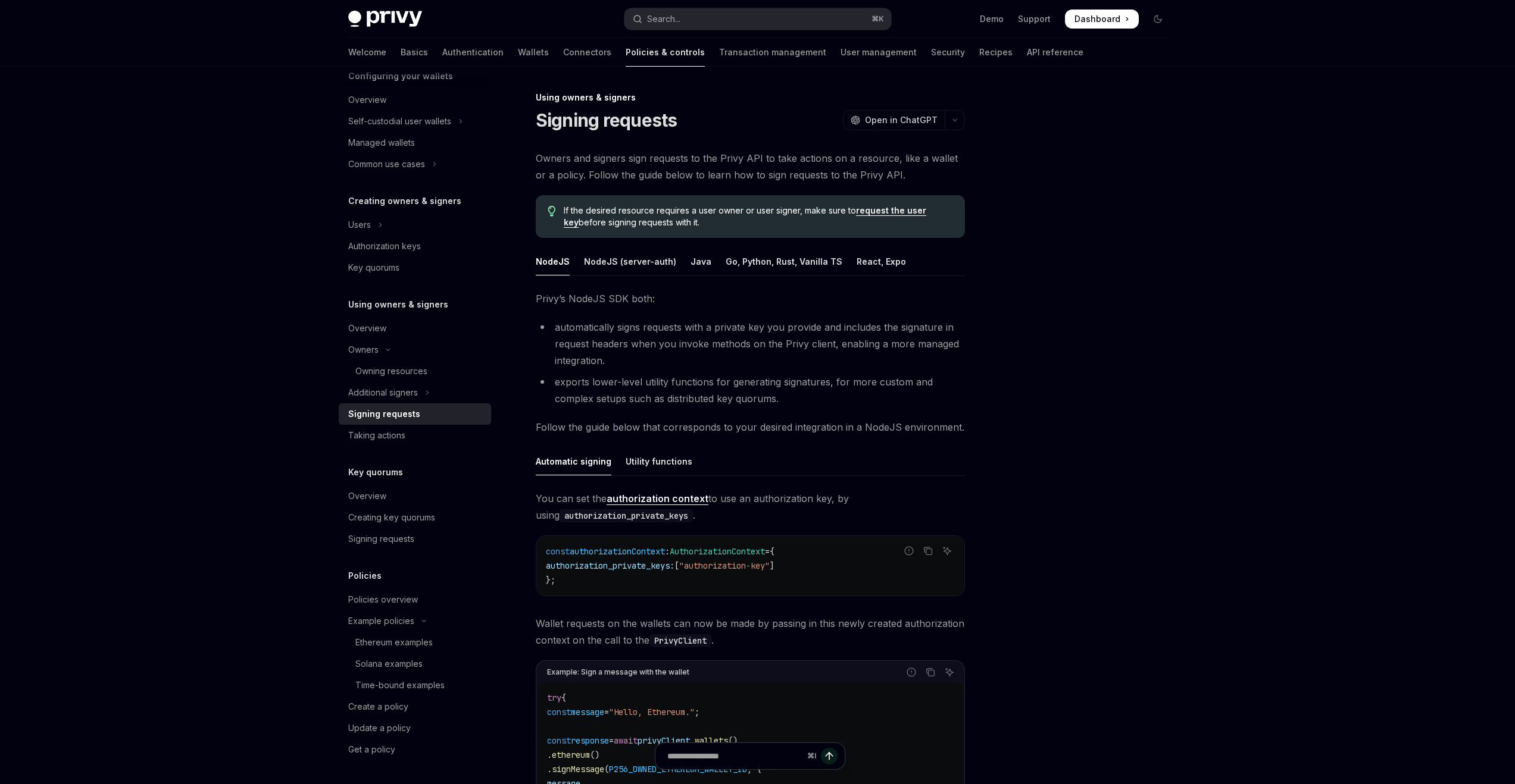
click at [402, 310] on h5 "Using owners & signers" at bounding box center [398, 305] width 100 height 14
click at [397, 329] on div "Overview" at bounding box center [415, 329] width 136 height 14
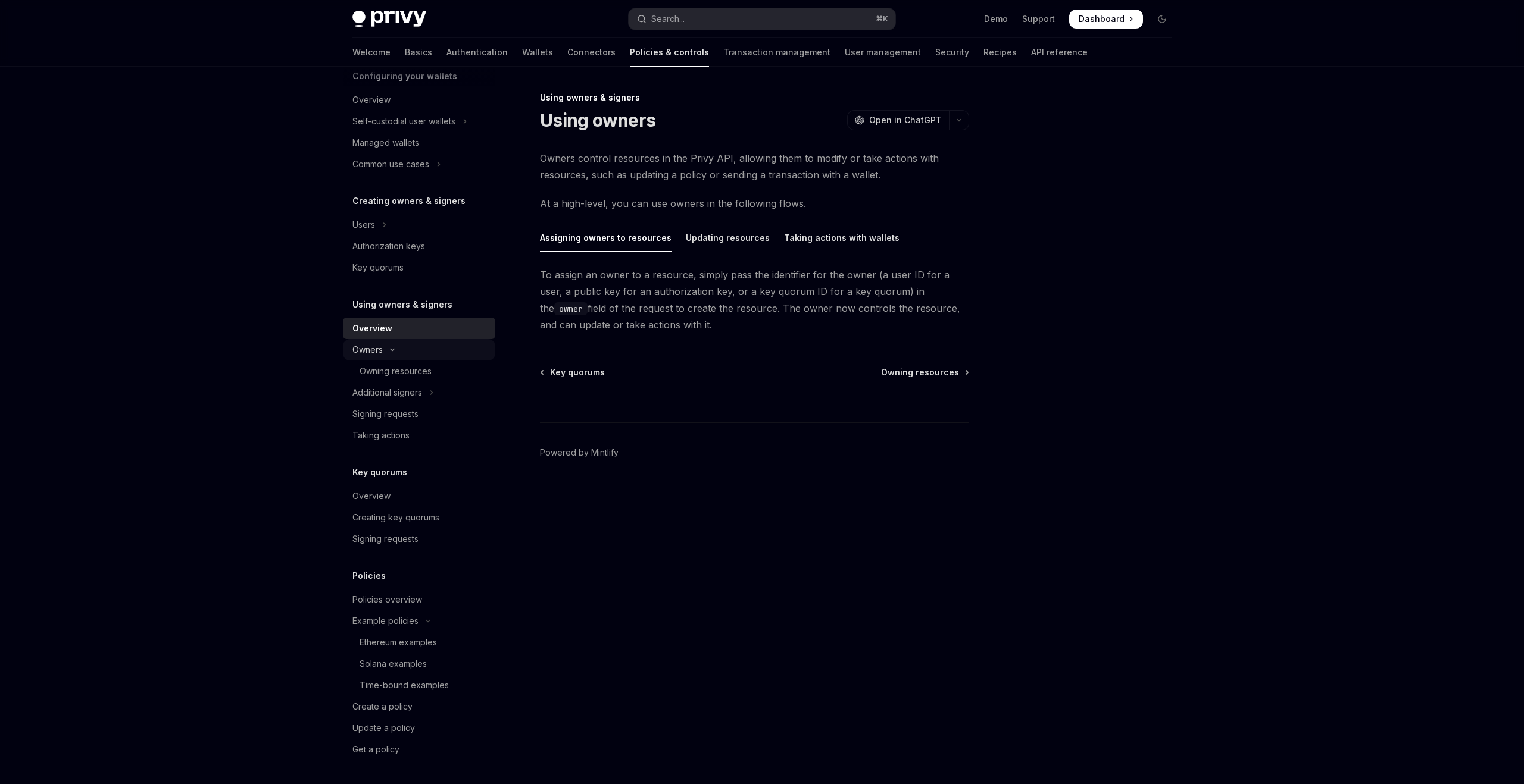
click at [391, 354] on button "Owners" at bounding box center [418, 350] width 152 height 21
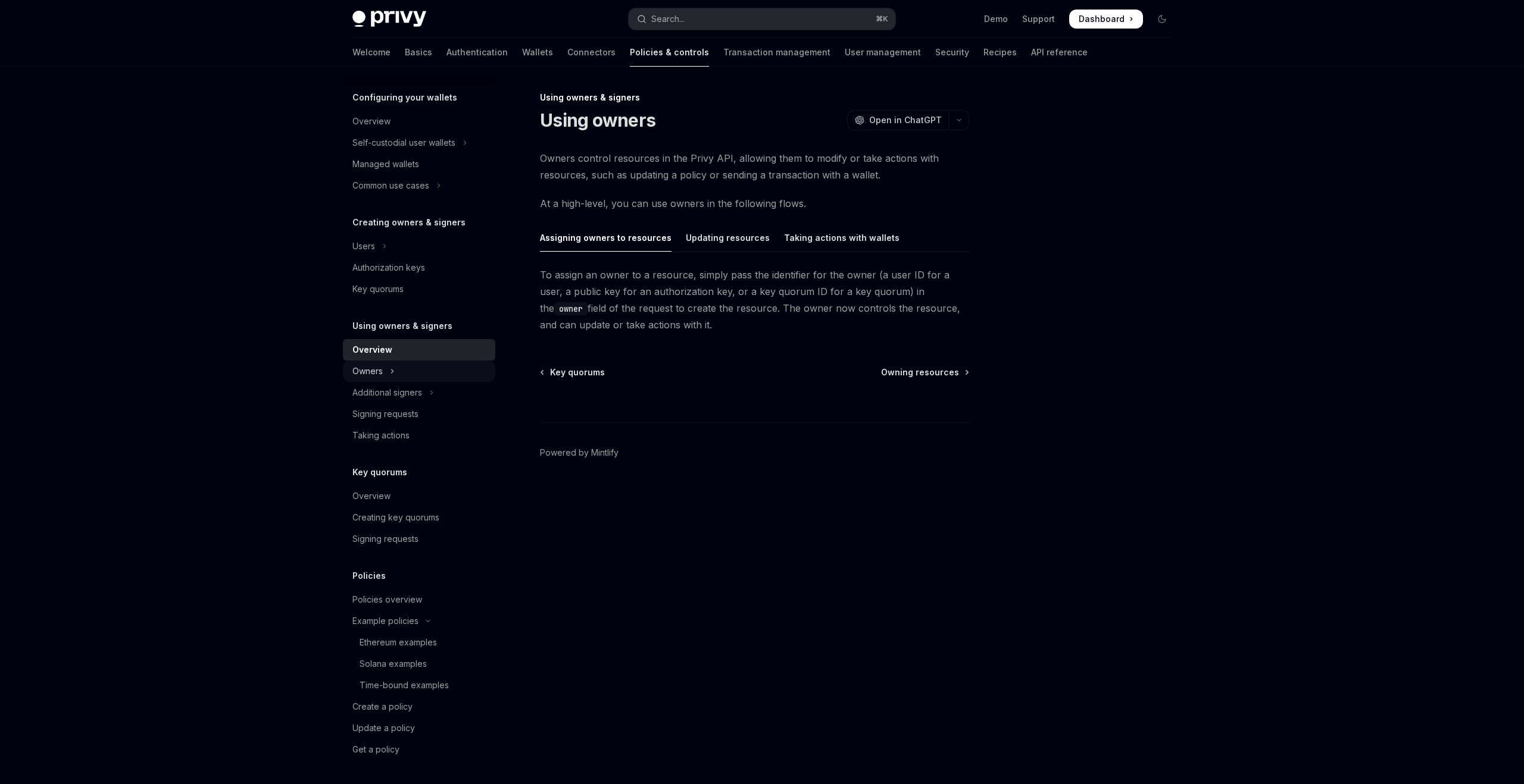
click at [414, 376] on button "Owners" at bounding box center [418, 371] width 152 height 21
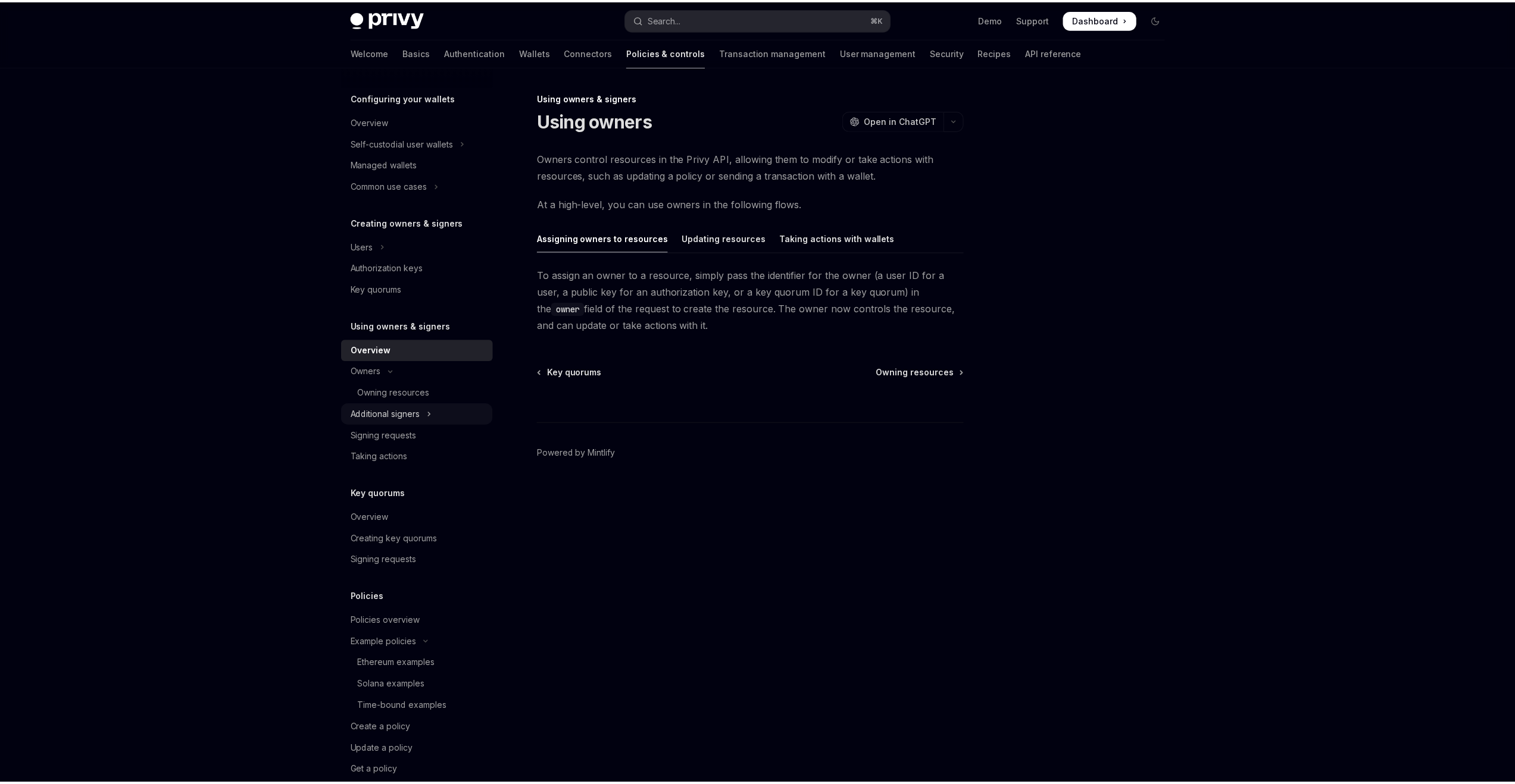
scroll to position [139, 0]
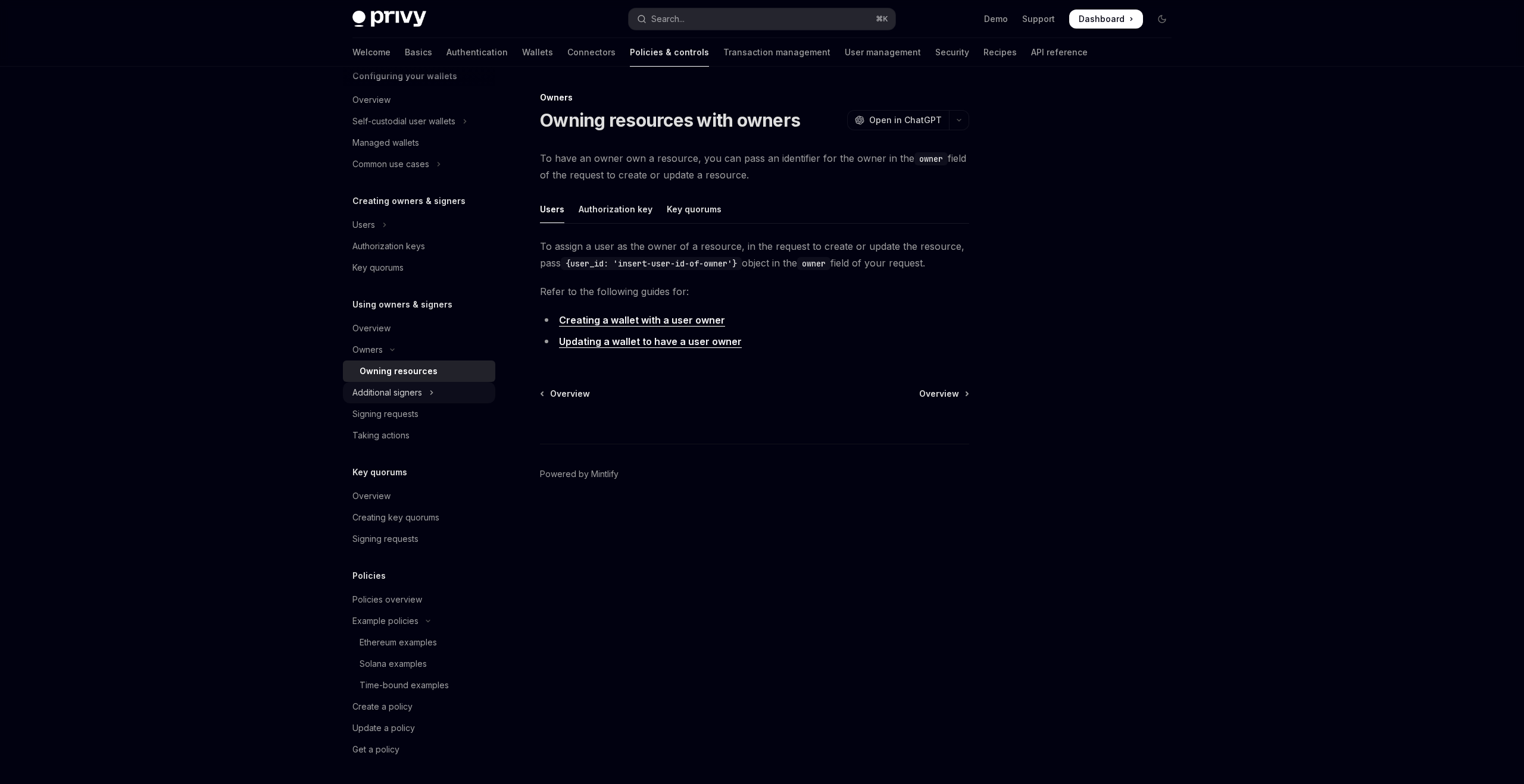
click at [417, 388] on div "Additional signers" at bounding box center [387, 393] width 70 height 14
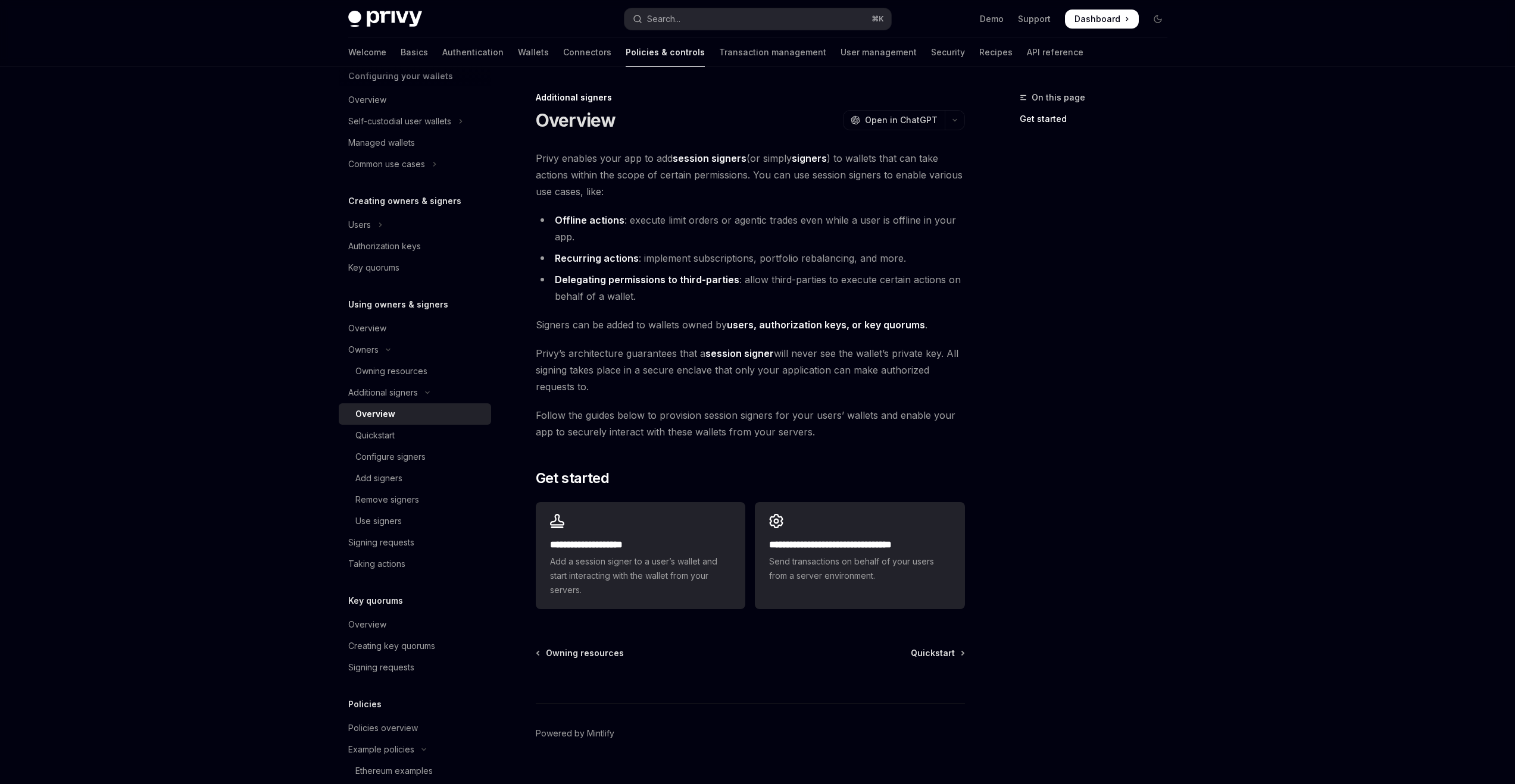
click at [422, 419] on div "Overview" at bounding box center [419, 414] width 128 height 14
click at [424, 442] on div "Quickstart" at bounding box center [419, 436] width 128 height 14
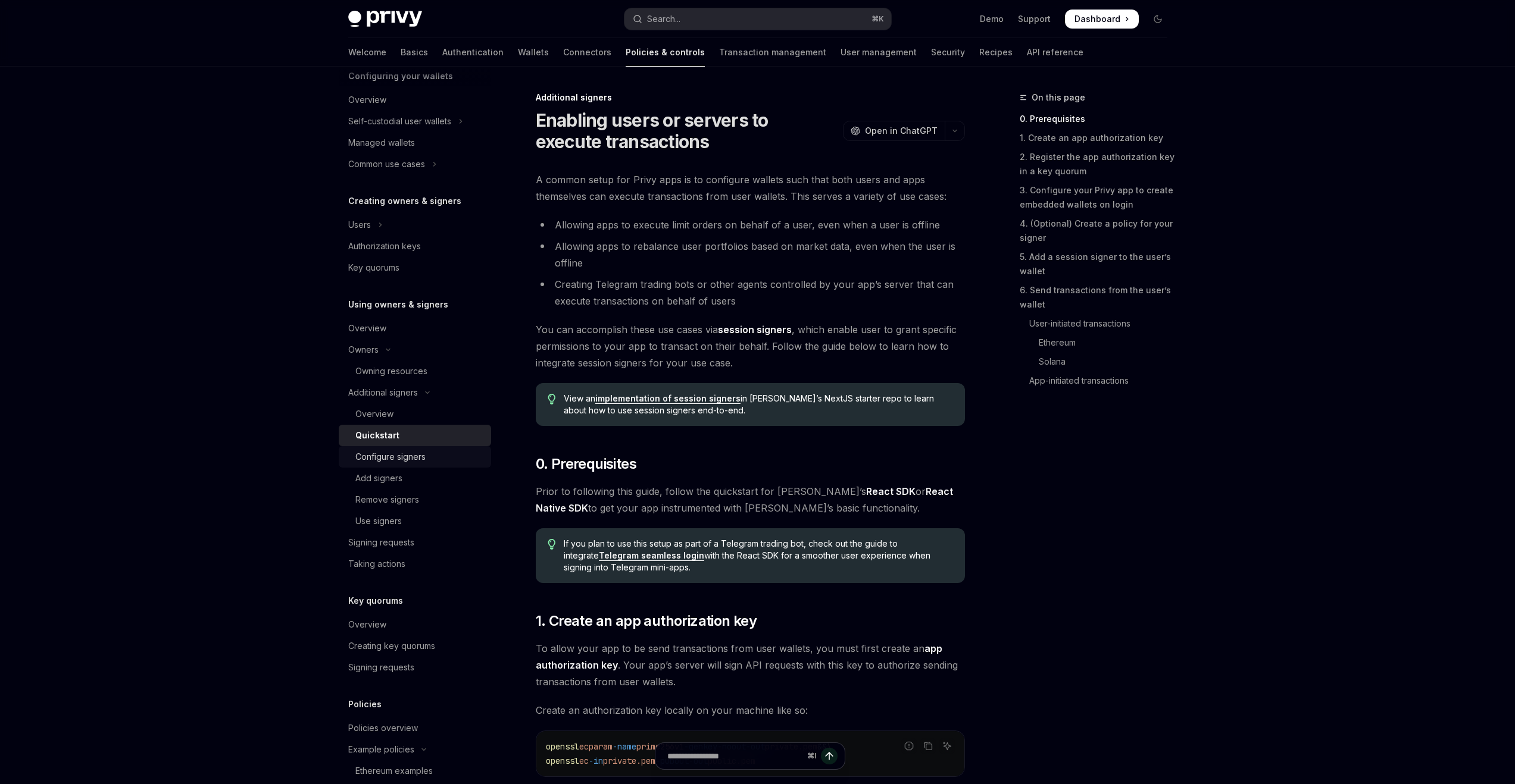
click at [426, 457] on div "Configure signers" at bounding box center [419, 457] width 128 height 14
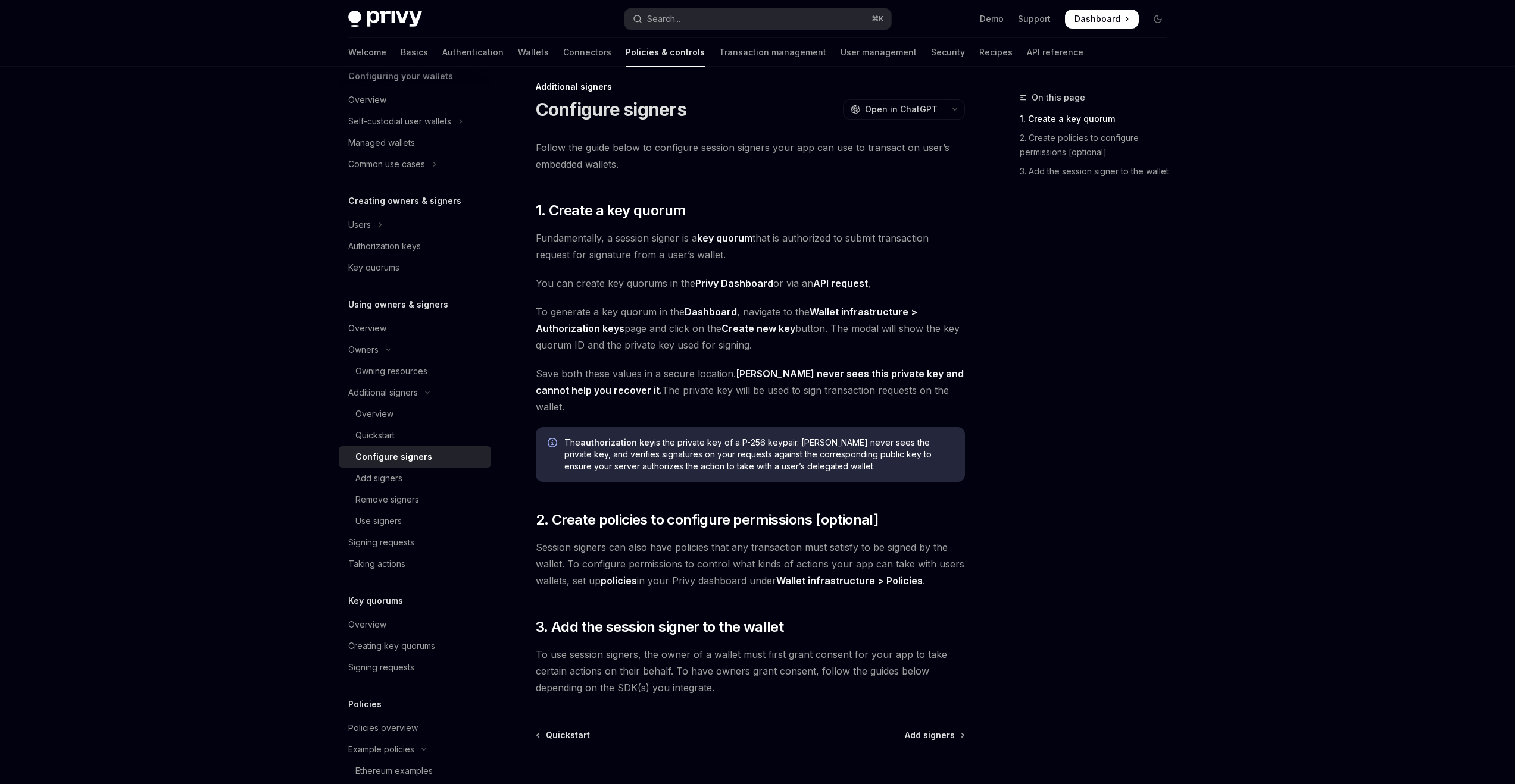
scroll to position [23, 0]
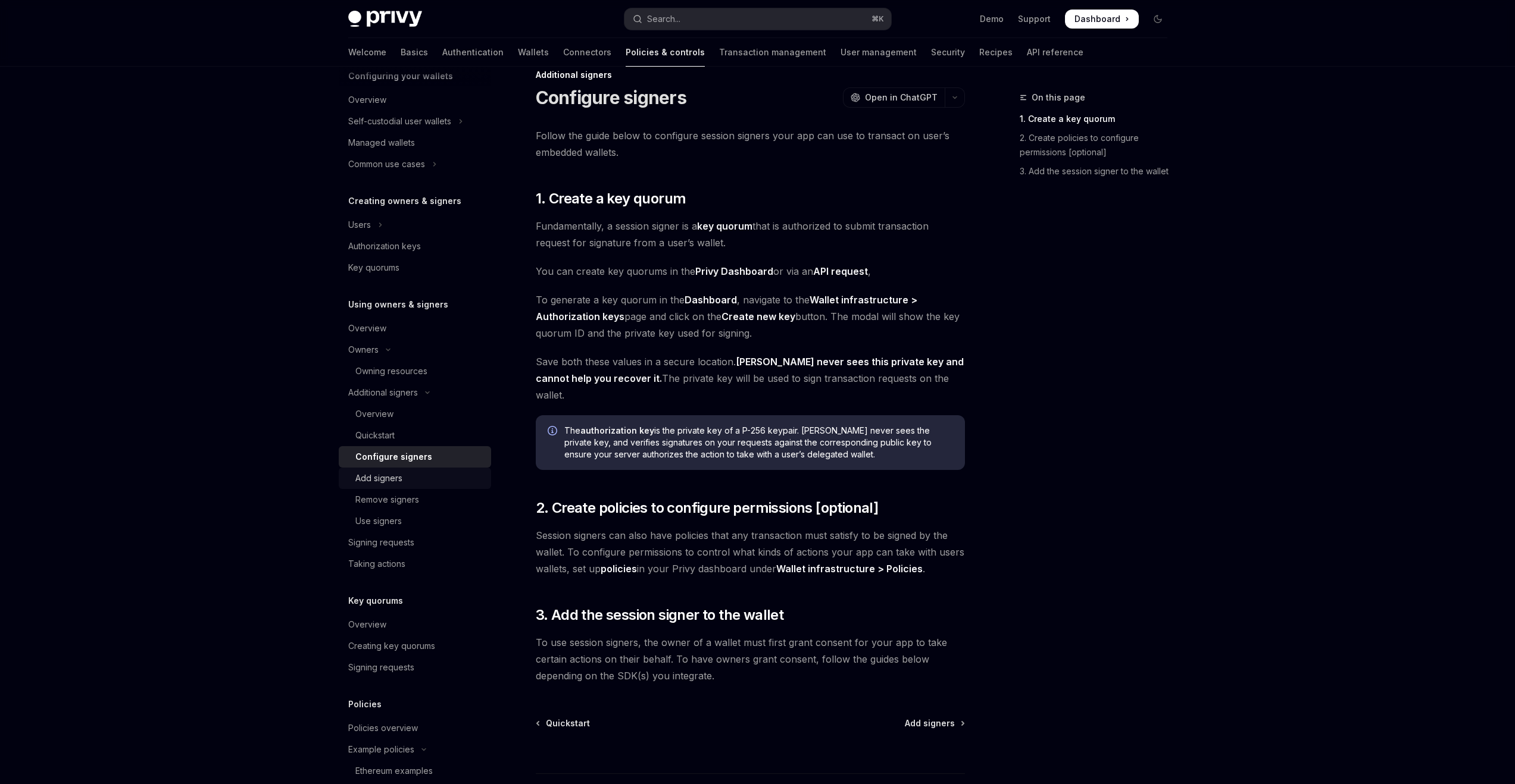
click at [449, 478] on div "Add signers" at bounding box center [419, 479] width 128 height 14
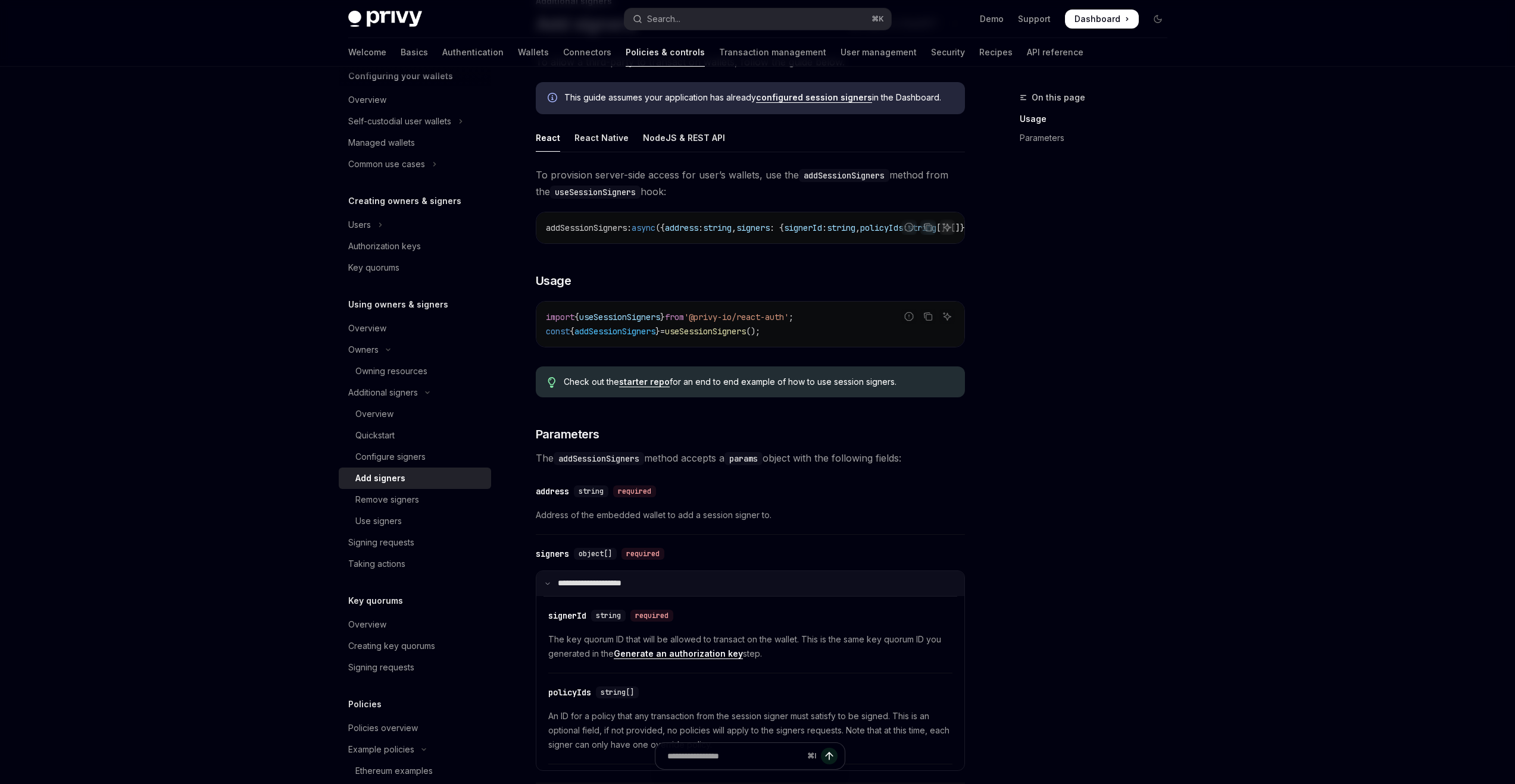
scroll to position [173, 0]
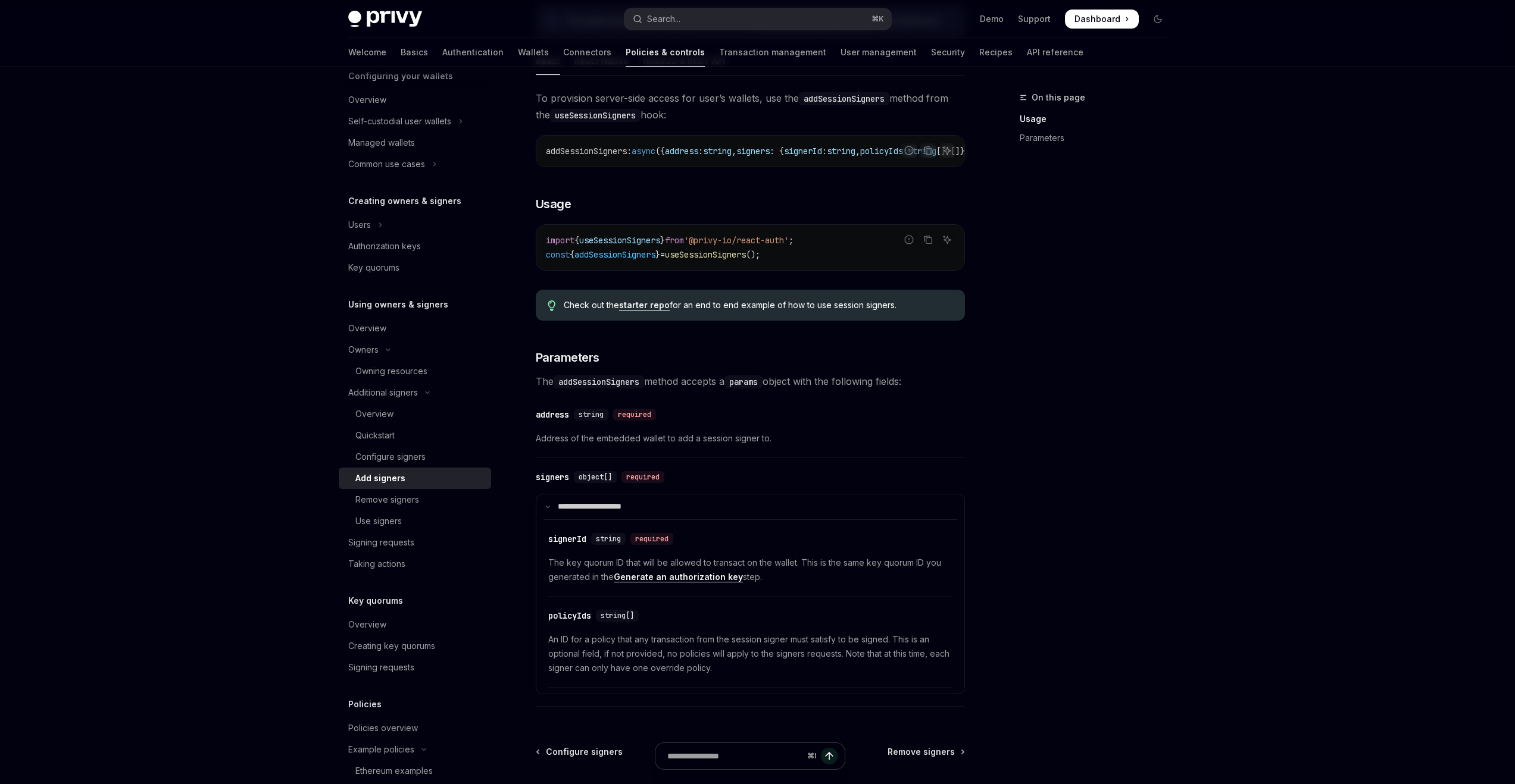
click at [697, 573] on span "The key quorum ID that will be allowed to transact on the wallet. This is the s…" at bounding box center [750, 570] width 404 height 29
click at [695, 578] on link "Generate an authorization key" at bounding box center [678, 577] width 129 height 11
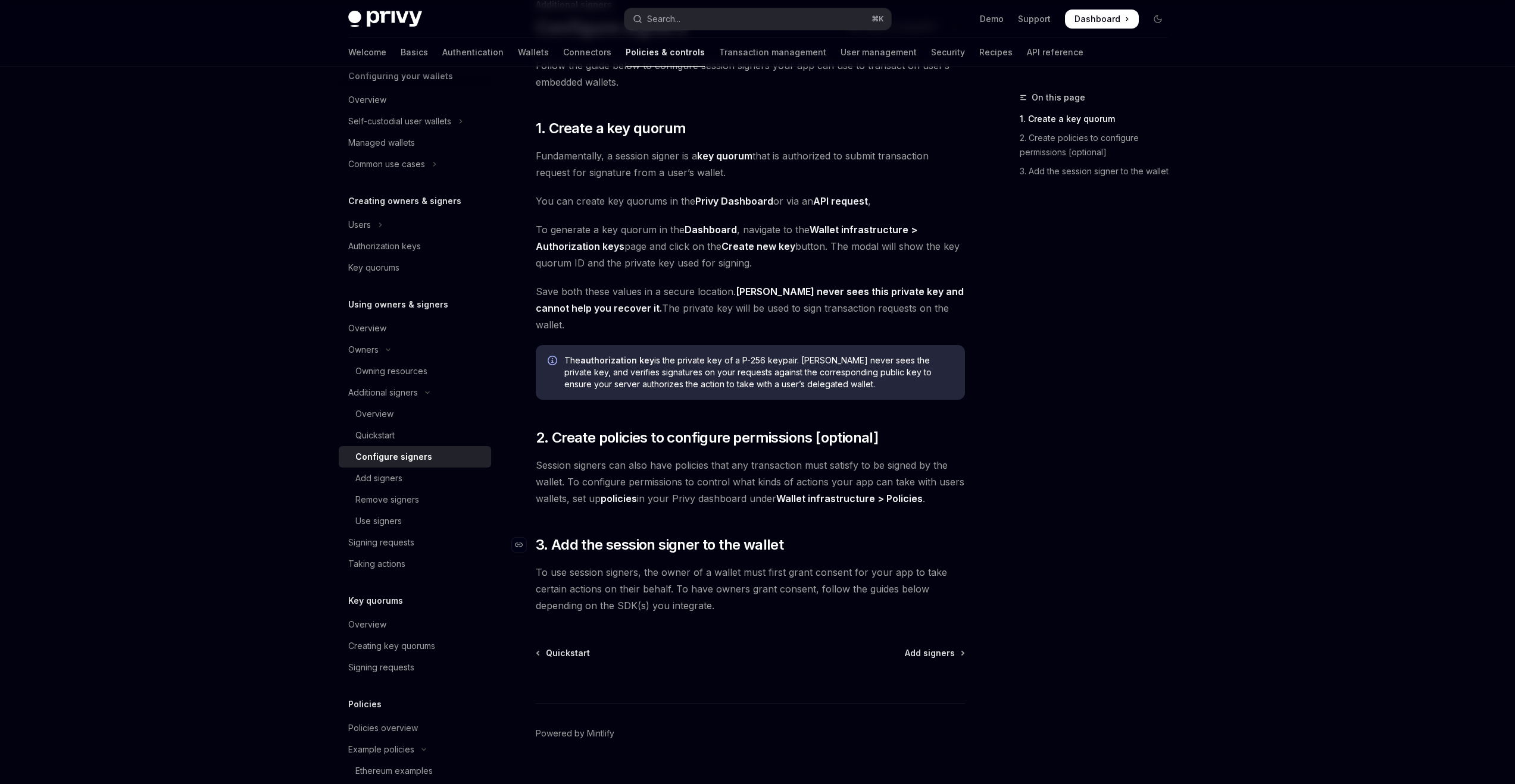
scroll to position [98, 0]
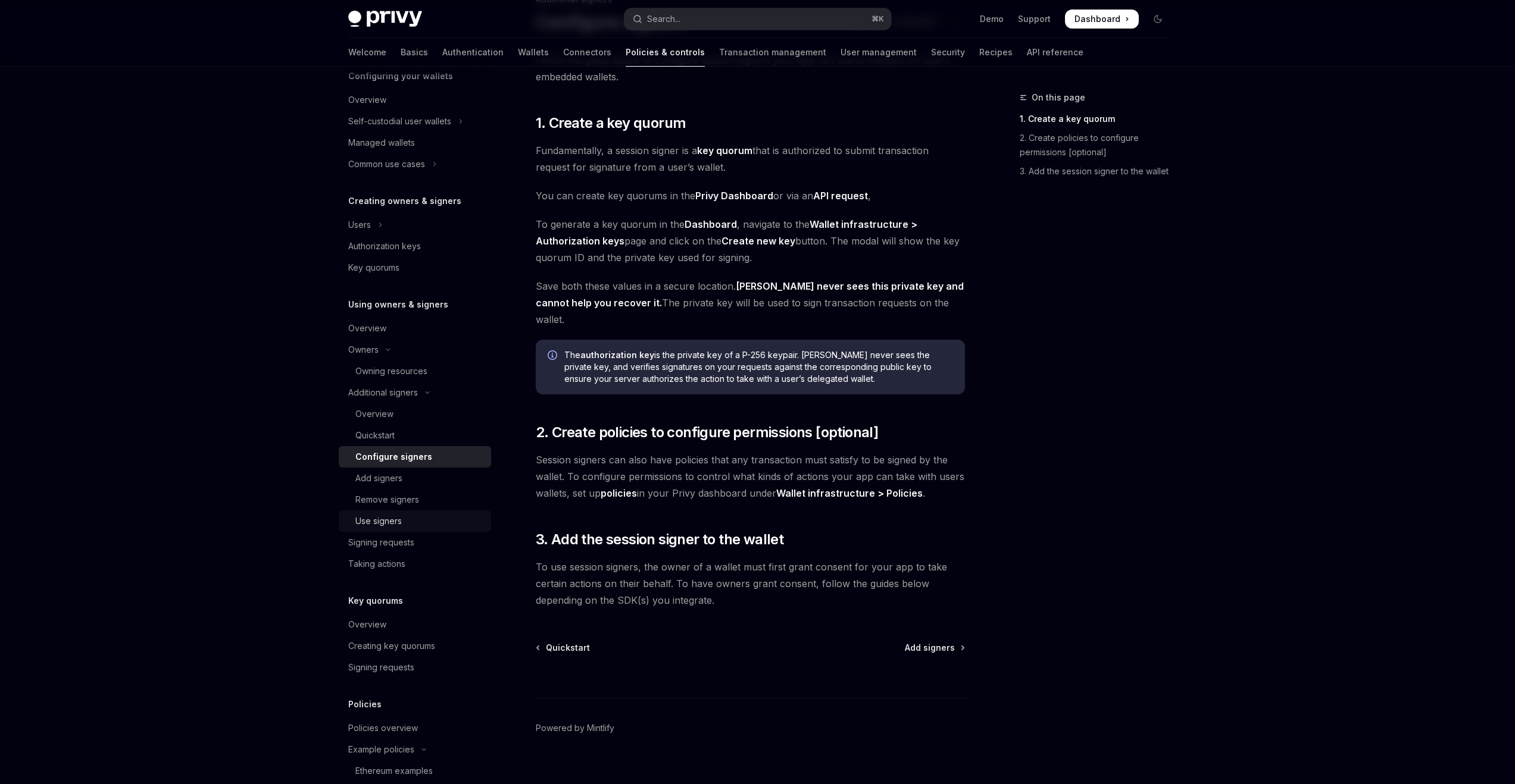
click at [383, 520] on div "Use signers" at bounding box center [378, 521] width 47 height 14
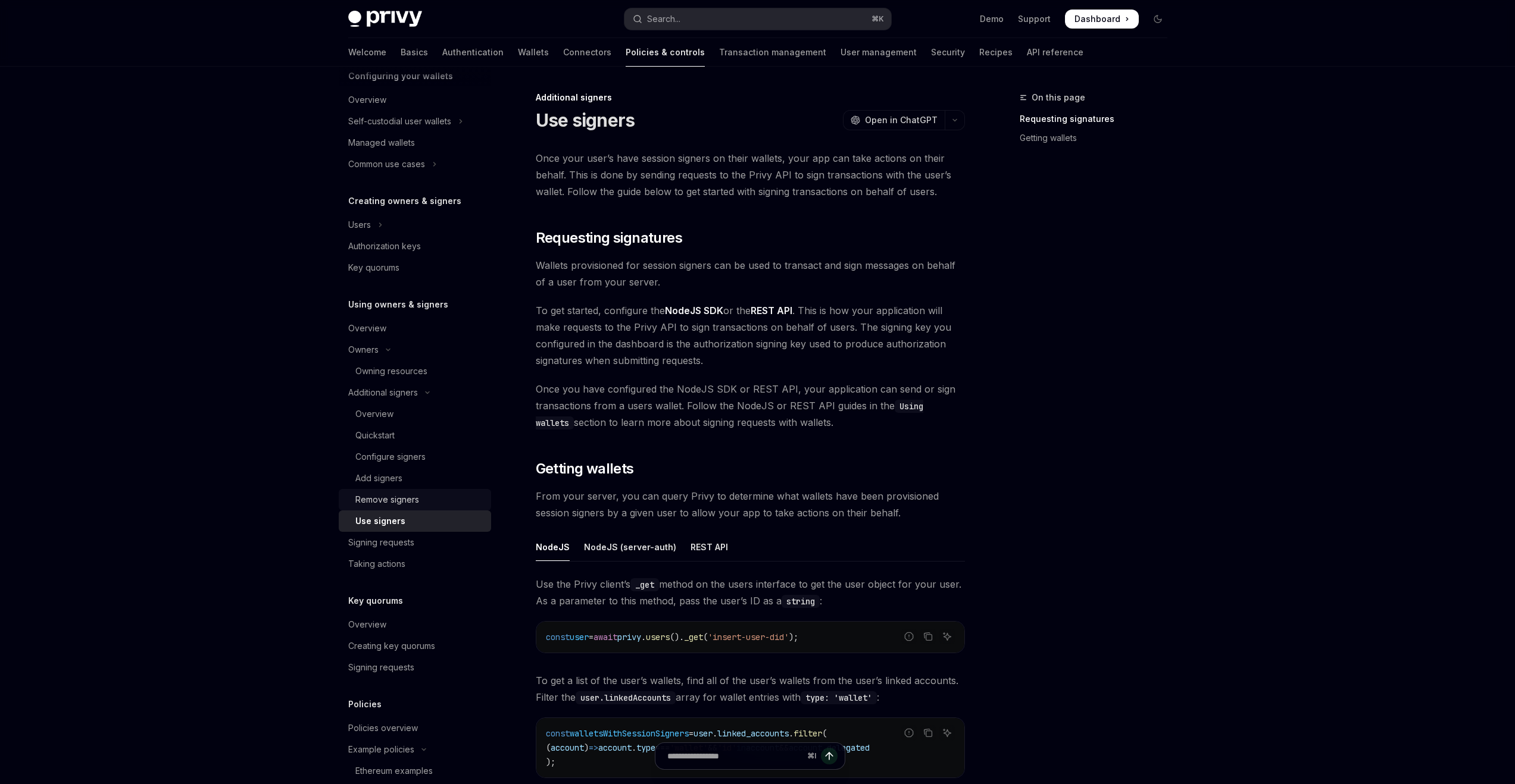
click at [389, 508] on link "Remove signers" at bounding box center [414, 500] width 152 height 21
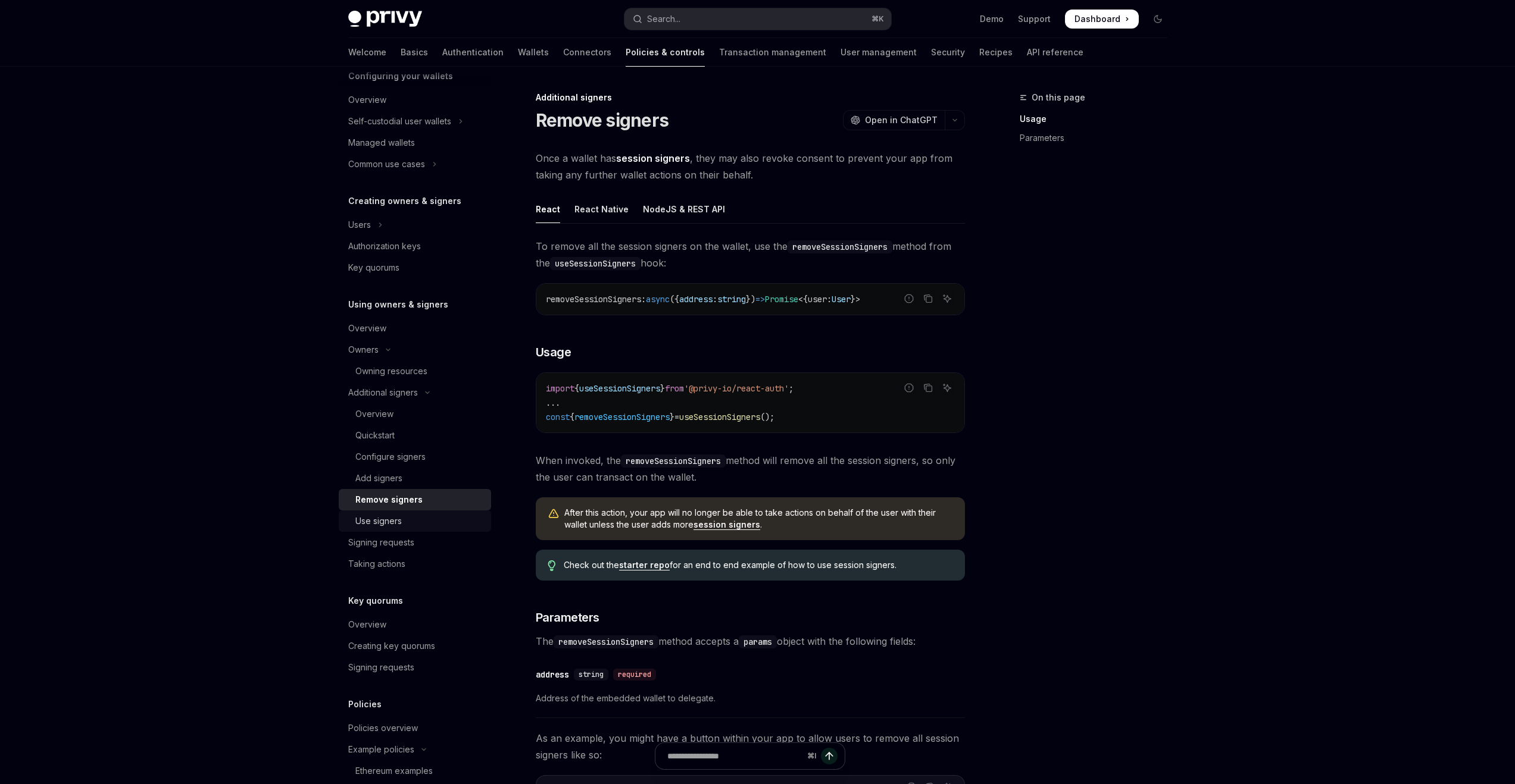
click at [387, 524] on div "Use signers" at bounding box center [378, 521] width 47 height 14
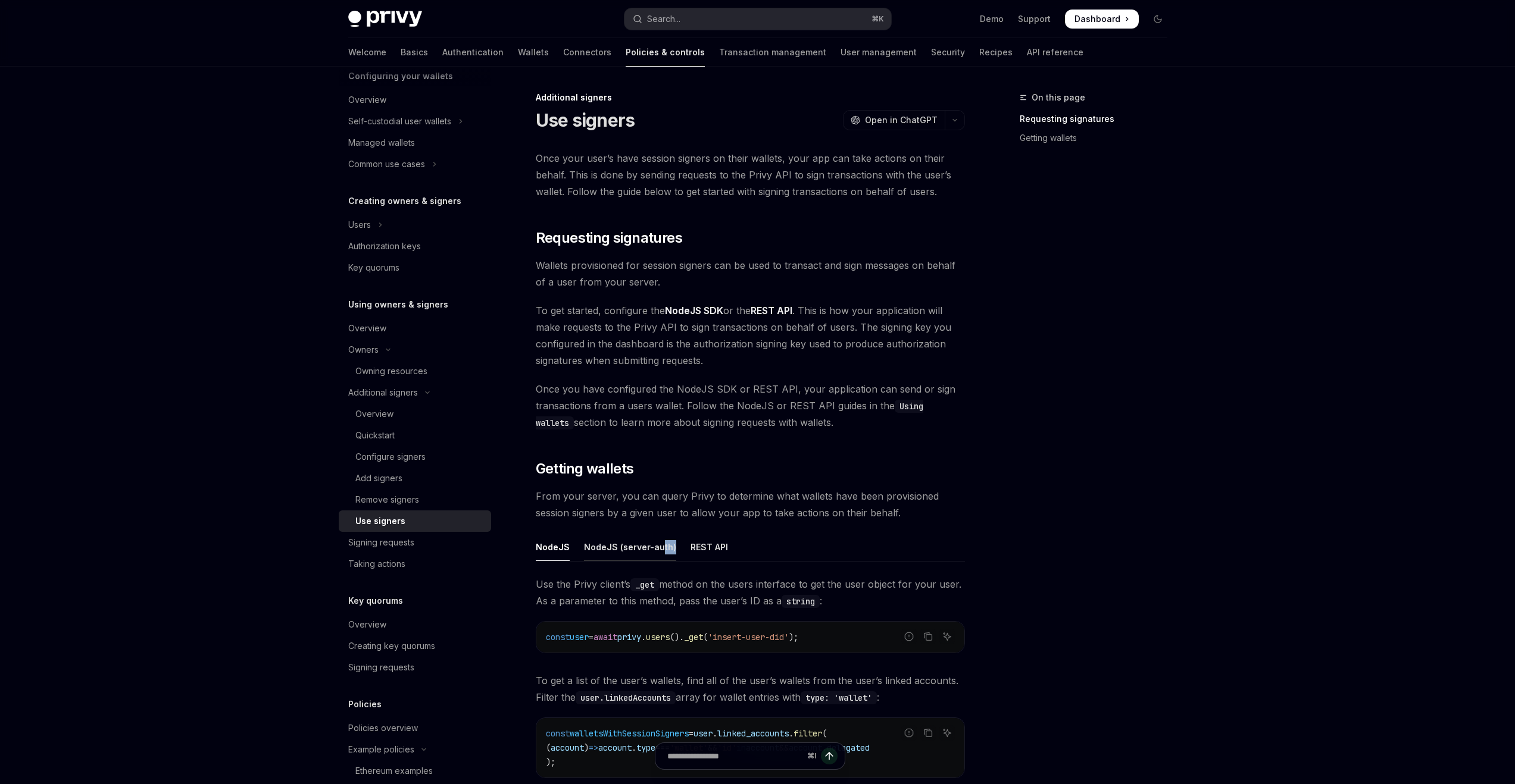
click at [657, 555] on div "NodeJS (server-auth)" at bounding box center [630, 547] width 93 height 28
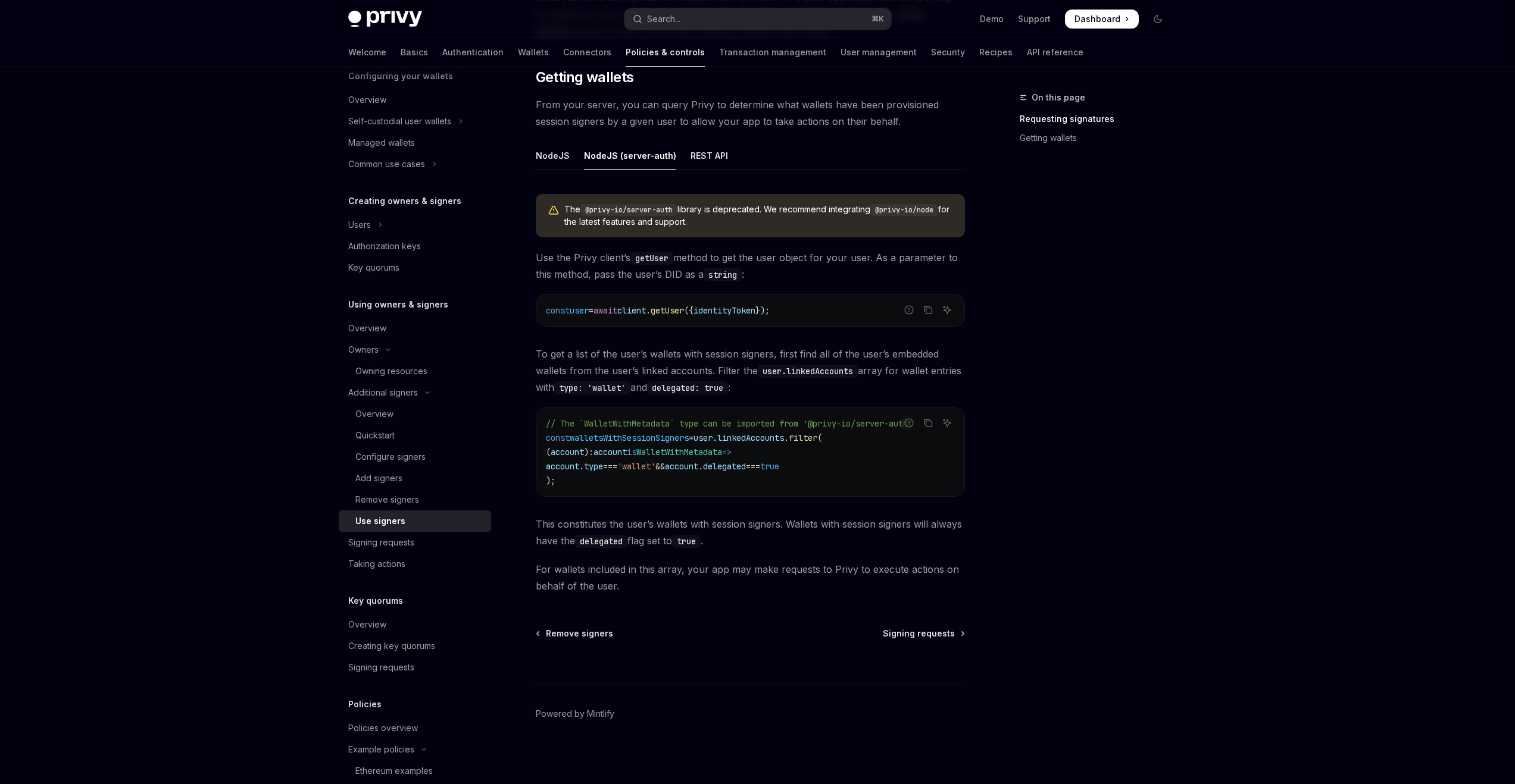
scroll to position [394, 0]
click at [409, 493] on div "Remove signers" at bounding box center [387, 500] width 64 height 14
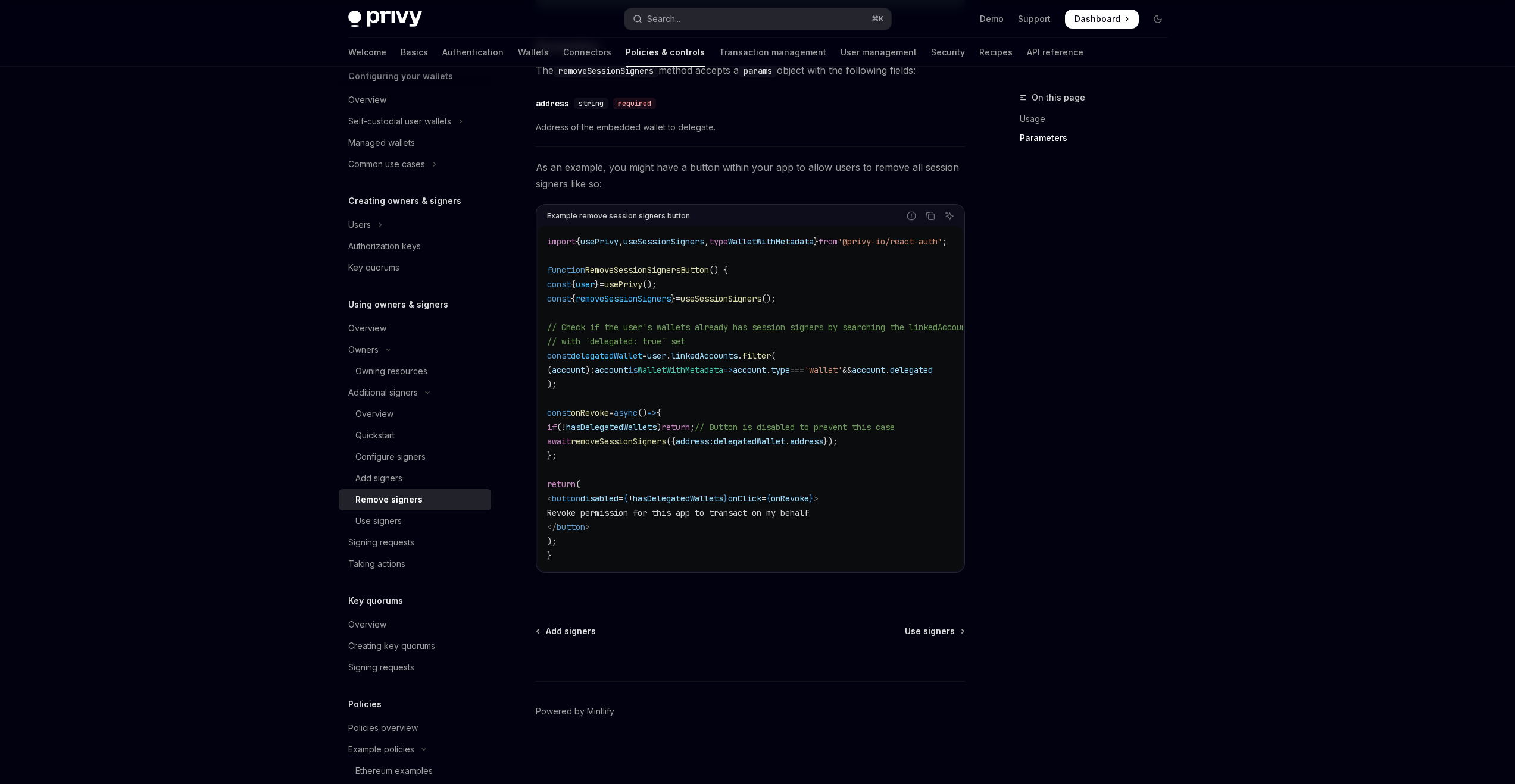
scroll to position [576, 0]
click at [456, 567] on div "Taking actions" at bounding box center [415, 564] width 136 height 14
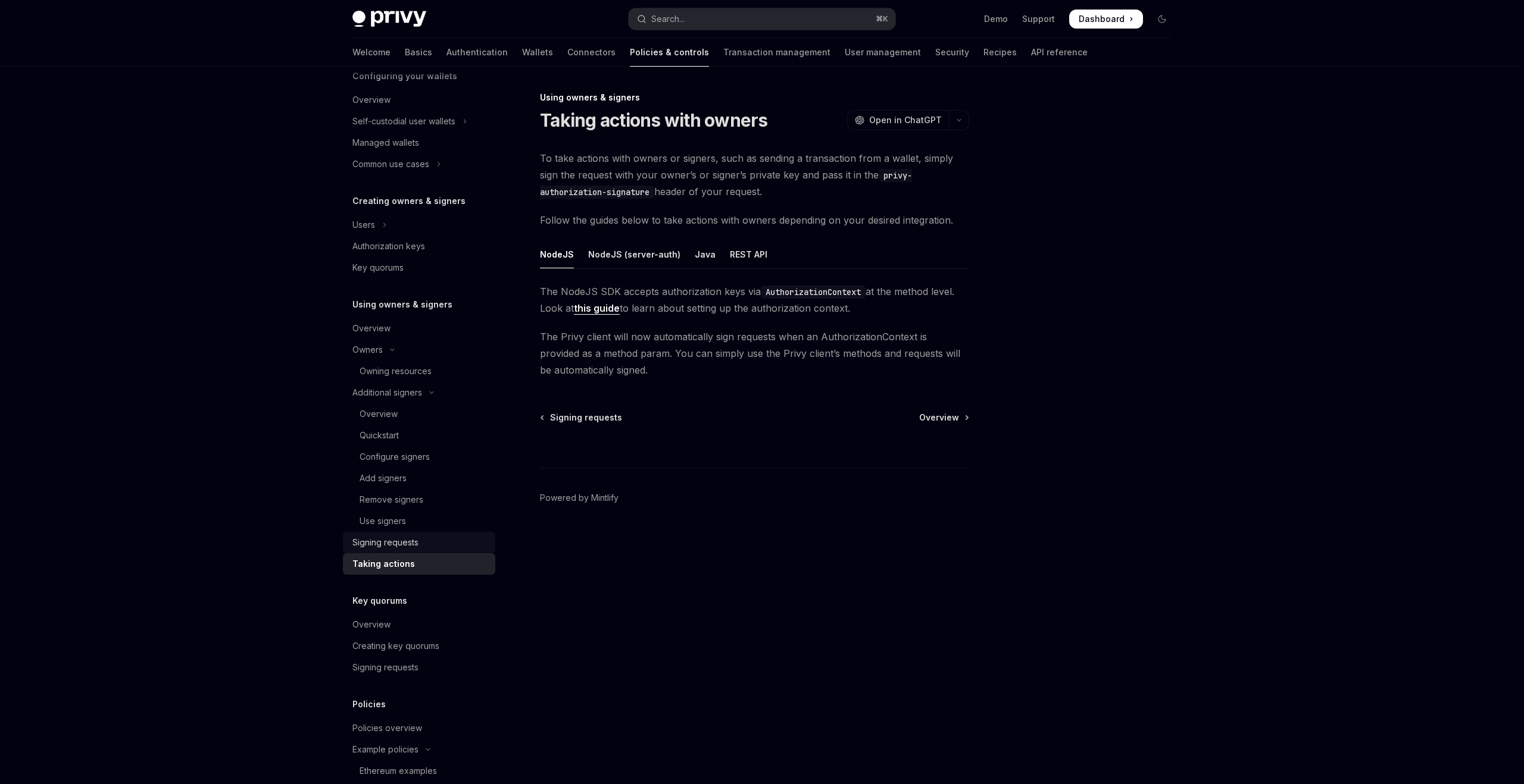
click at [467, 552] on link "Signing requests" at bounding box center [418, 543] width 152 height 21
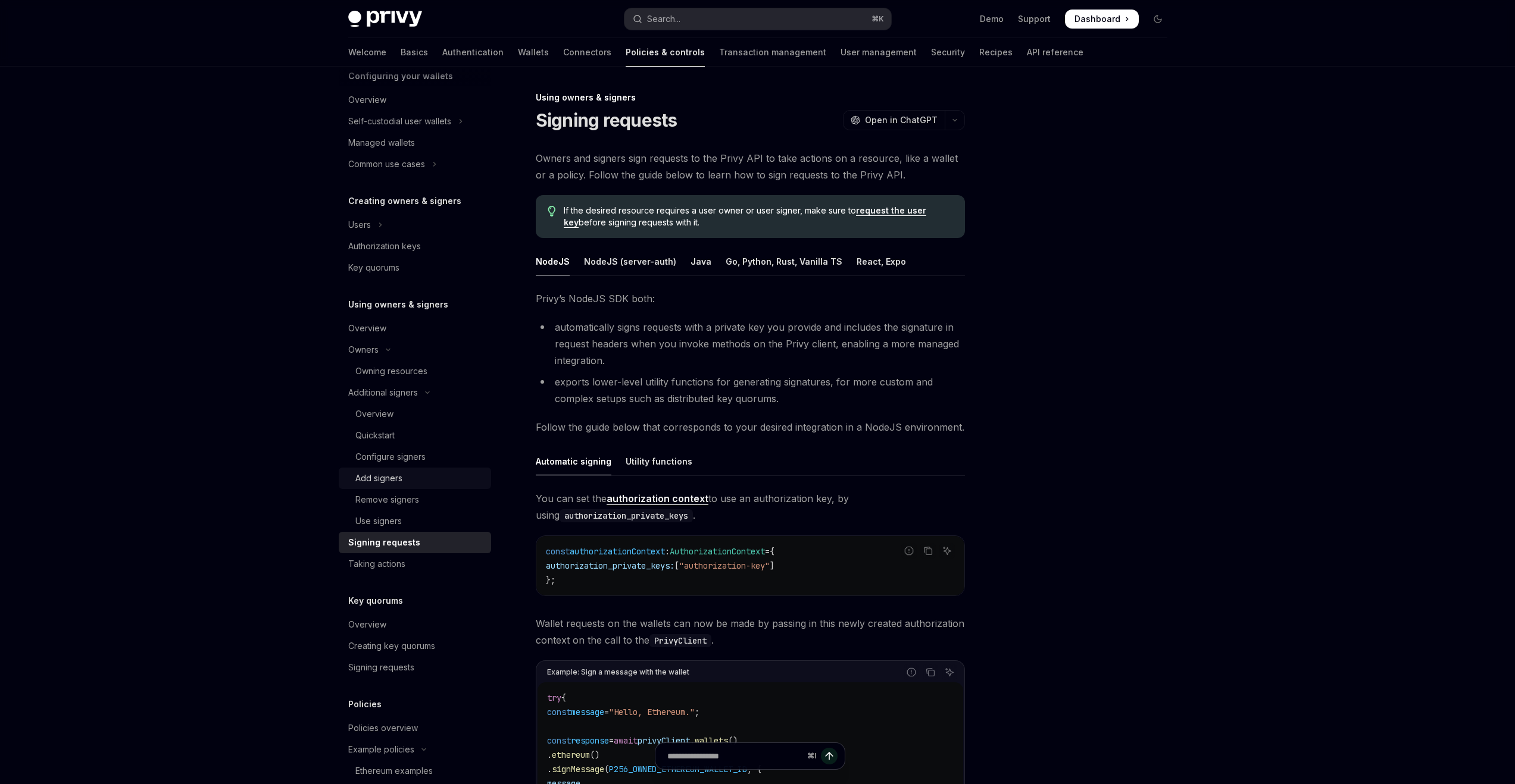
click at [441, 473] on div "Add signers" at bounding box center [419, 479] width 128 height 14
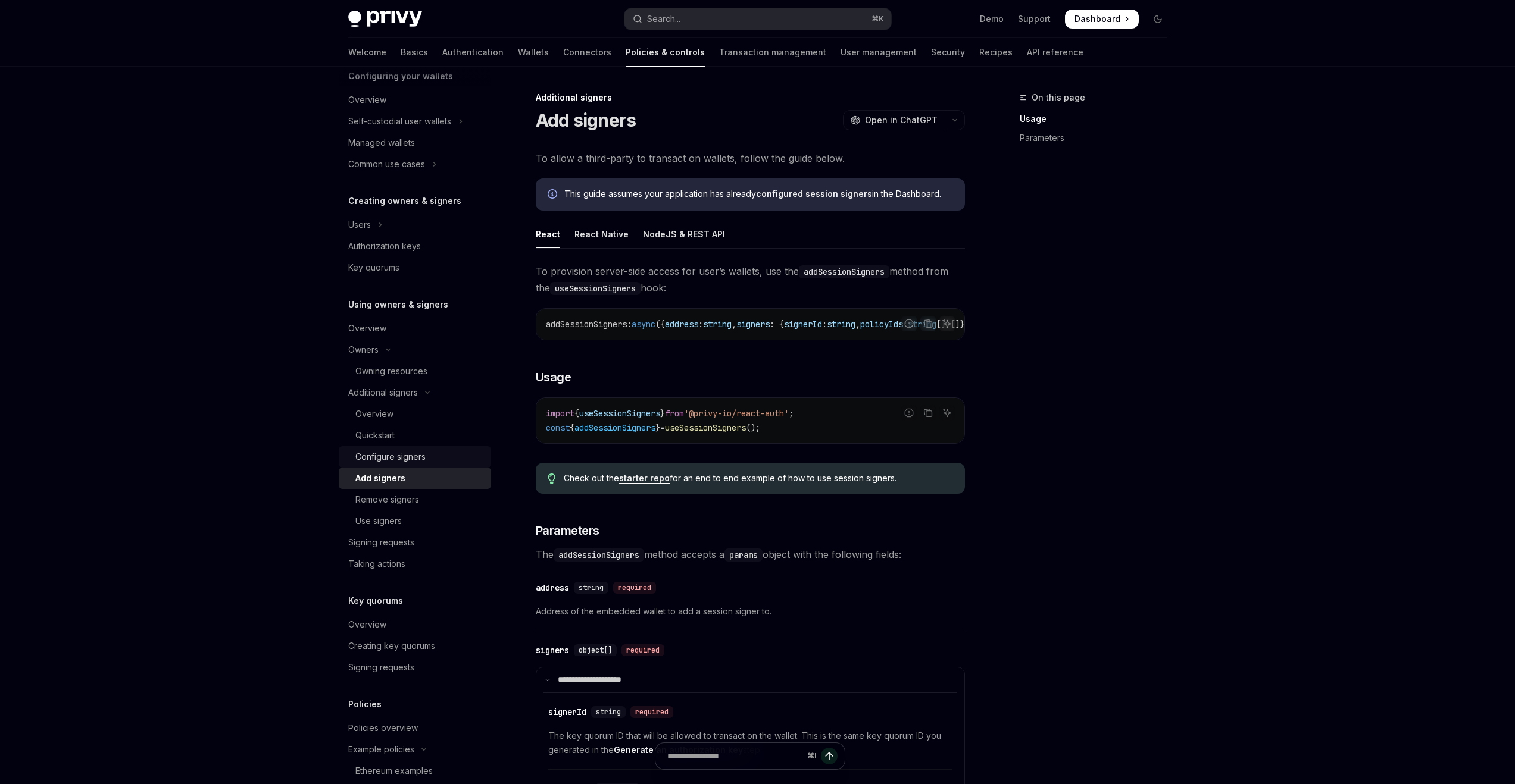
click at [439, 457] on div "Configure signers" at bounding box center [419, 457] width 128 height 14
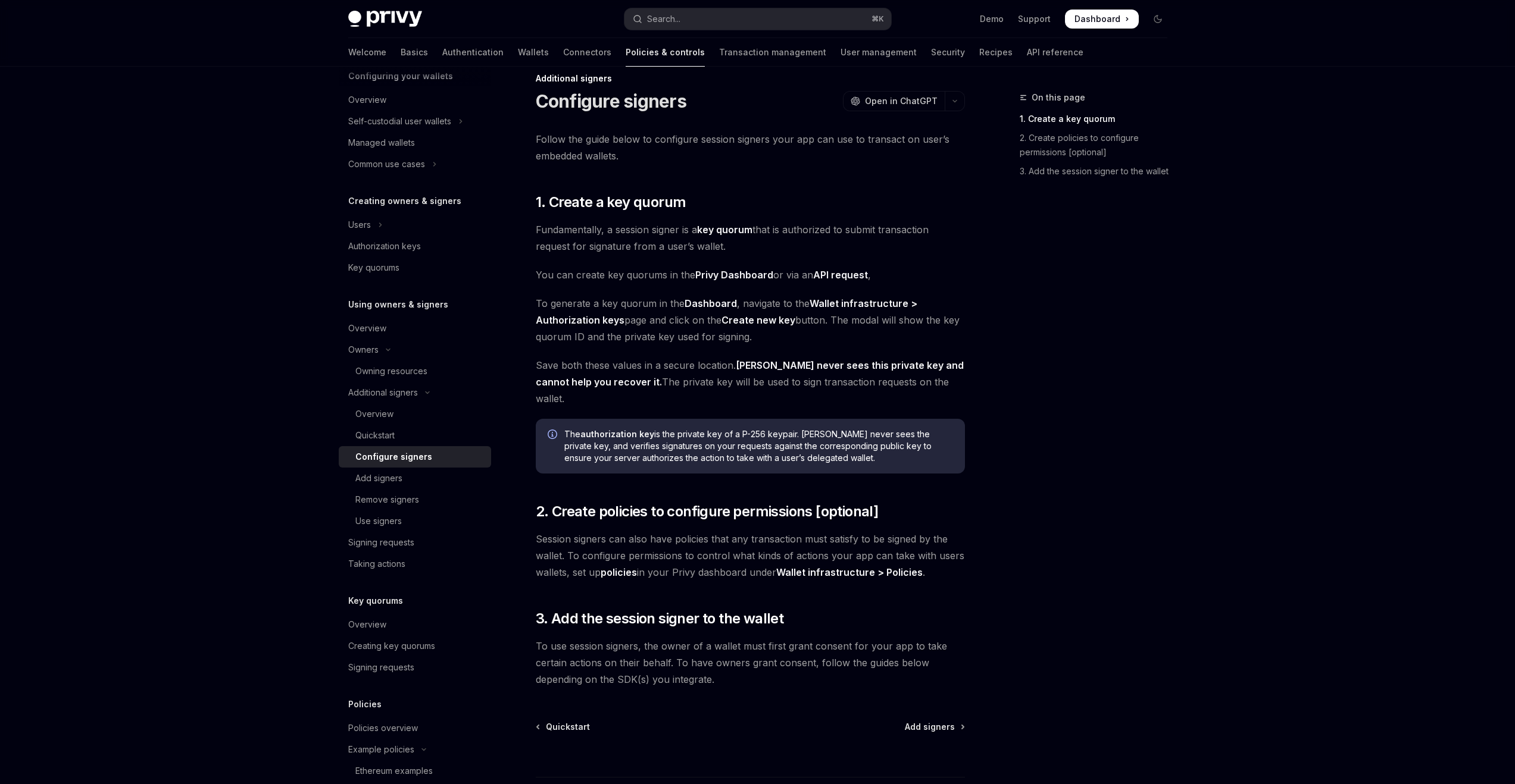
scroll to position [98, 0]
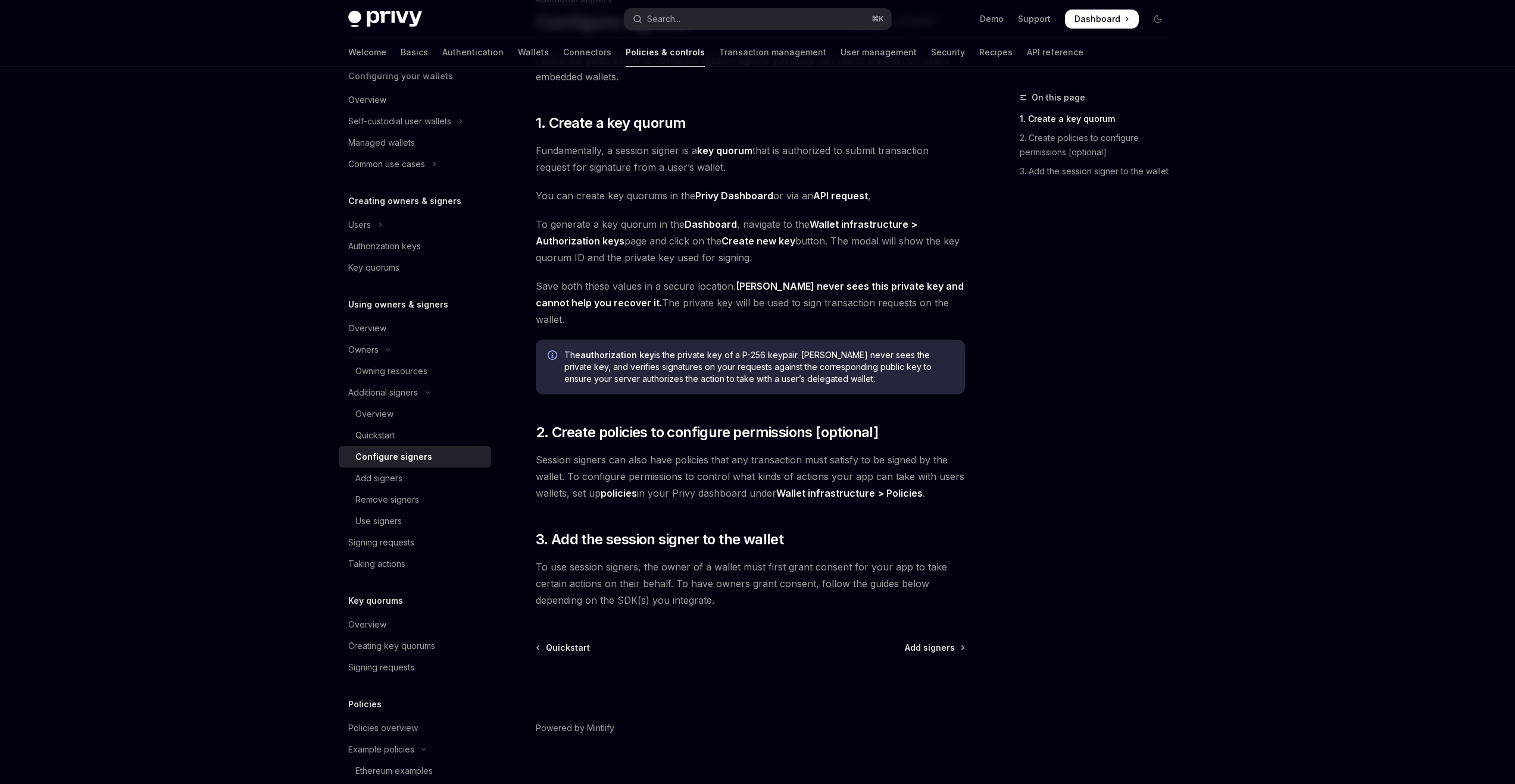
click at [617, 487] on link "policies" at bounding box center [618, 493] width 36 height 13
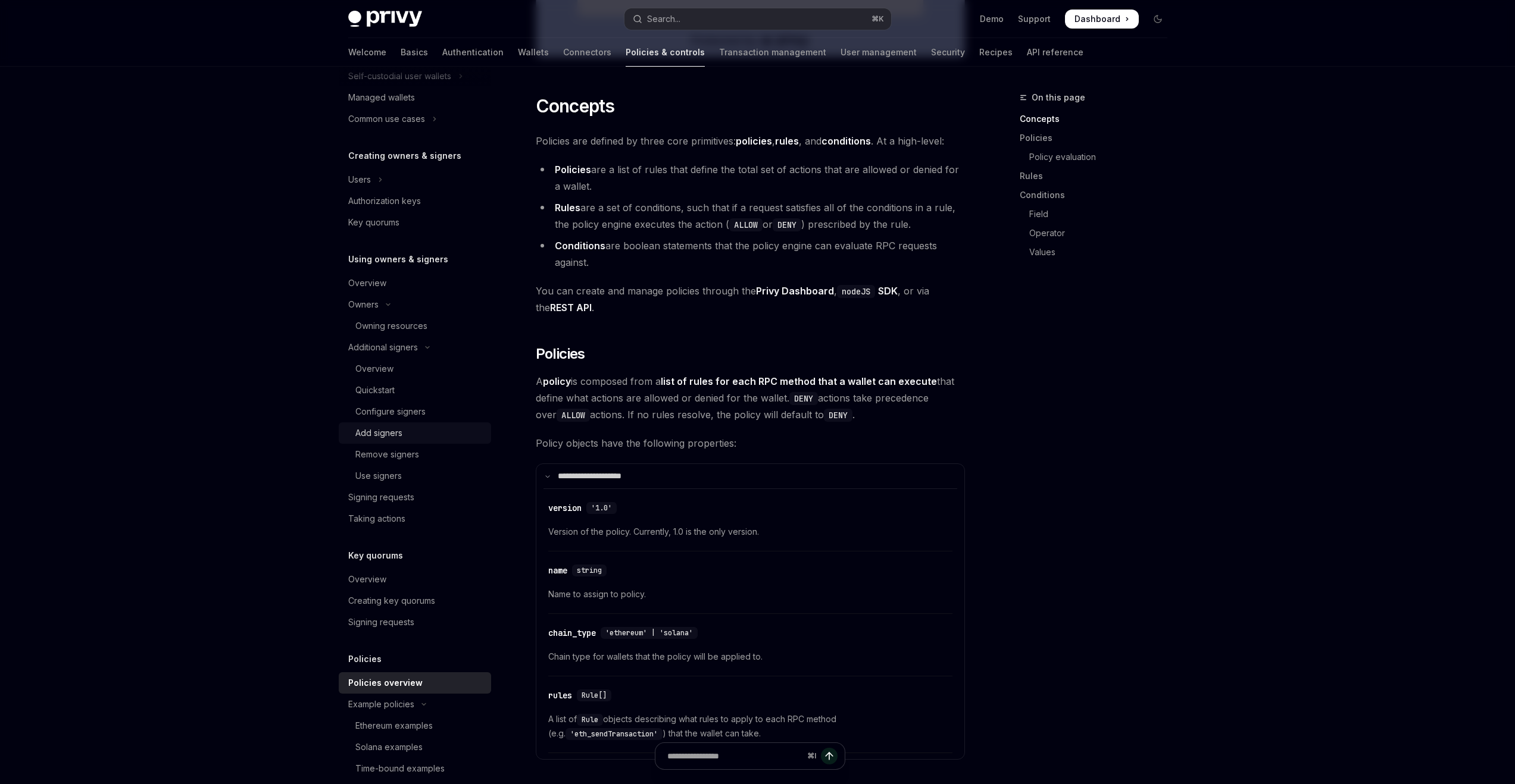
scroll to position [268, 0]
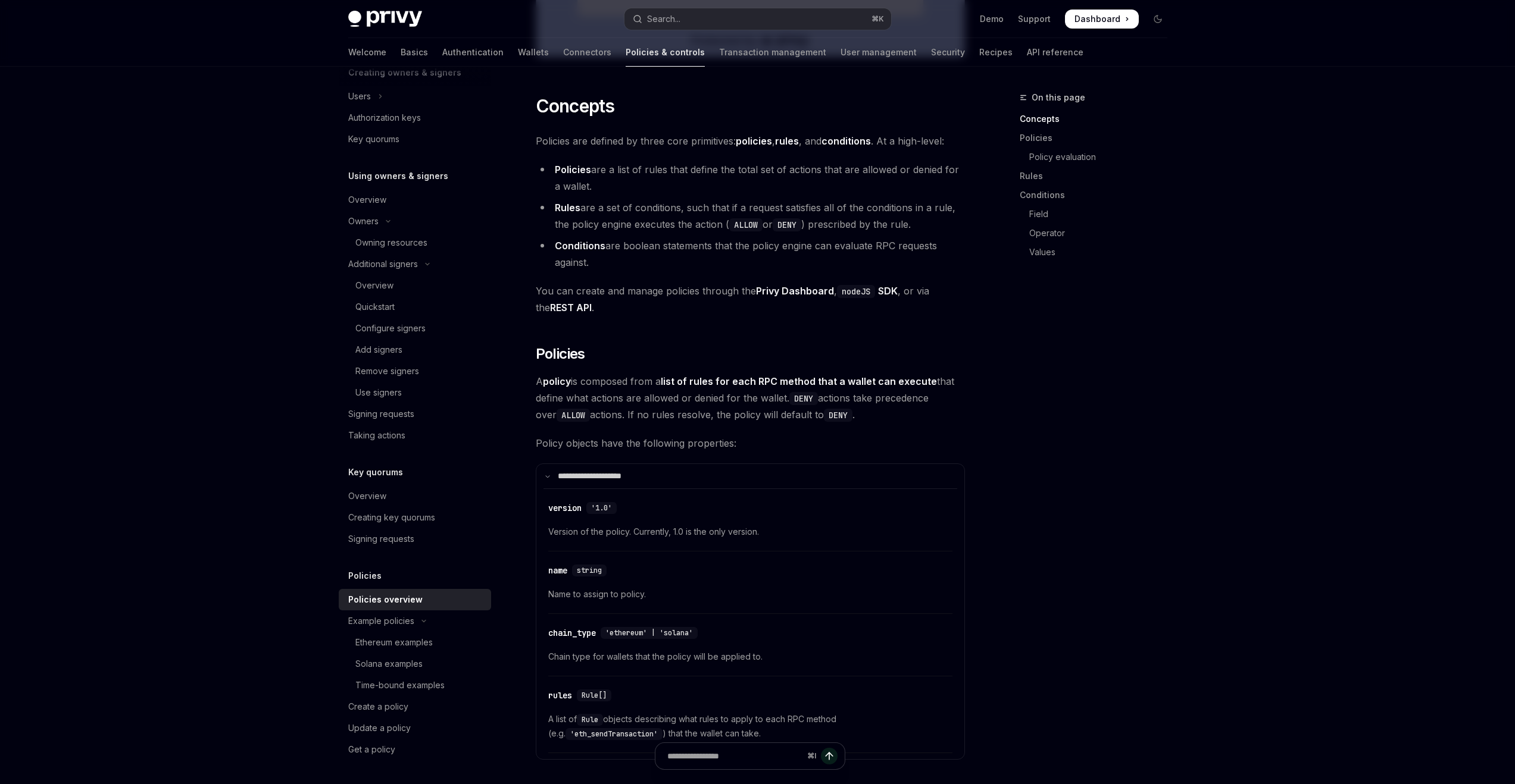
scroll to position [98, 0]
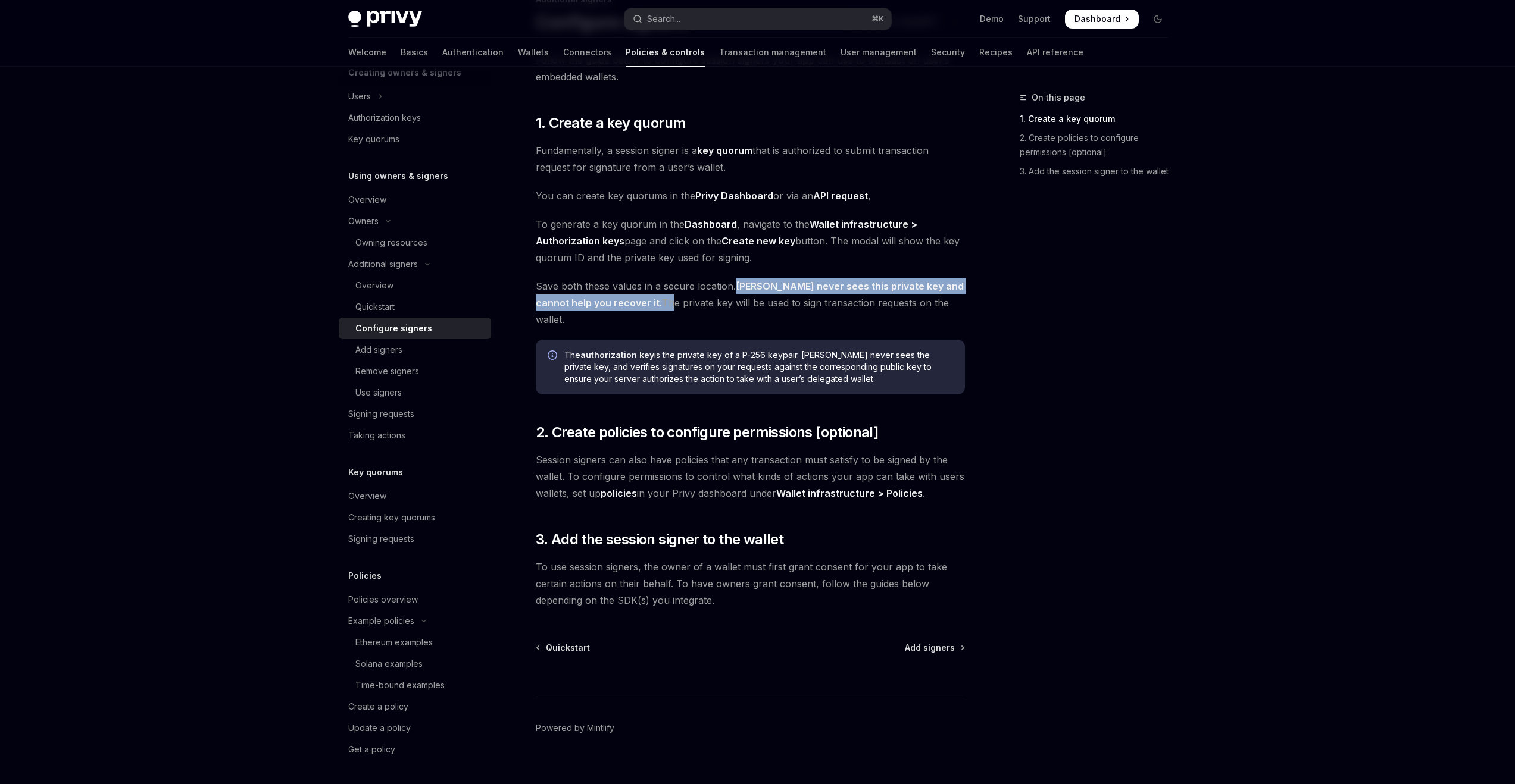
drag, startPoint x: 738, startPoint y: 291, endPoint x: 608, endPoint y: 309, distance: 131.2
click at [608, 309] on span "Save both these values in a secure location. Privy never sees this private key …" at bounding box center [750, 303] width 429 height 50
click at [608, 309] on span "Save both these values in a secure location. Privy never sees this private key …" at bounding box center [750, 303] width 429 height 50
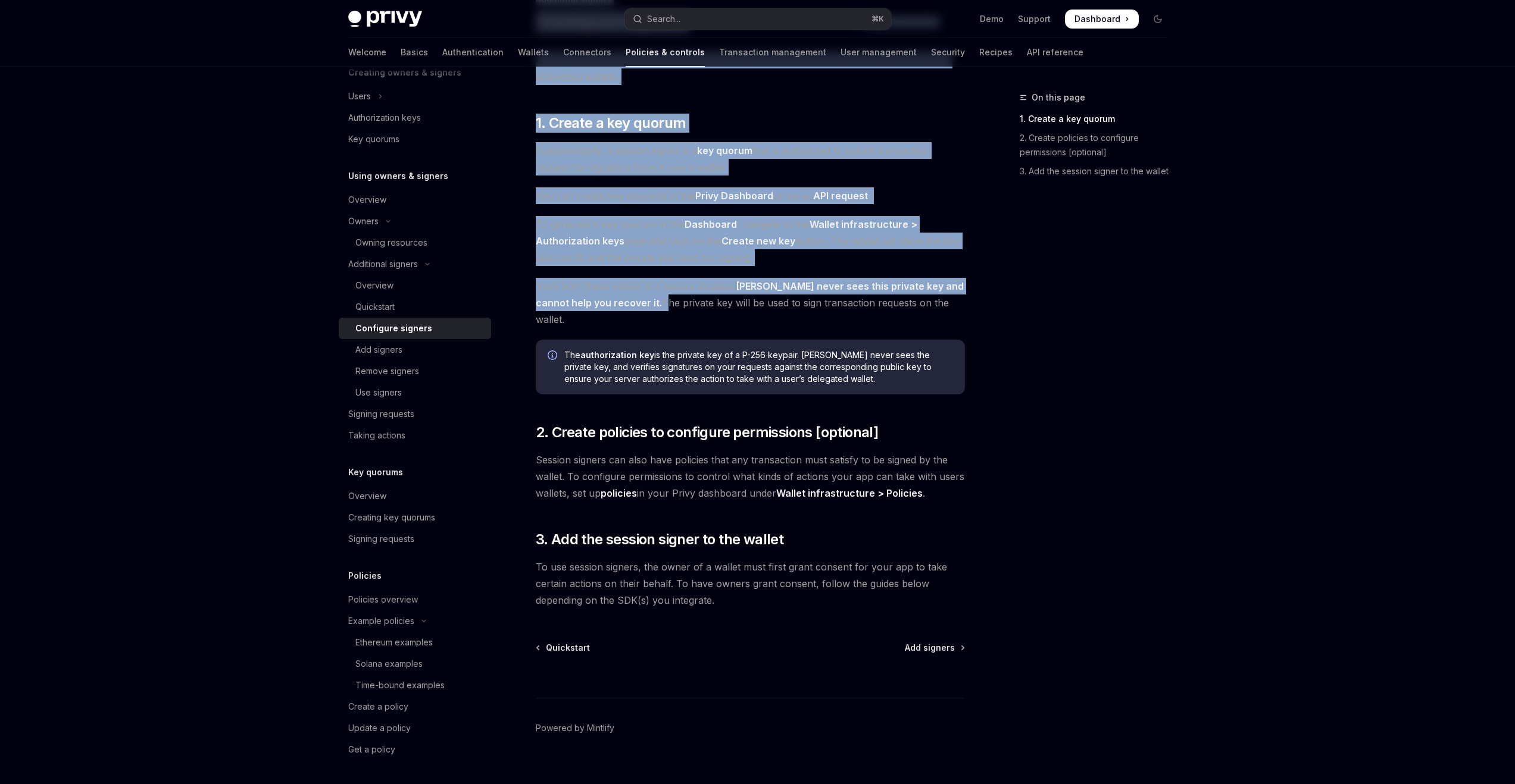
drag, startPoint x: 607, startPoint y: 305, endPoint x: 923, endPoint y: 295, distance: 316.2
click at [981, 307] on div "On this page 1. Create a key quorum 2. Create policies to configure permissions…" at bounding box center [758, 384] width 838 height 832
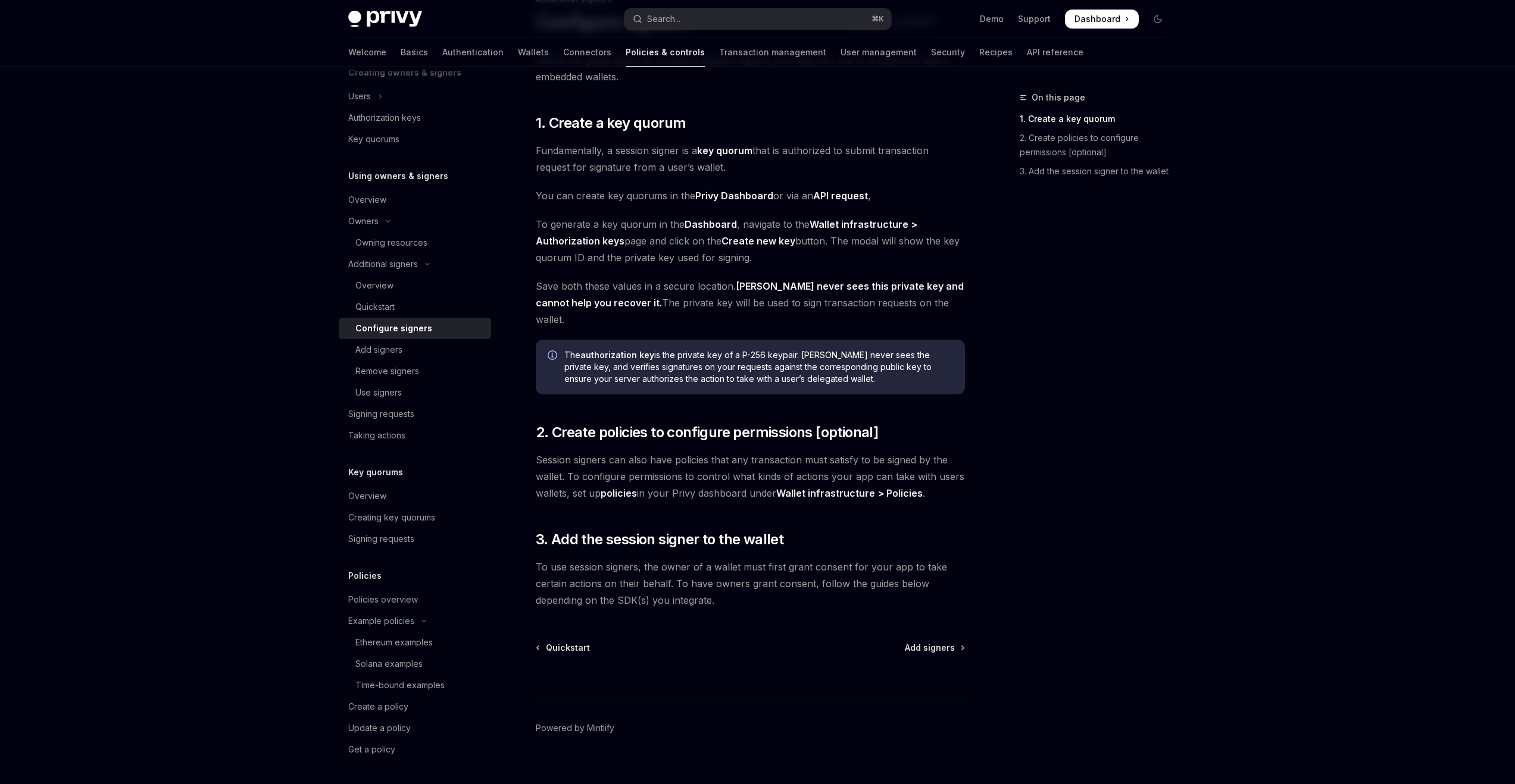
click at [704, 316] on div "Follow the guide below to configure session signers your app can use to transac…" at bounding box center [750, 330] width 429 height 557
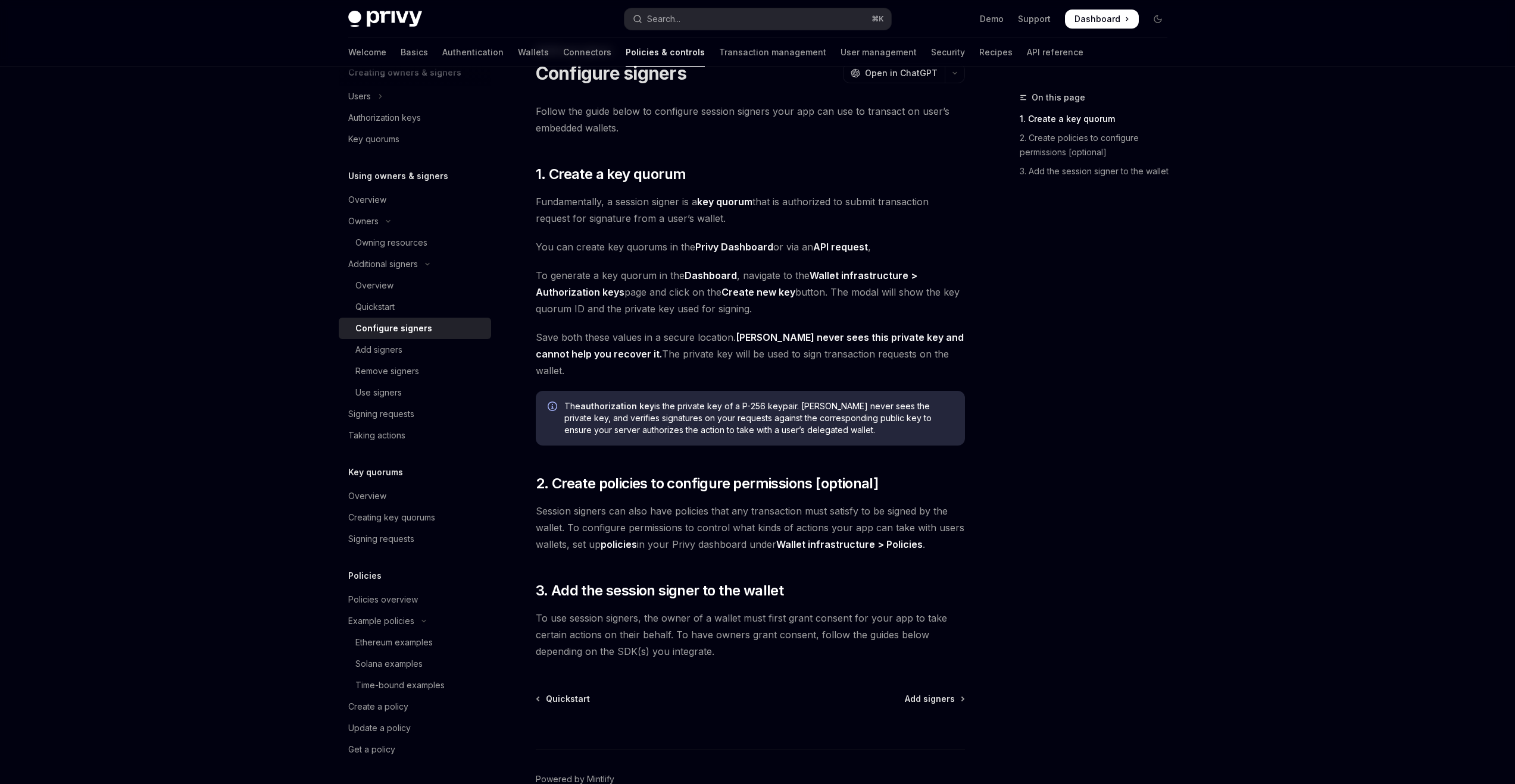
scroll to position [0, 0]
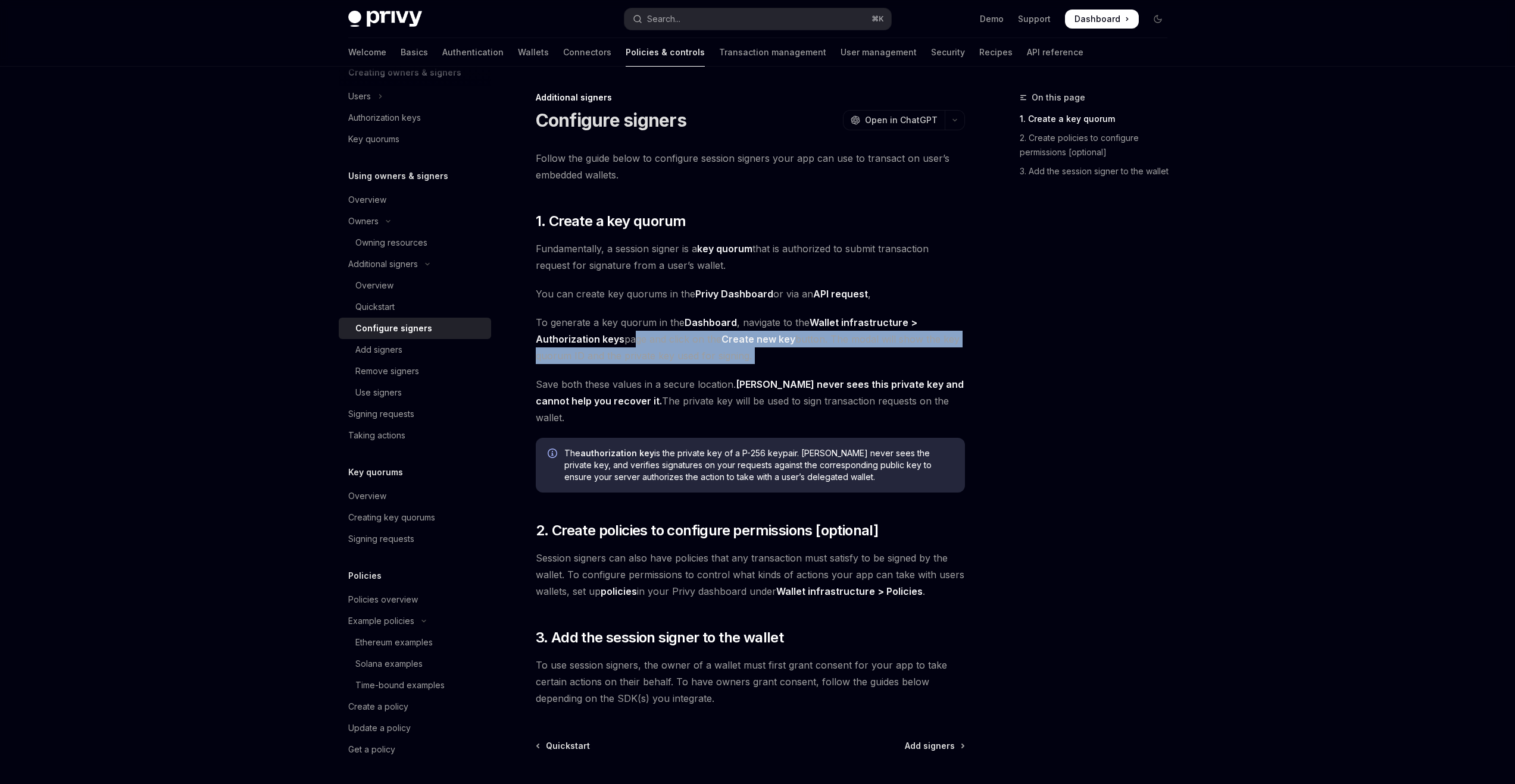
drag, startPoint x: 655, startPoint y: 339, endPoint x: 792, endPoint y: 366, distance: 139.6
click at [798, 364] on div "Follow the guide below to configure session signers your app can use to transac…" at bounding box center [750, 428] width 429 height 557
click at [444, 279] on div "Overview" at bounding box center [419, 286] width 128 height 14
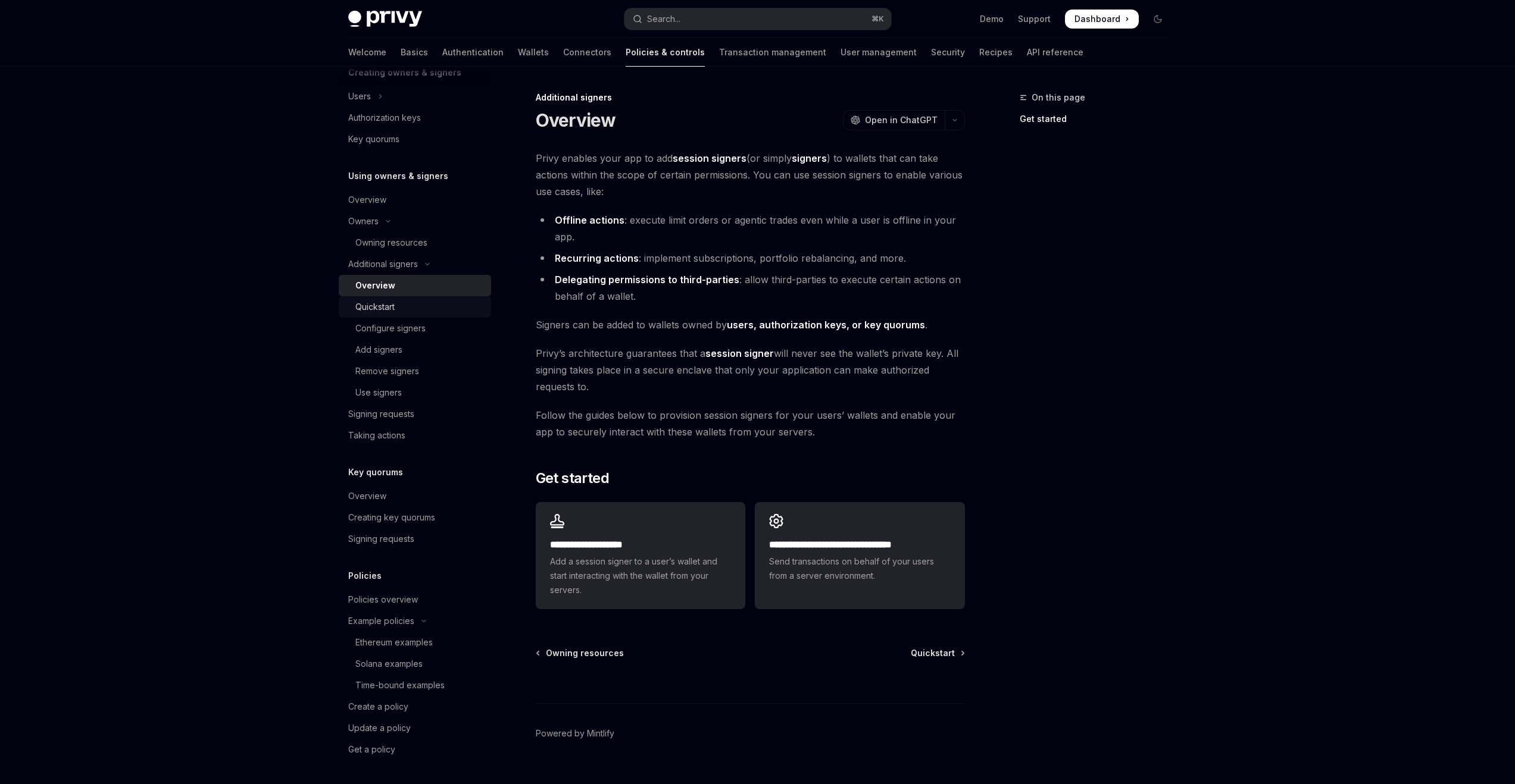
click at [433, 308] on div "Quickstart" at bounding box center [419, 307] width 128 height 14
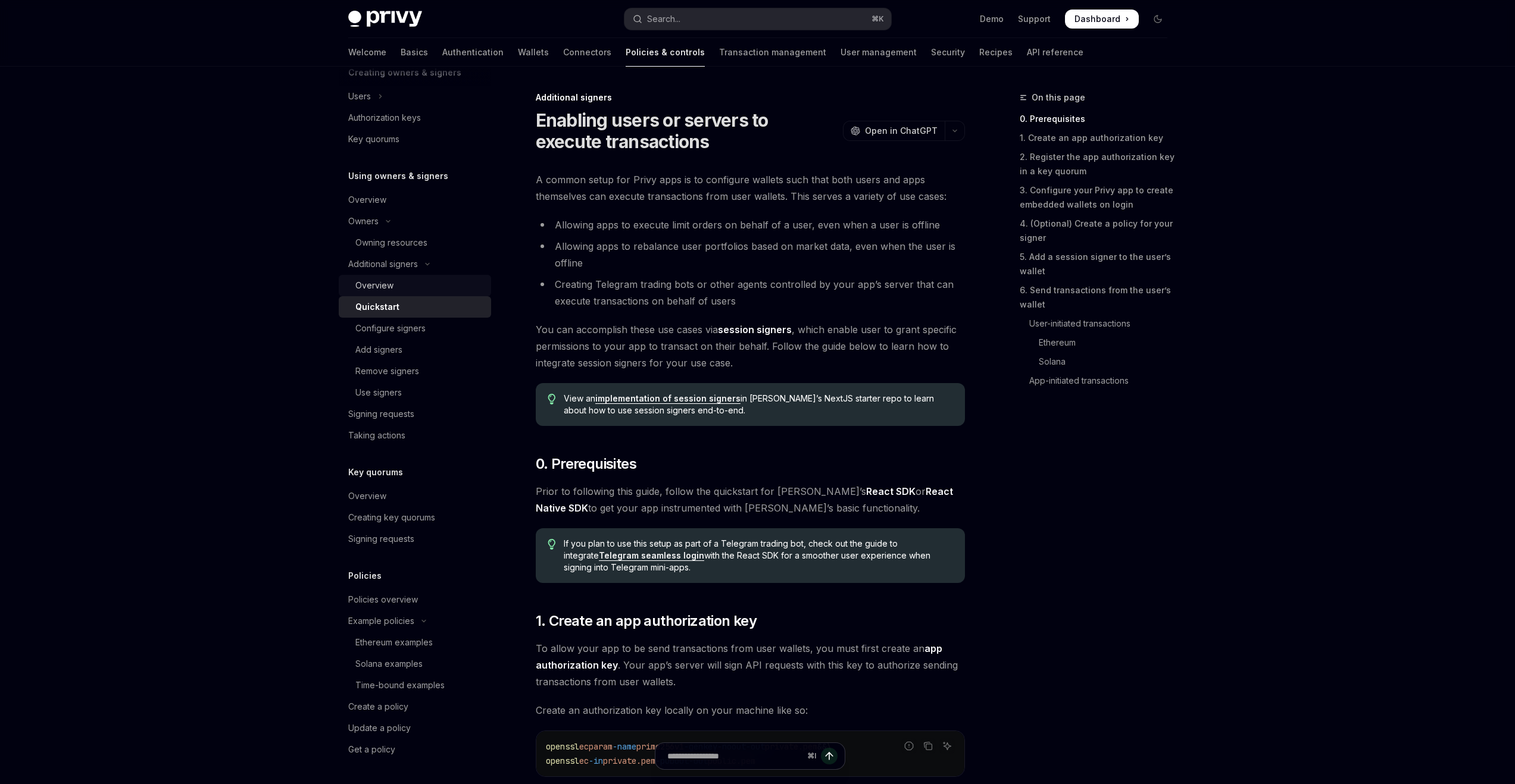
click at [440, 292] on div "Overview" at bounding box center [419, 286] width 128 height 14
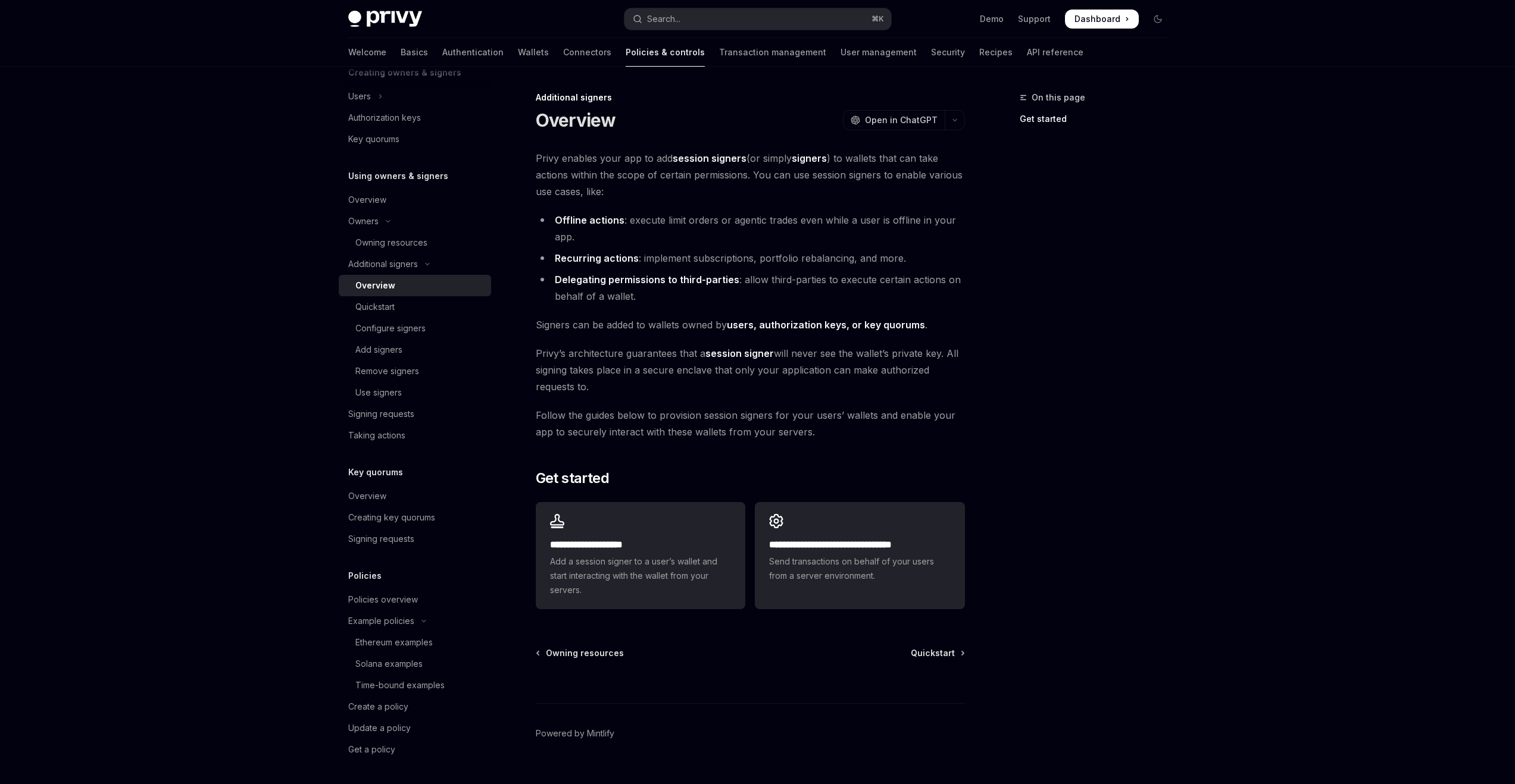
click at [583, 220] on strong "Offline actions" at bounding box center [590, 220] width 70 height 12
click at [565, 259] on strong "Recurring actions" at bounding box center [597, 258] width 84 height 12
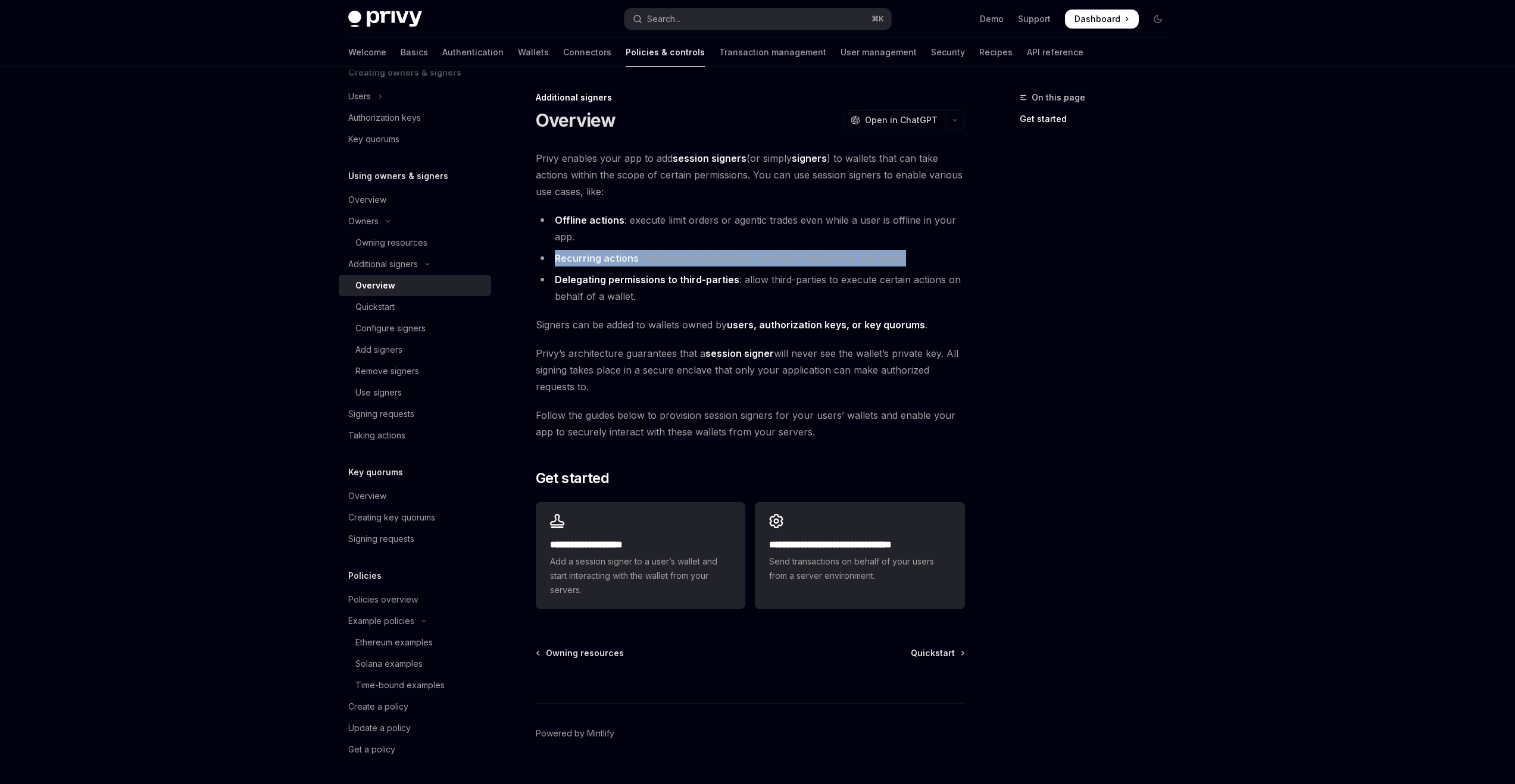
click at [565, 259] on strong "Recurring actions" at bounding box center [597, 258] width 84 height 12
click at [569, 274] on strong "Delegating permissions to third-parties" at bounding box center [647, 280] width 184 height 12
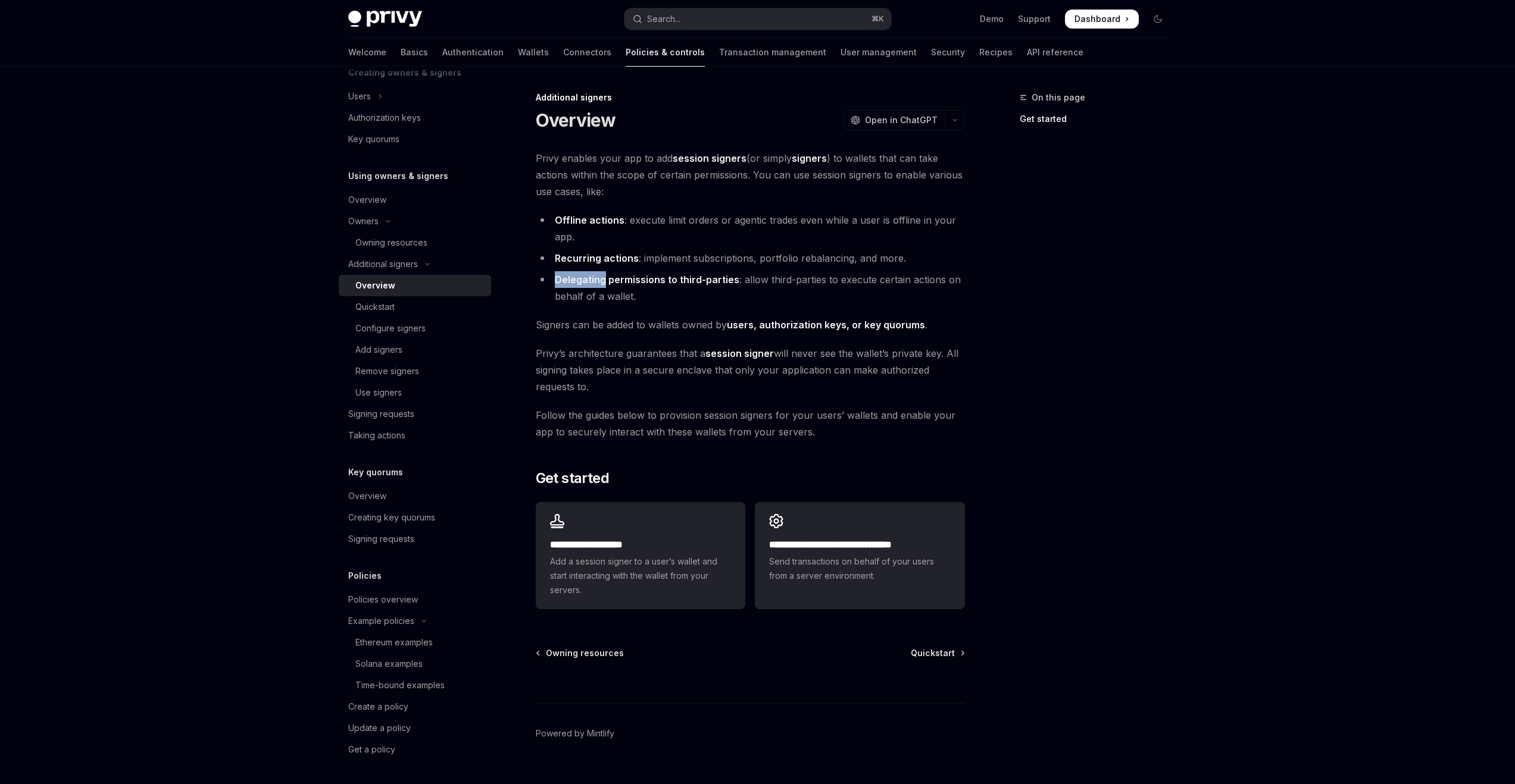
click at [569, 274] on strong "Delegating permissions to third-parties" at bounding box center [647, 280] width 184 height 12
click at [743, 329] on link "users, authorization keys, or key quorums" at bounding box center [826, 325] width 198 height 13
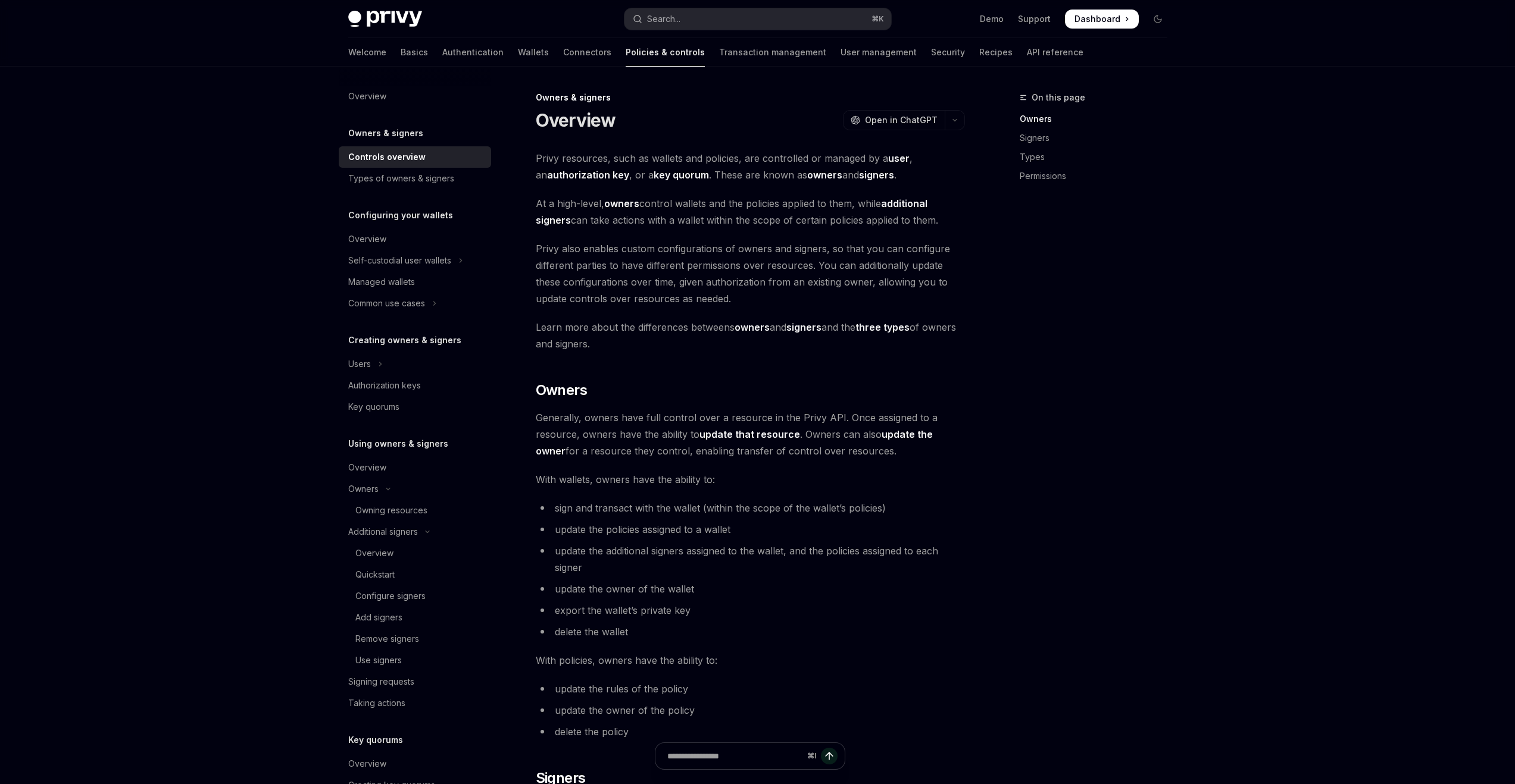
click at [741, 330] on strong "owners" at bounding box center [752, 328] width 35 height 12
click at [863, 178] on strong "signers" at bounding box center [876, 175] width 35 height 12
click at [381, 490] on icon "Toggle Owners section" at bounding box center [388, 489] width 14 height 5
click at [400, 447] on h5 "Using owners & signers" at bounding box center [398, 444] width 100 height 14
click at [400, 264] on div "Self-custodial user wallets" at bounding box center [399, 261] width 103 height 14
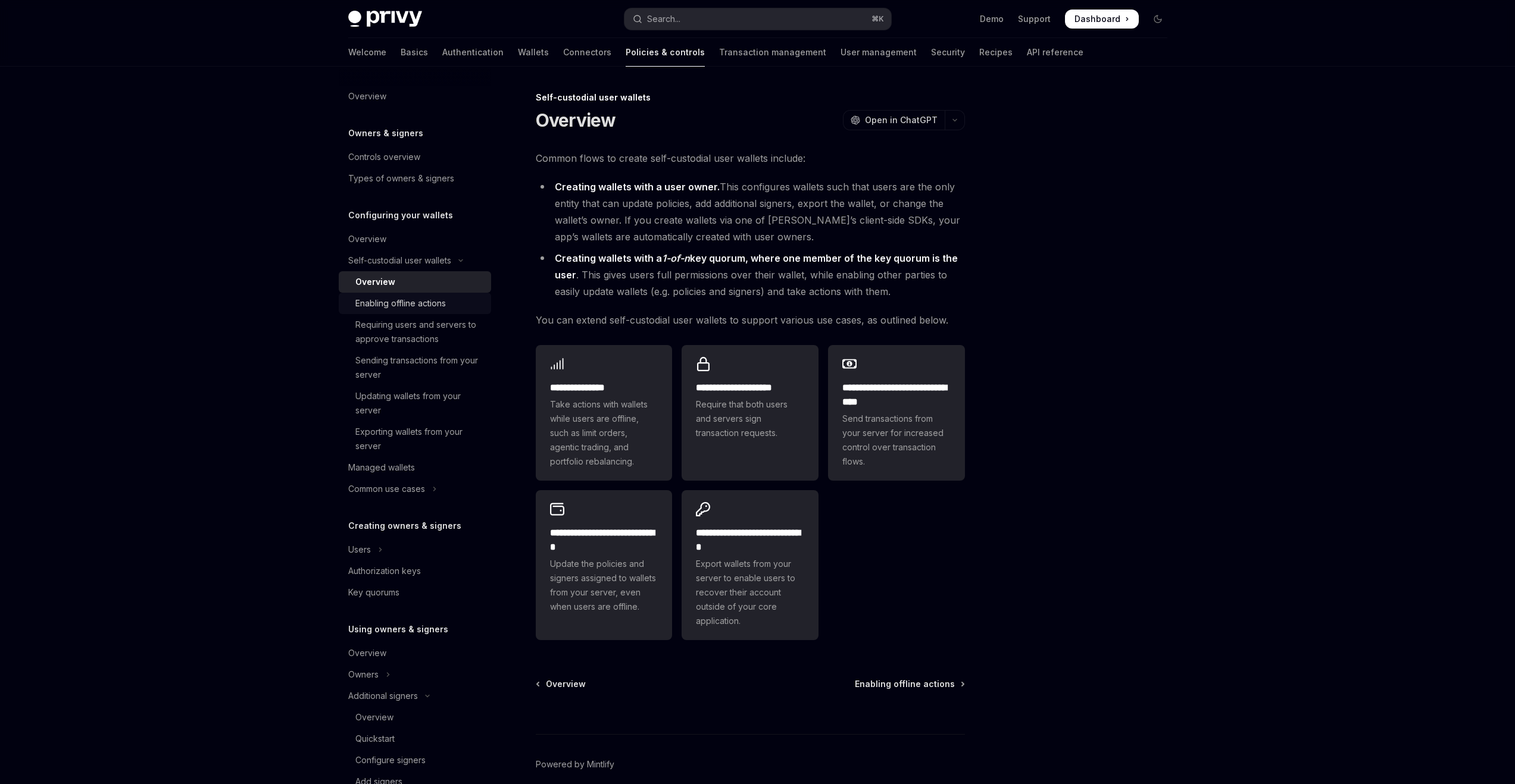
click at [371, 295] on link "Enabling offline actions" at bounding box center [414, 304] width 152 height 21
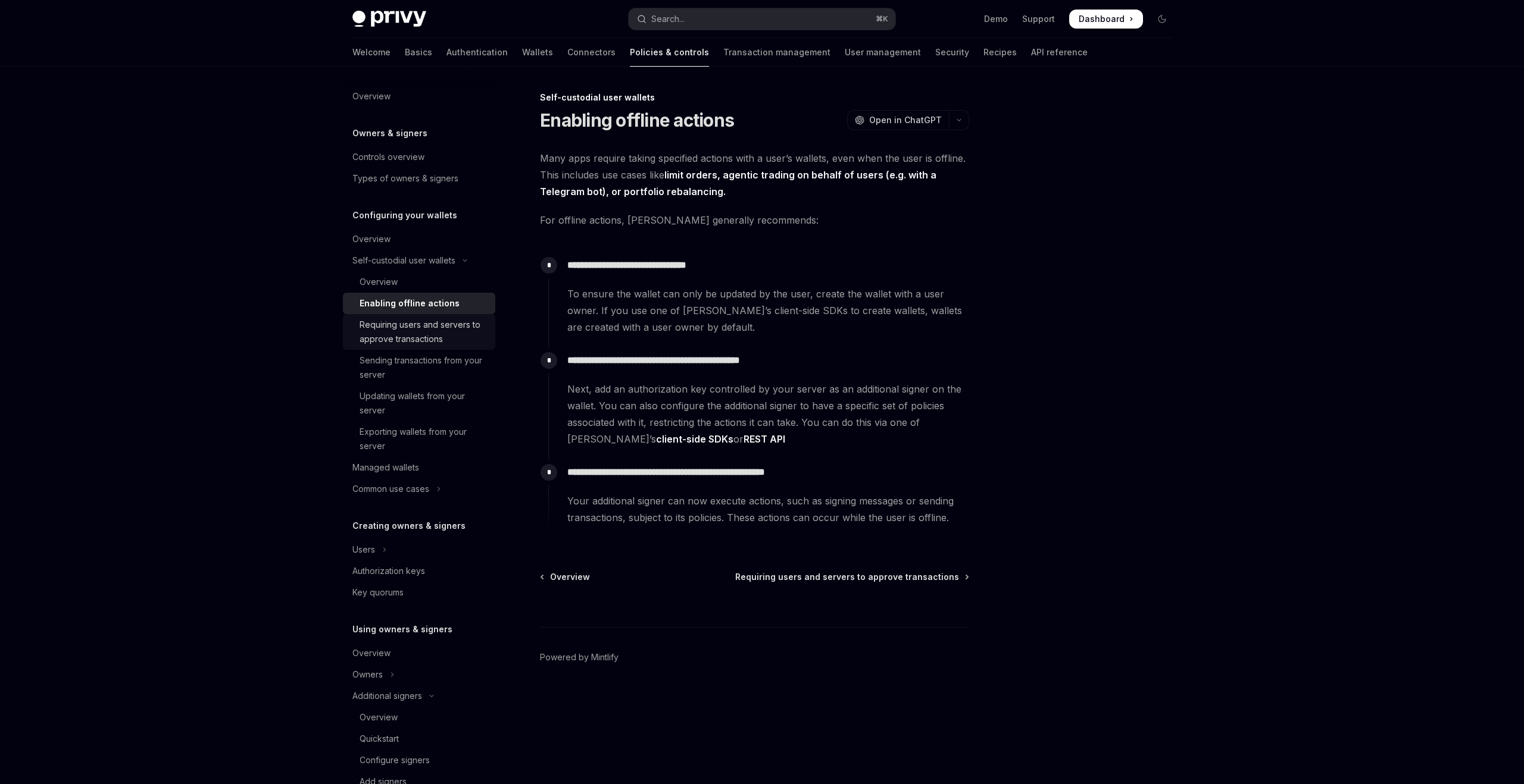
click at [381, 317] on link "Requiring users and servers to approve transactions" at bounding box center [418, 332] width 152 height 36
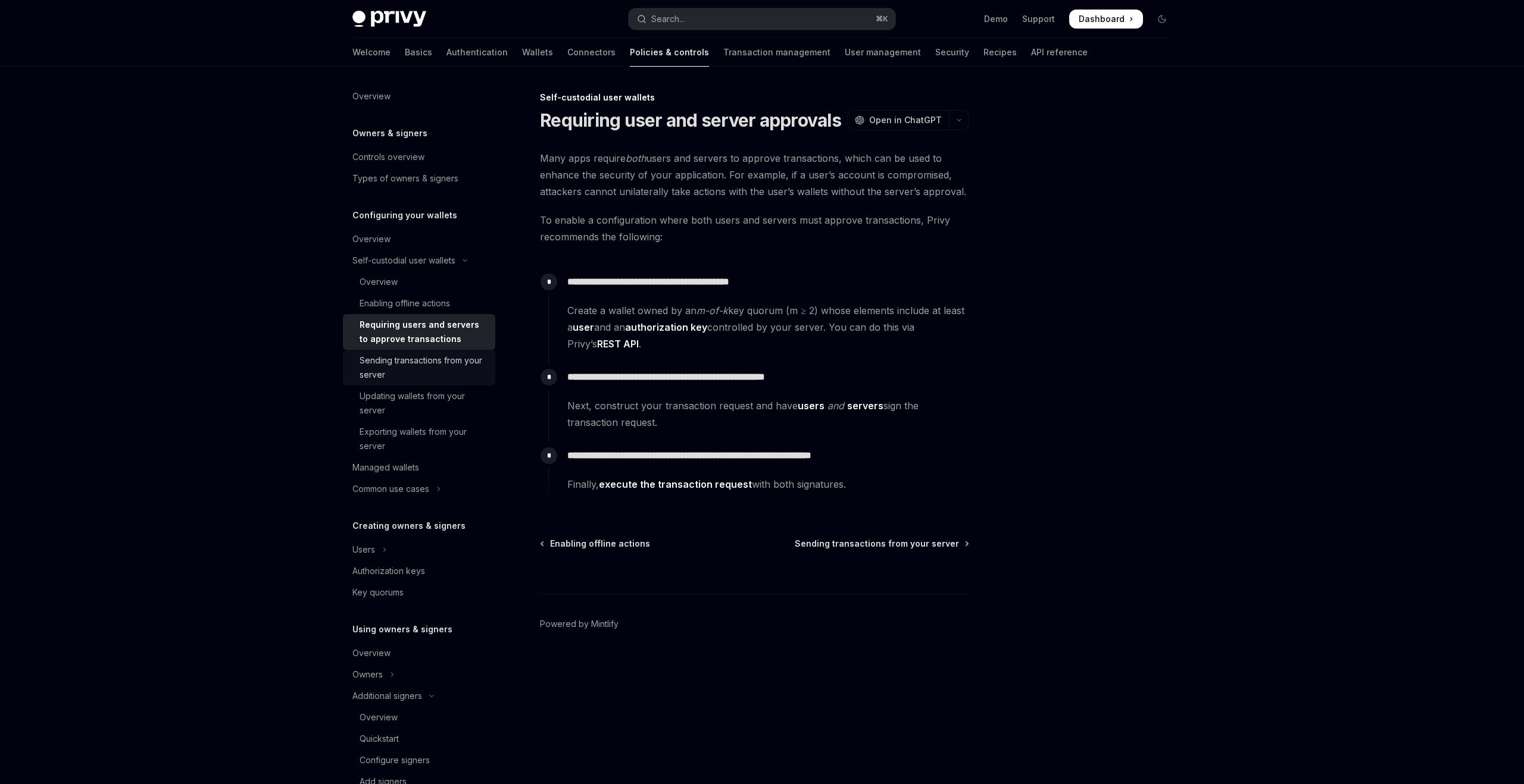
click at [400, 362] on div "Sending transactions from your server" at bounding box center [423, 368] width 128 height 29
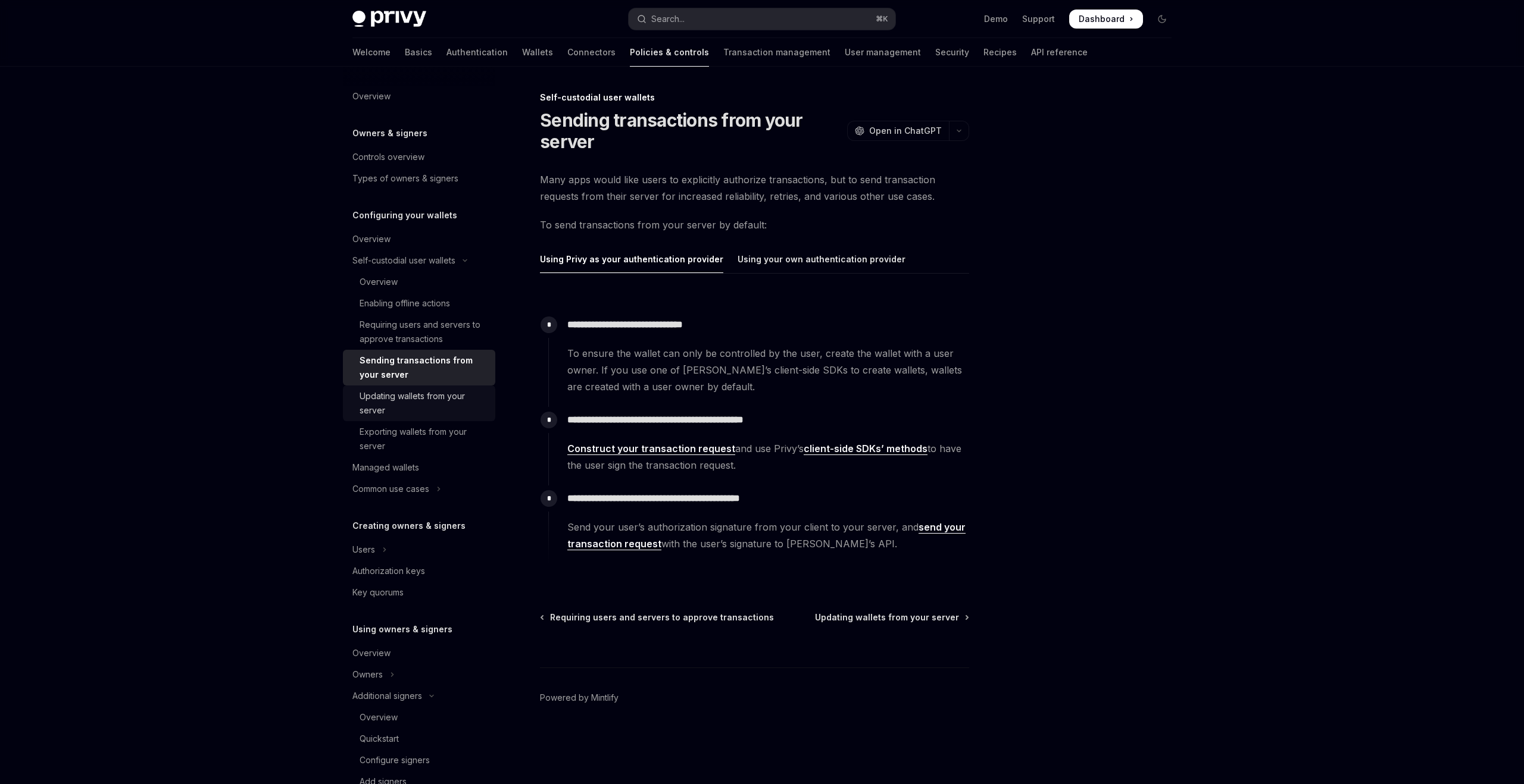
click at [406, 394] on div "Updating wallets from your server" at bounding box center [423, 403] width 128 height 29
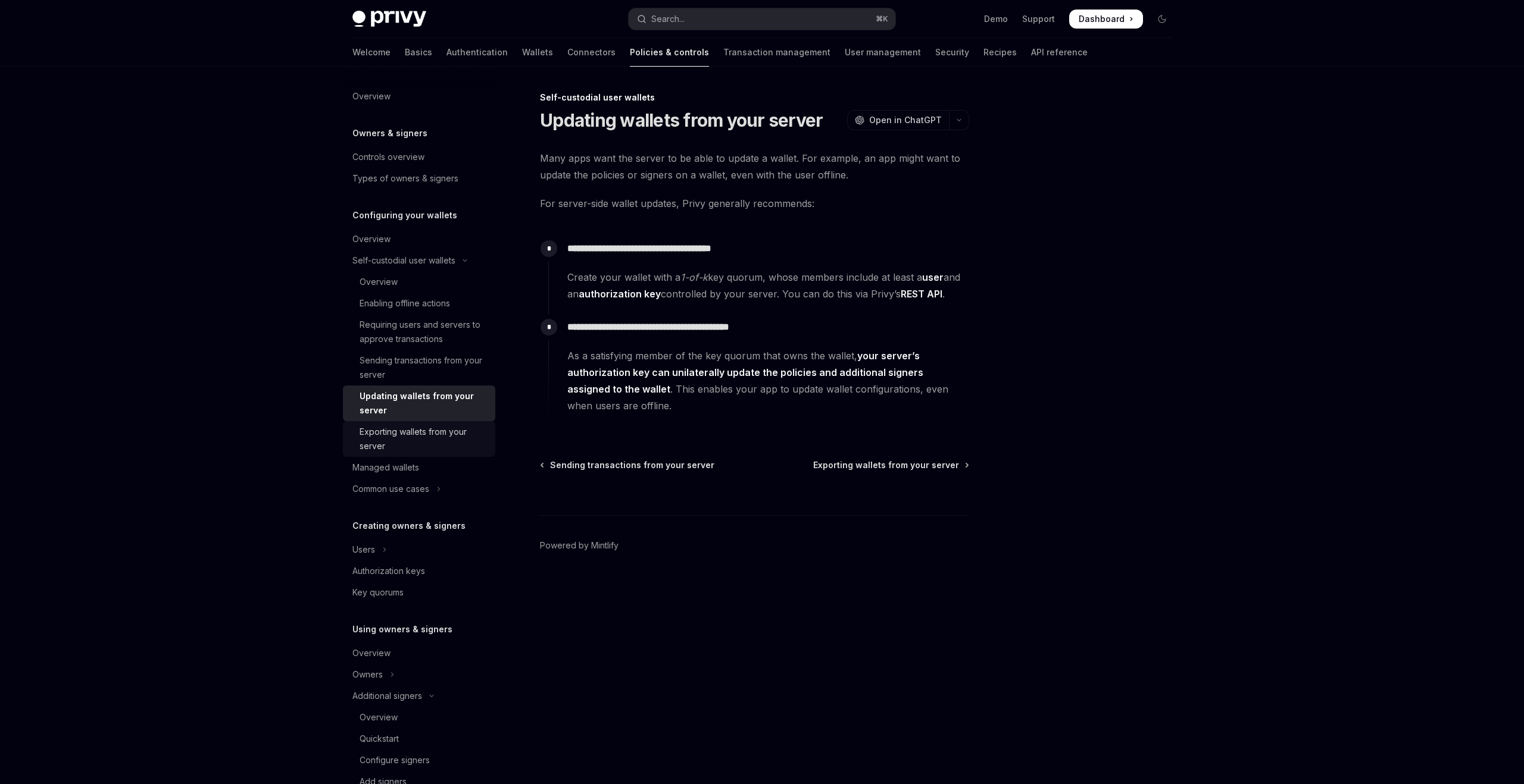
click at [417, 428] on div "Exporting wallets from your server" at bounding box center [423, 439] width 128 height 29
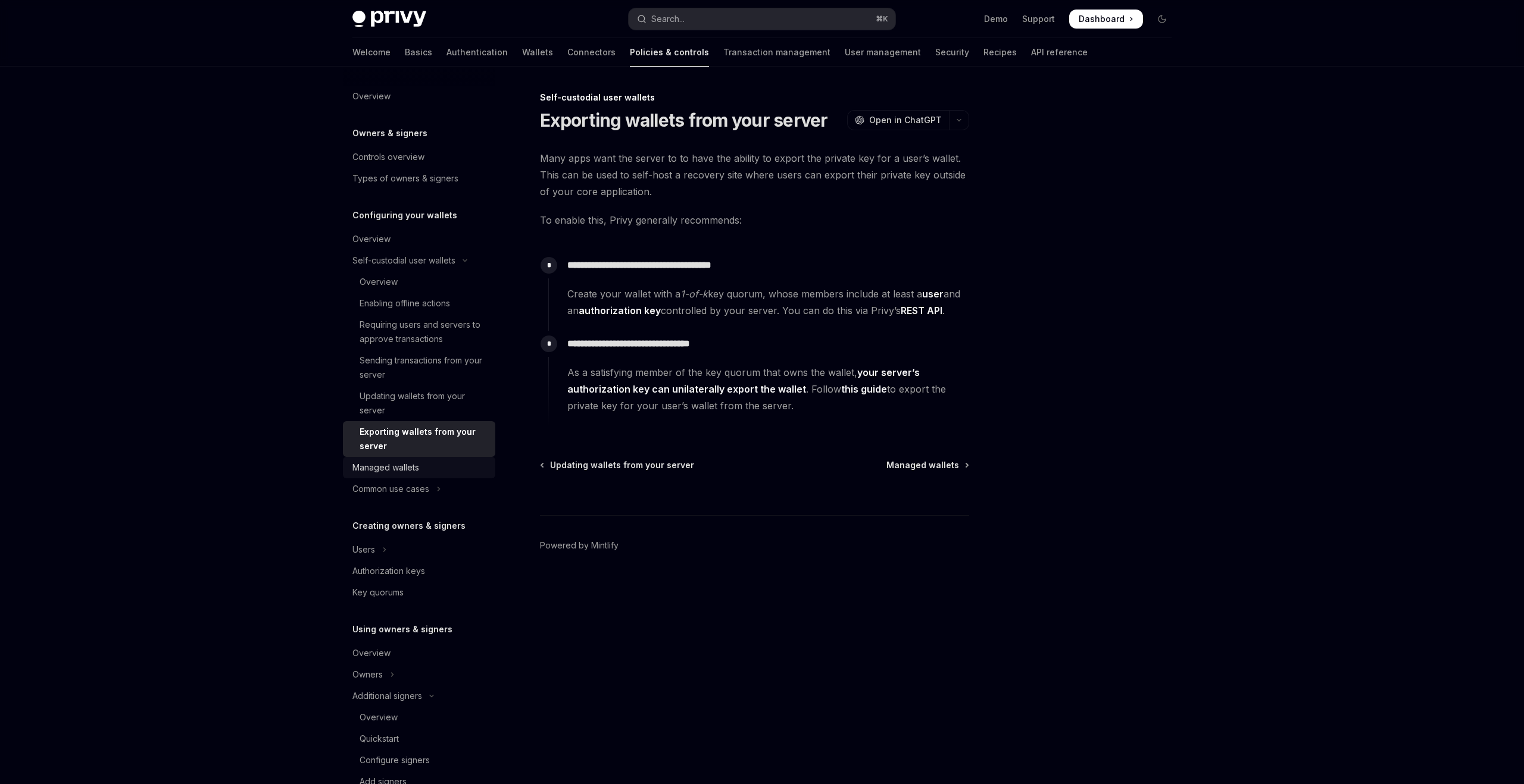
click at [430, 477] on link "Managed wallets" at bounding box center [418, 468] width 152 height 21
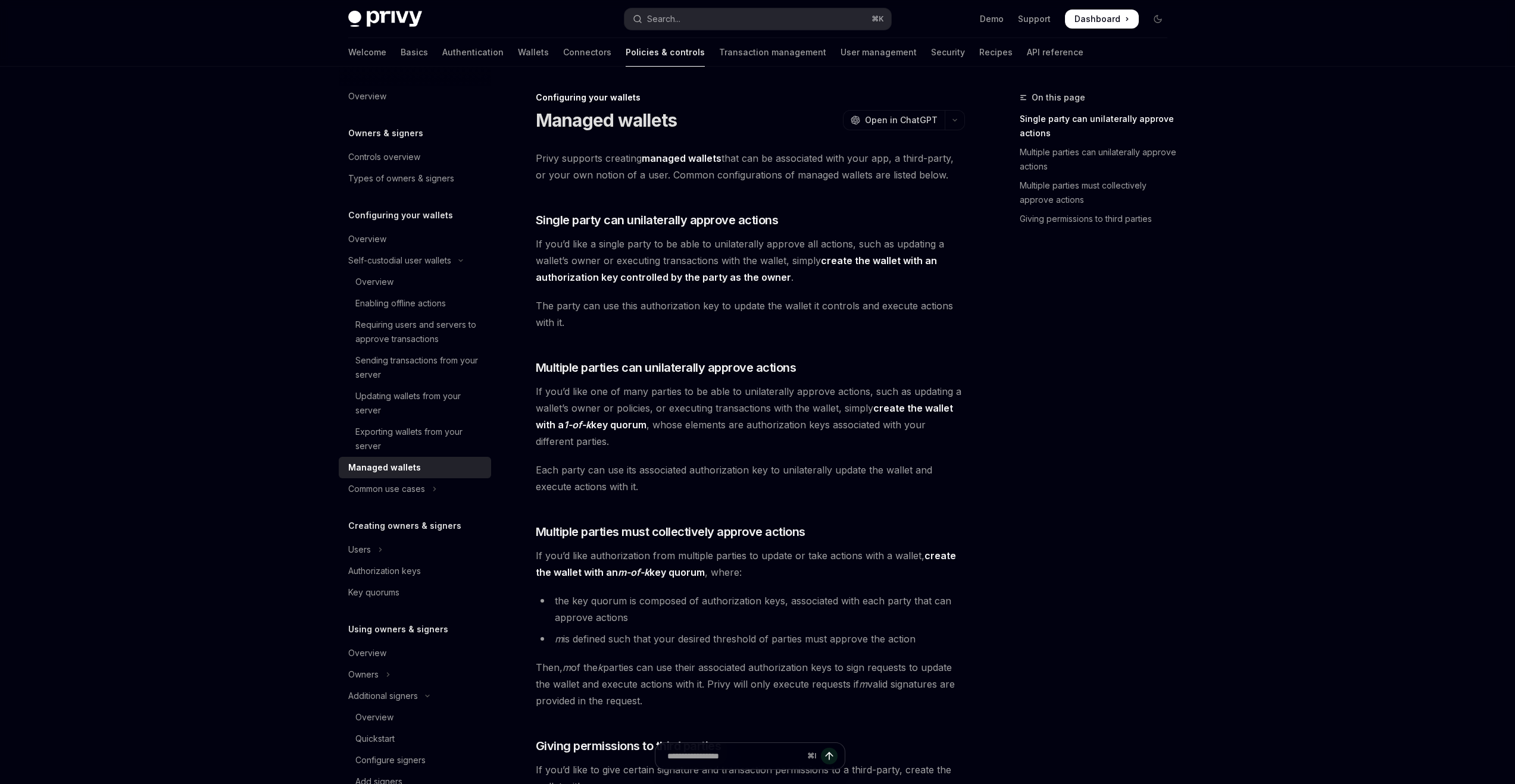
click at [434, 457] on link "Managed wallets" at bounding box center [414, 468] width 152 height 21
click at [432, 450] on div "Exporting wallets from your server" at bounding box center [419, 439] width 128 height 29
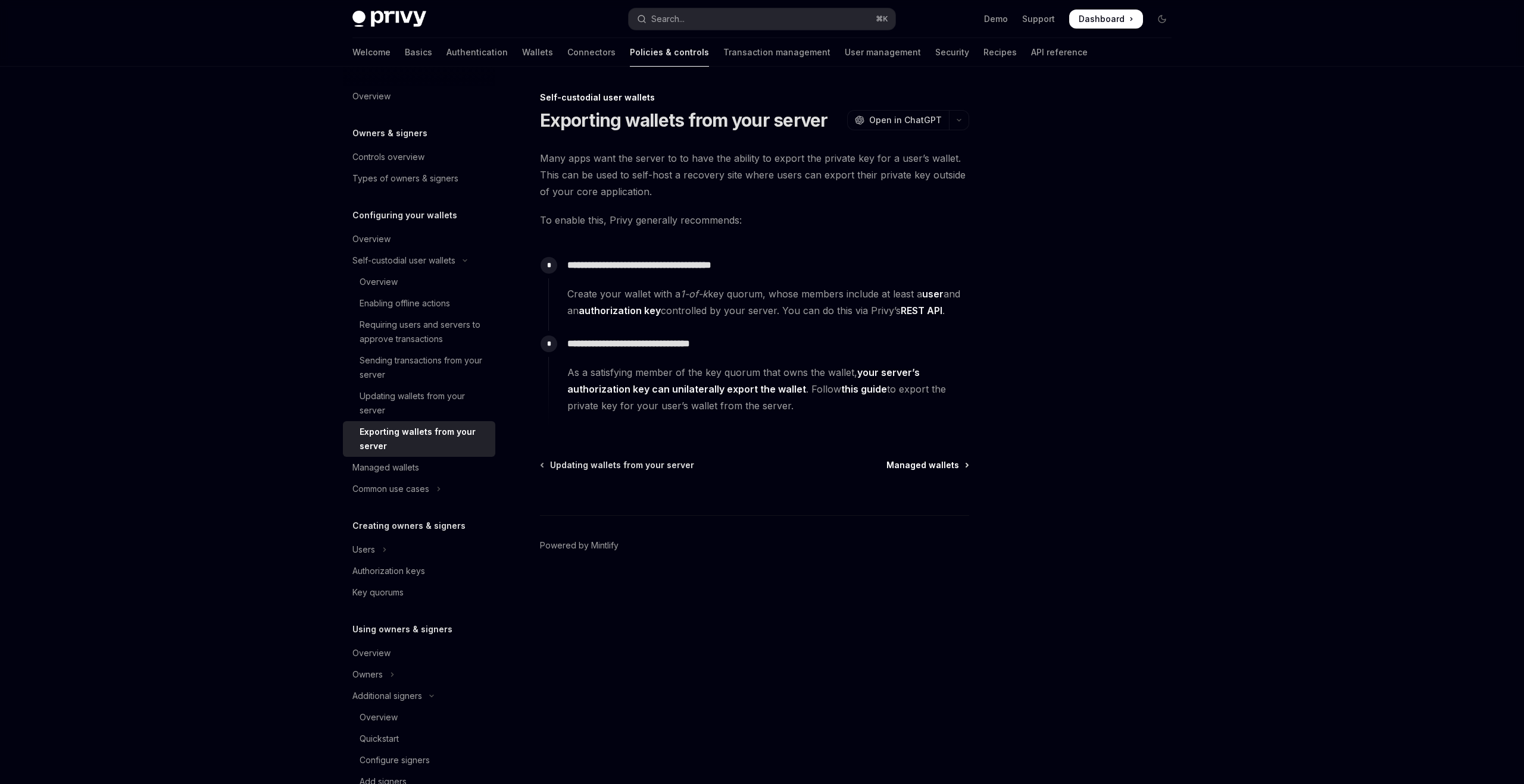
click at [912, 465] on span "Managed wallets" at bounding box center [923, 465] width 73 height 12
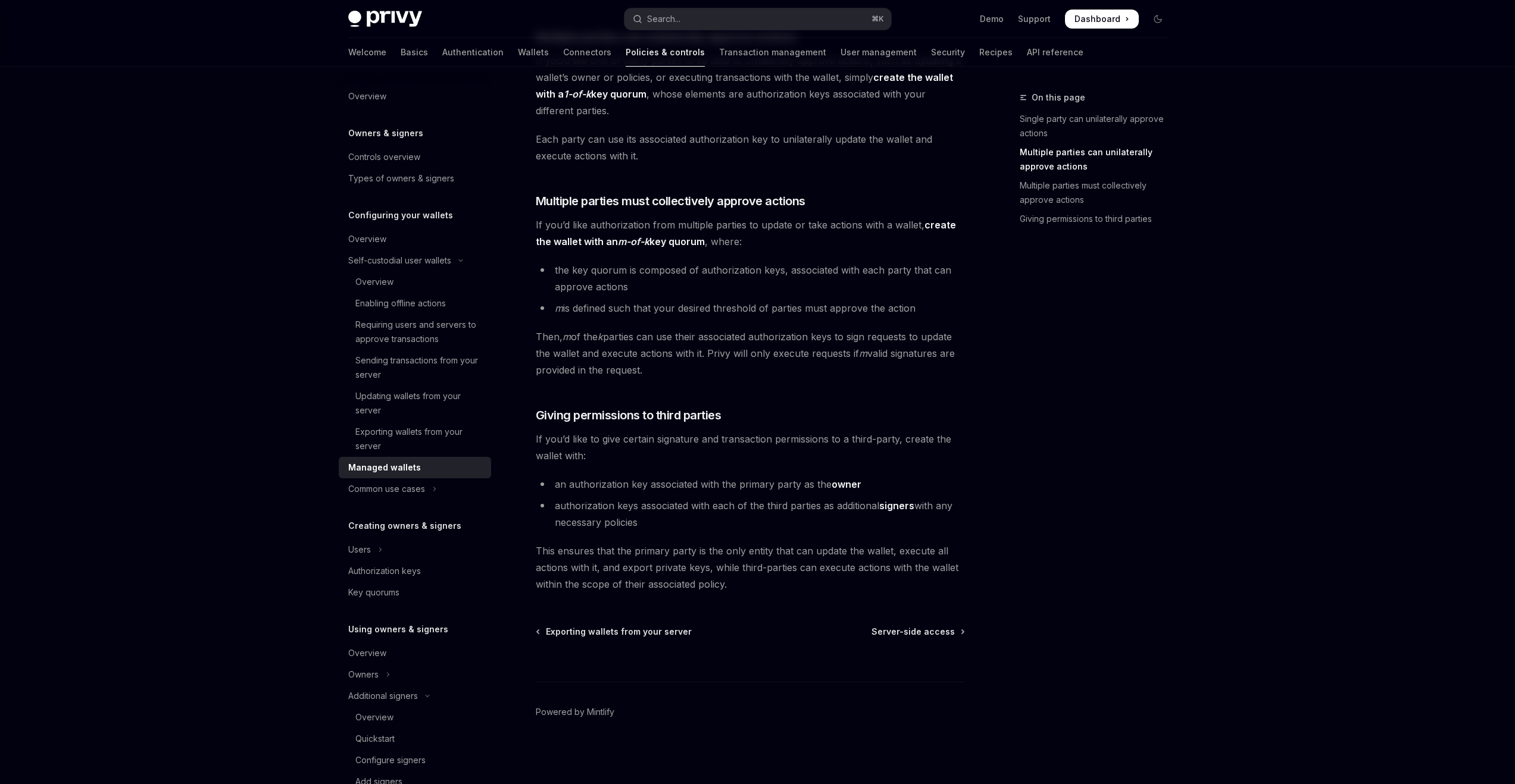
scroll to position [332, 0]
click at [402, 297] on div "Enabling offline actions" at bounding box center [401, 304] width 91 height 14
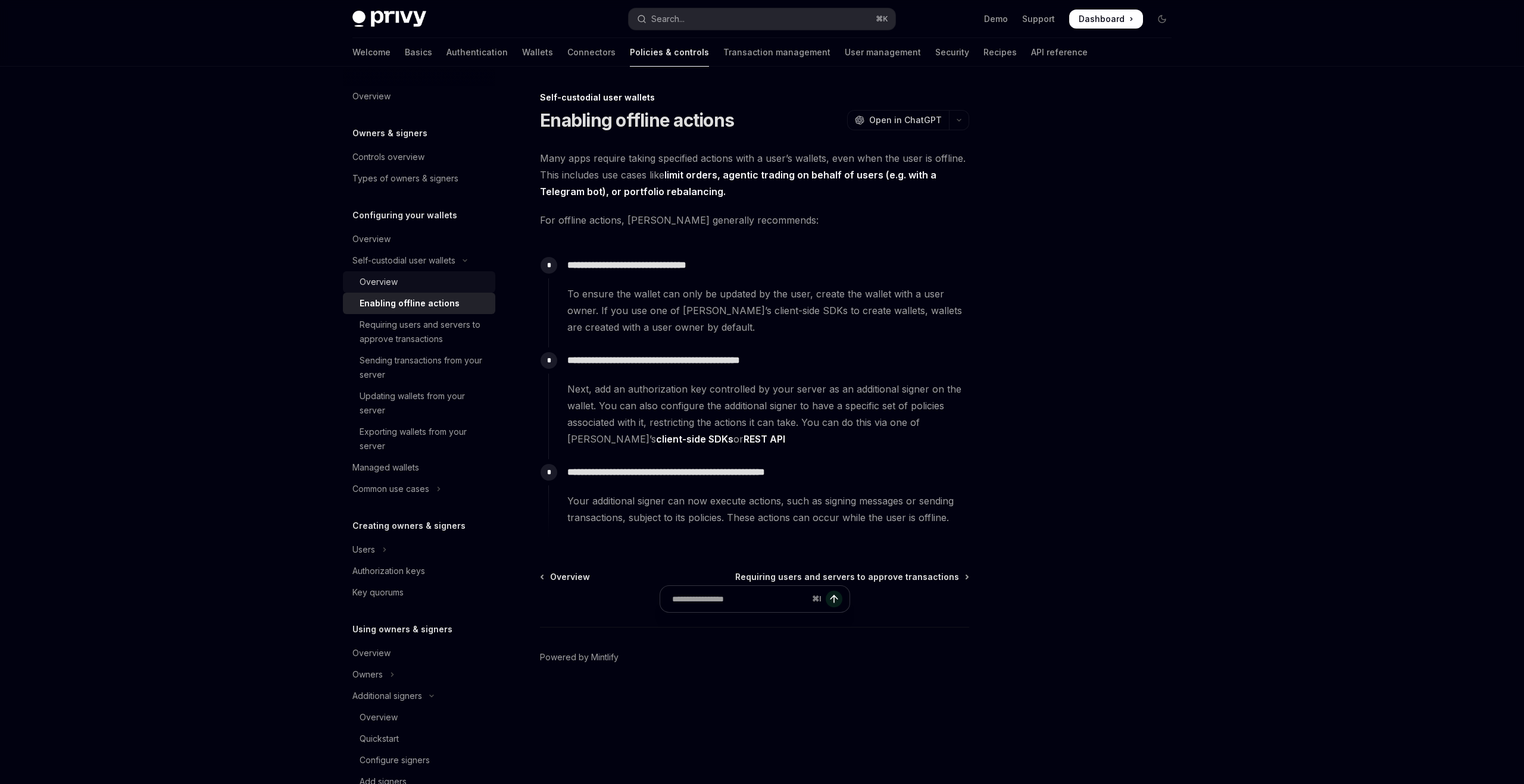
click at [404, 286] on div "Overview" at bounding box center [423, 282] width 128 height 14
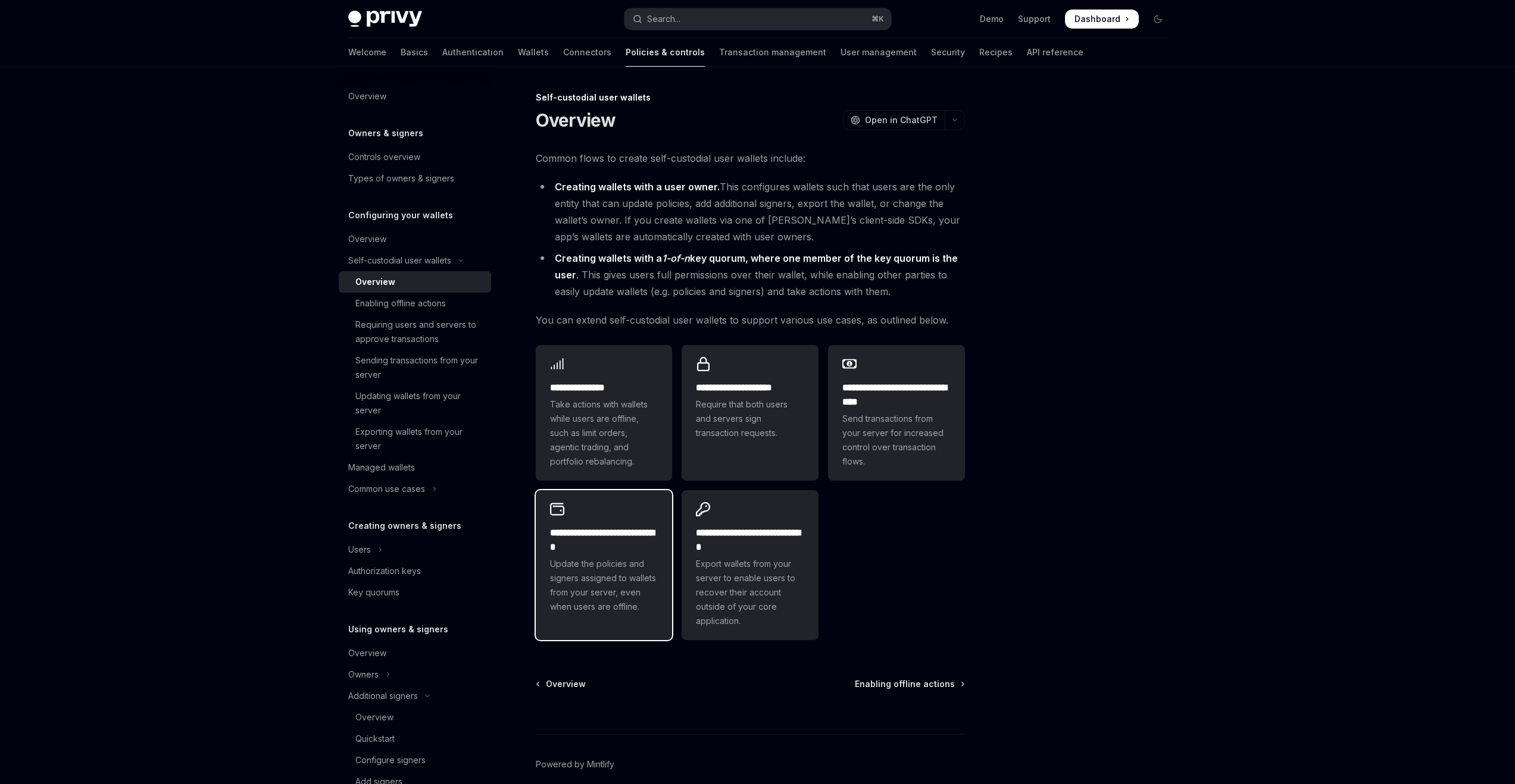
click at [550, 541] on h2 "**********" at bounding box center [605, 541] width 109 height 29
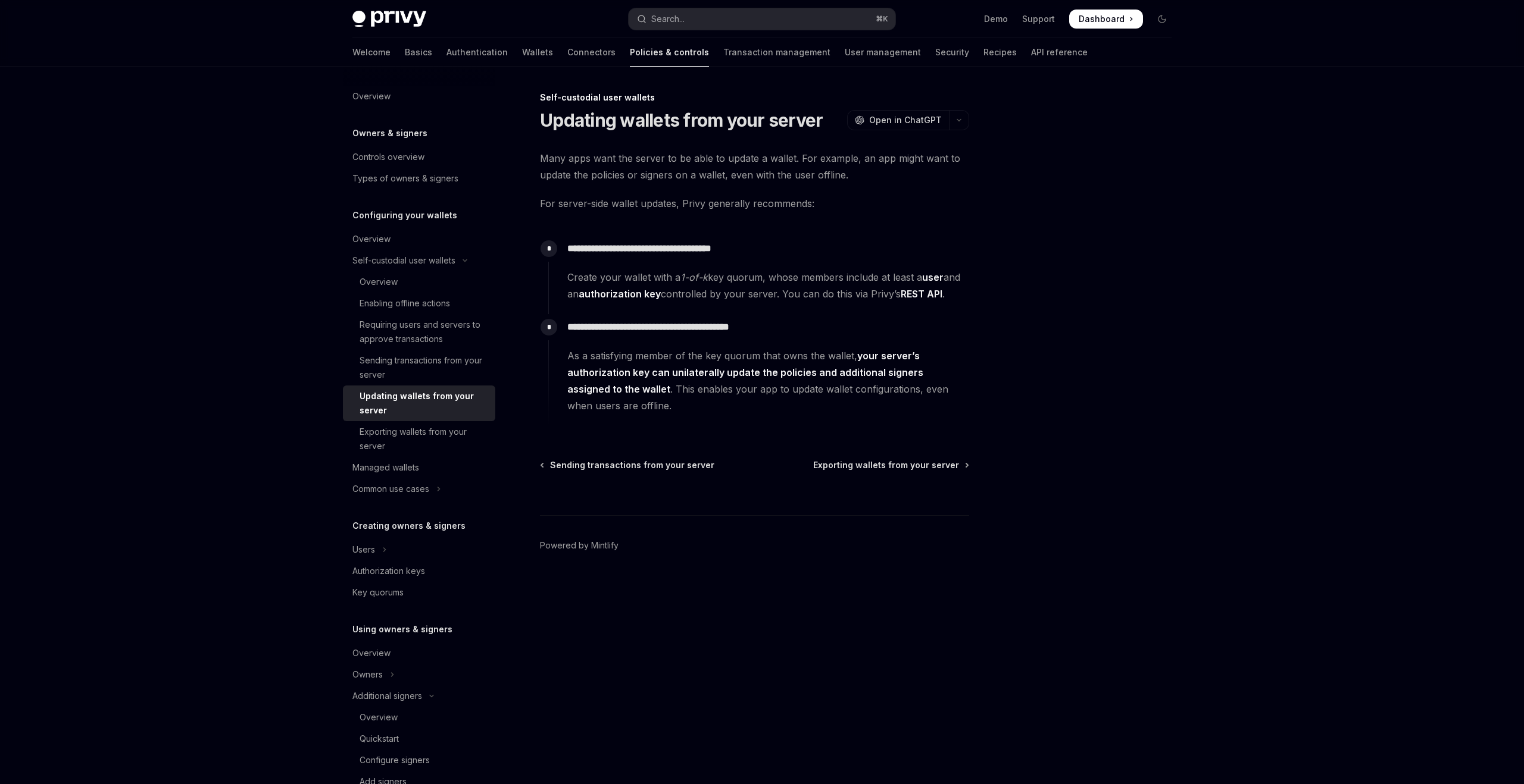
click at [934, 296] on link "REST API" at bounding box center [922, 294] width 42 height 13
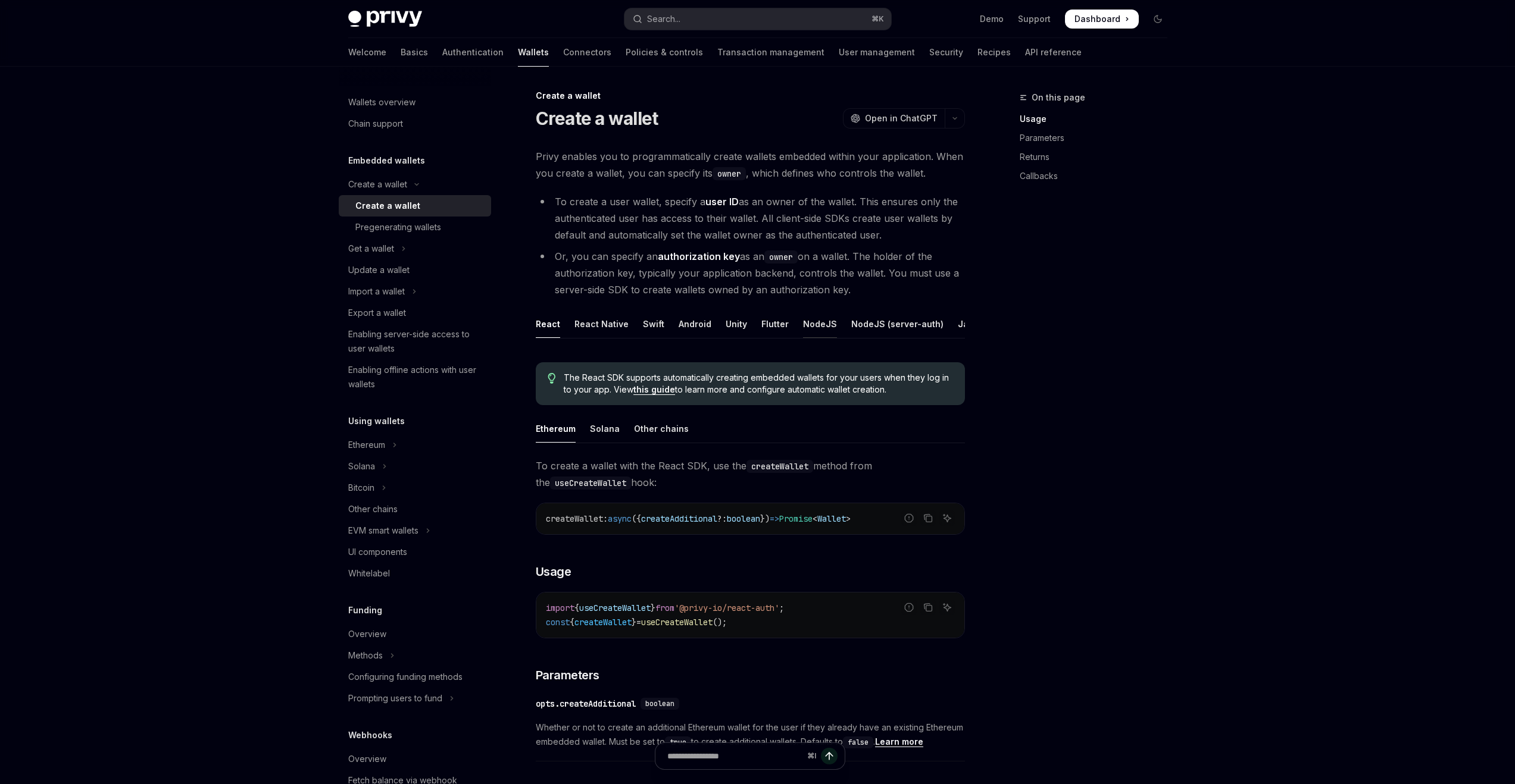
scroll to position [2, 0]
click at [837, 316] on ul "React React Native Swift Android Unity Flutter NodeJS NodeJS (server-auth) Java…" at bounding box center [750, 324] width 429 height 29
click at [851, 322] on div "NodeJS (server-auth)" at bounding box center [897, 323] width 93 height 28
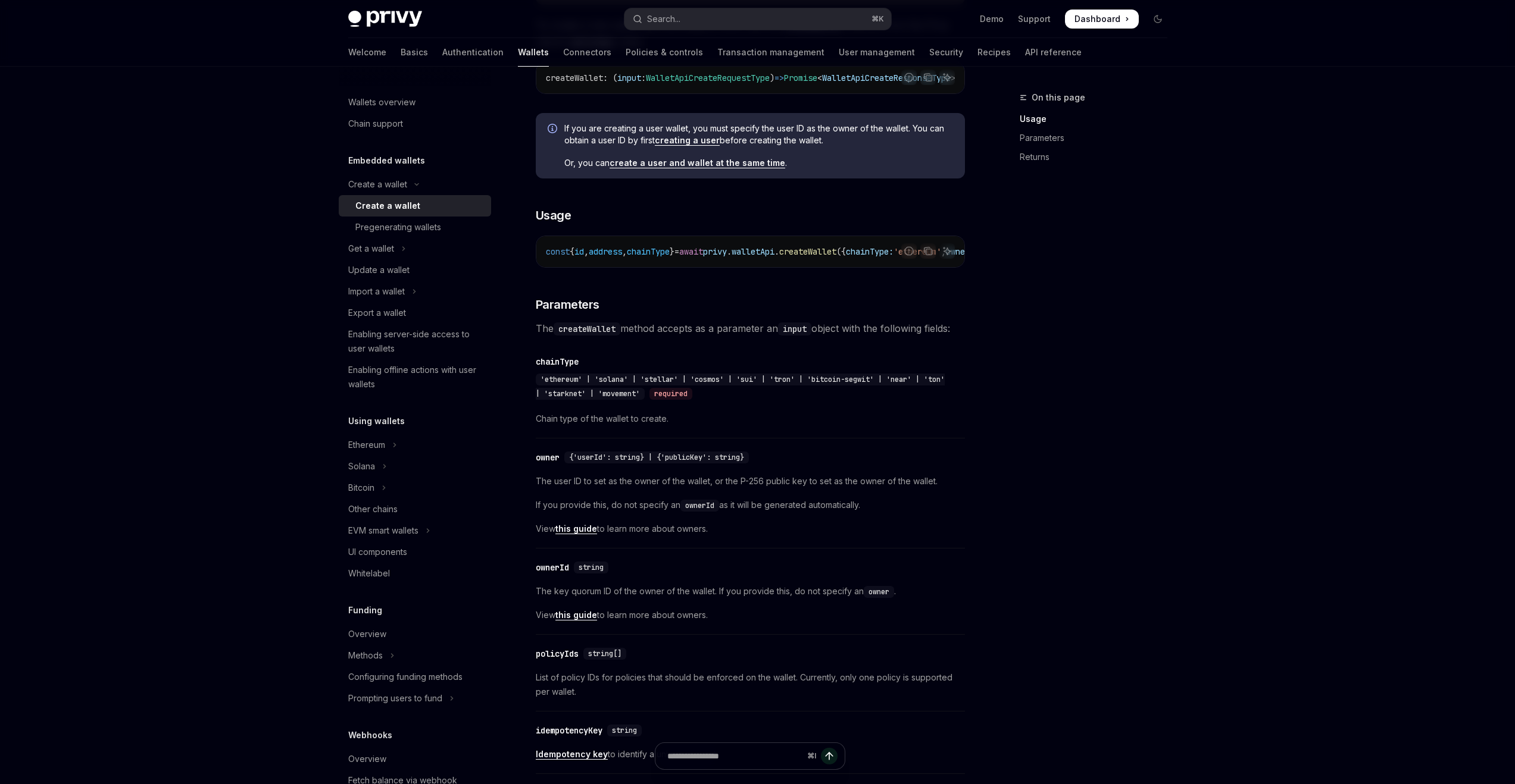
scroll to position [613, 0]
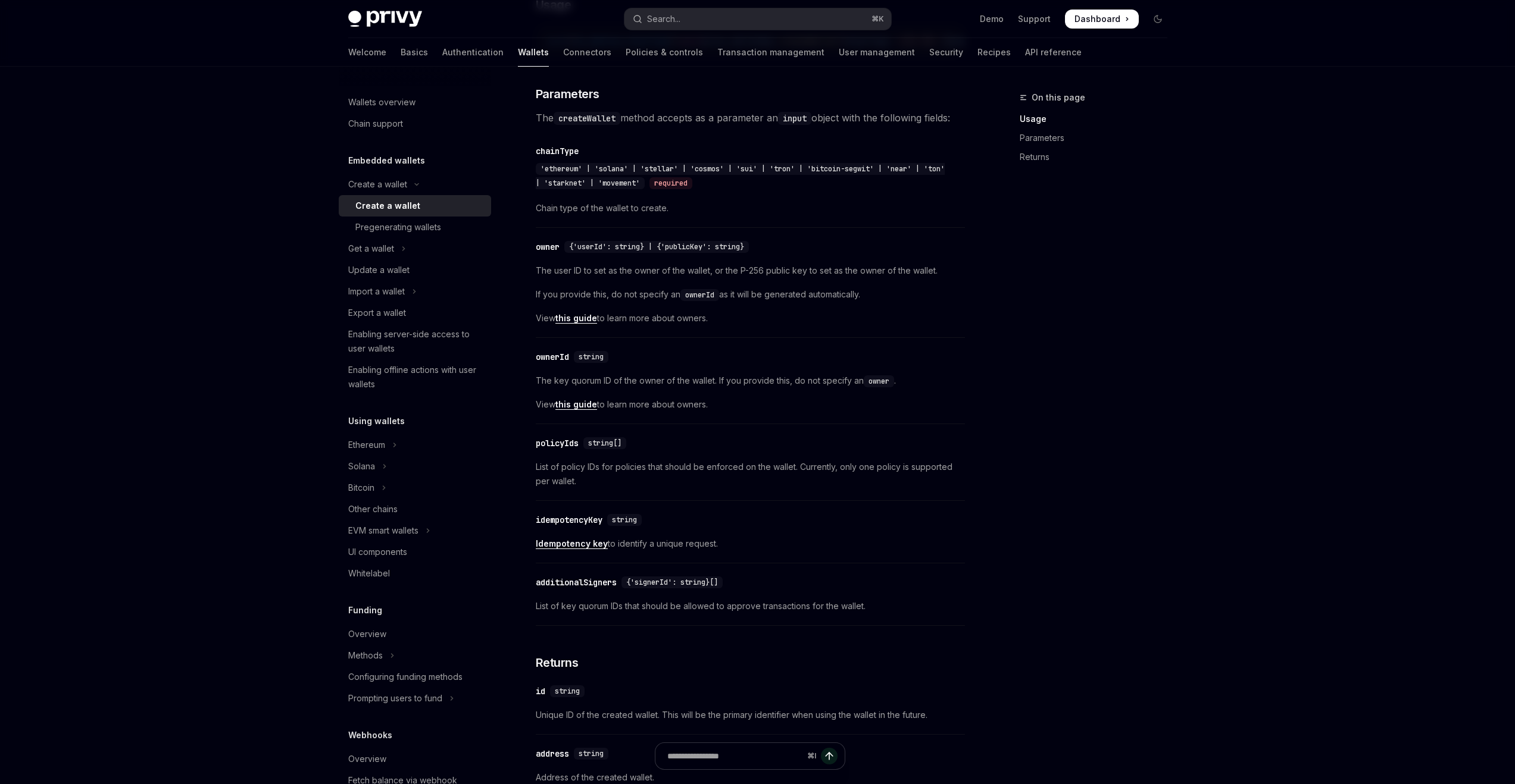
type textarea "*"
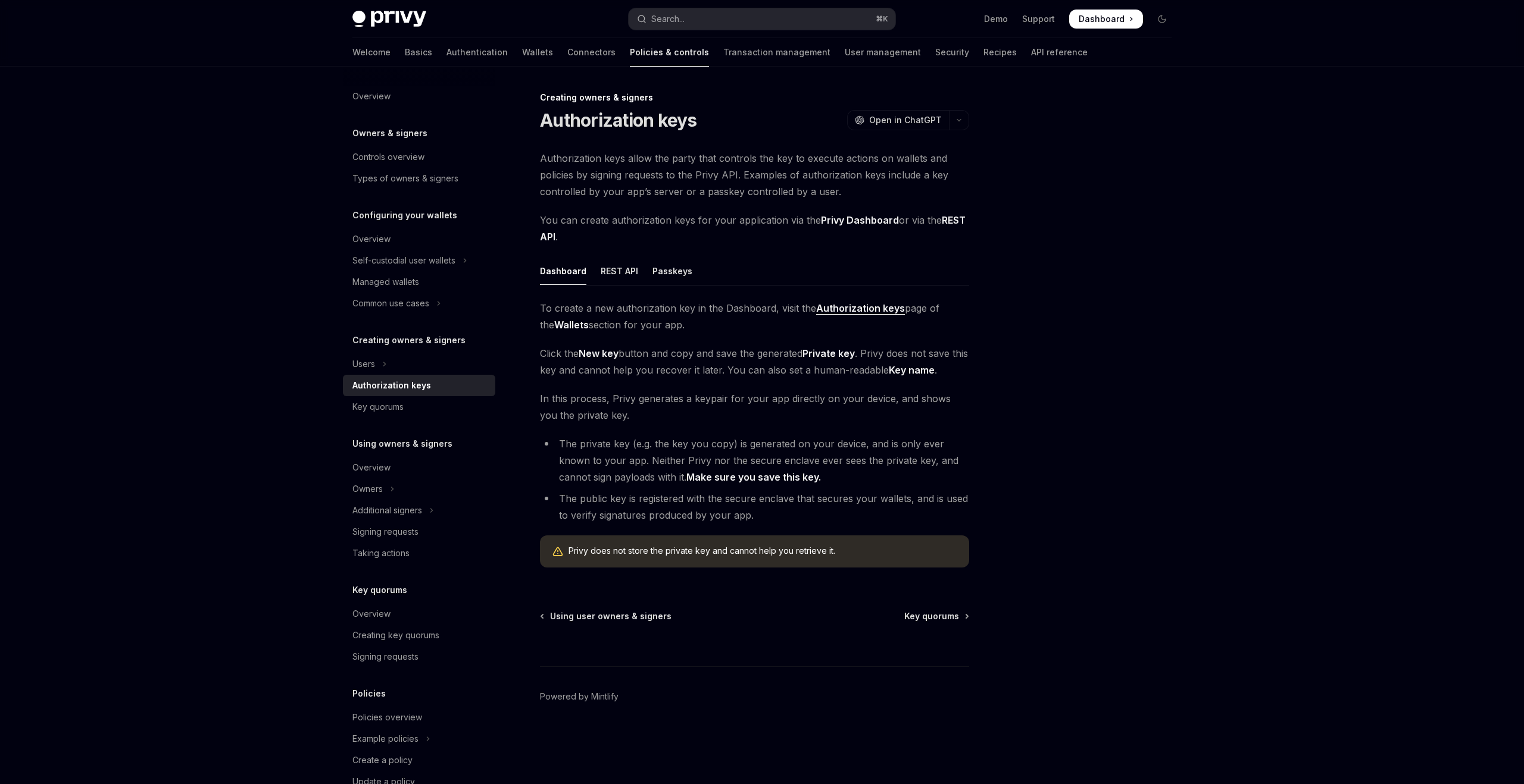
type textarea "*"
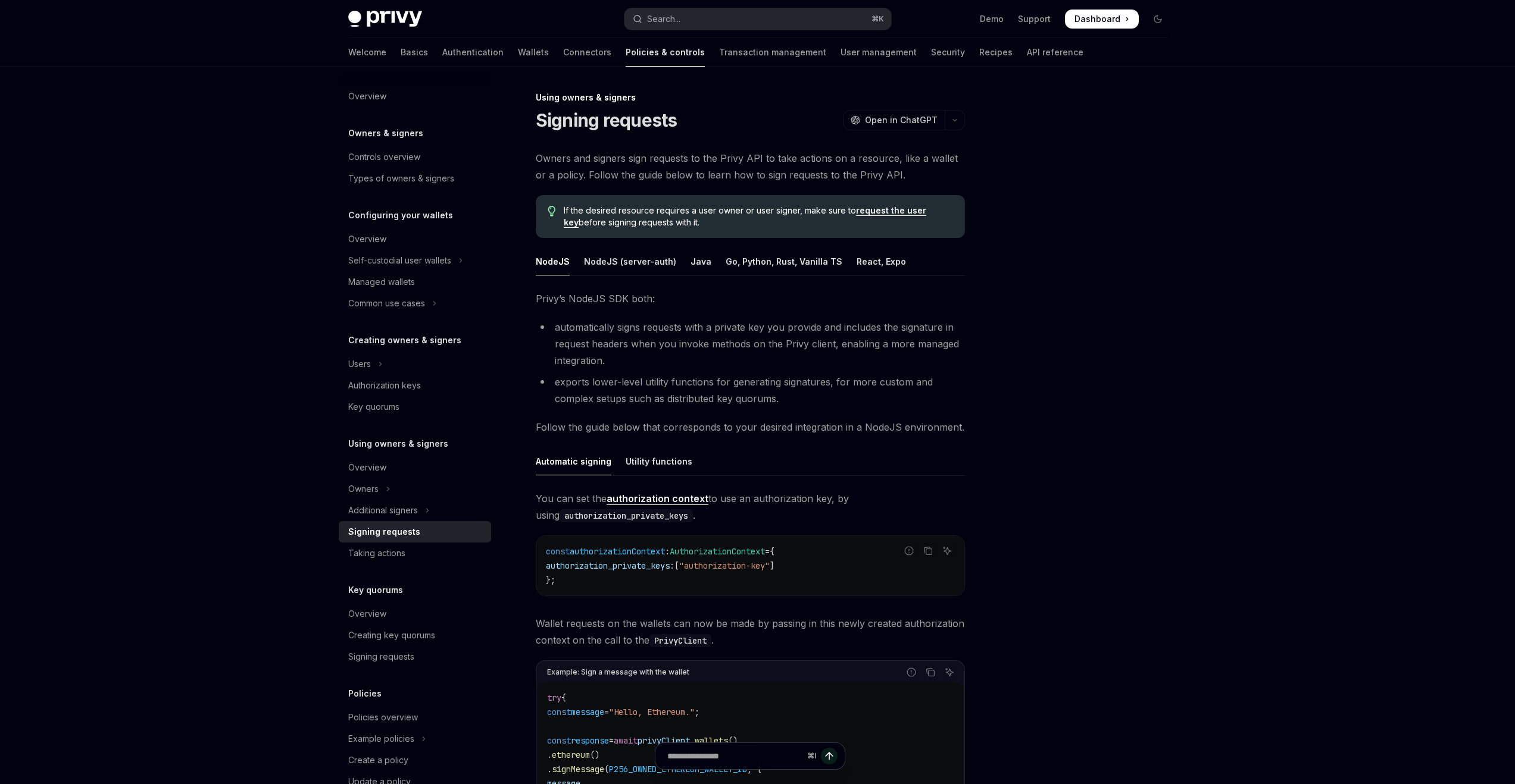
type textarea "*"
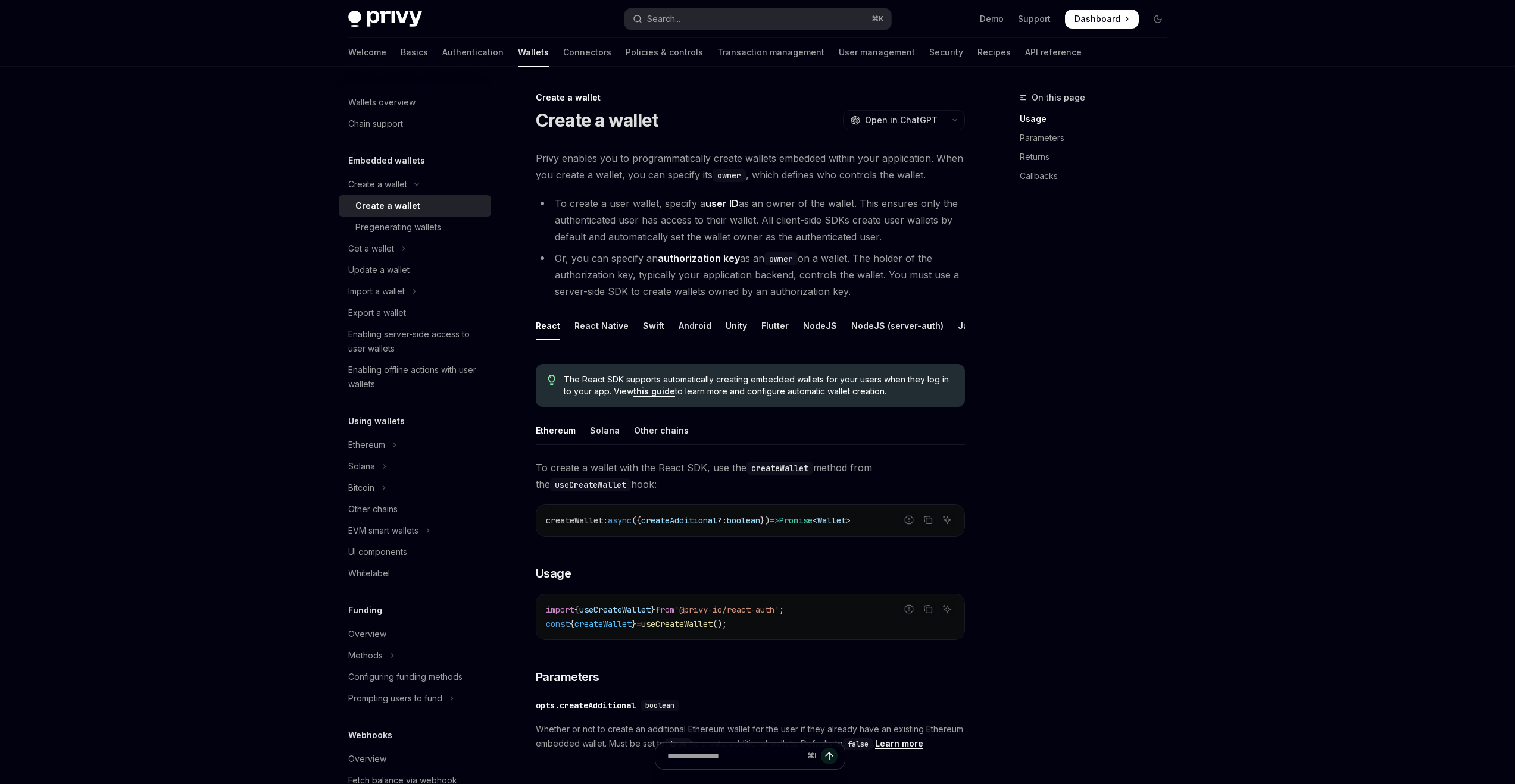
type textarea "*"
